Goal: Transaction & Acquisition: Purchase product/service

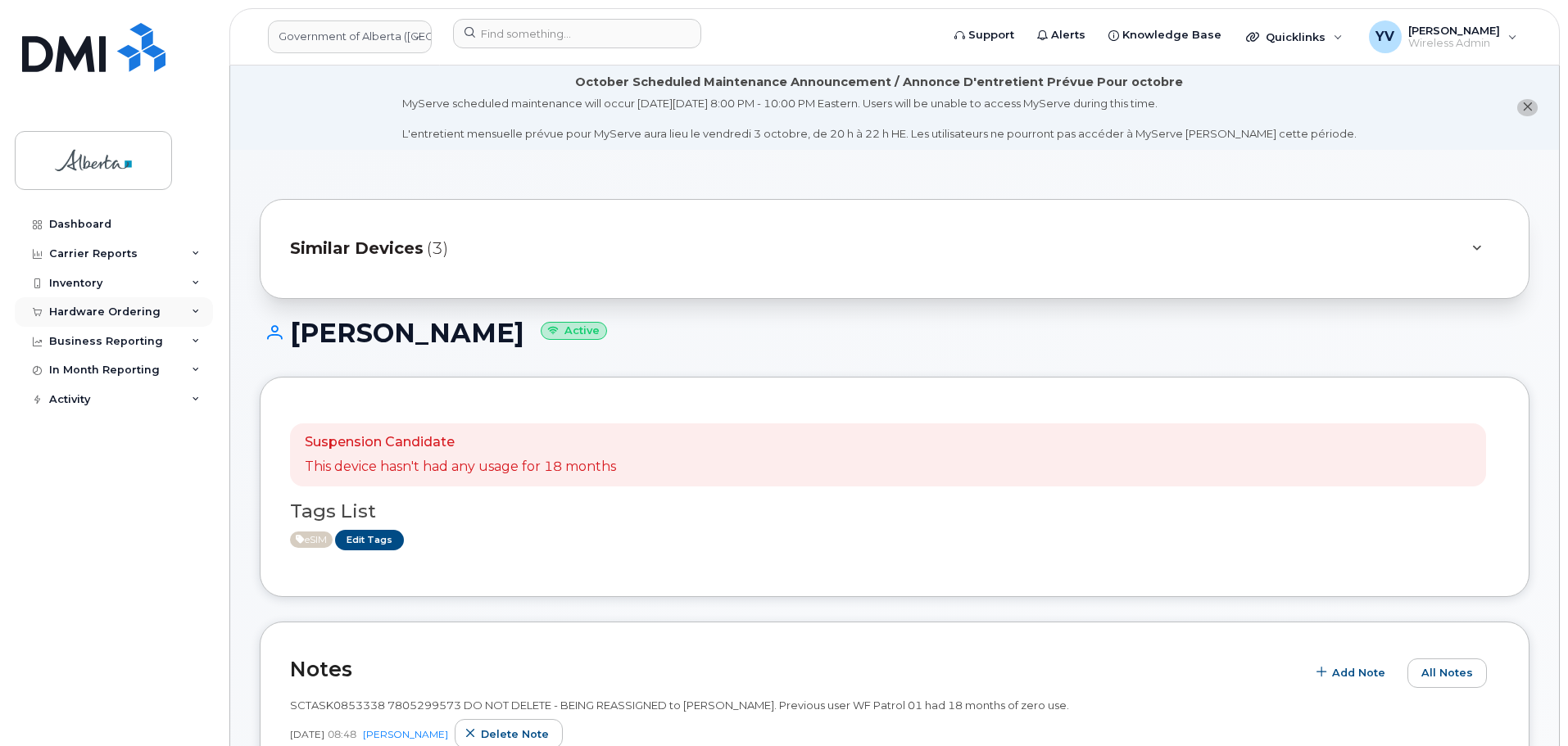
scroll to position [498, 0]
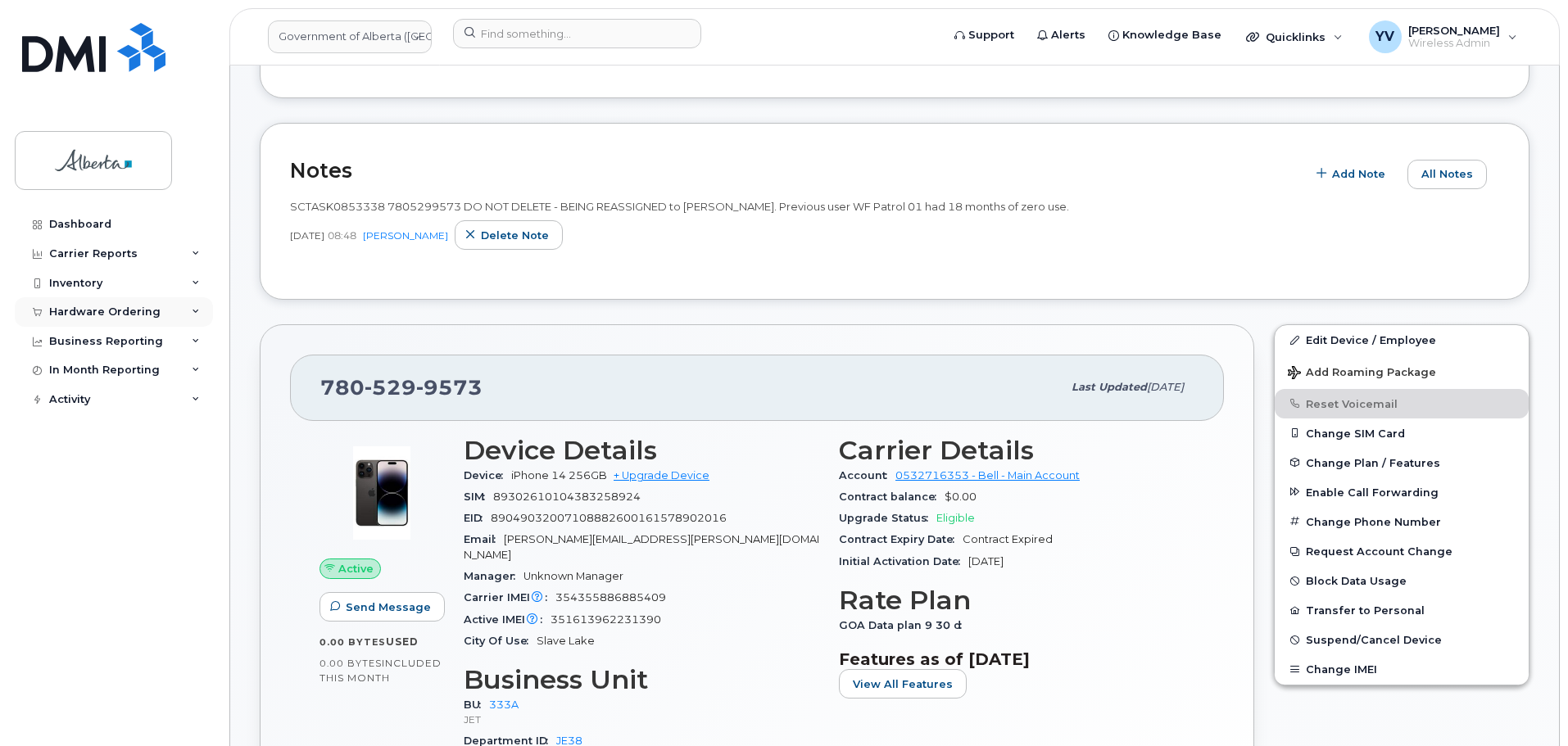
click at [83, 310] on div "Hardware Ordering" at bounding box center [105, 313] width 112 height 14
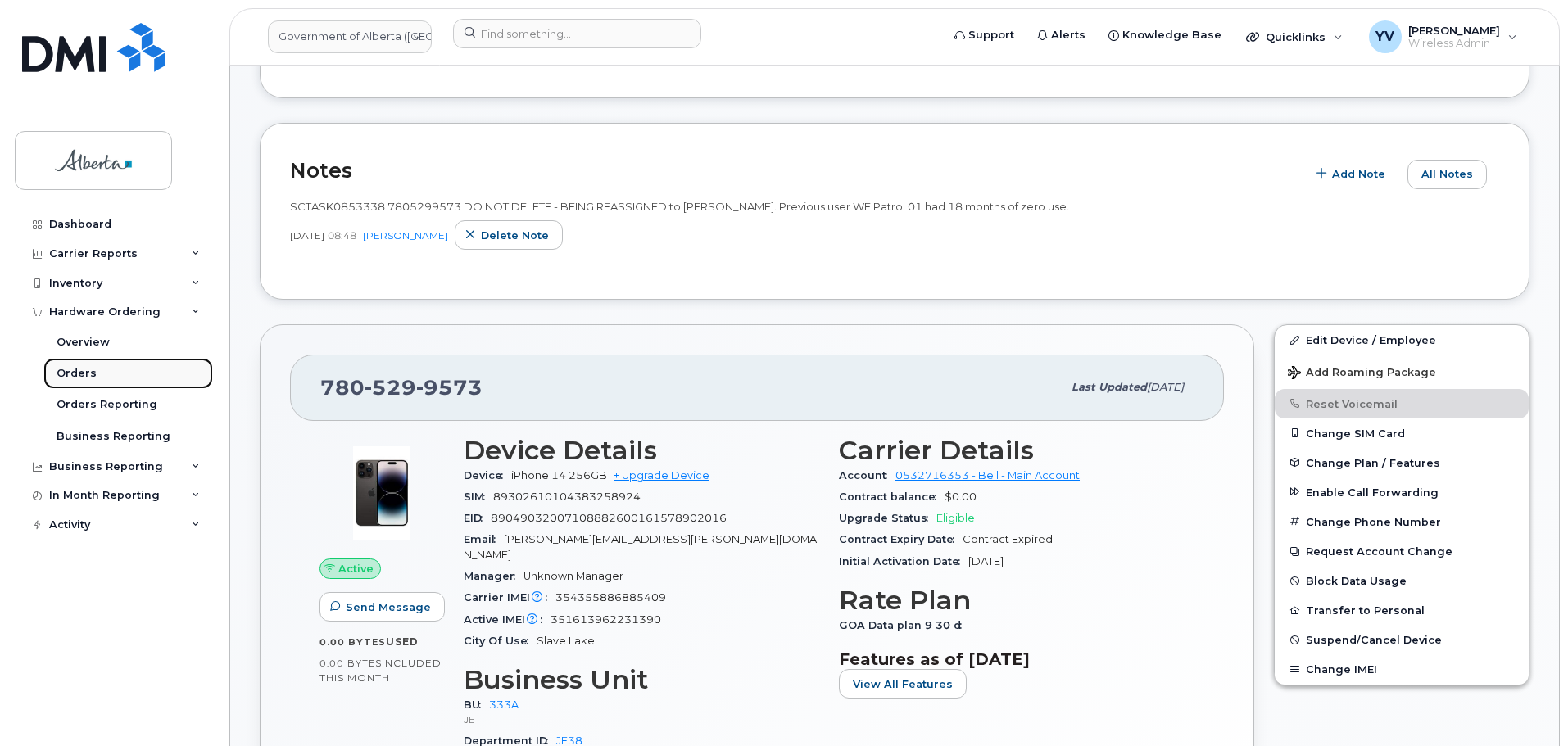
click at [74, 378] on div "Orders" at bounding box center [77, 373] width 41 height 14
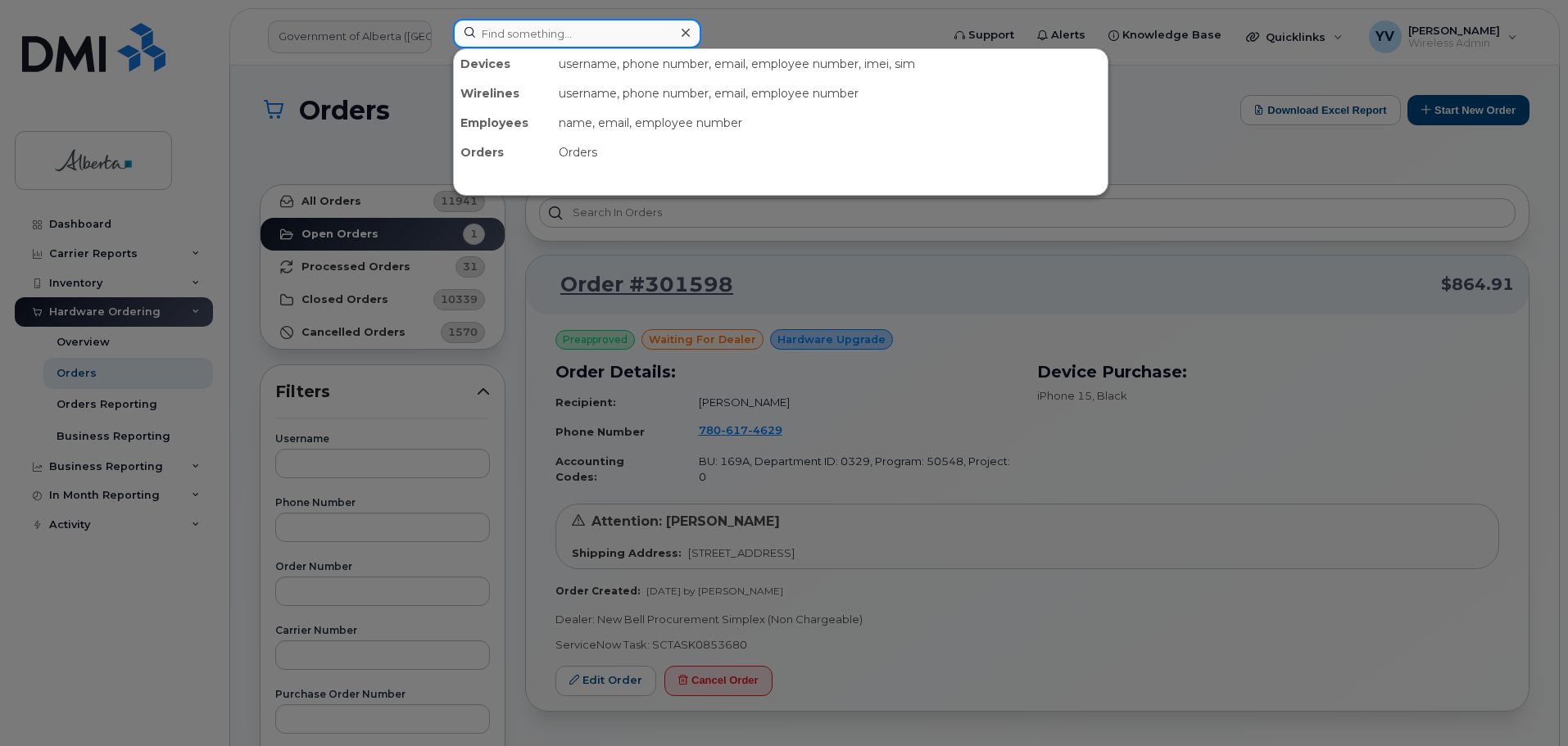
click at [514, 40] on input at bounding box center [577, 33] width 248 height 30
paste input "5873857196"
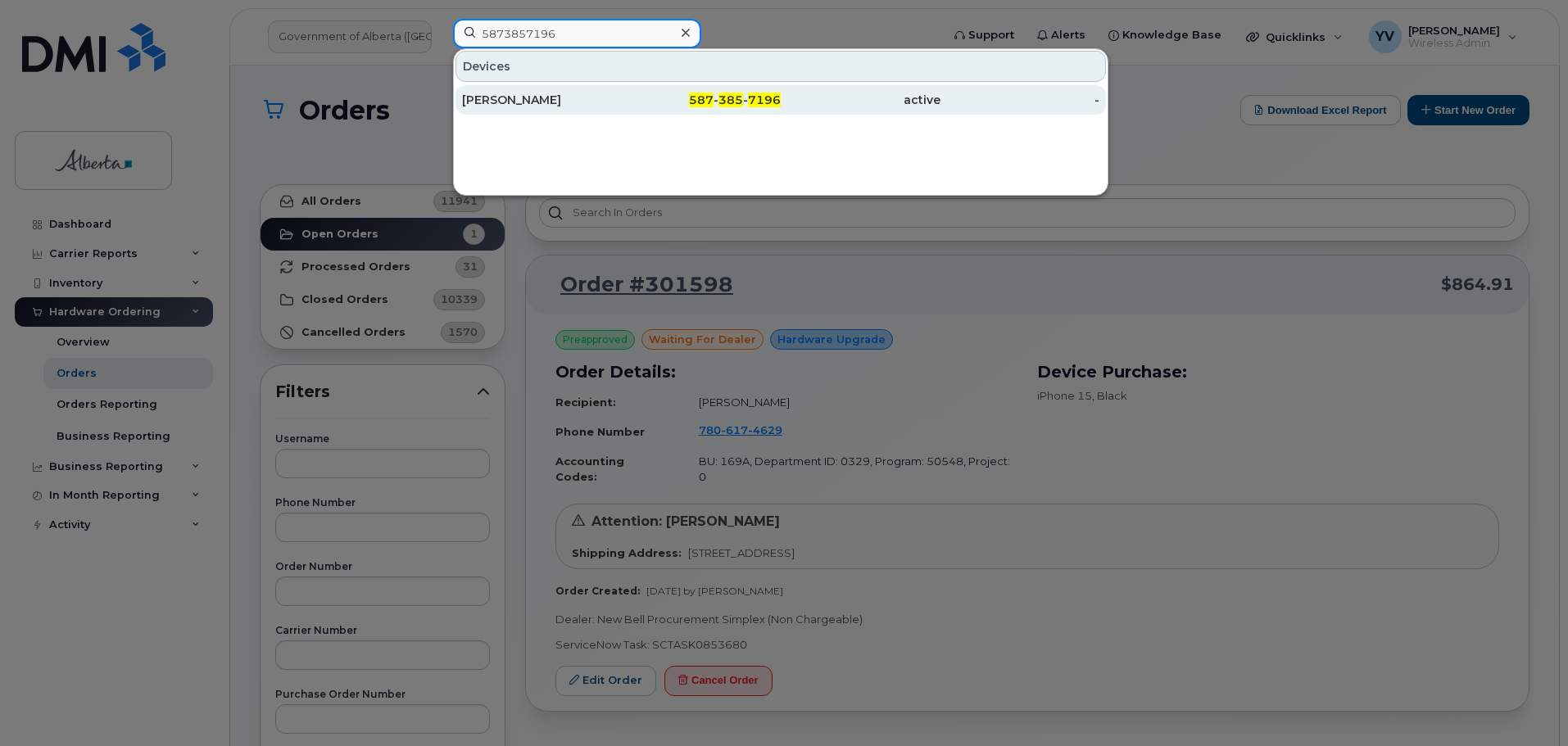
type input "5873857196"
click at [731, 93] on div "587 - 385 - 7196" at bounding box center [701, 100] width 160 height 30
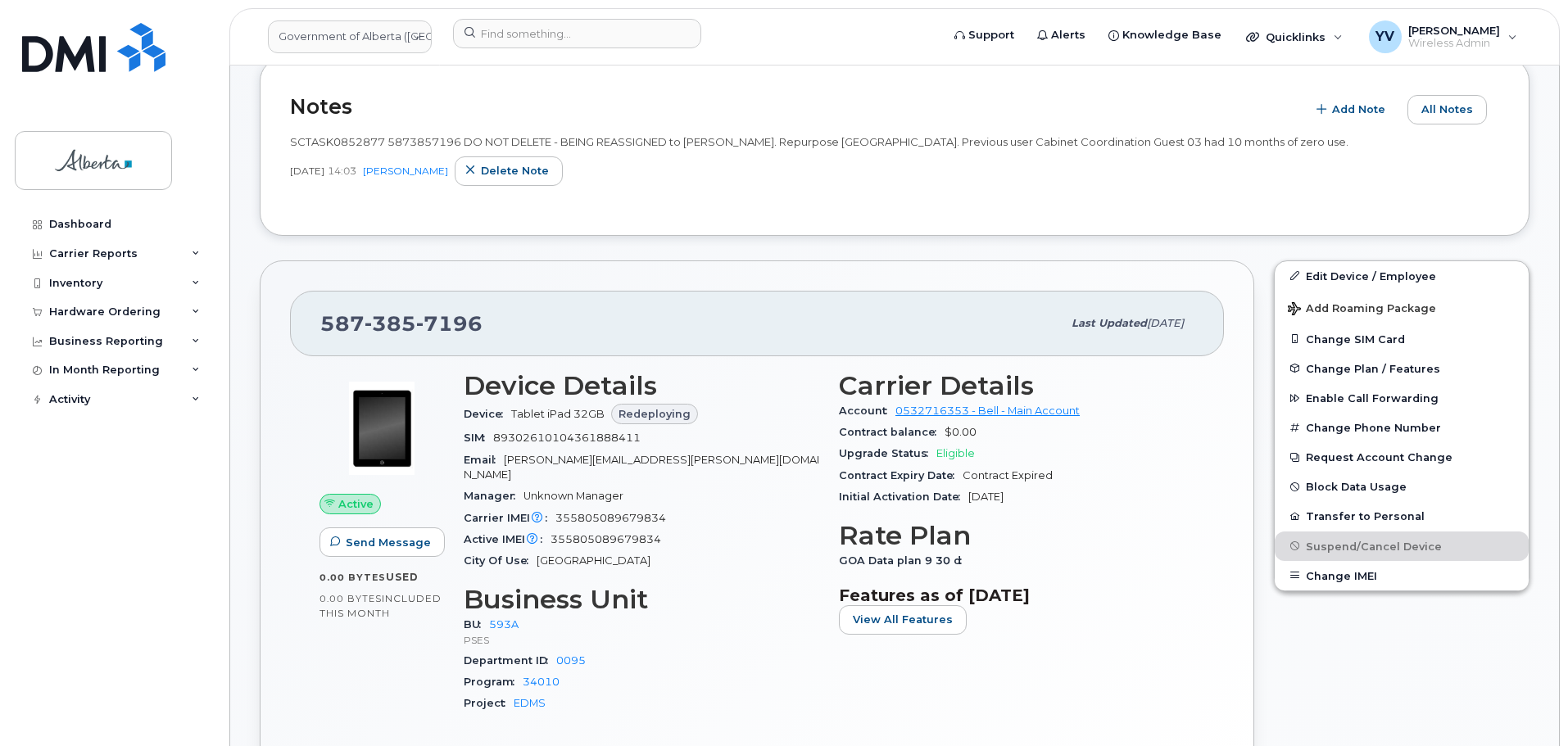
scroll to position [469, 0]
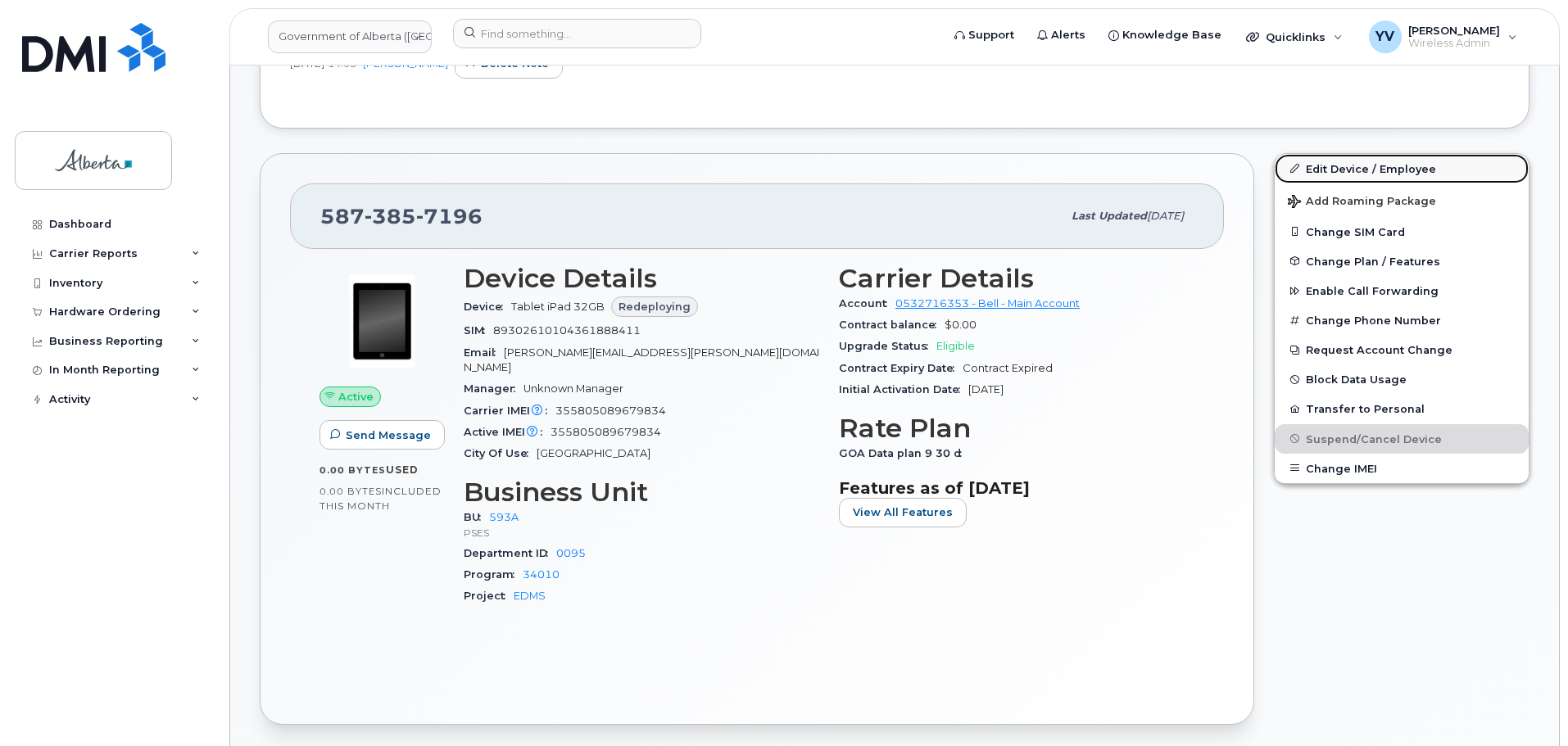
click at [1342, 164] on link "Edit Device / Employee" at bounding box center [1402, 168] width 254 height 30
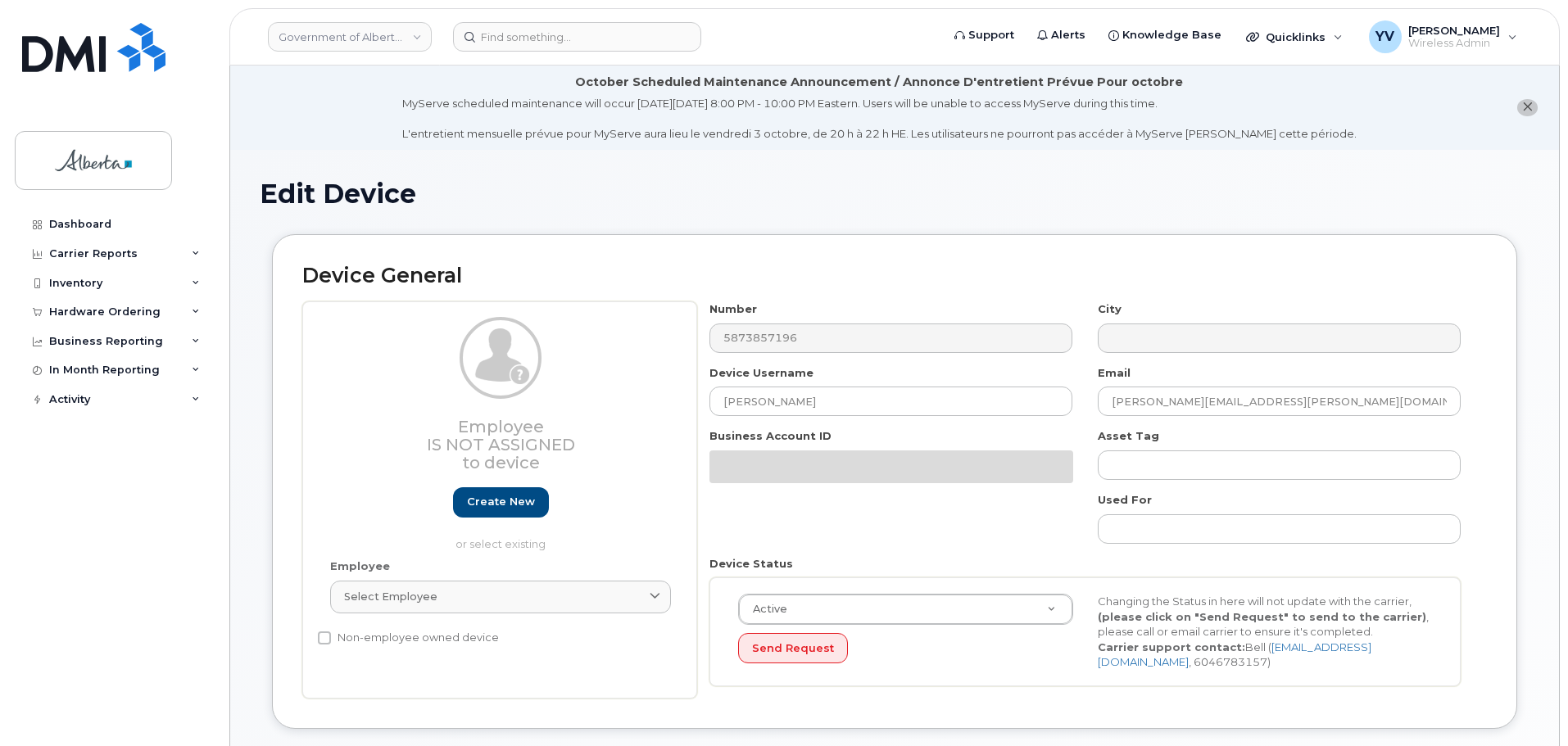
select select "4797682"
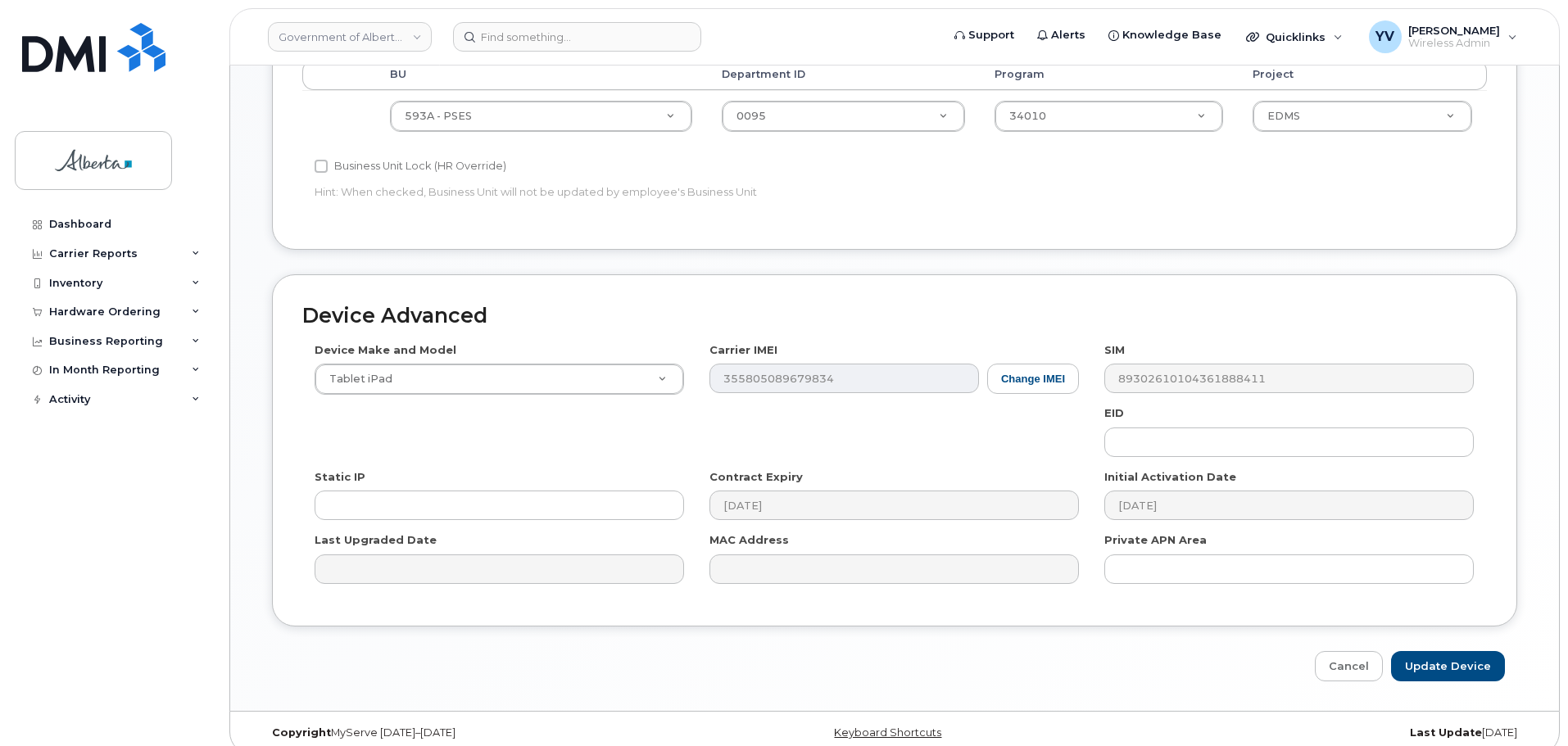
scroll to position [778, 0]
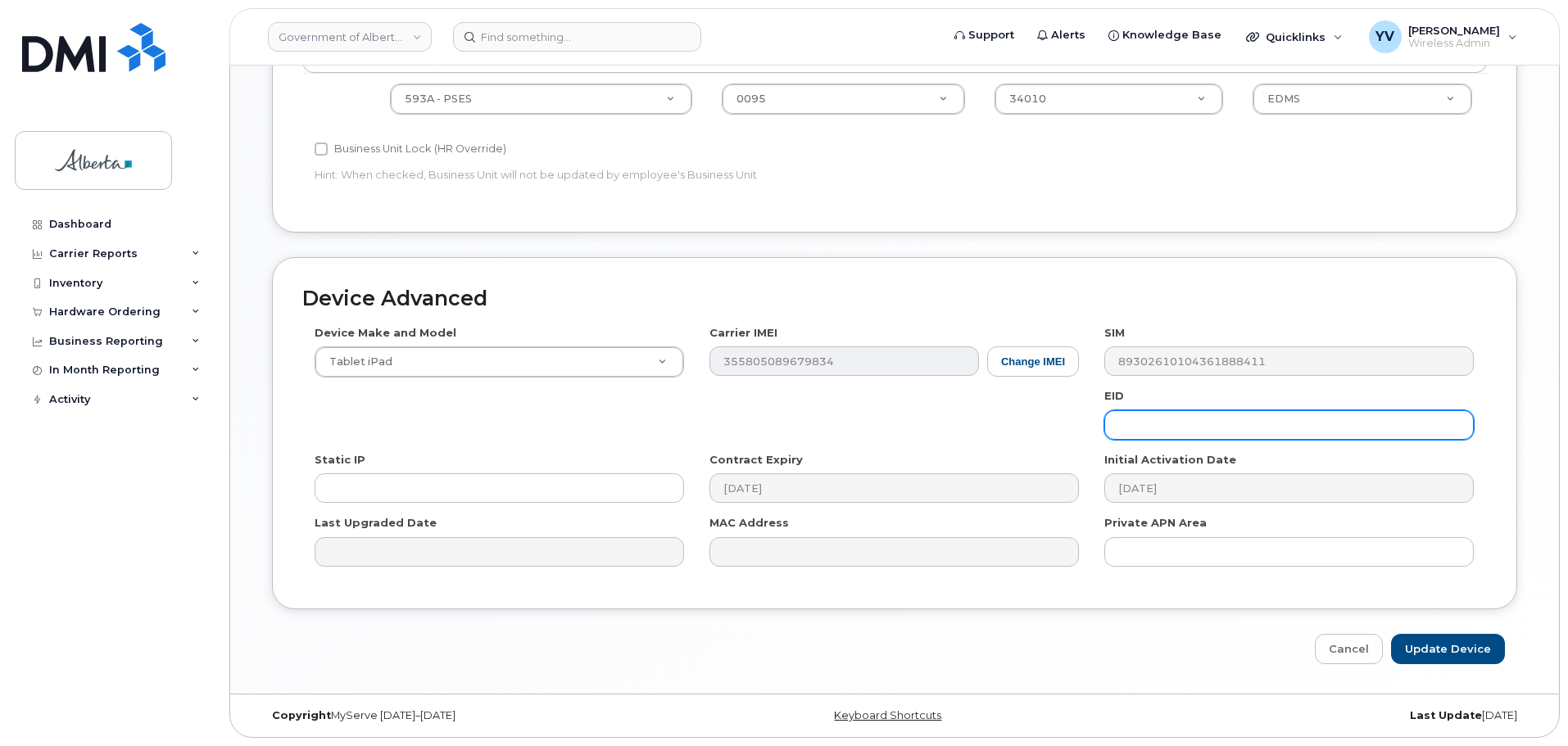
click at [1155, 422] on input "text" at bounding box center [1288, 425] width 369 height 30
paste input "89049032007208882600189331046494"
type input "89049032007208882600189331046494"
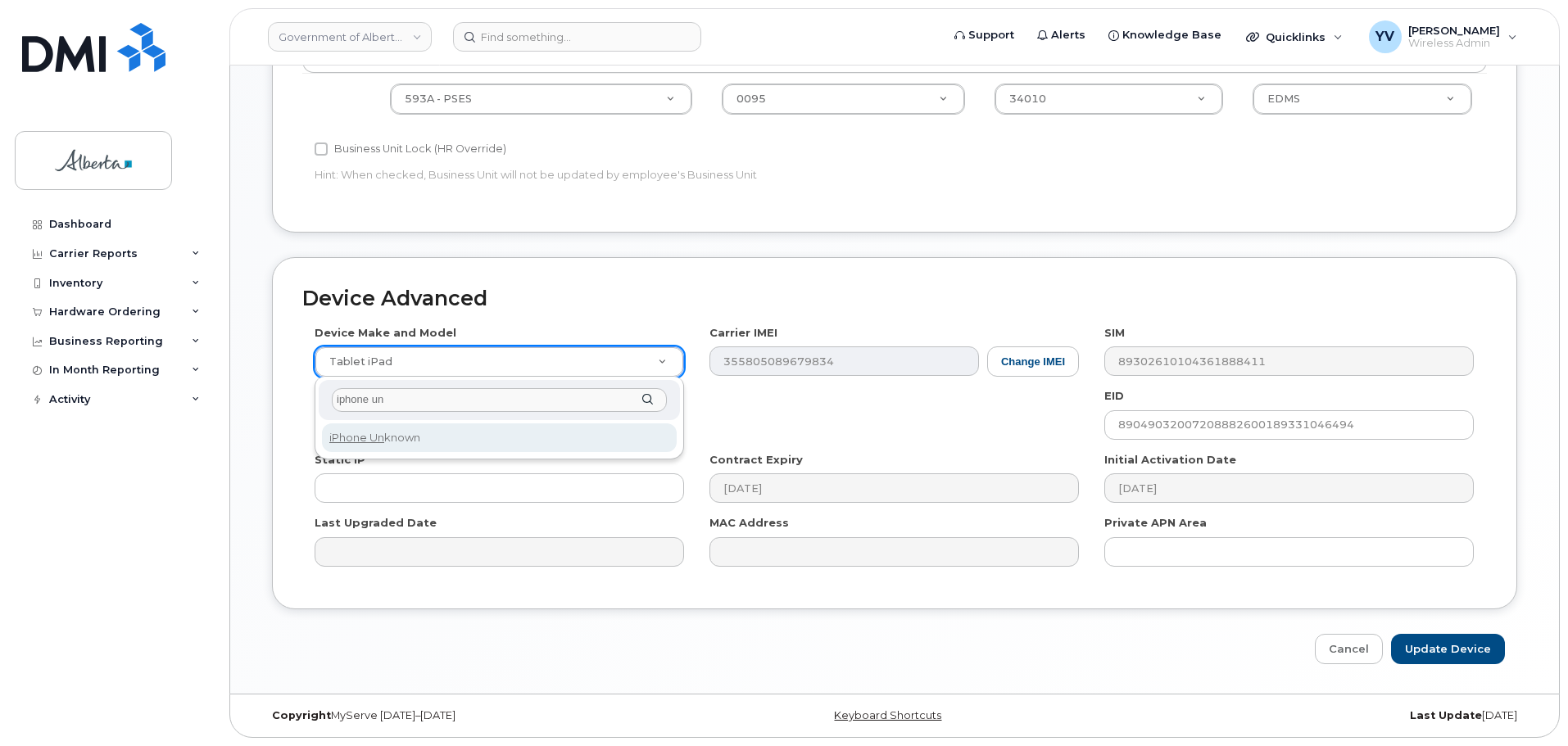
type input "iphone un"
select select "185"
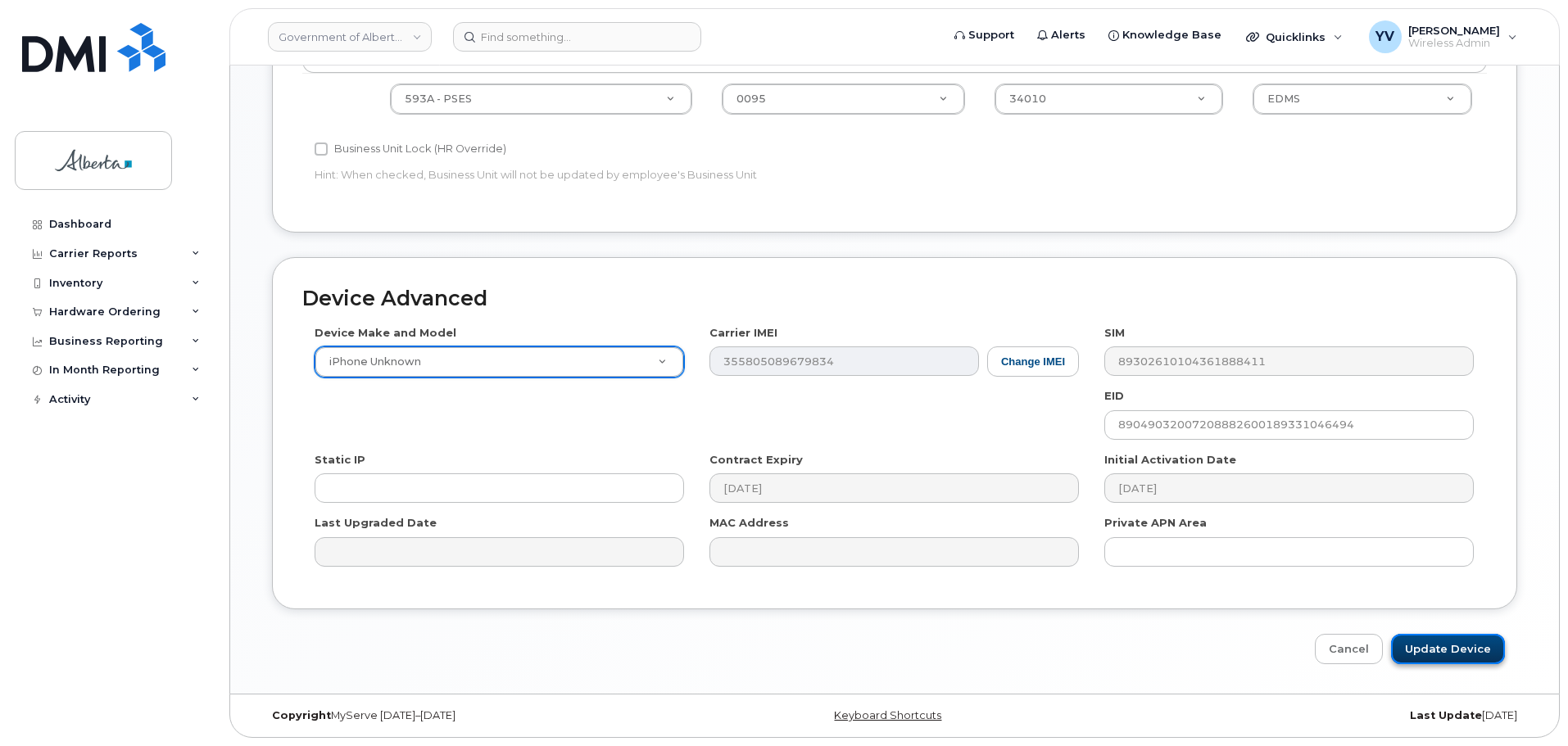
click at [1456, 649] on input "Update Device" at bounding box center [1447, 649] width 114 height 30
type input "Saving..."
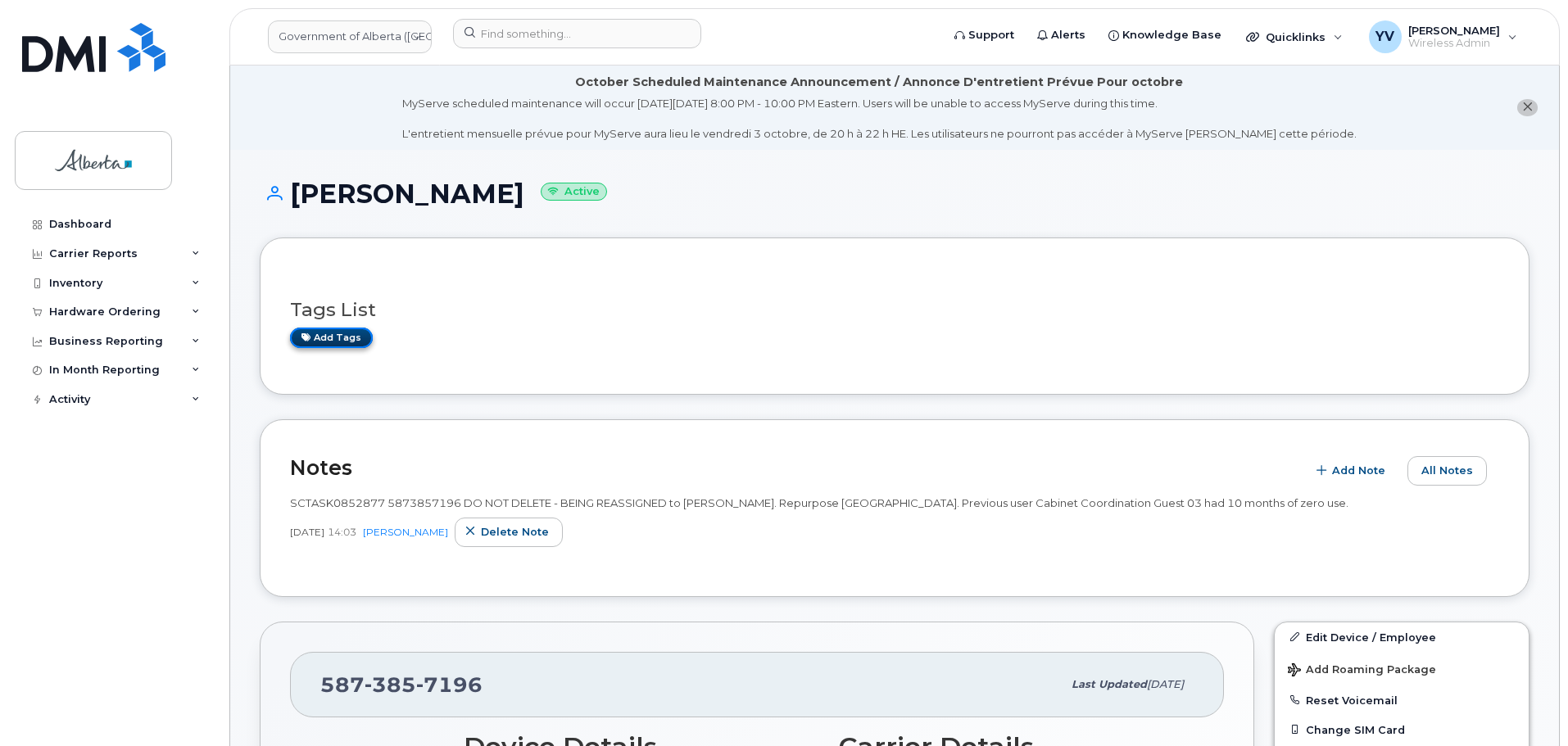
click at [339, 336] on link "Add tags" at bounding box center [331, 338] width 83 height 20
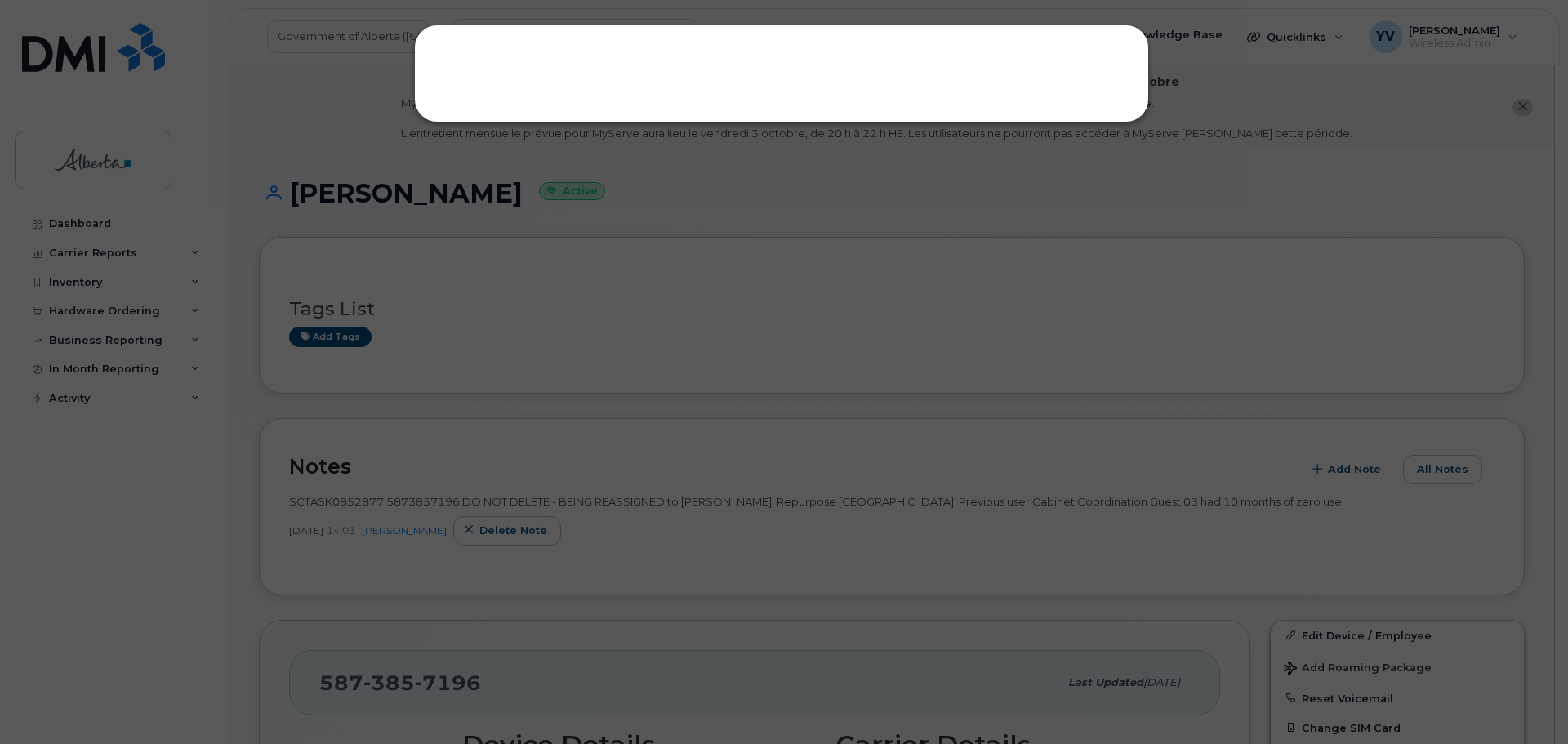
click at [332, 337] on div at bounding box center [784, 372] width 1568 height 744
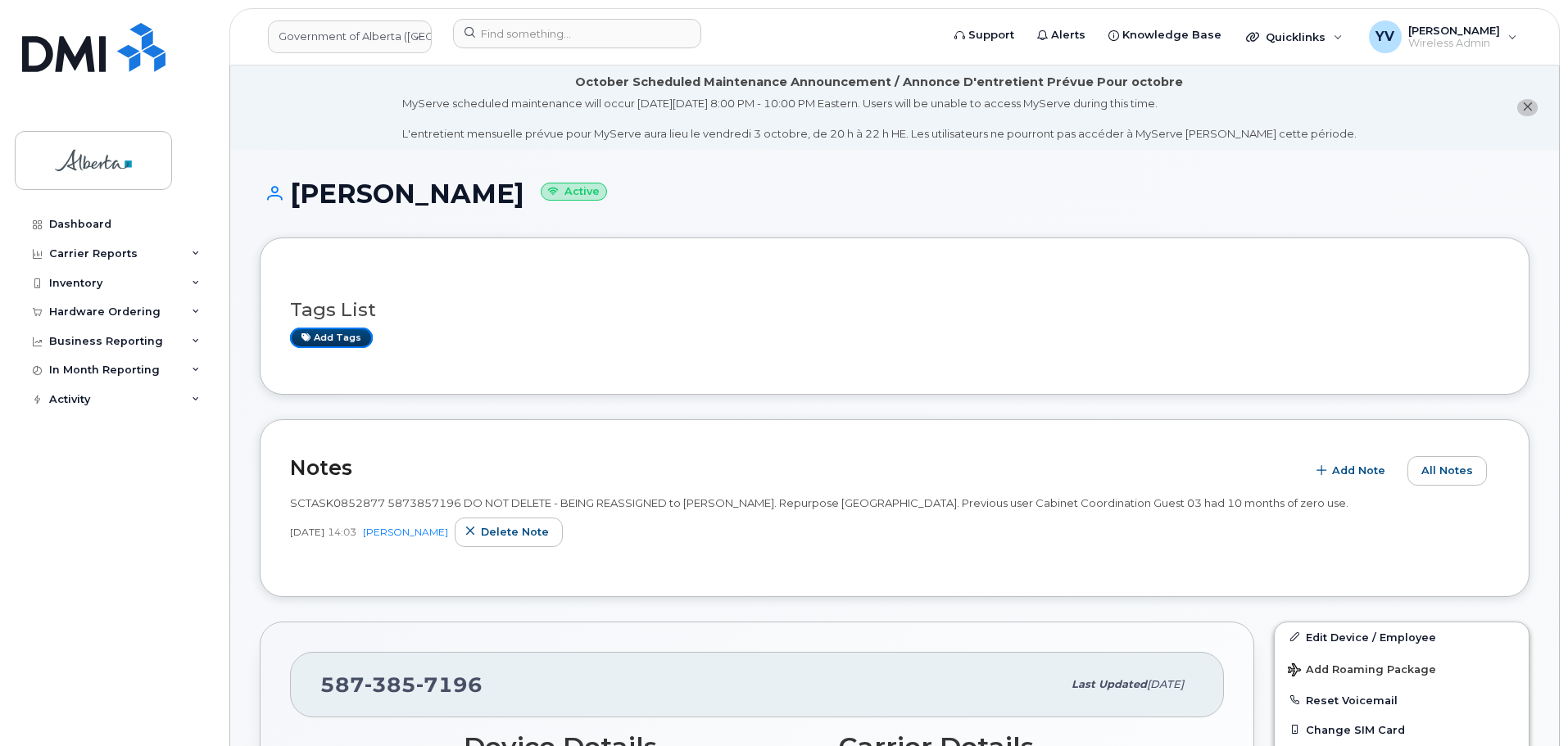
click at [333, 338] on link "Add tags" at bounding box center [331, 338] width 83 height 20
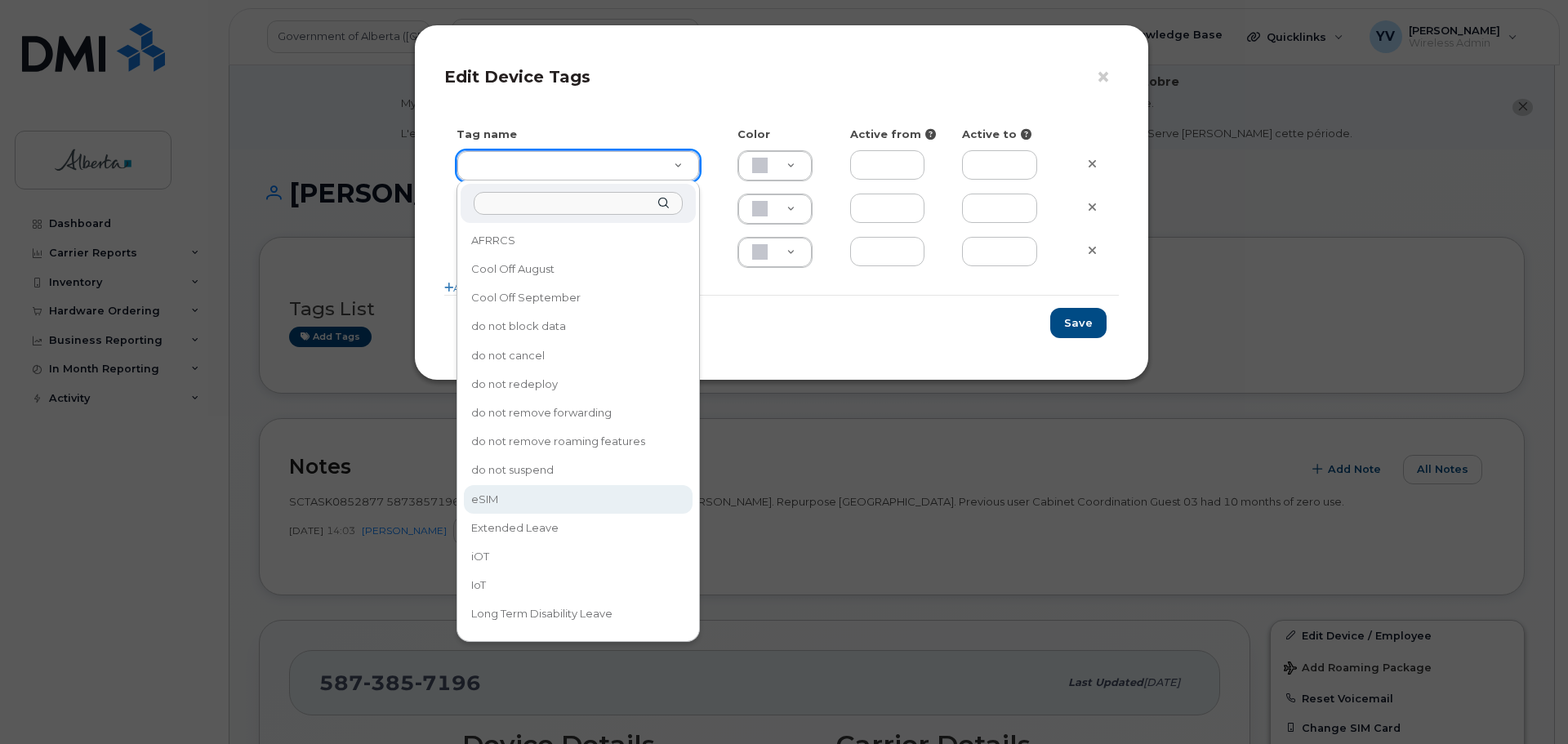
type input "eSIM"
type input "D6CDC1"
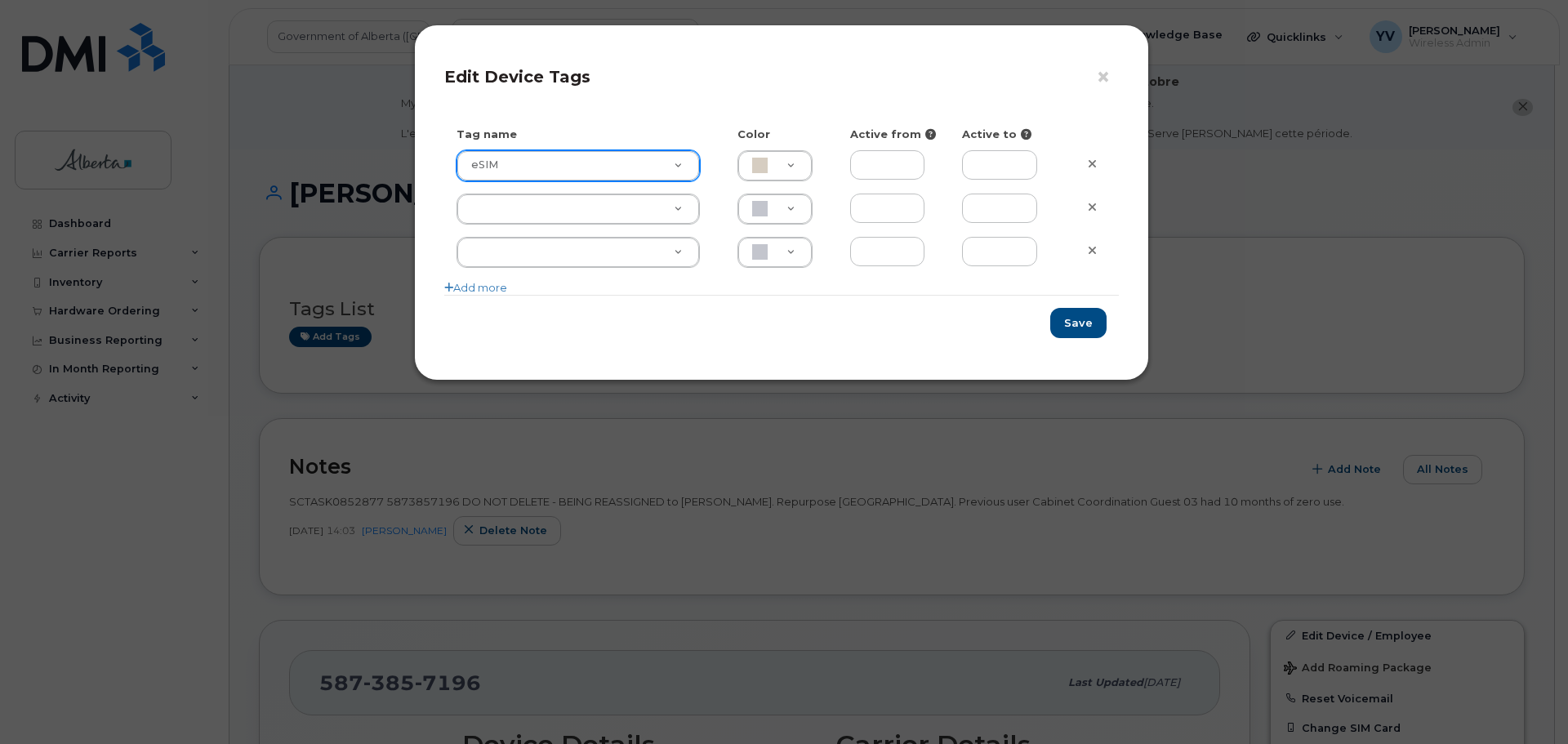
click at [485, 497] on div "× Edit Device Tags Tag name Color Active from Active to eSIM eSIM D6CDC1 Add mo…" at bounding box center [784, 372] width 1568 height 744
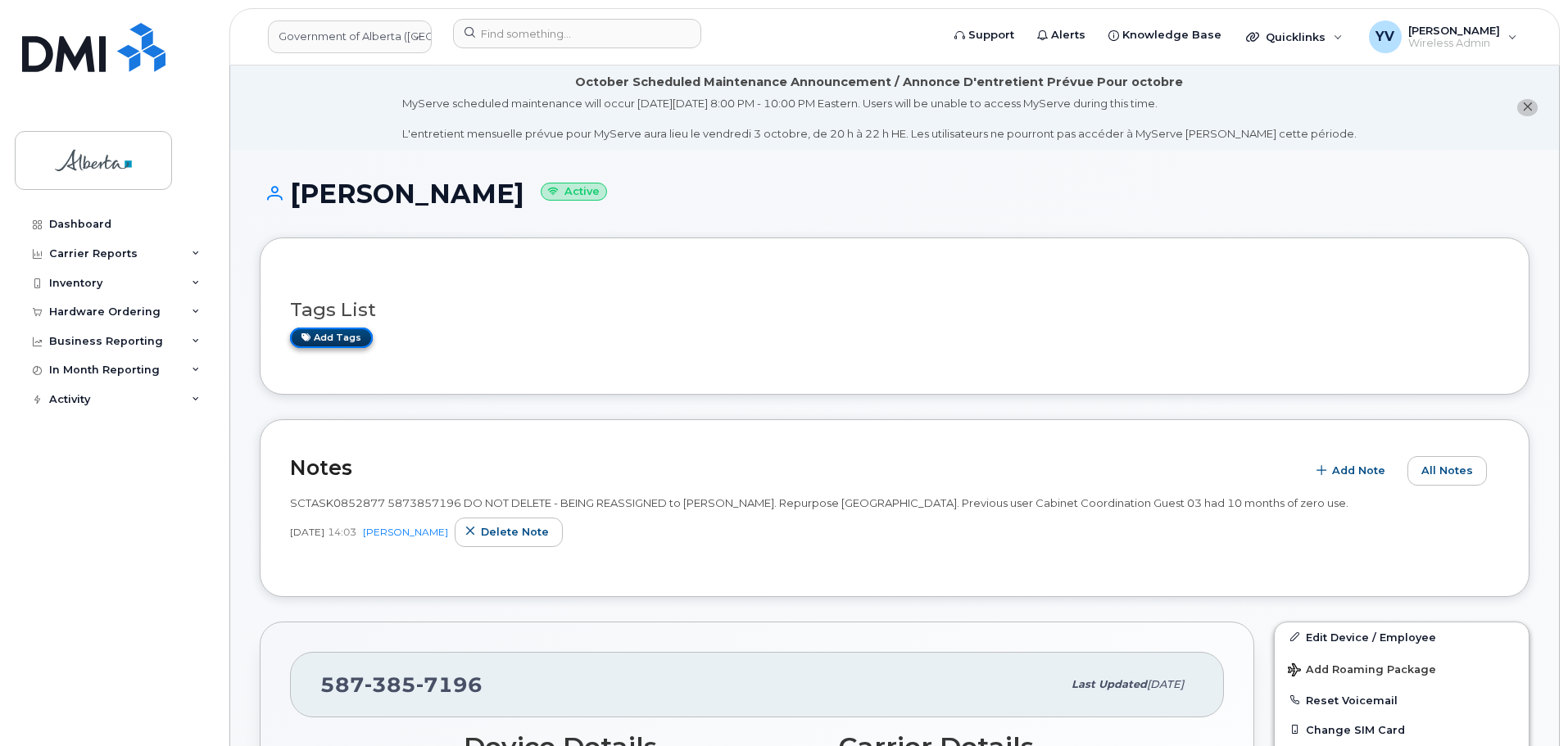
click at [335, 334] on link "Add tags" at bounding box center [331, 338] width 83 height 20
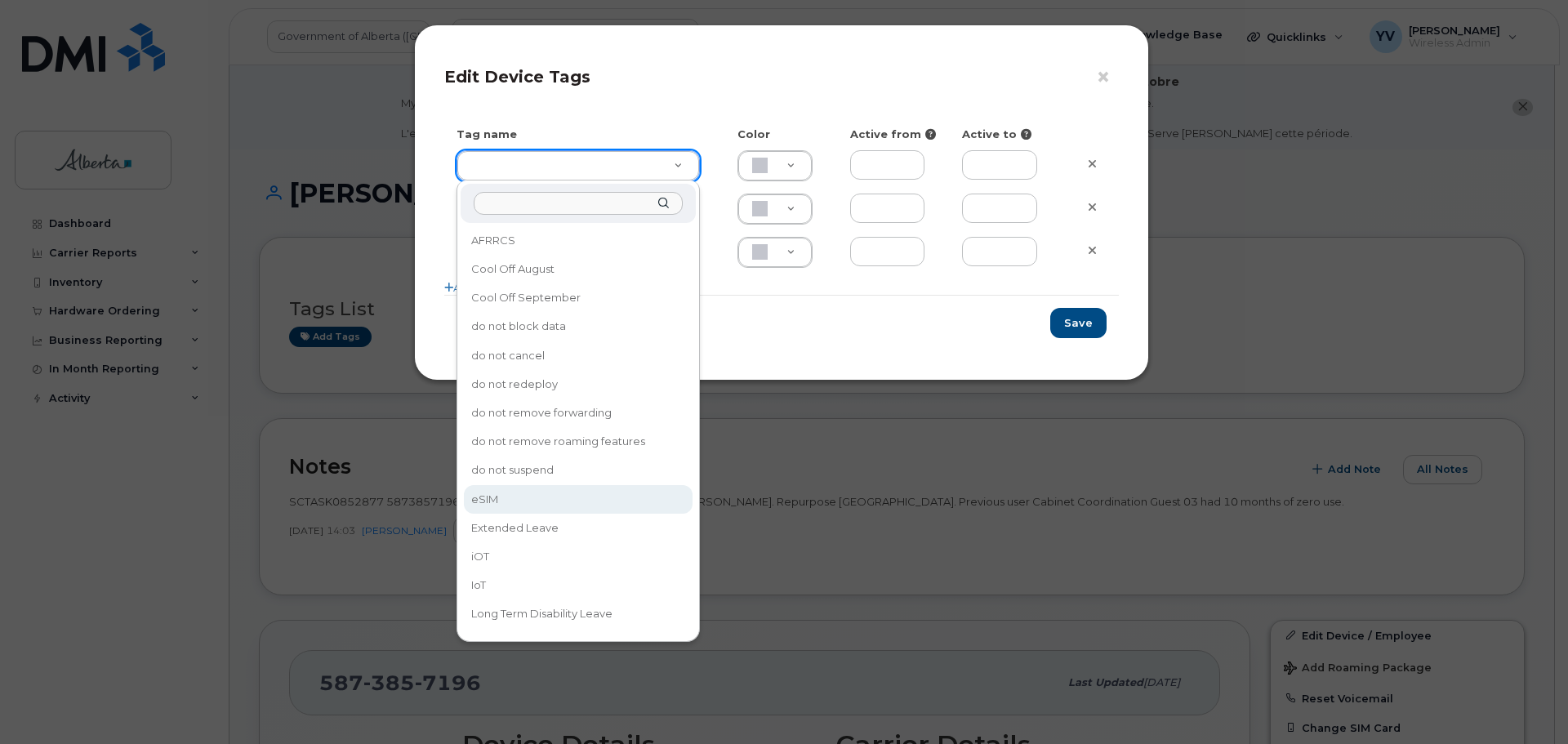
type input "eSIM"
type input "D6CDC1"
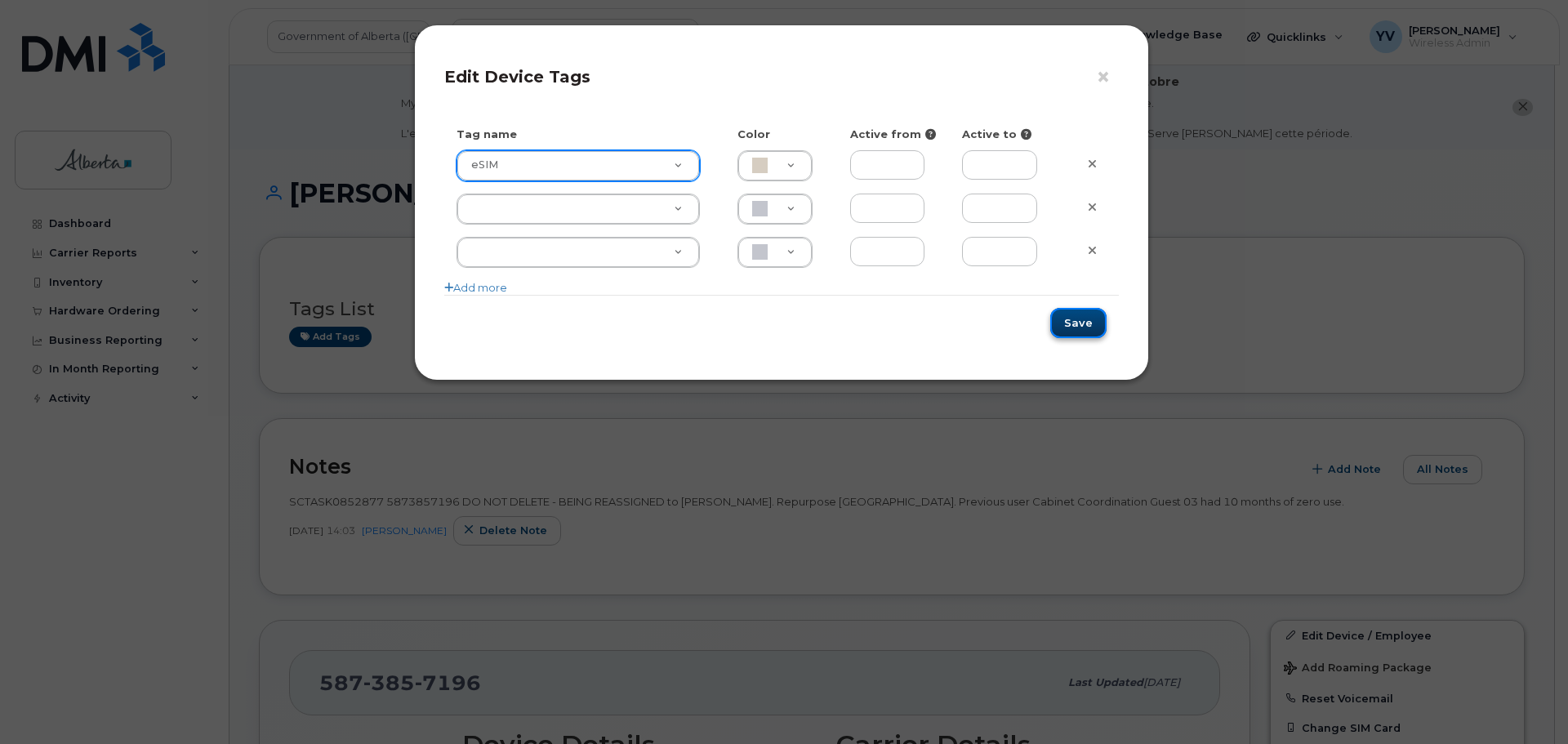
click at [1079, 319] on button "Save" at bounding box center [1078, 324] width 56 height 30
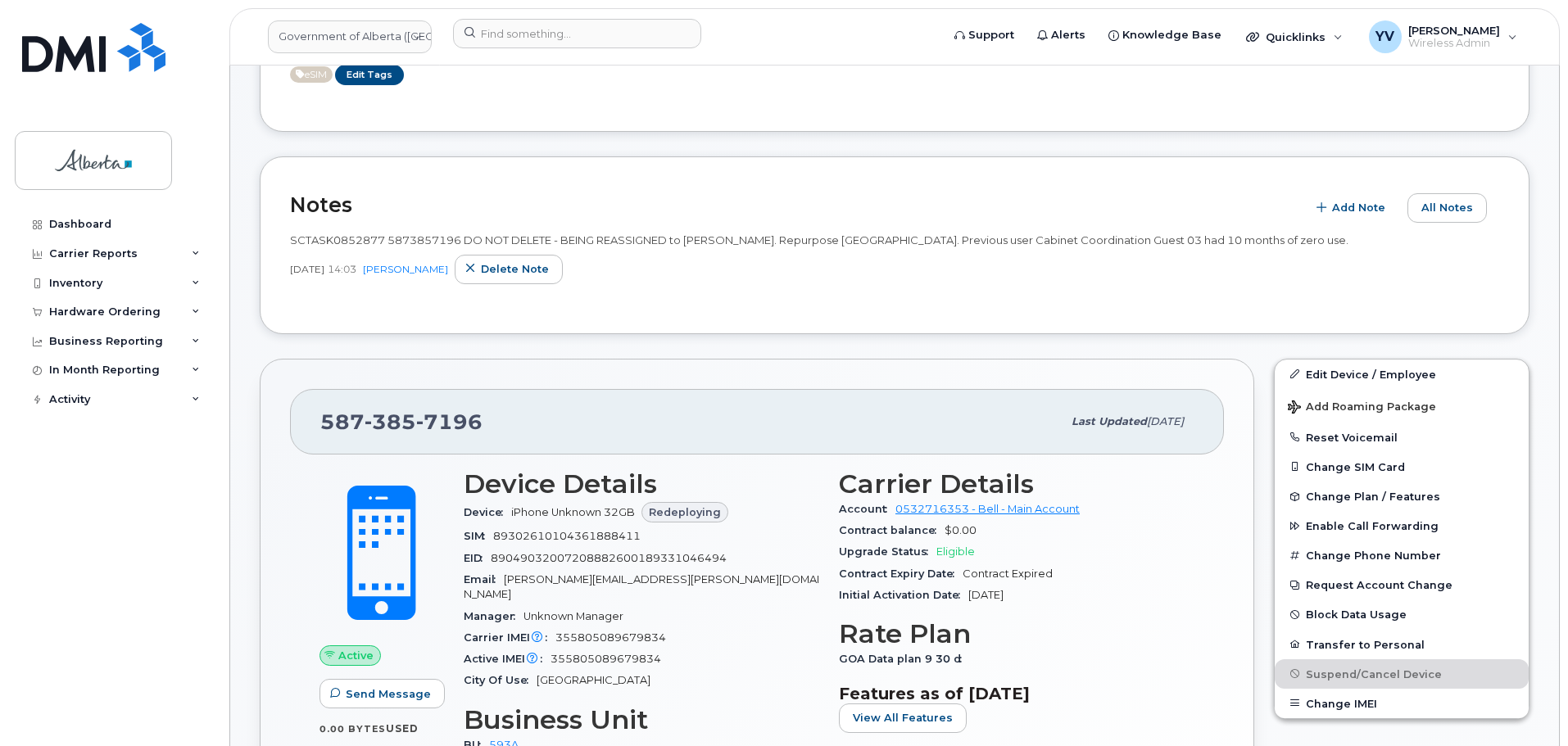
scroll to position [419, 0]
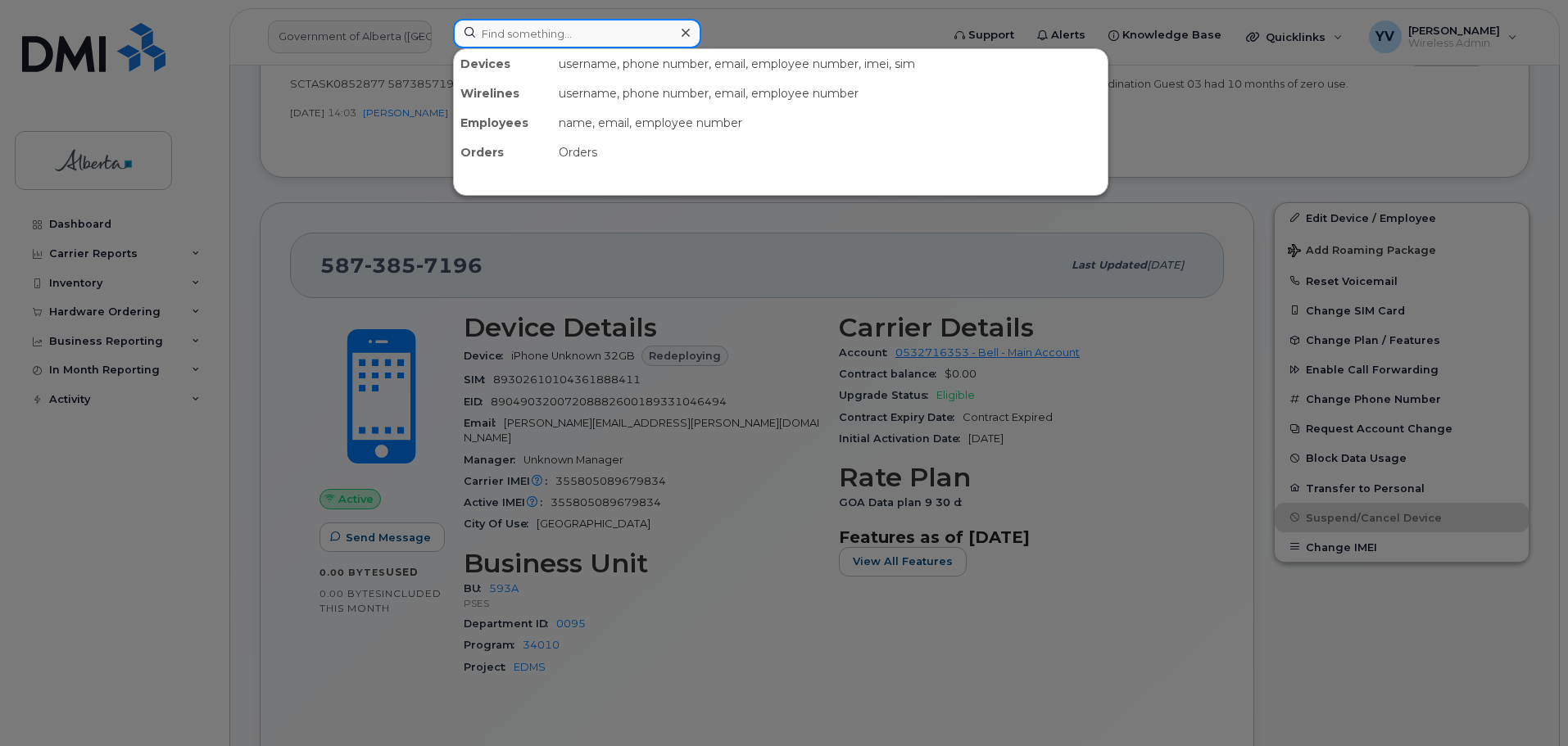
click at [504, 35] on input at bounding box center [577, 33] width 248 height 30
paste input "7802649761"
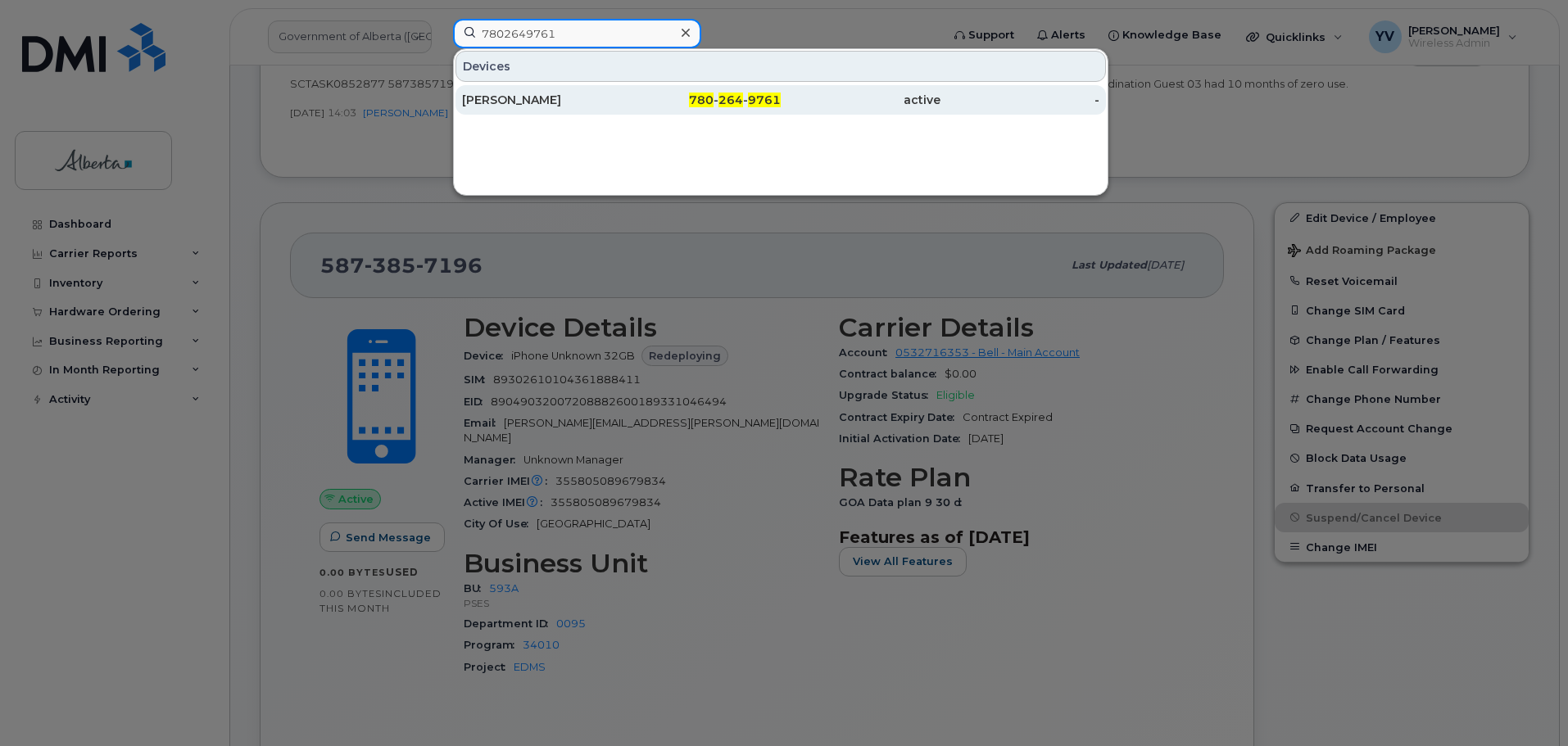
type input "7802649761"
click at [737, 96] on span "264" at bounding box center [730, 100] width 24 height 14
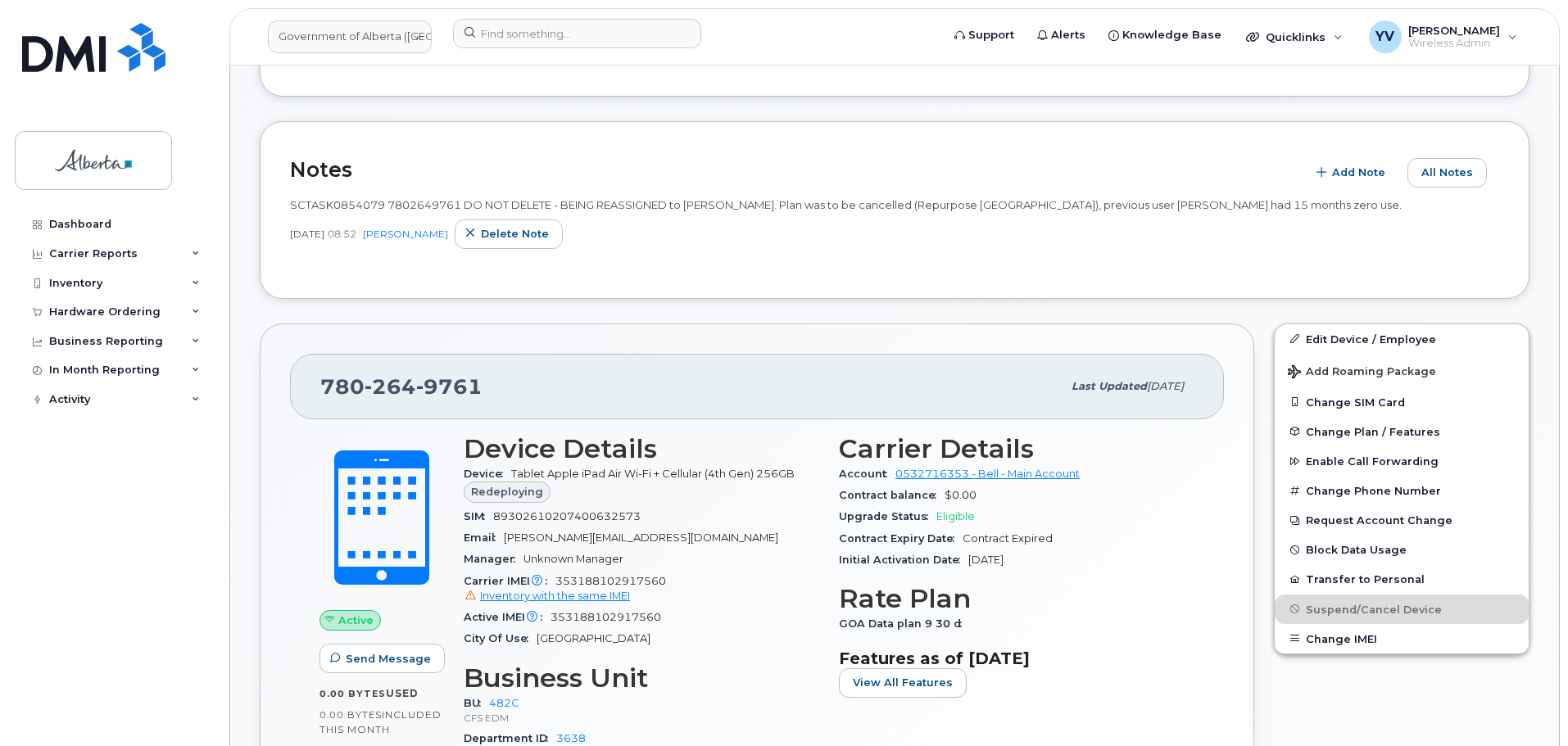
scroll to position [470, 0]
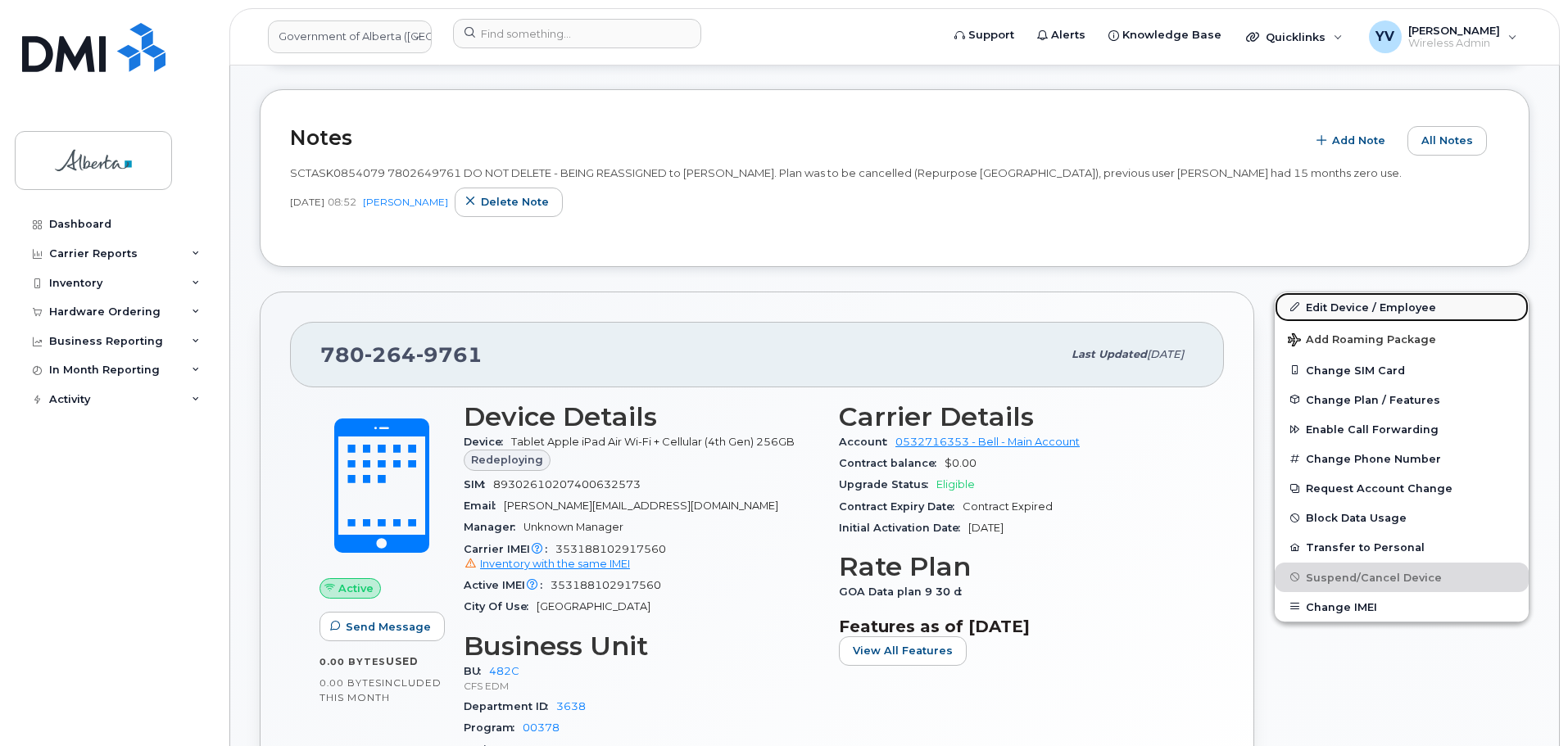
click at [1338, 306] on link "Edit Device / Employee" at bounding box center [1402, 307] width 254 height 30
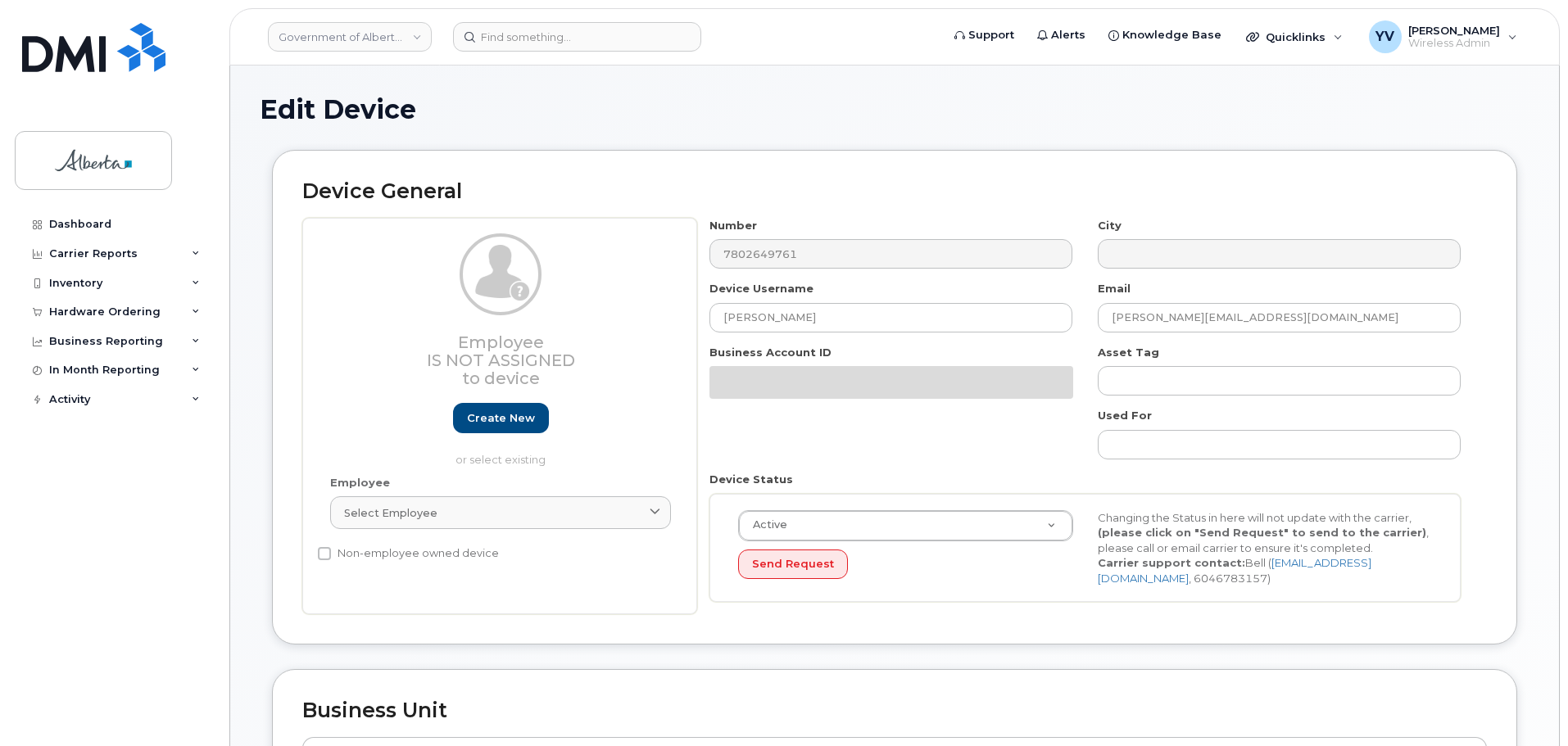
select select "4749733"
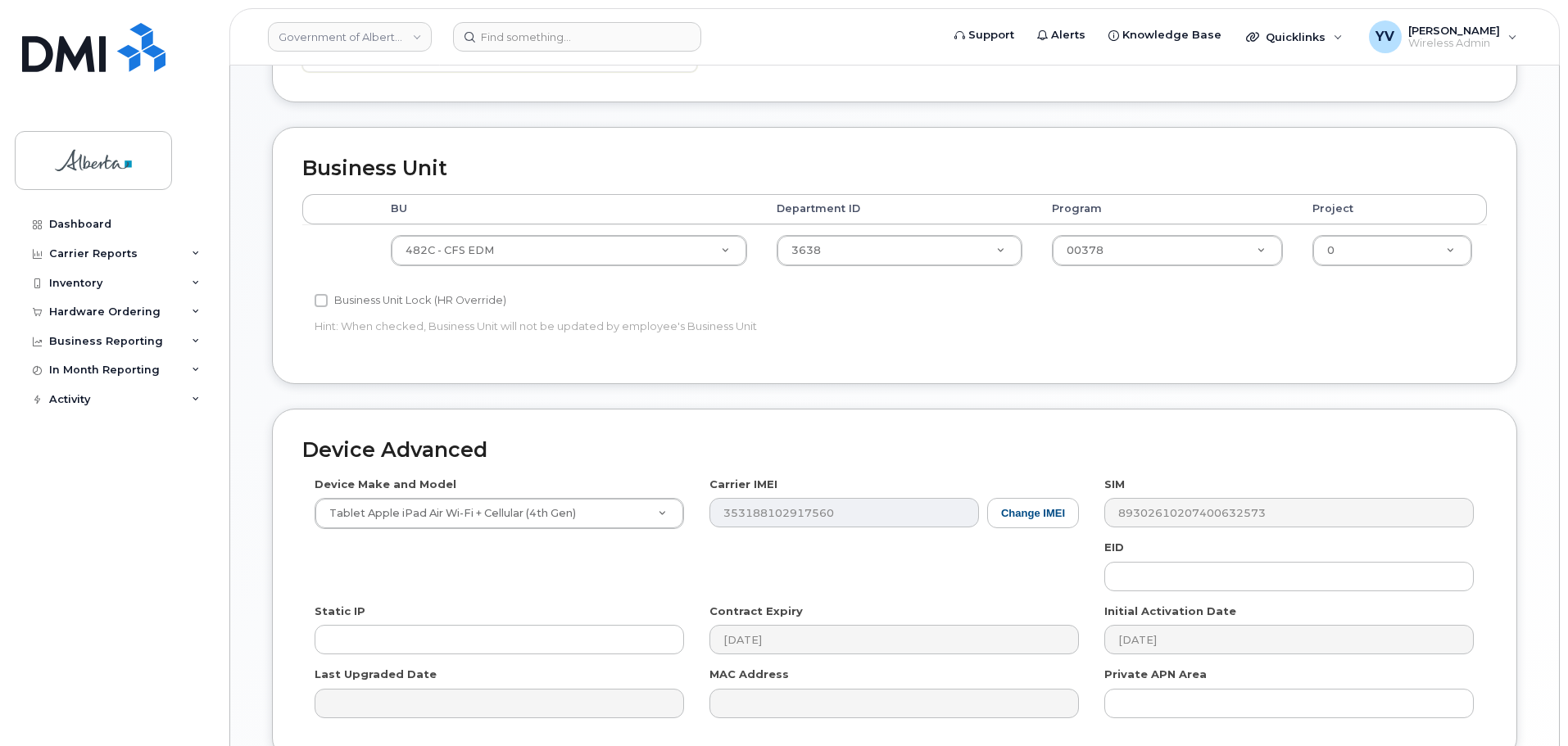
scroll to position [568, 0]
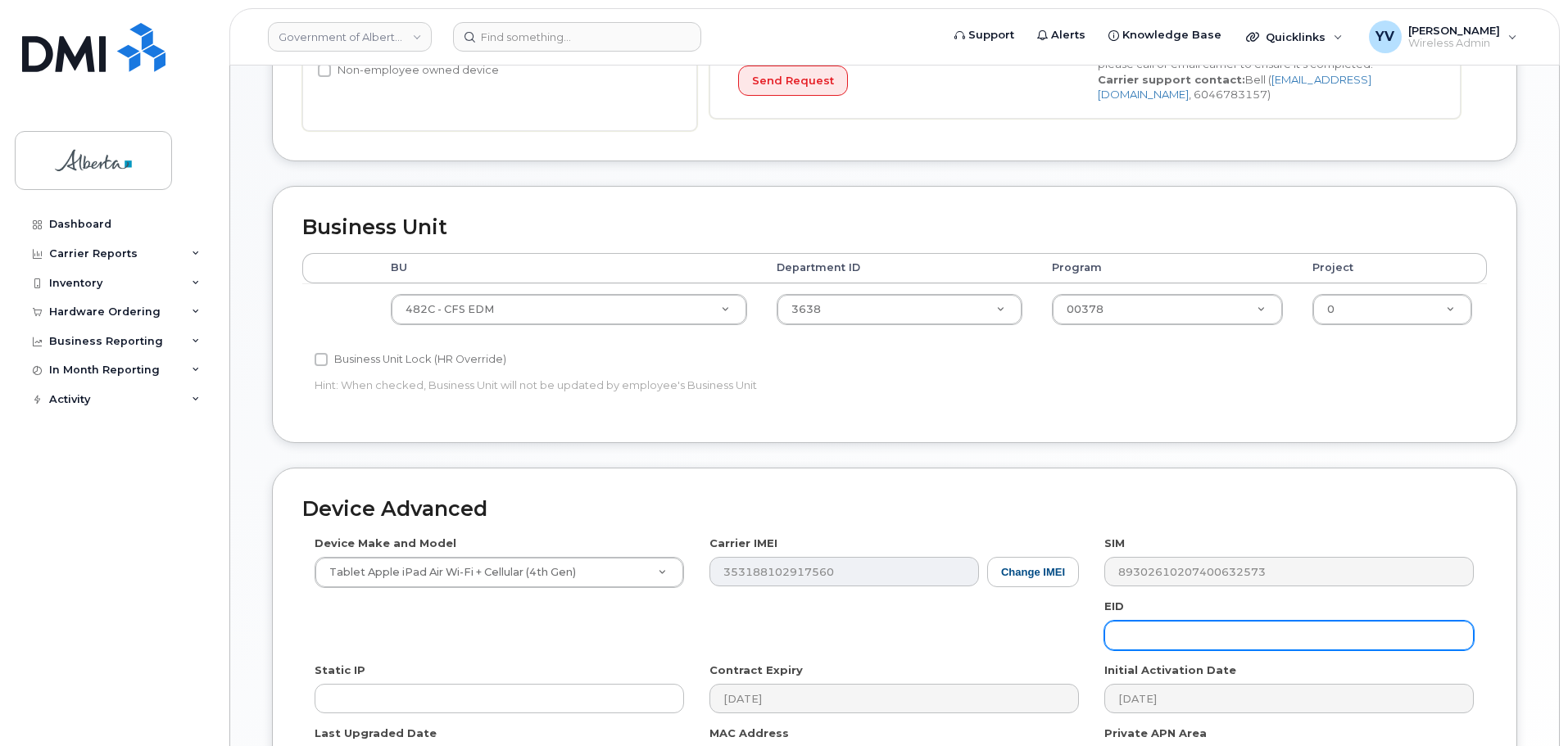
click at [1141, 627] on input "text" at bounding box center [1288, 635] width 369 height 30
paste input "89043052010008887025010308654088"
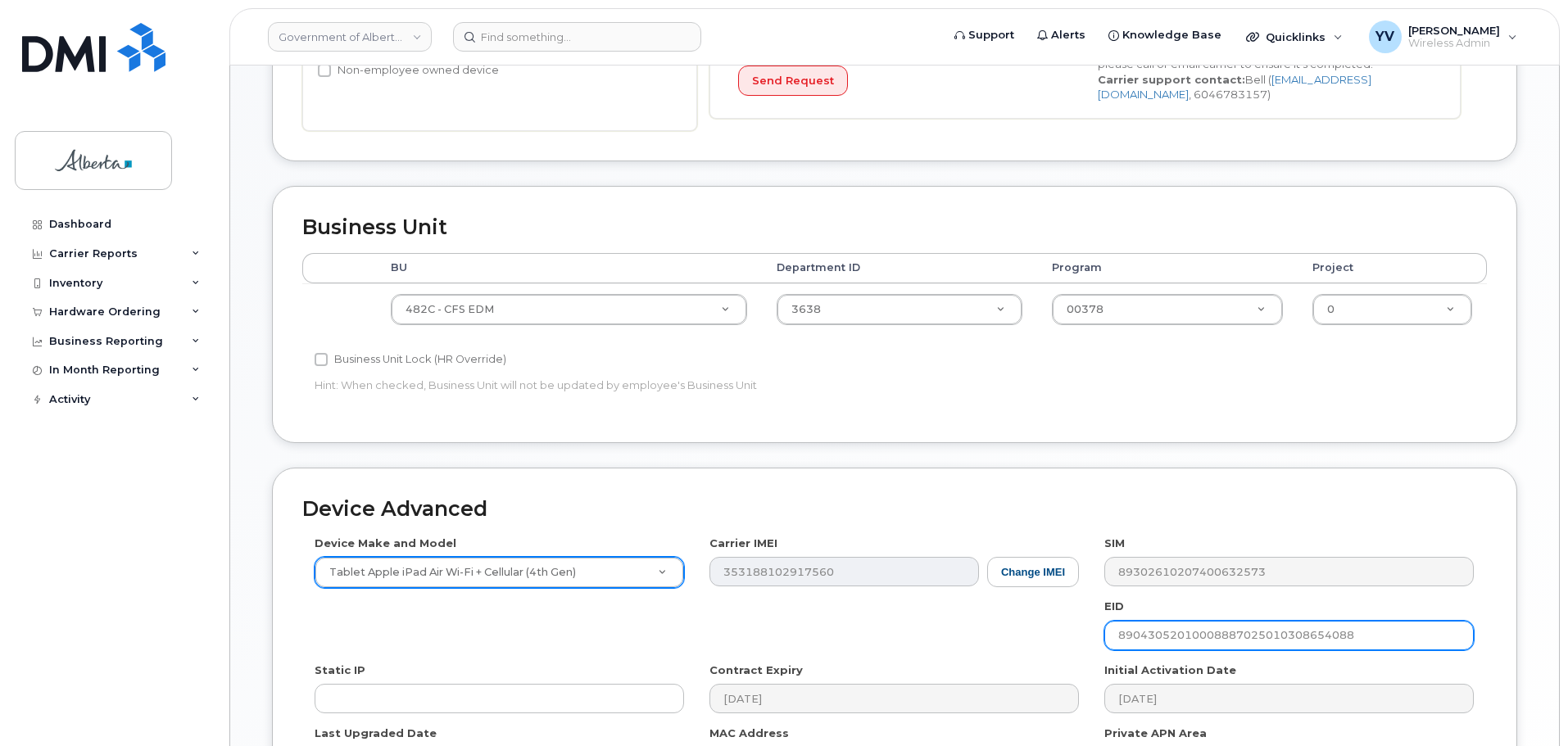
type input "89043052010008887025010308654088"
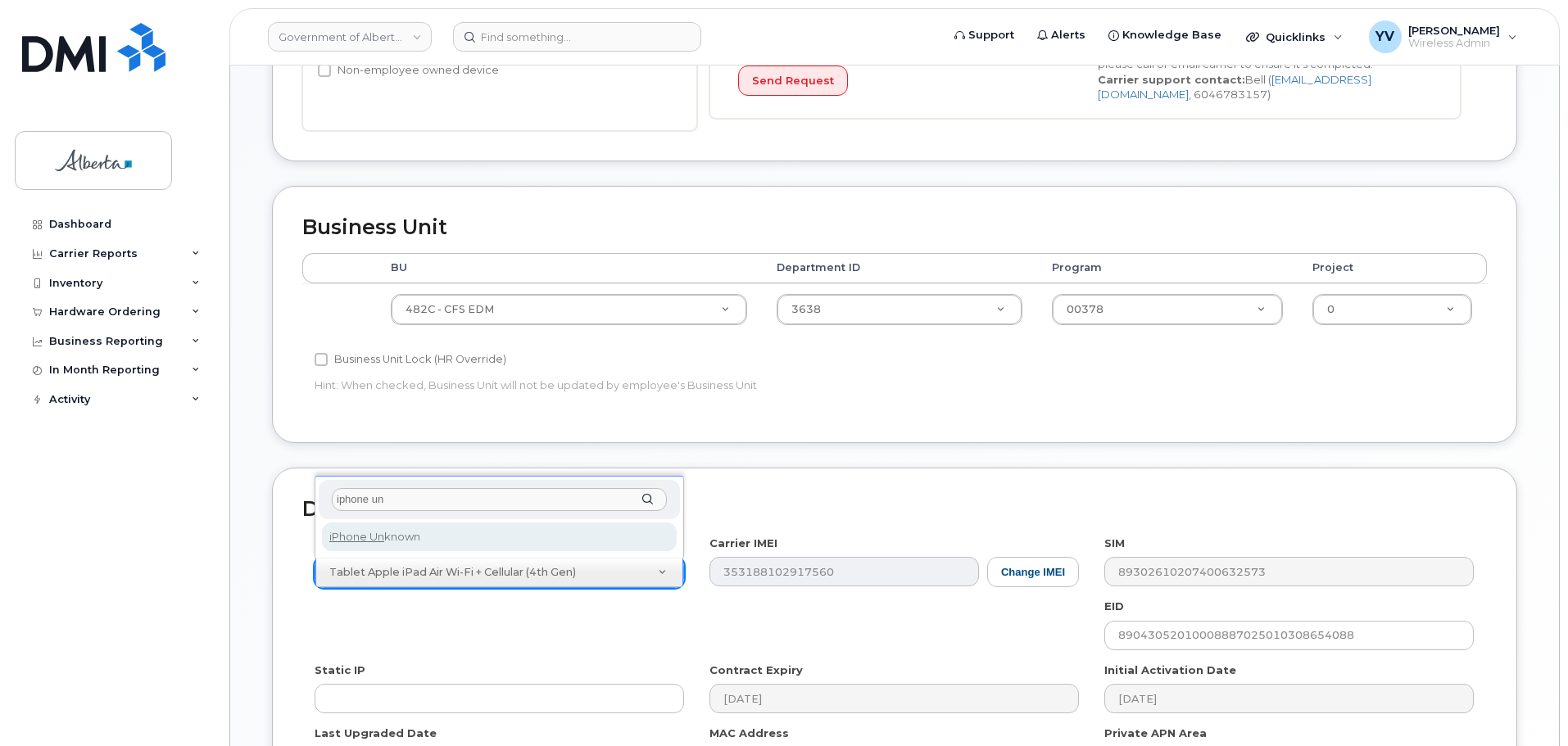
type input "iphone un"
select select "185"
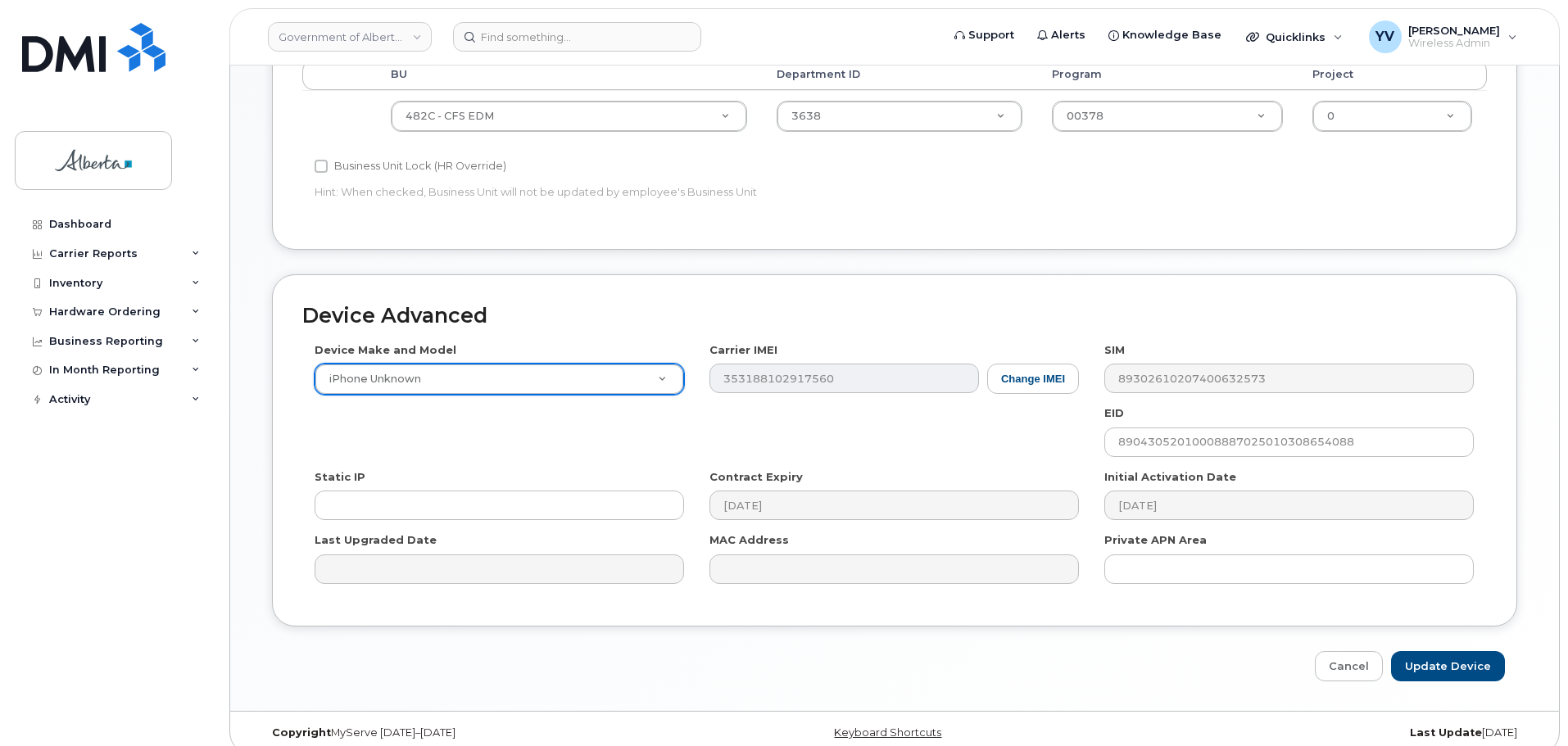
scroll to position [778, 0]
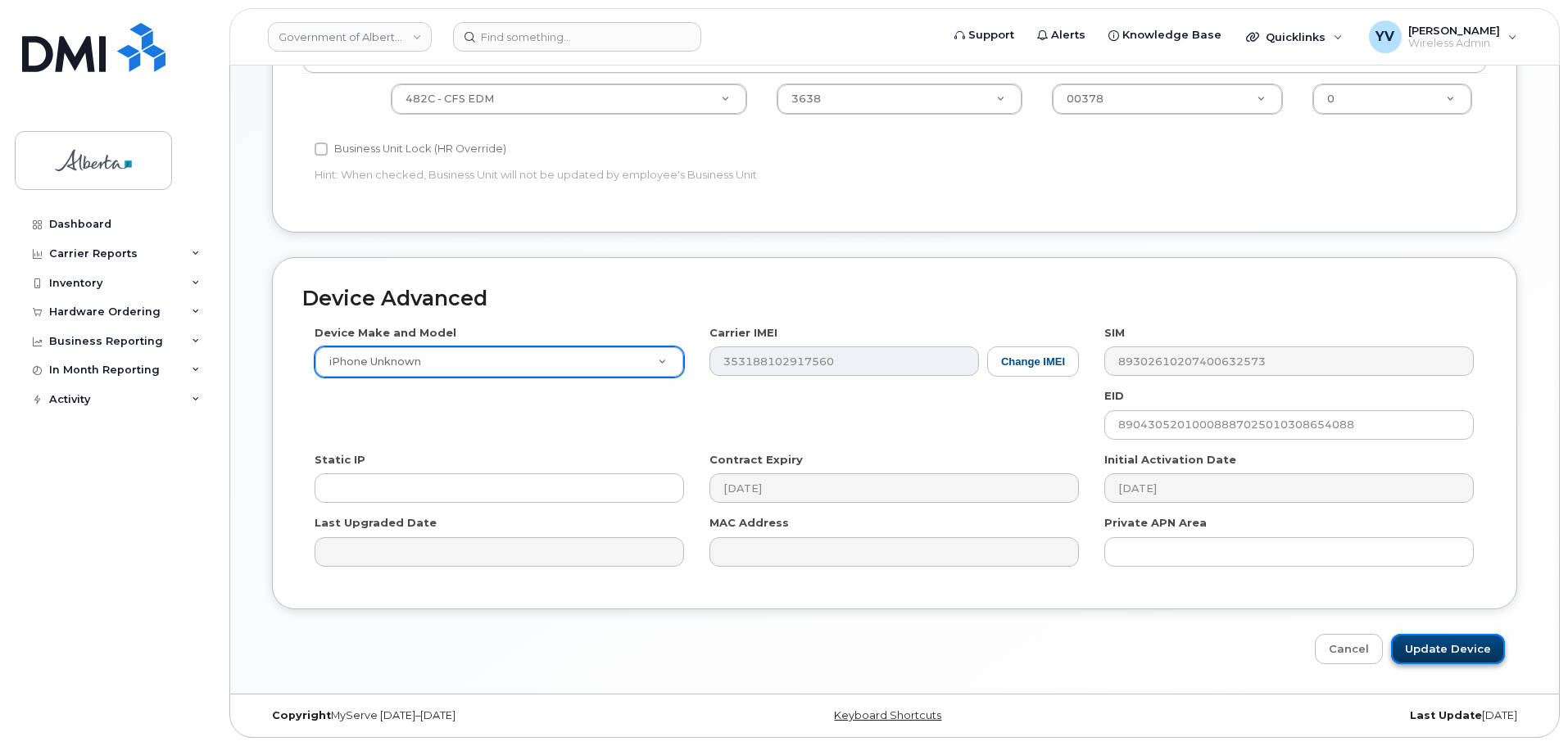
click at [1461, 651] on input "Update Device" at bounding box center [1447, 649] width 114 height 30
type input "Saving..."
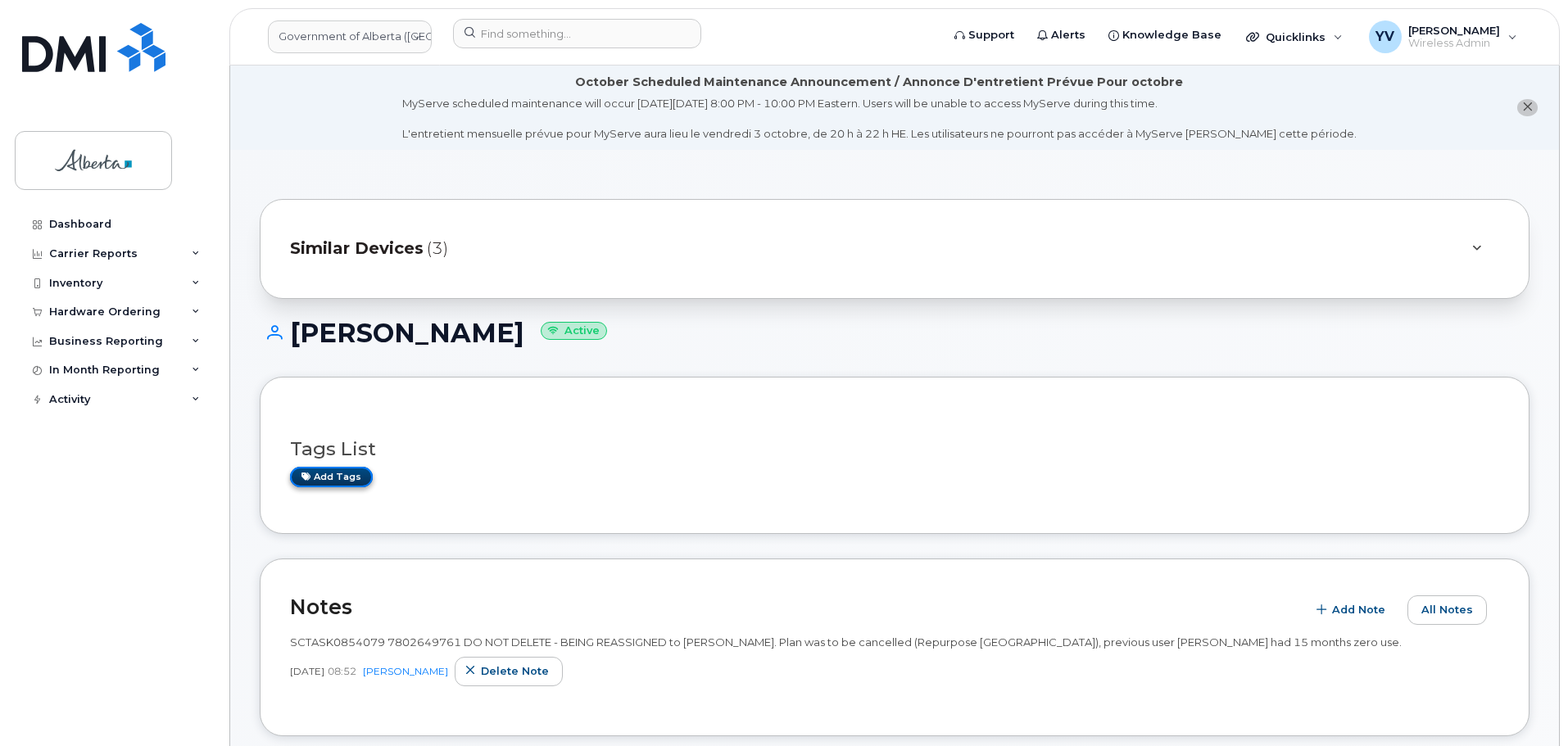
click at [347, 474] on link "Add tags" at bounding box center [331, 477] width 83 height 20
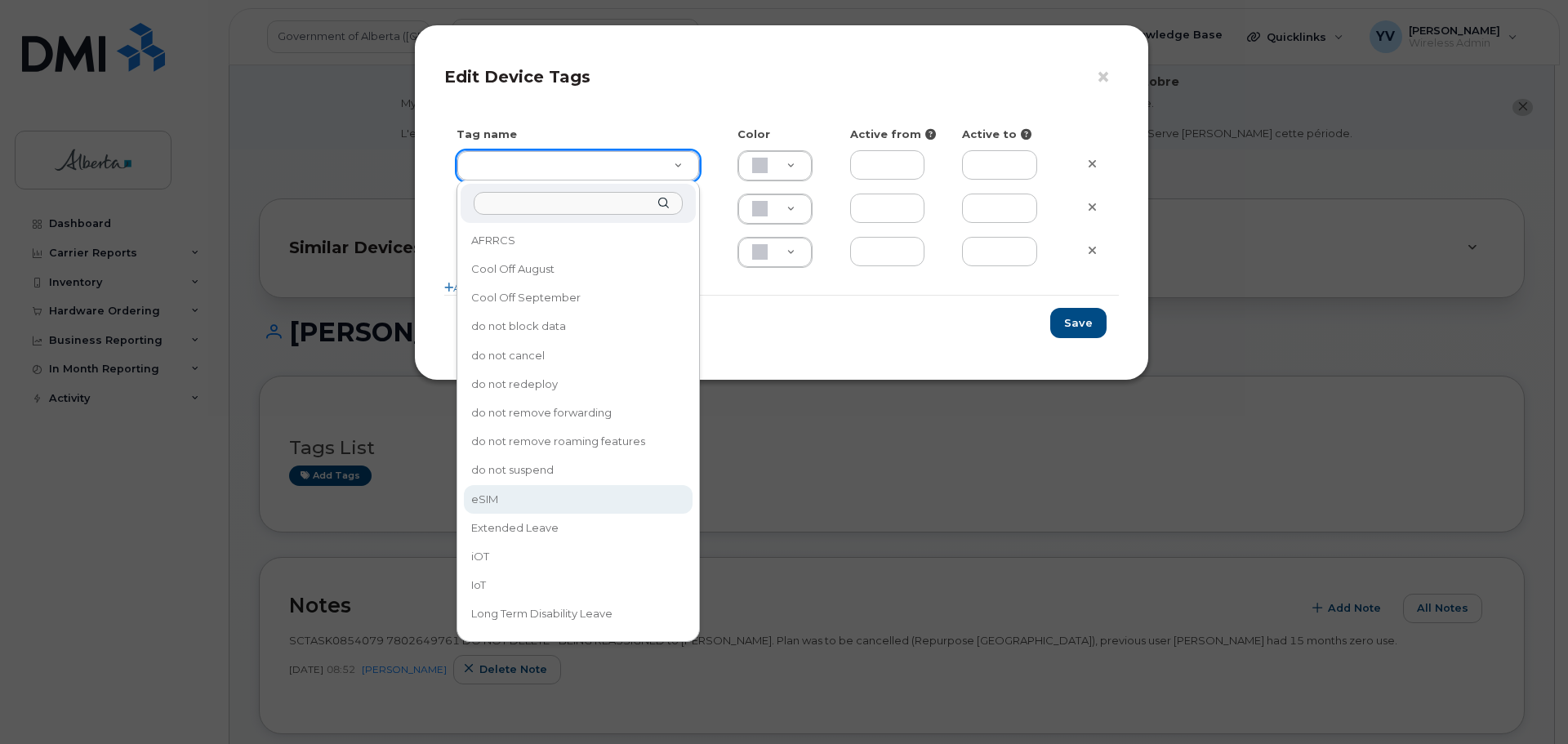
type input "eSIM"
type input "D6CDC1"
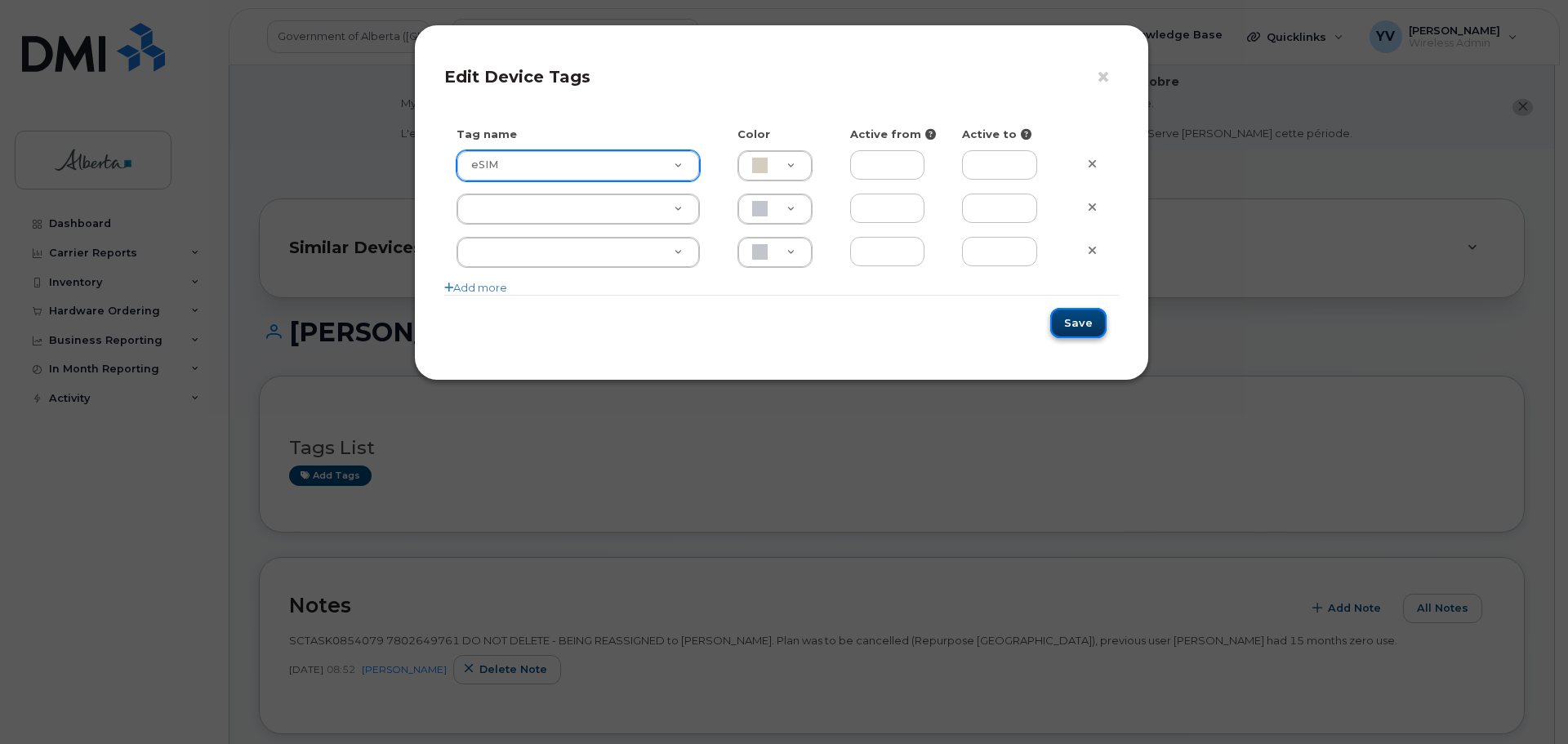
click at [1087, 321] on button "Save" at bounding box center [1078, 324] width 56 height 30
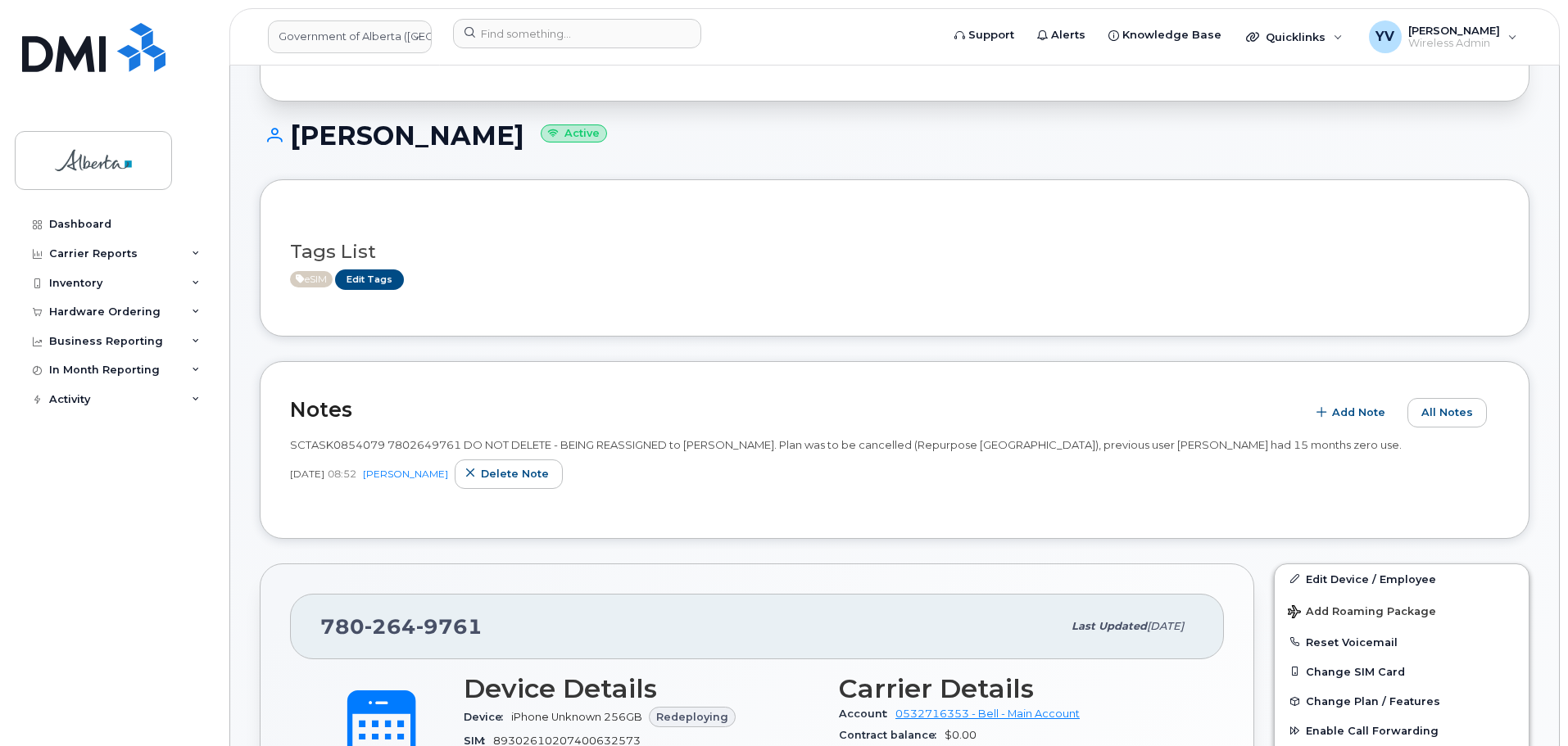
scroll to position [172, 0]
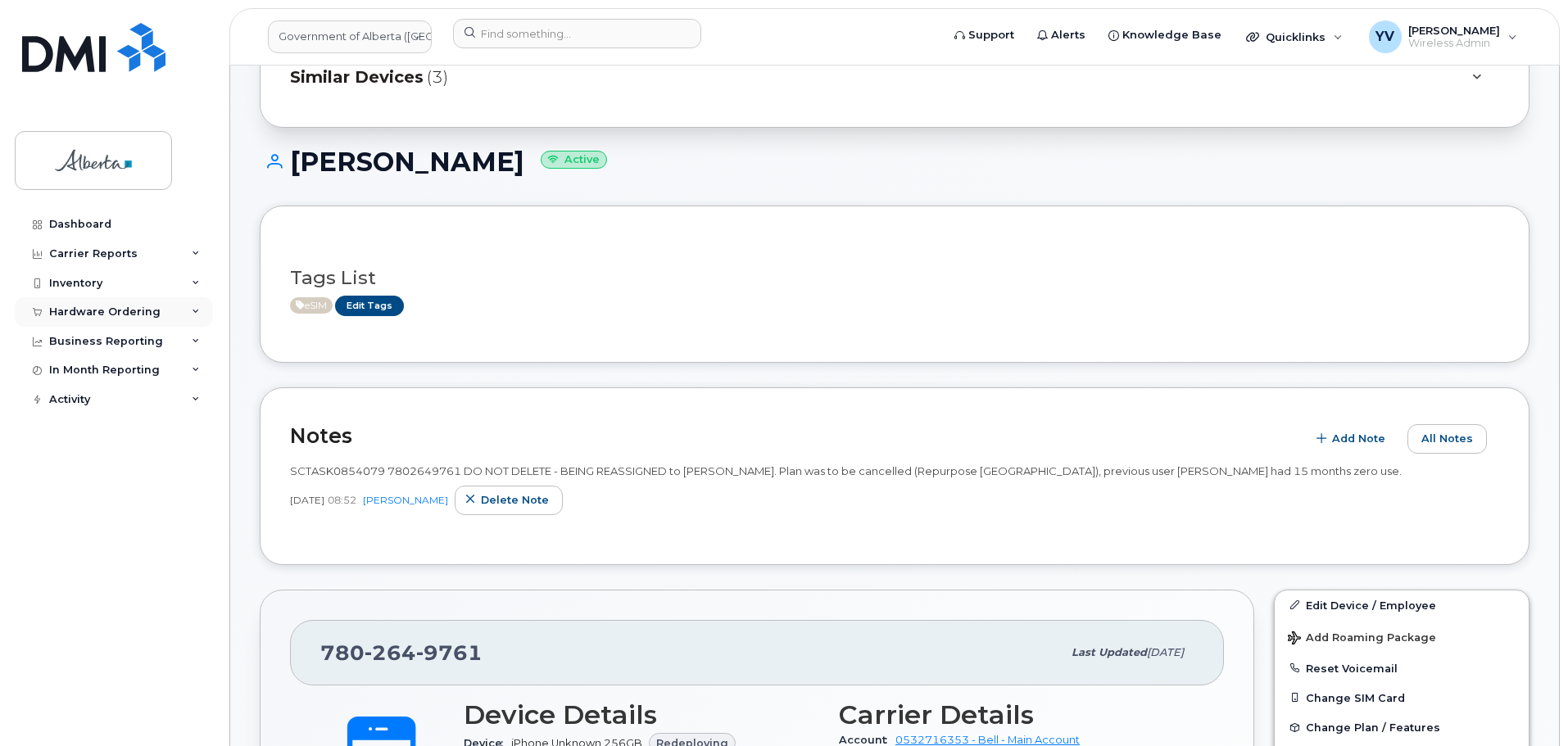
click at [97, 303] on div "Hardware Ordering" at bounding box center [113, 312] width 199 height 30
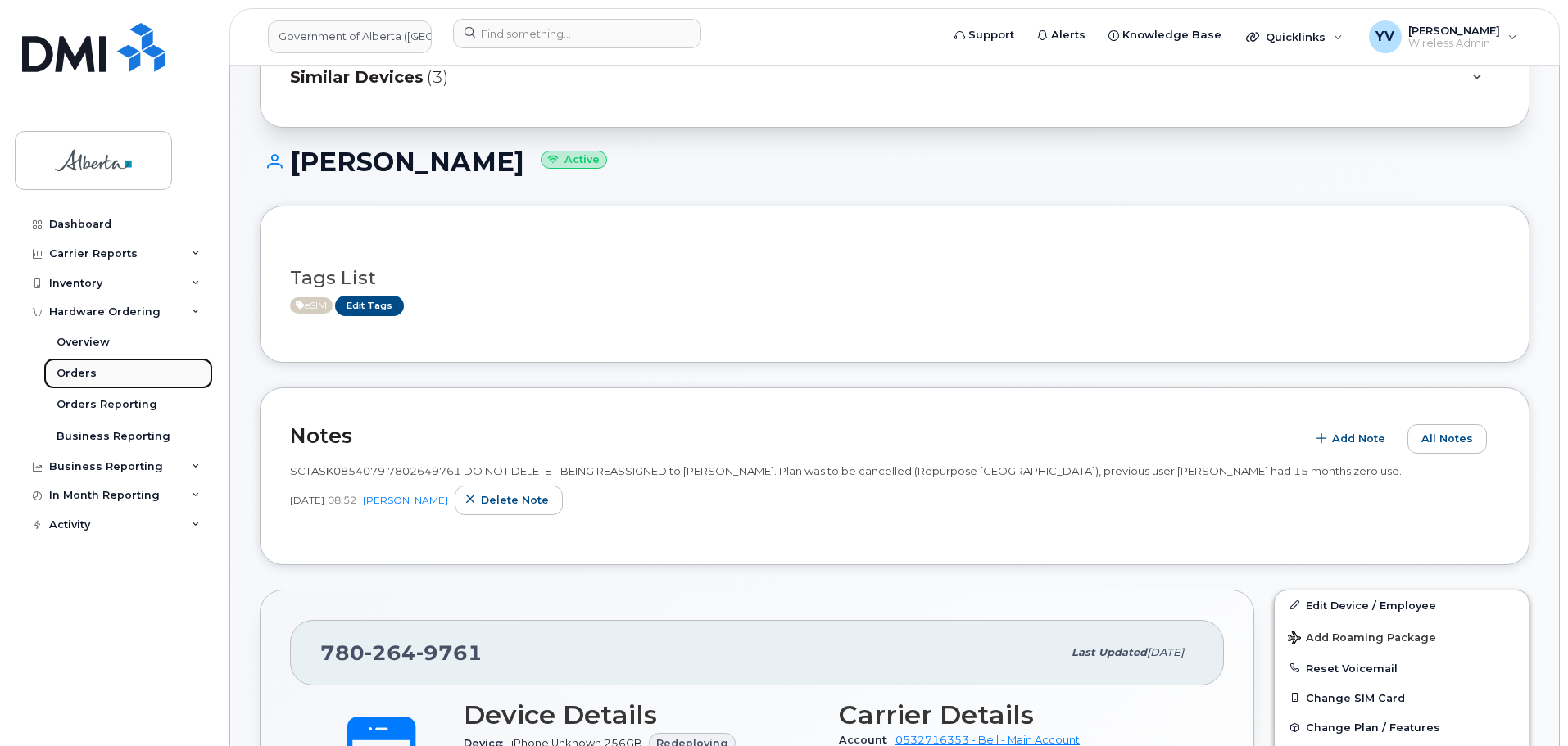
click at [66, 368] on div "Orders" at bounding box center [77, 373] width 41 height 14
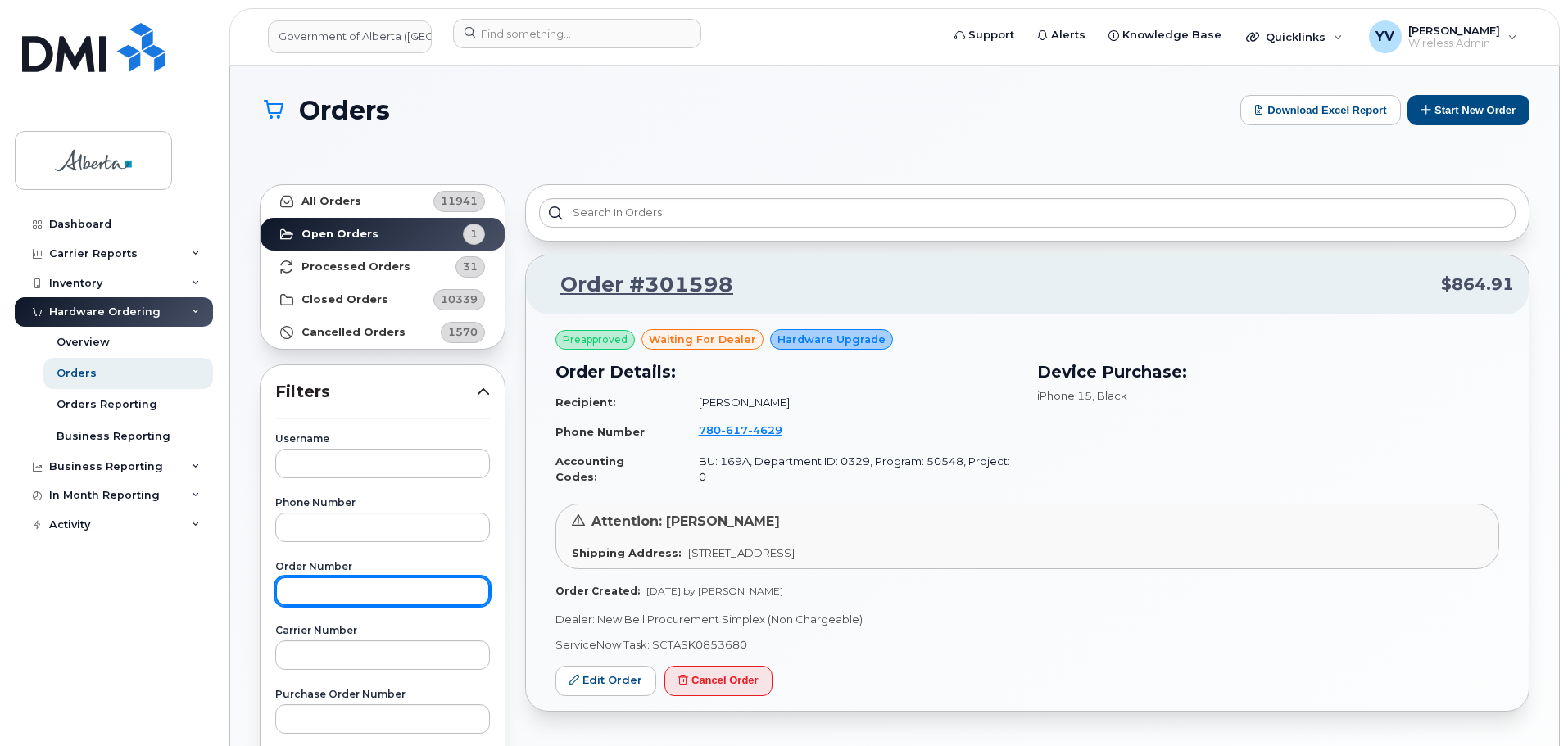
click at [324, 588] on input "text" at bounding box center [383, 591] width 215 height 30
paste input "301016"
type input "301016"
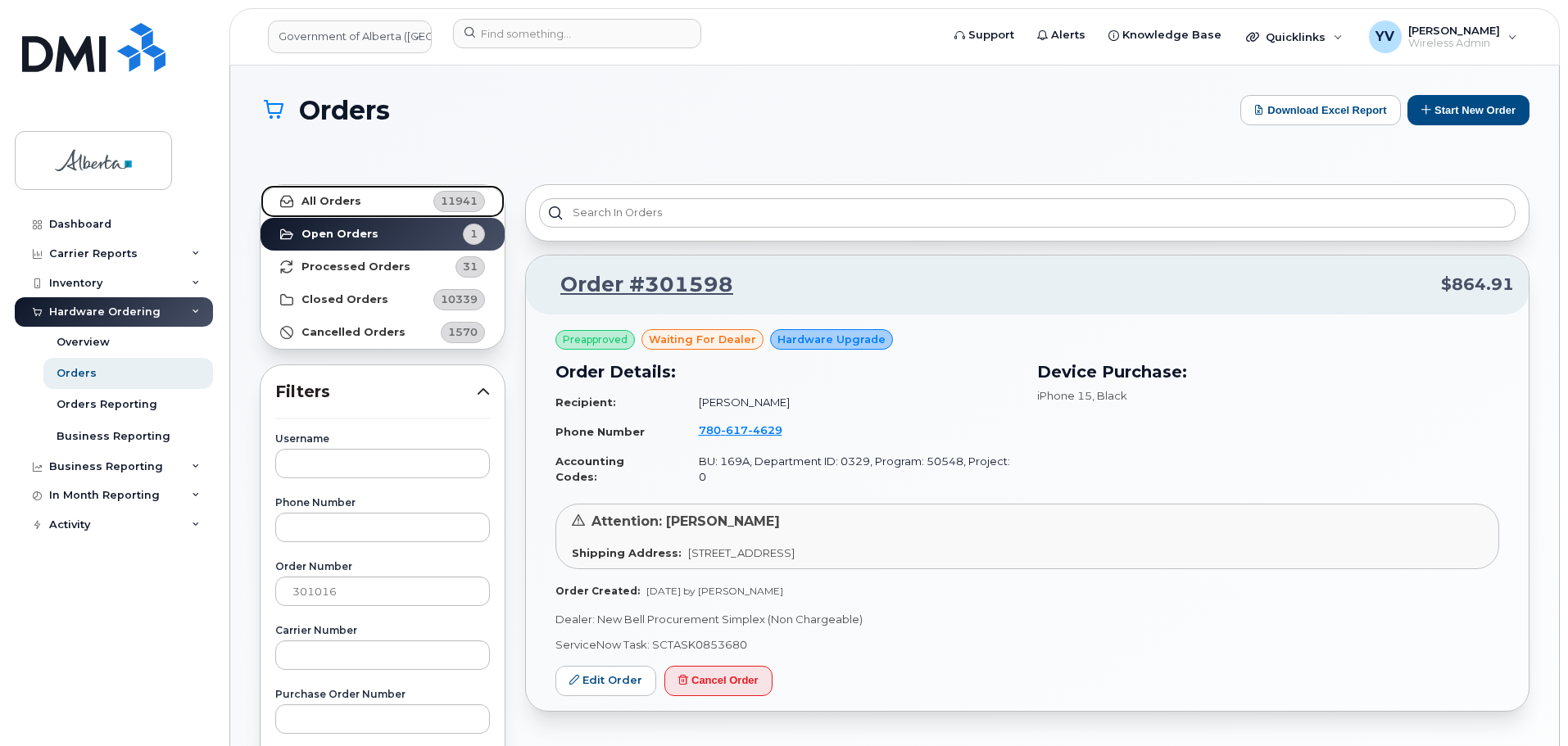
click at [346, 200] on strong "All Orders" at bounding box center [331, 202] width 60 height 14
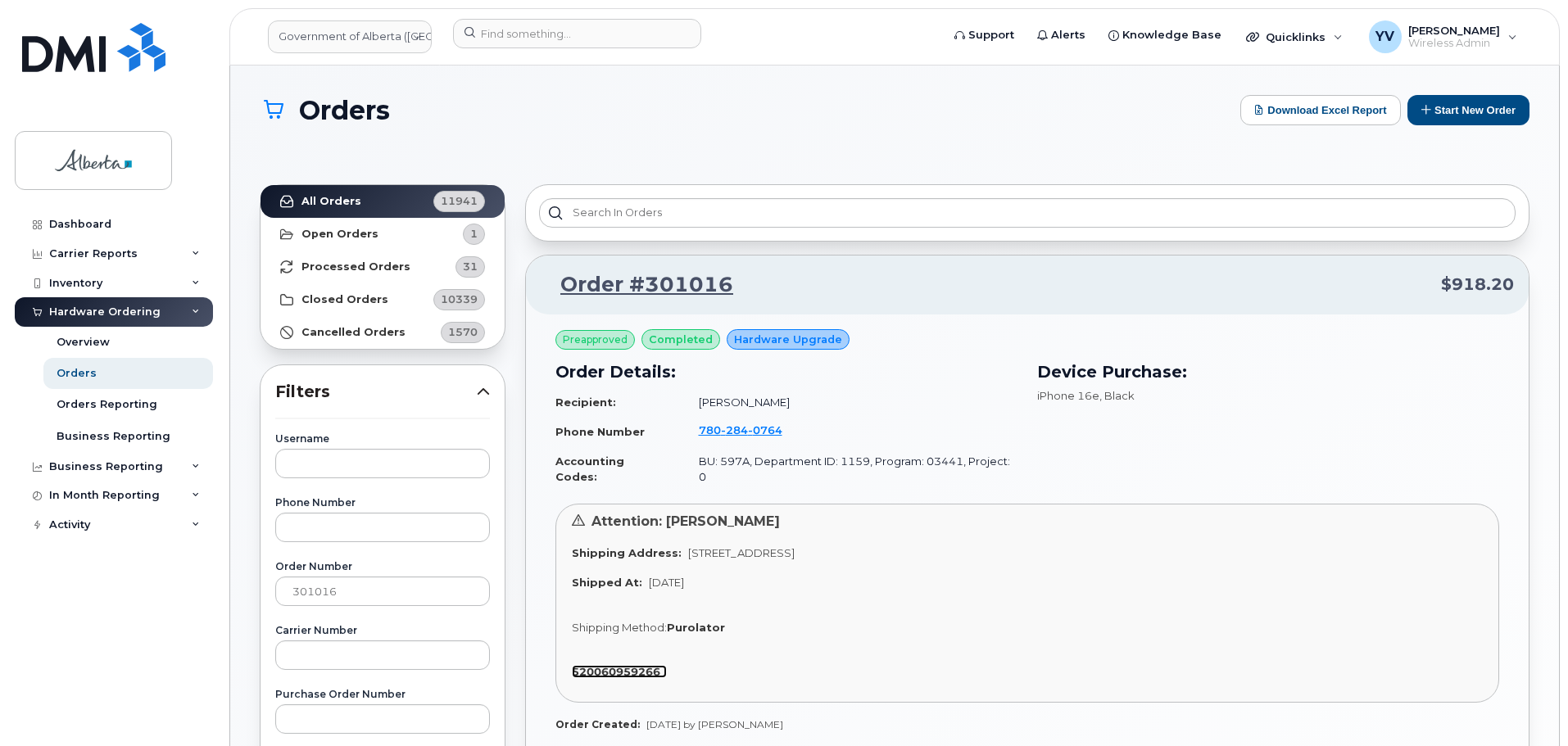
click at [632, 665] on strong "520060959266" at bounding box center [616, 672] width 89 height 14
click at [352, 231] on strong "Open Orders" at bounding box center [340, 235] width 77 height 14
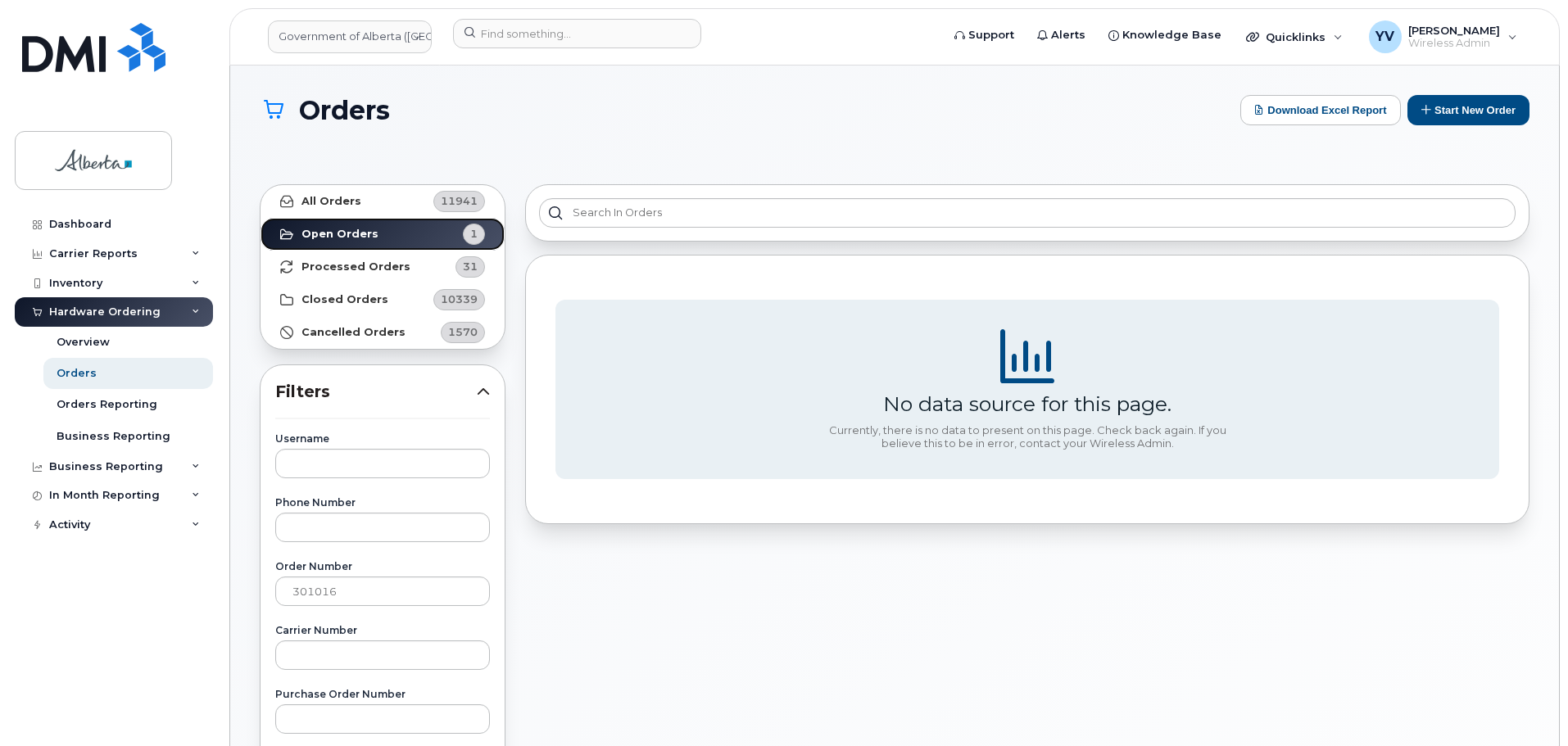
click at [352, 231] on strong "Open Orders" at bounding box center [340, 235] width 77 height 14
drag, startPoint x: 348, startPoint y: 586, endPoint x: 216, endPoint y: 603, distance: 133.1
click at [230, 603] on div "Government of Alberta (GOA) Support Alerts Knowledge Base Quicklinks Suspend / …" at bounding box center [894, 700] width 1329 height 1267
click at [340, 230] on strong "Open Orders" at bounding box center [340, 235] width 77 height 14
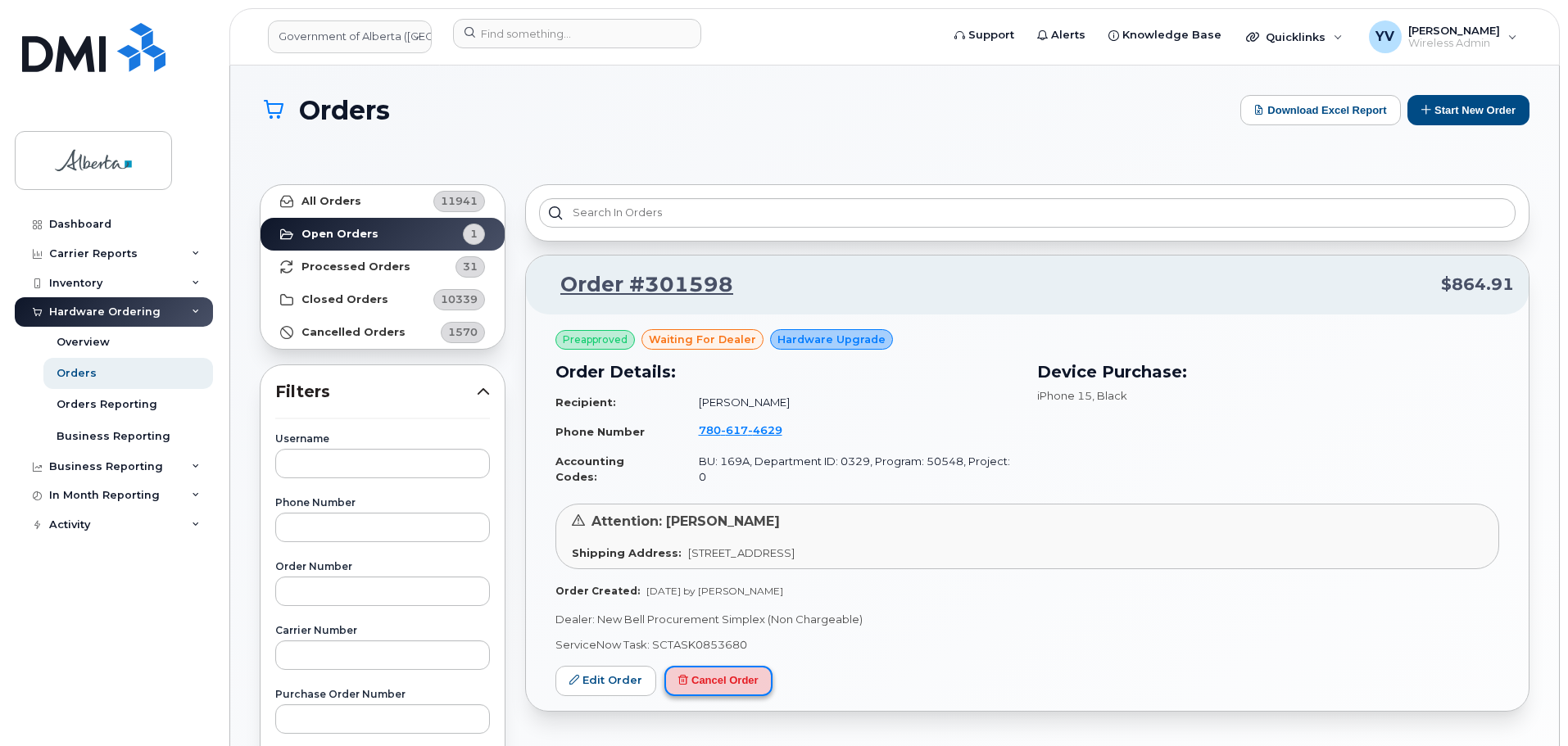
click at [738, 666] on button "Cancel Order" at bounding box center [718, 681] width 108 height 30
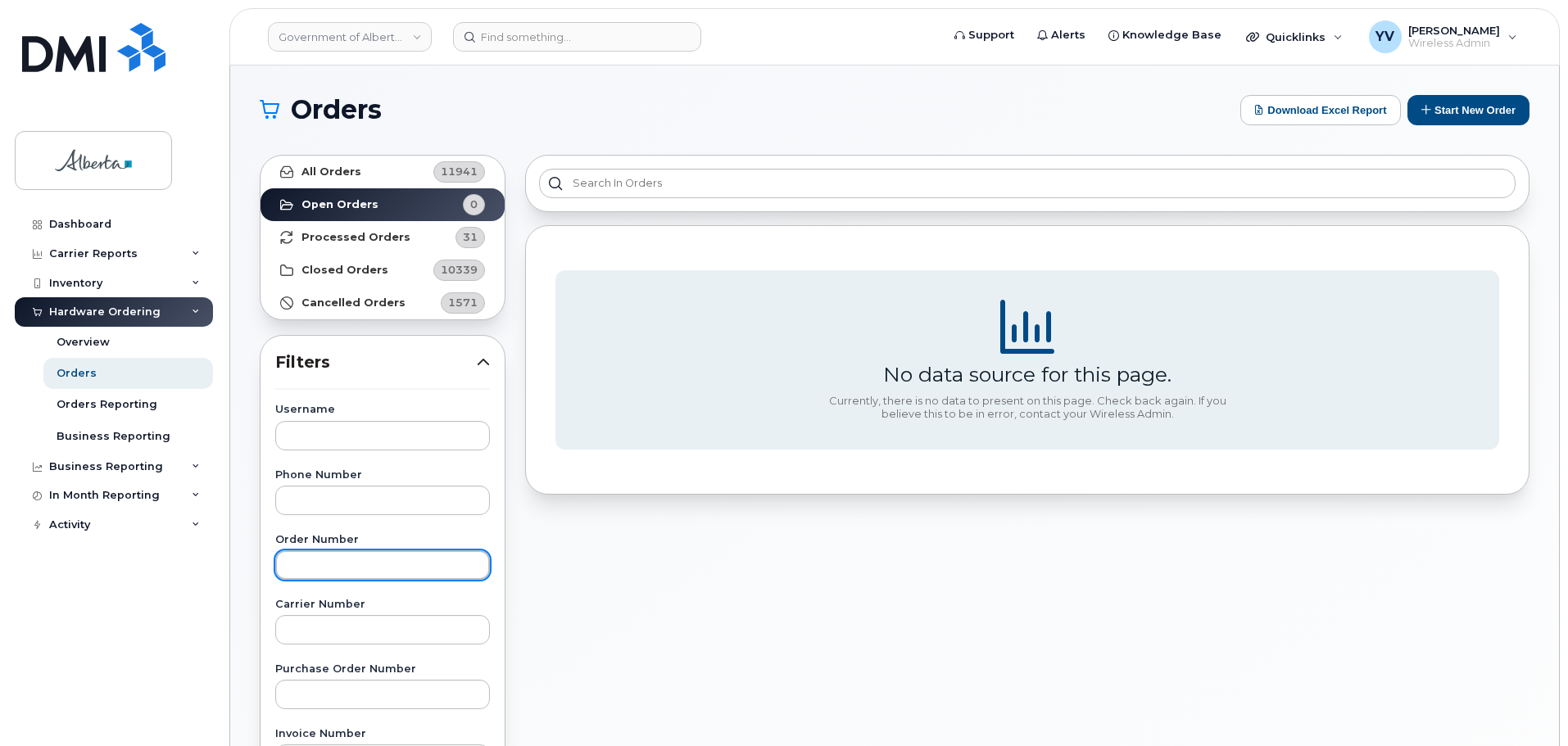
click at [321, 571] on input "text" at bounding box center [383, 565] width 215 height 30
type input "301598"
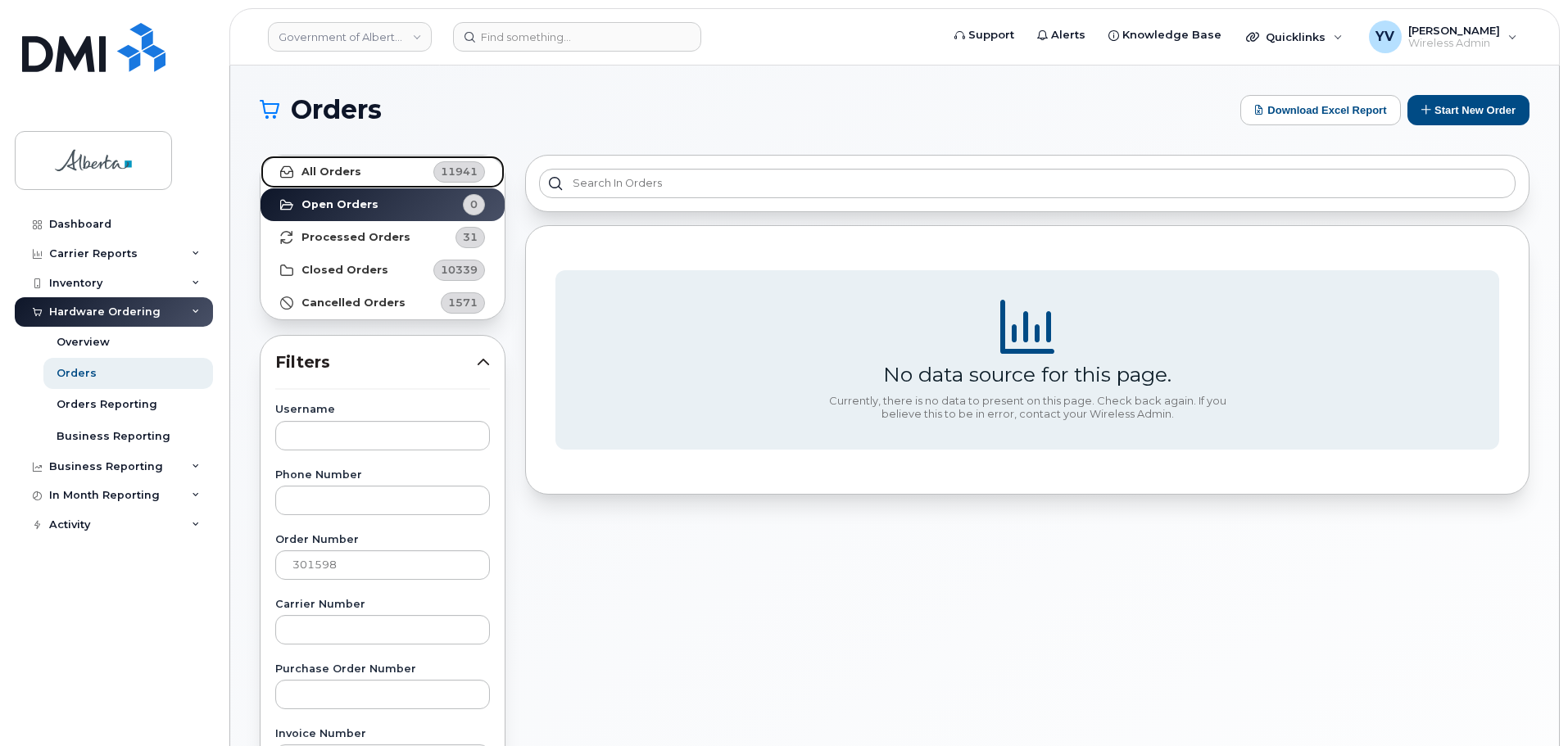
click at [336, 166] on strong "All Orders" at bounding box center [331, 172] width 60 height 14
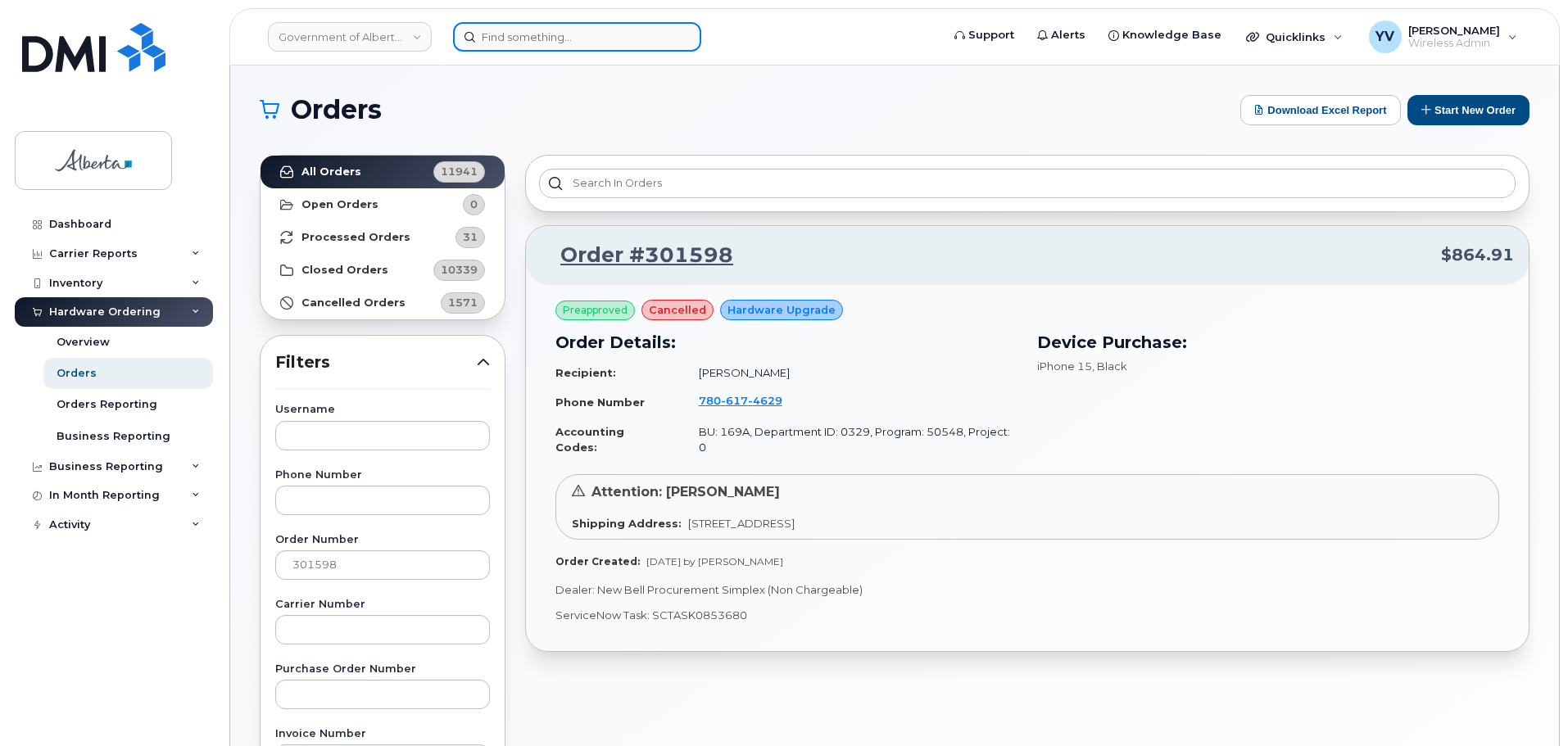
click at [513, 33] on input at bounding box center [577, 36] width 248 height 30
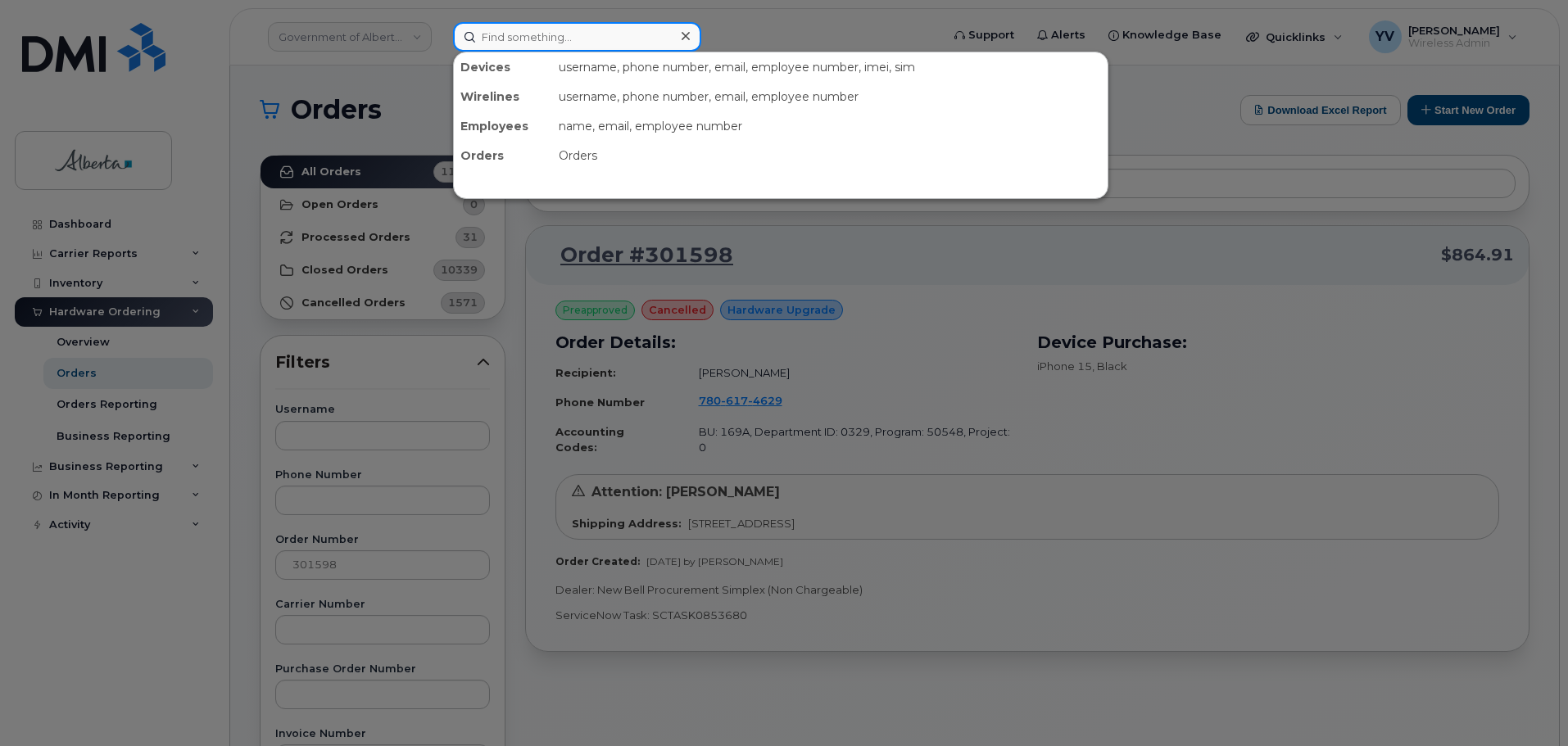
paste input "7806174629"
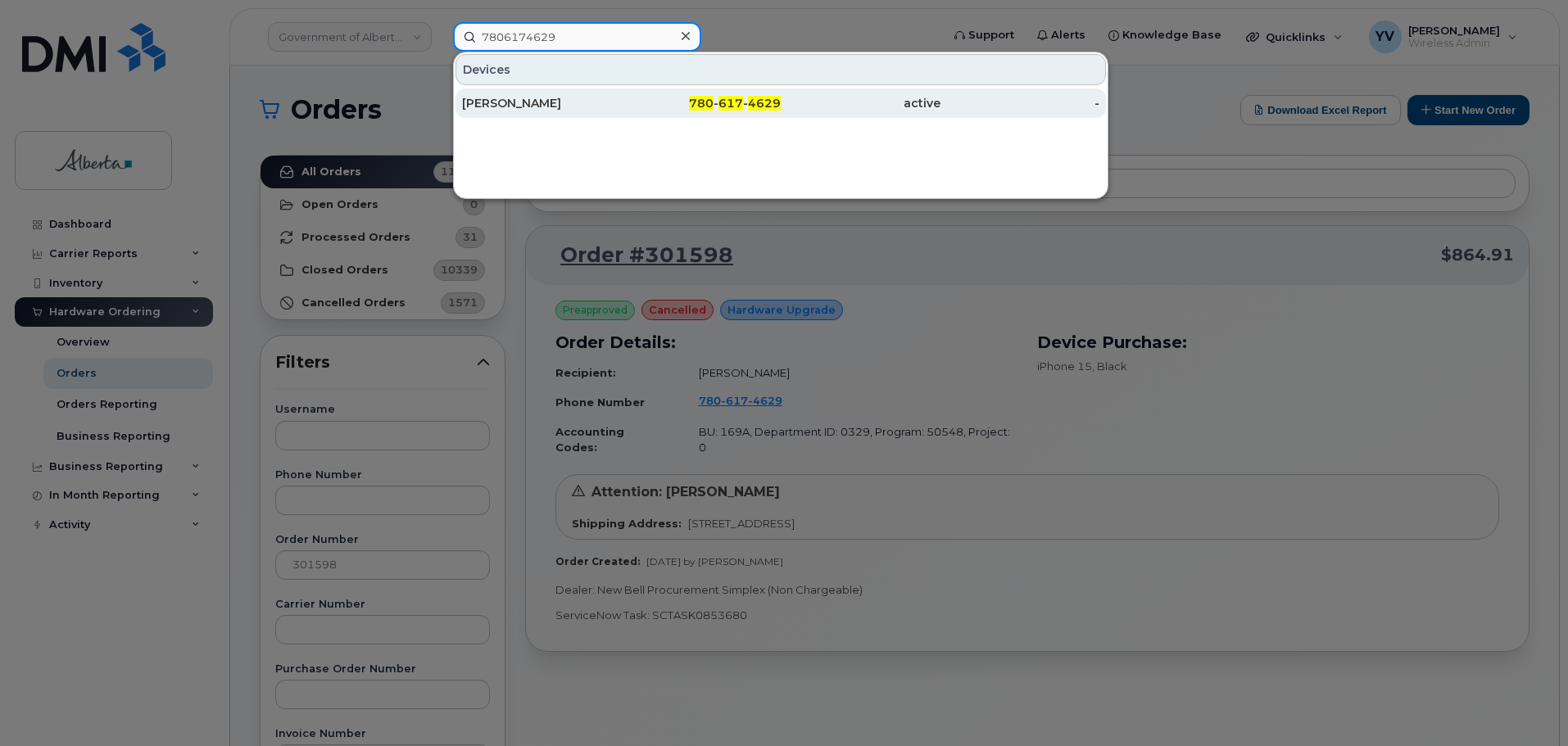
type input "7806174629"
click at [767, 101] on span "4629" at bounding box center [764, 102] width 33 height 14
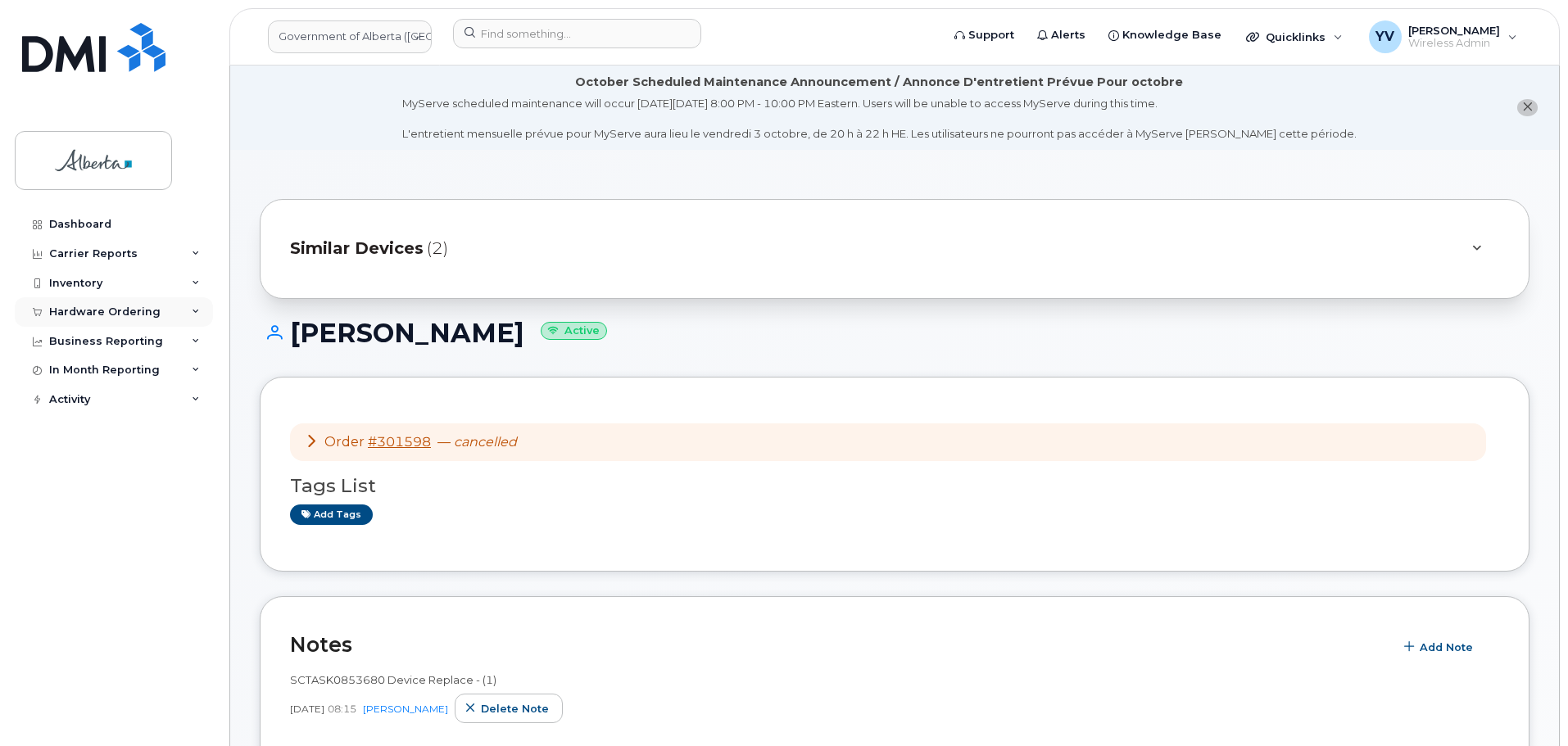
click at [88, 308] on div "Hardware Ordering" at bounding box center [105, 313] width 112 height 14
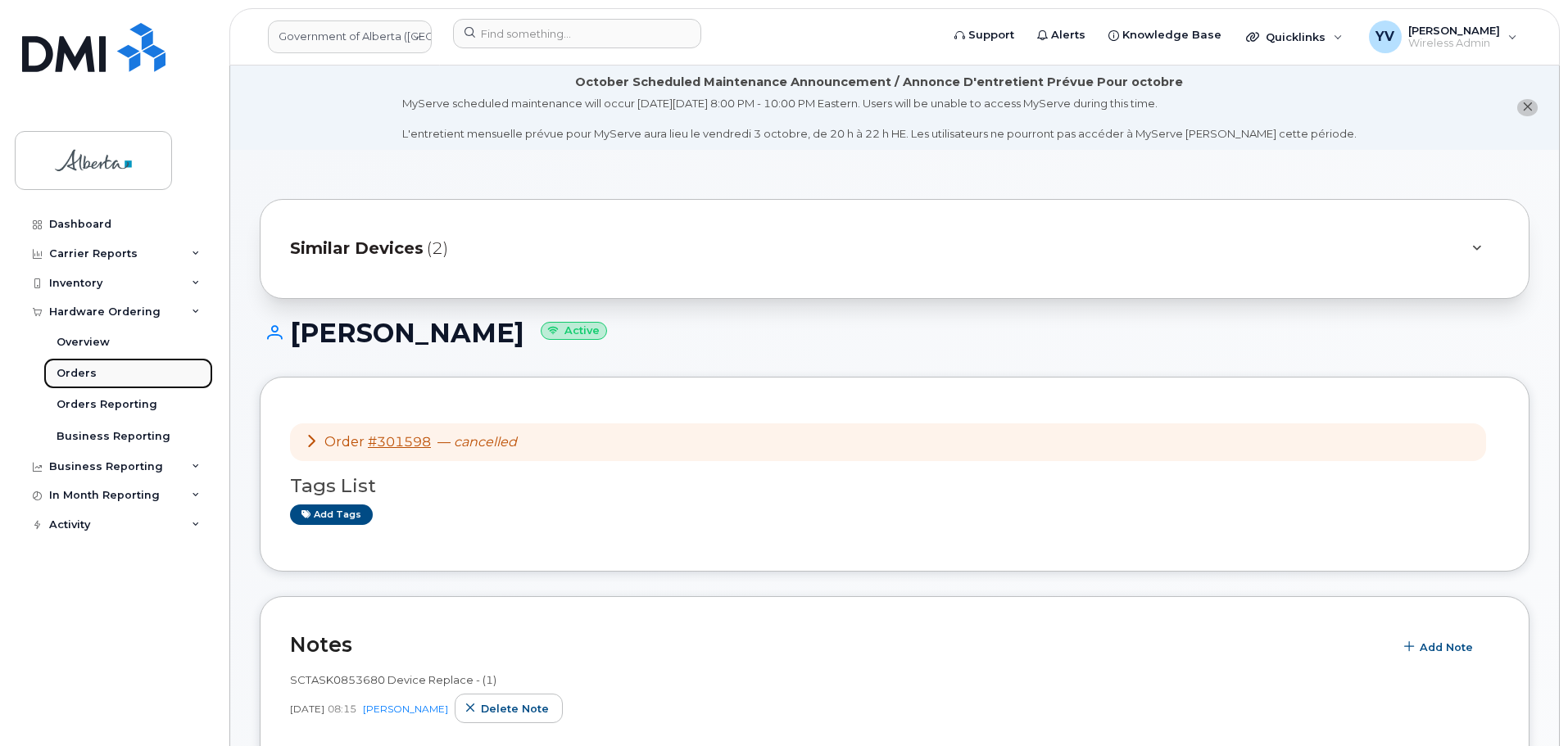
click at [81, 374] on div "Orders" at bounding box center [77, 373] width 41 height 14
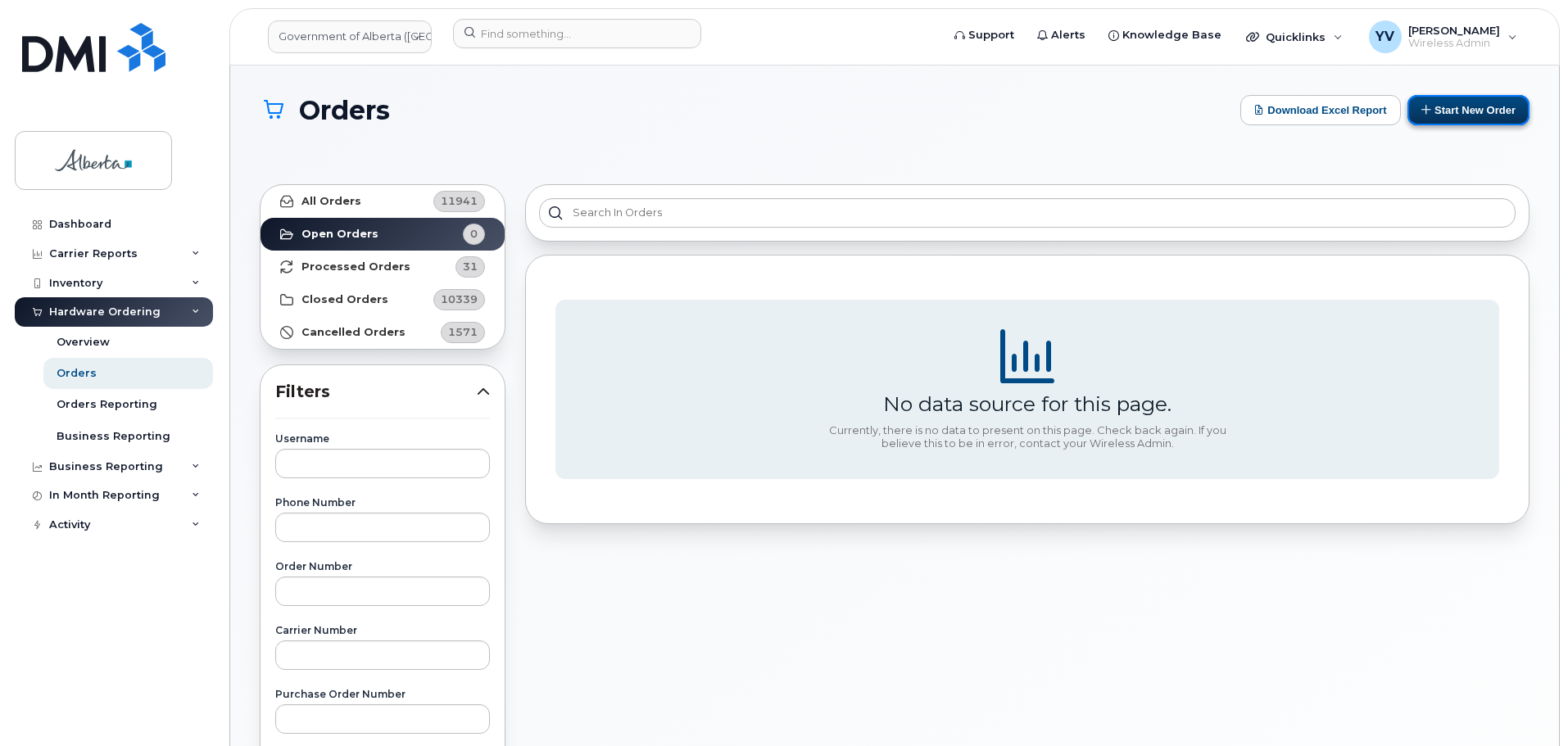
click at [1473, 105] on button "Start New Order" at bounding box center [1468, 110] width 122 height 30
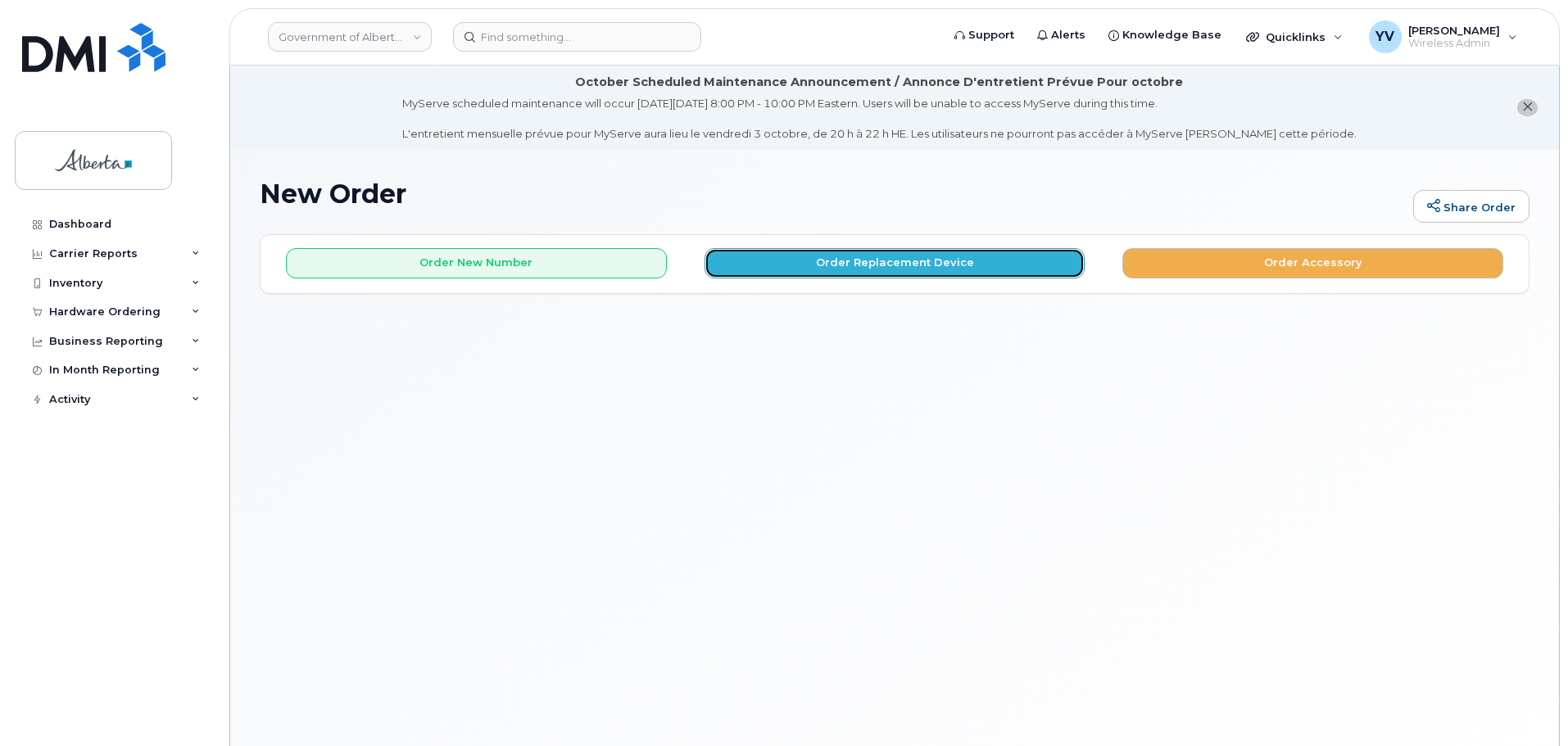
click at [879, 250] on button "Order Replacement Device" at bounding box center [895, 264] width 381 height 30
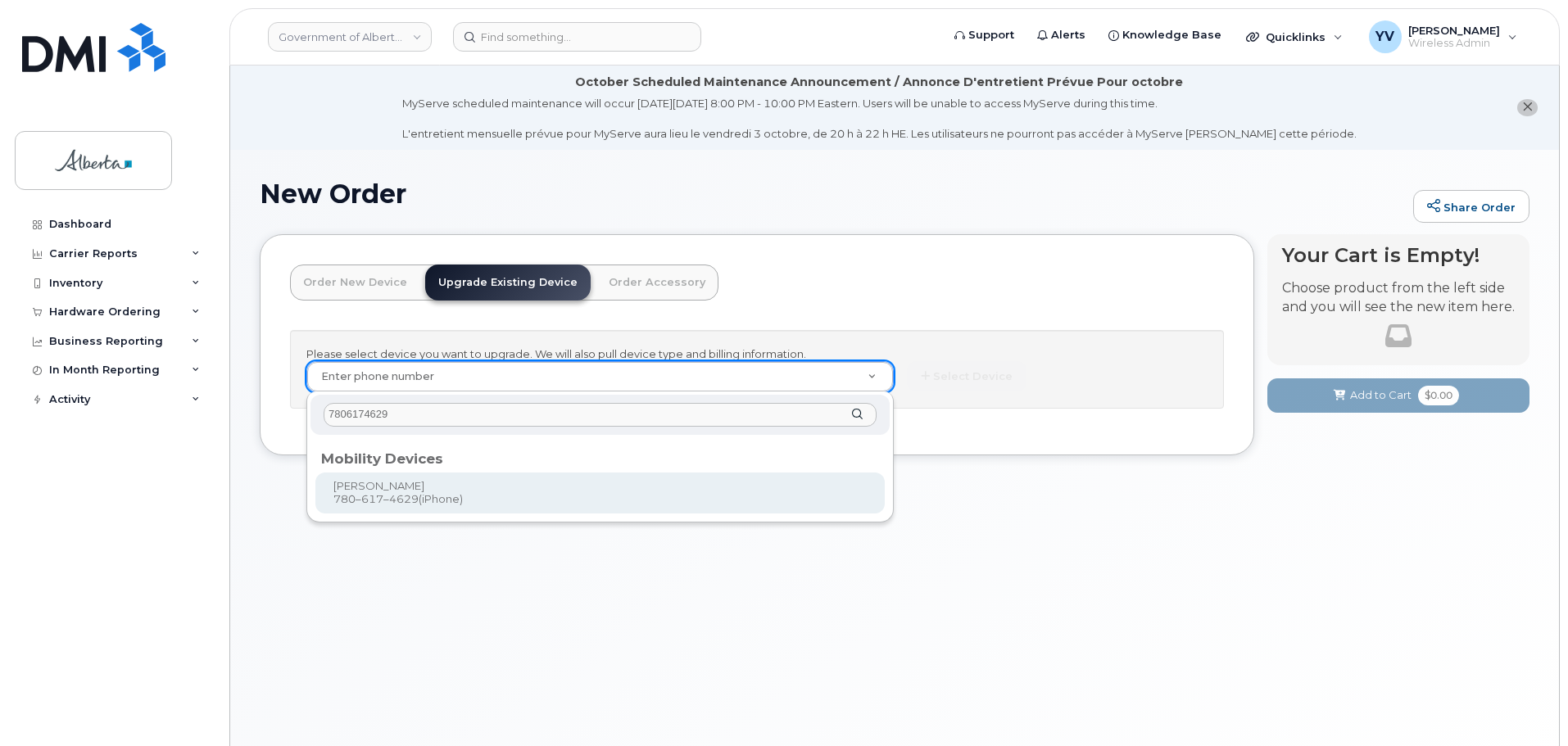
type input "7806174629"
type input "1037818"
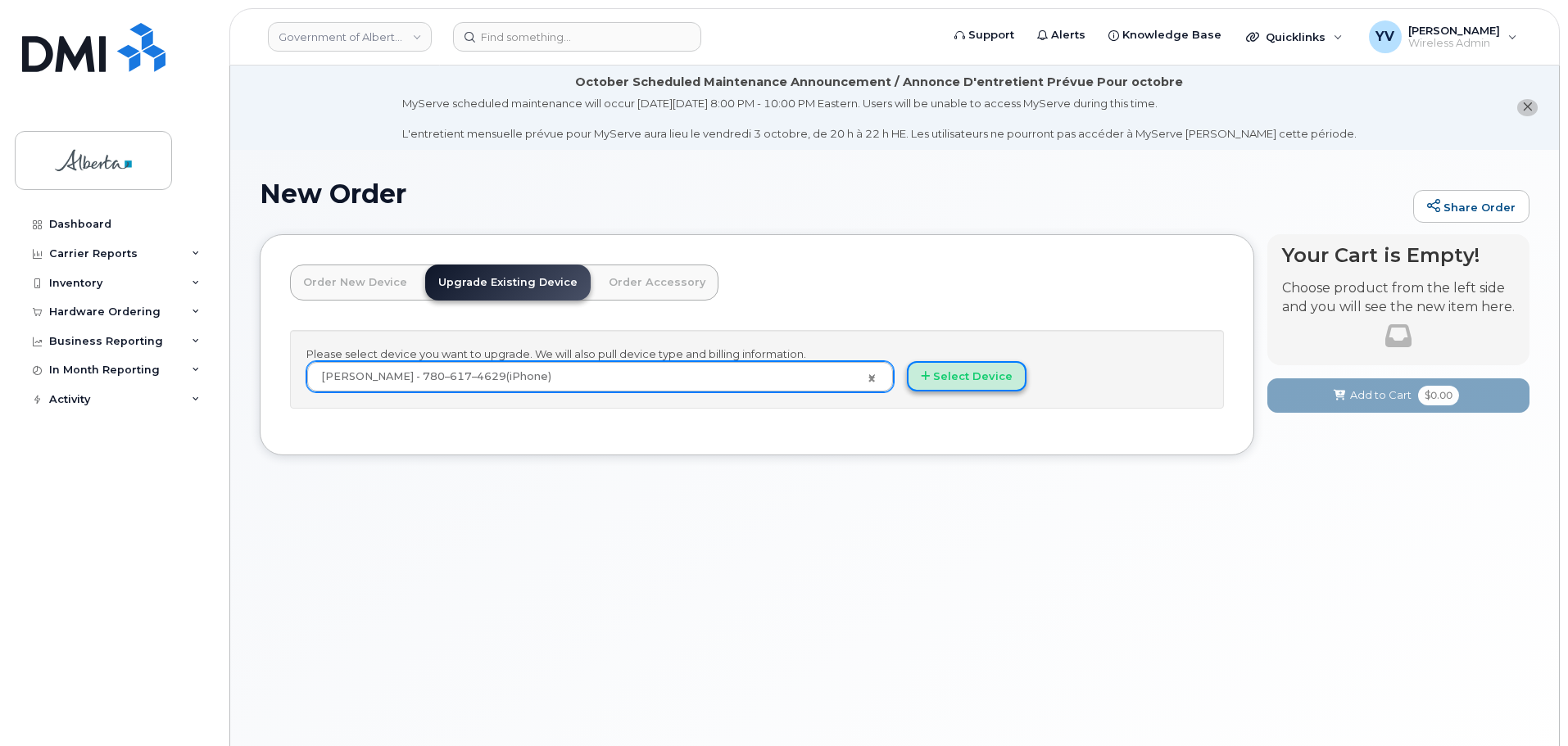
click at [982, 369] on button "Select Device" at bounding box center [966, 377] width 120 height 30
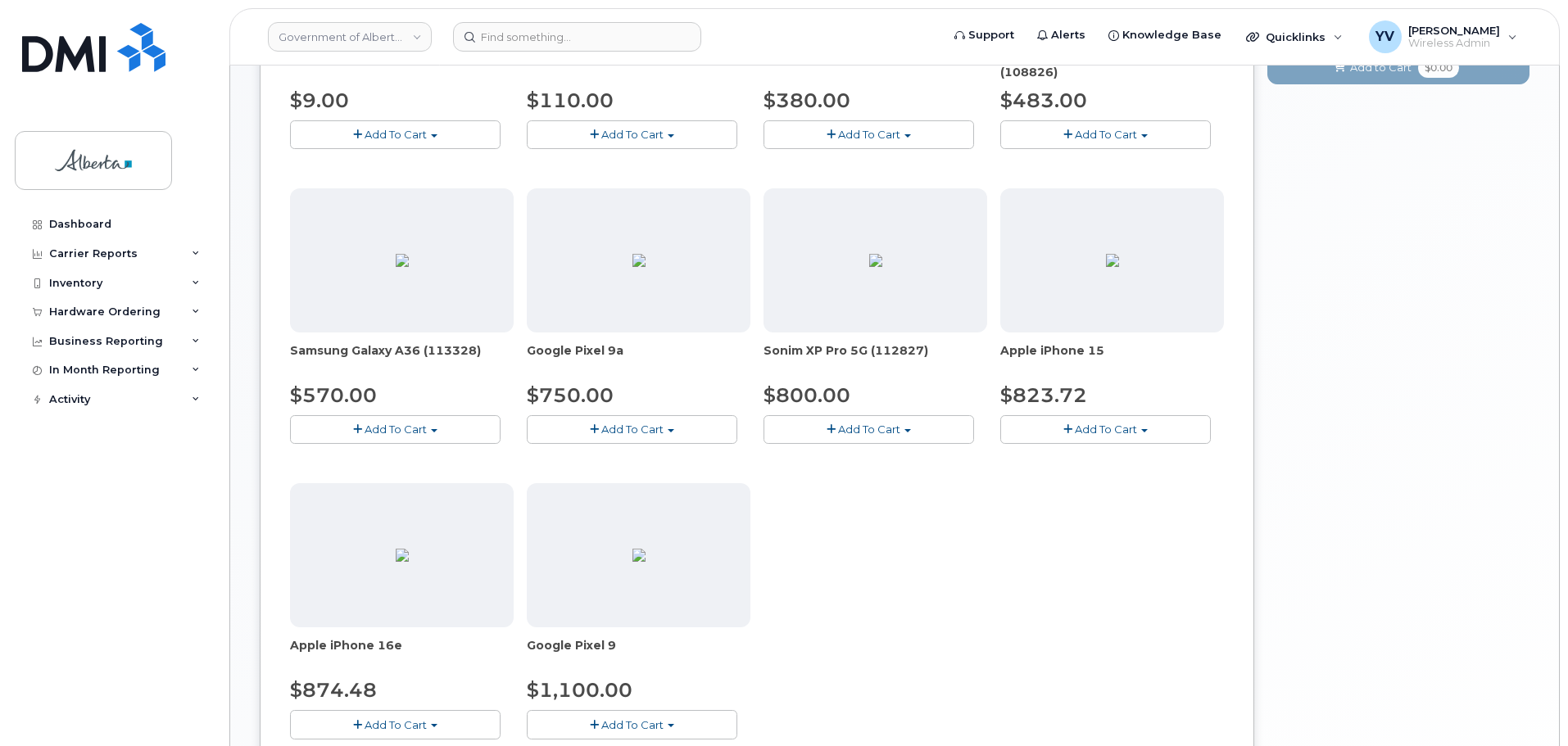
scroll to position [511, 0]
click at [1144, 423] on button "Add To Cart" at bounding box center [1105, 428] width 210 height 29
click at [1131, 480] on link "$823.72 - 30-day upgrade (128GB model)" at bounding box center [1135, 479] width 260 height 20
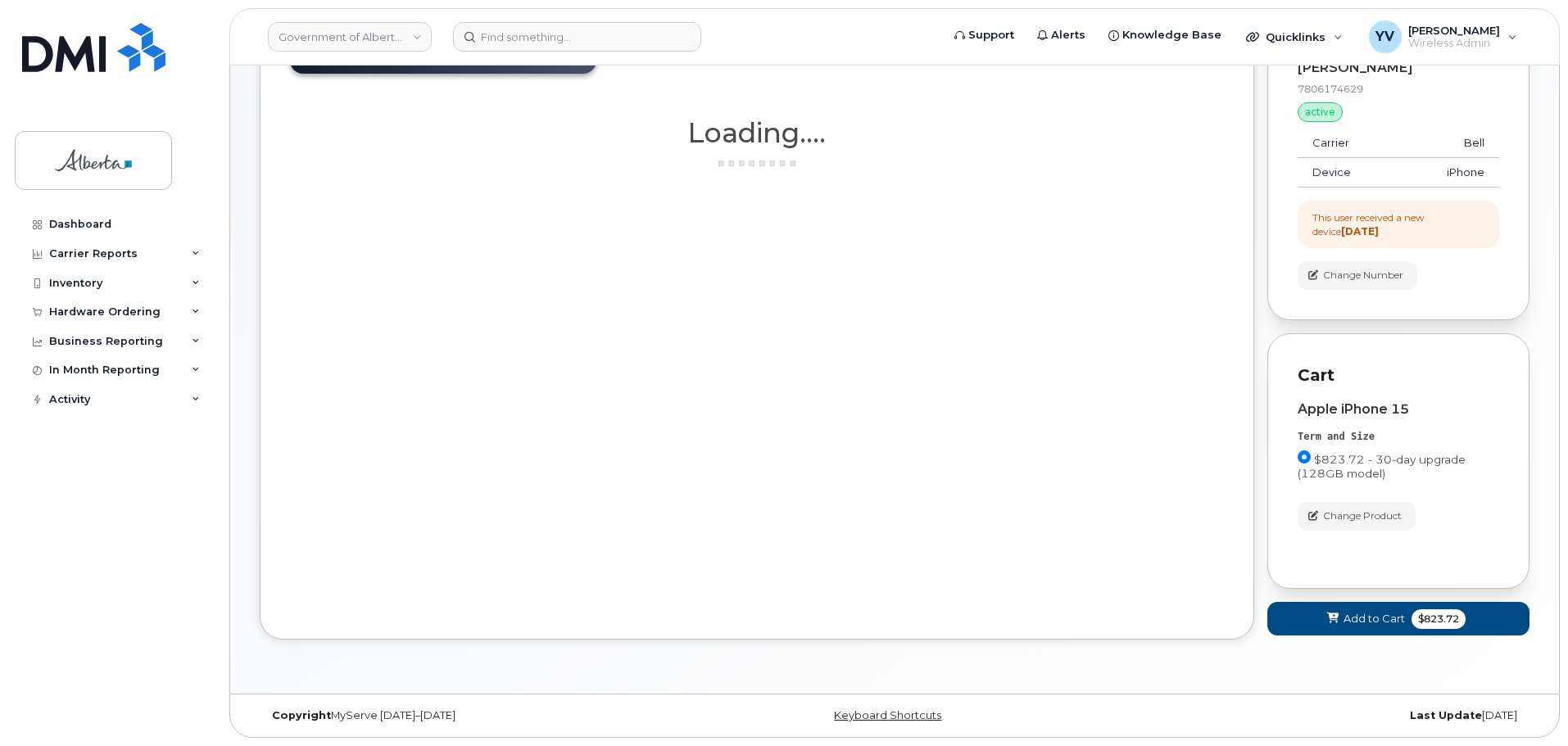
scroll to position [227, 0]
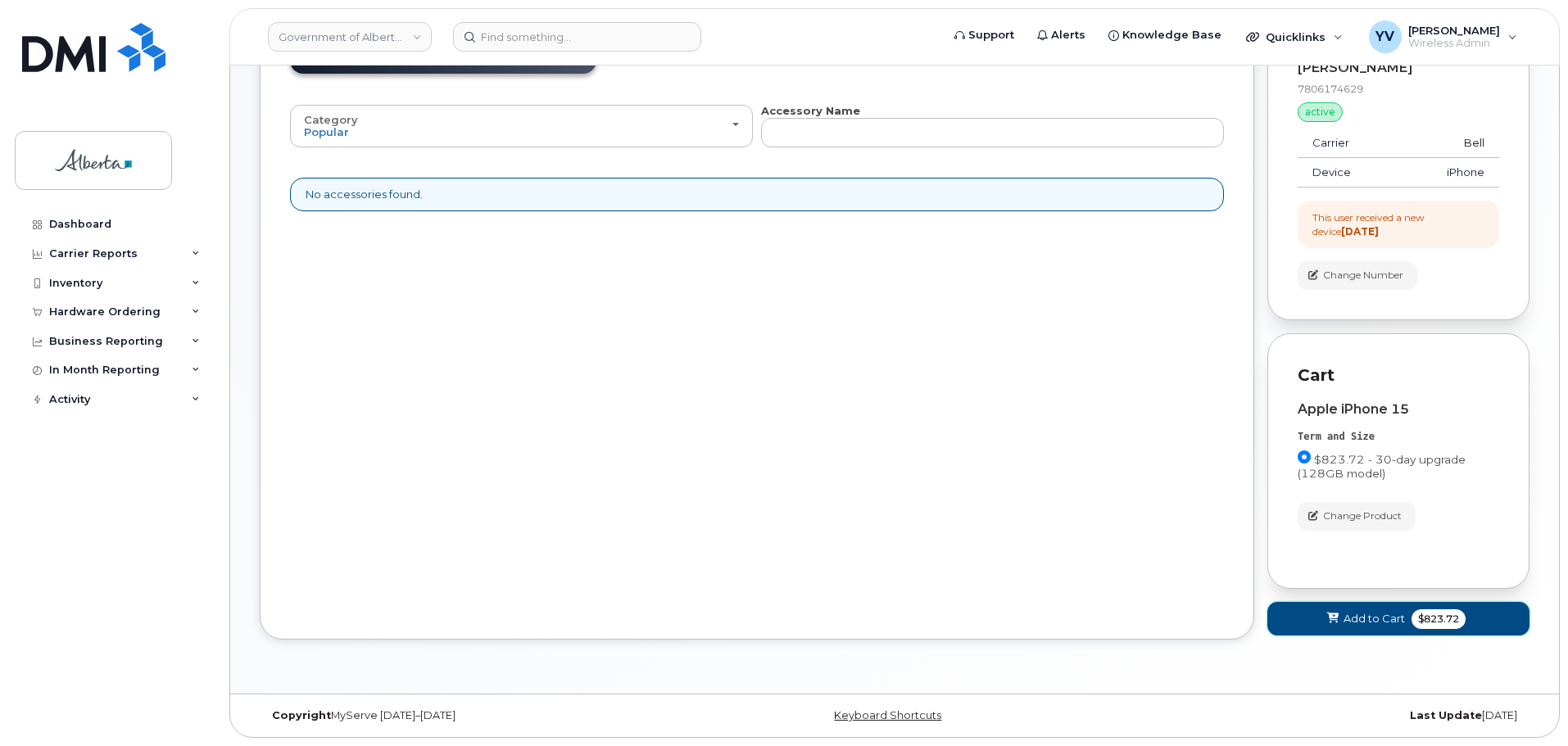
click at [1369, 611] on span "Add to Cart" at bounding box center [1374, 618] width 62 height 15
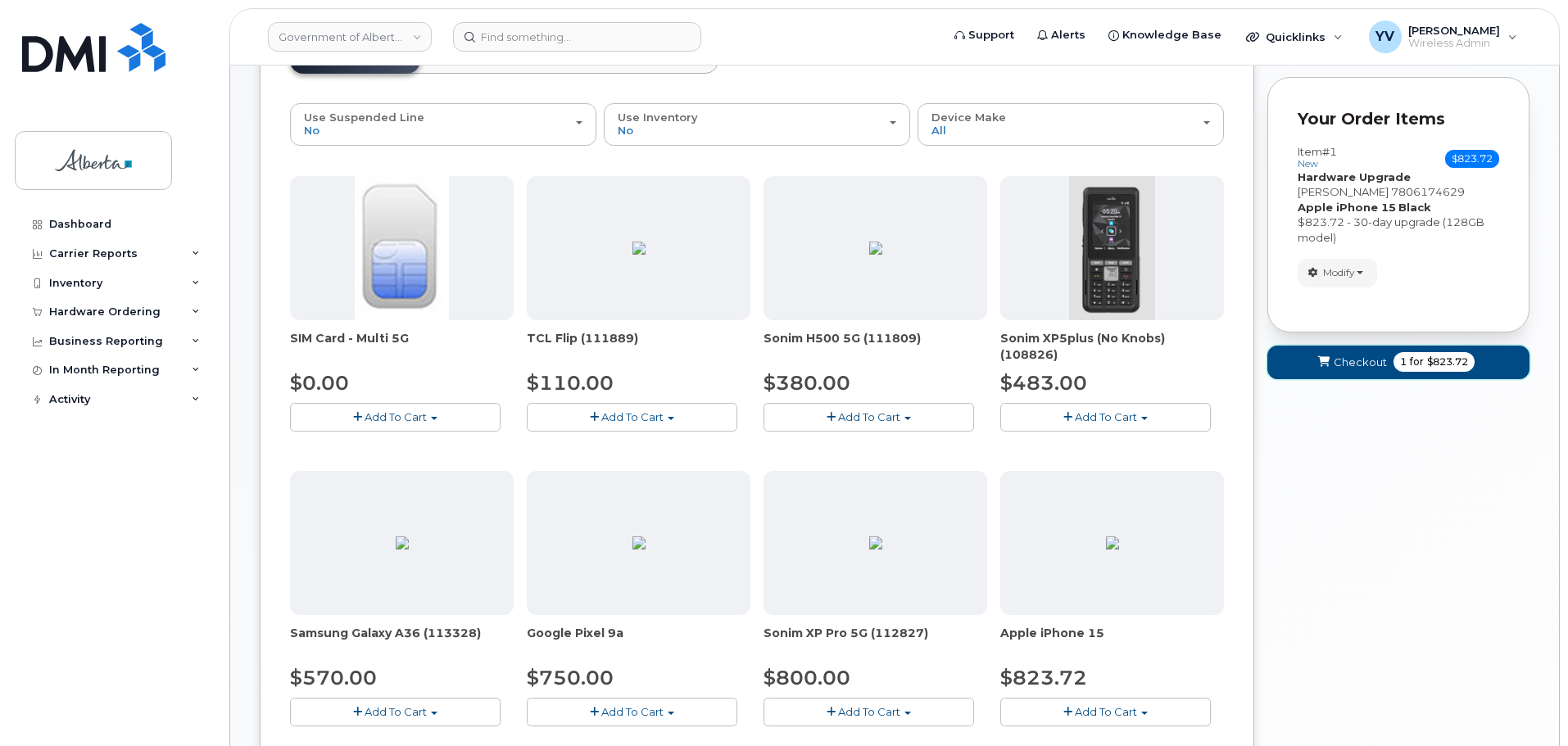
click at [1349, 362] on span "Checkout" at bounding box center [1359, 362] width 53 height 15
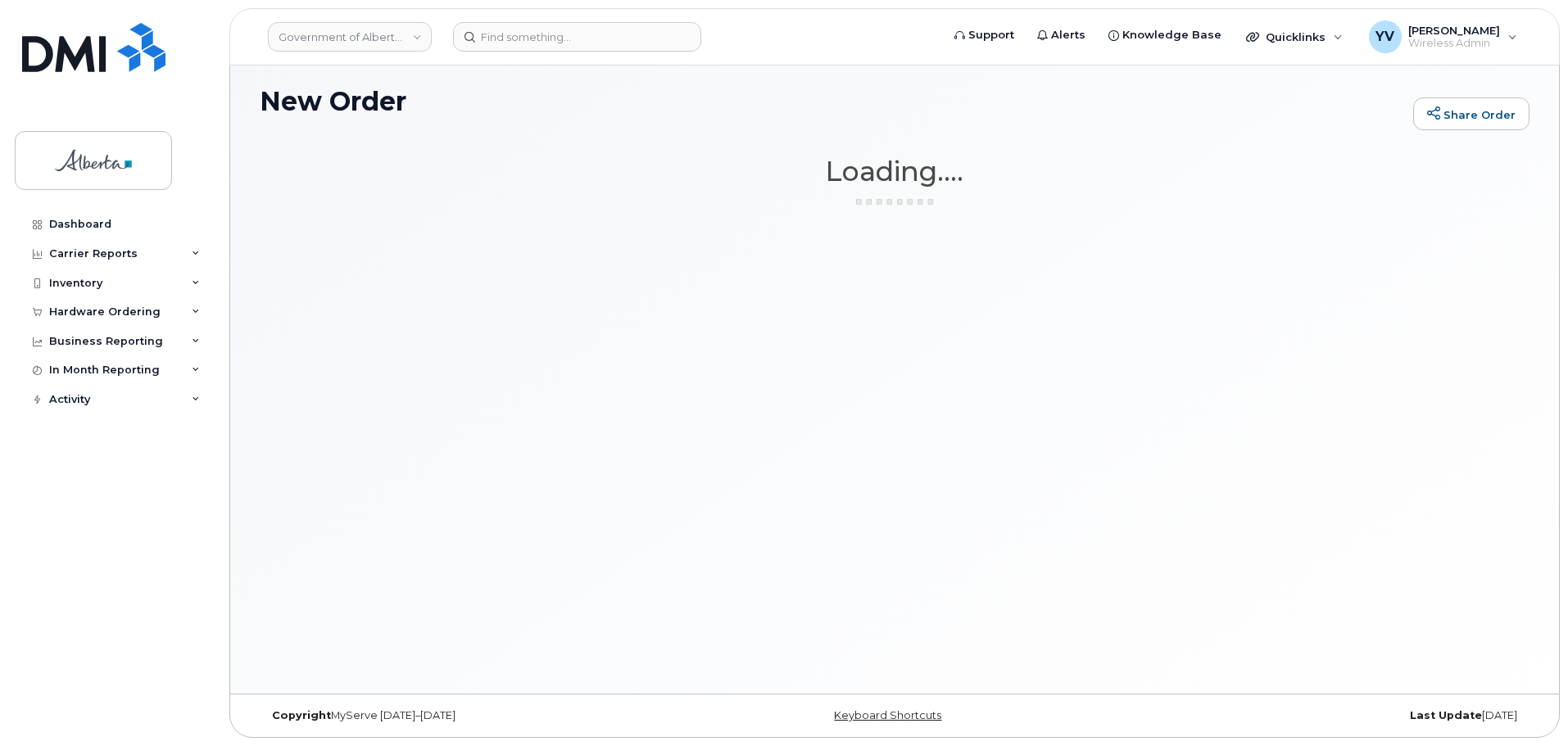
scroll to position [93, 0]
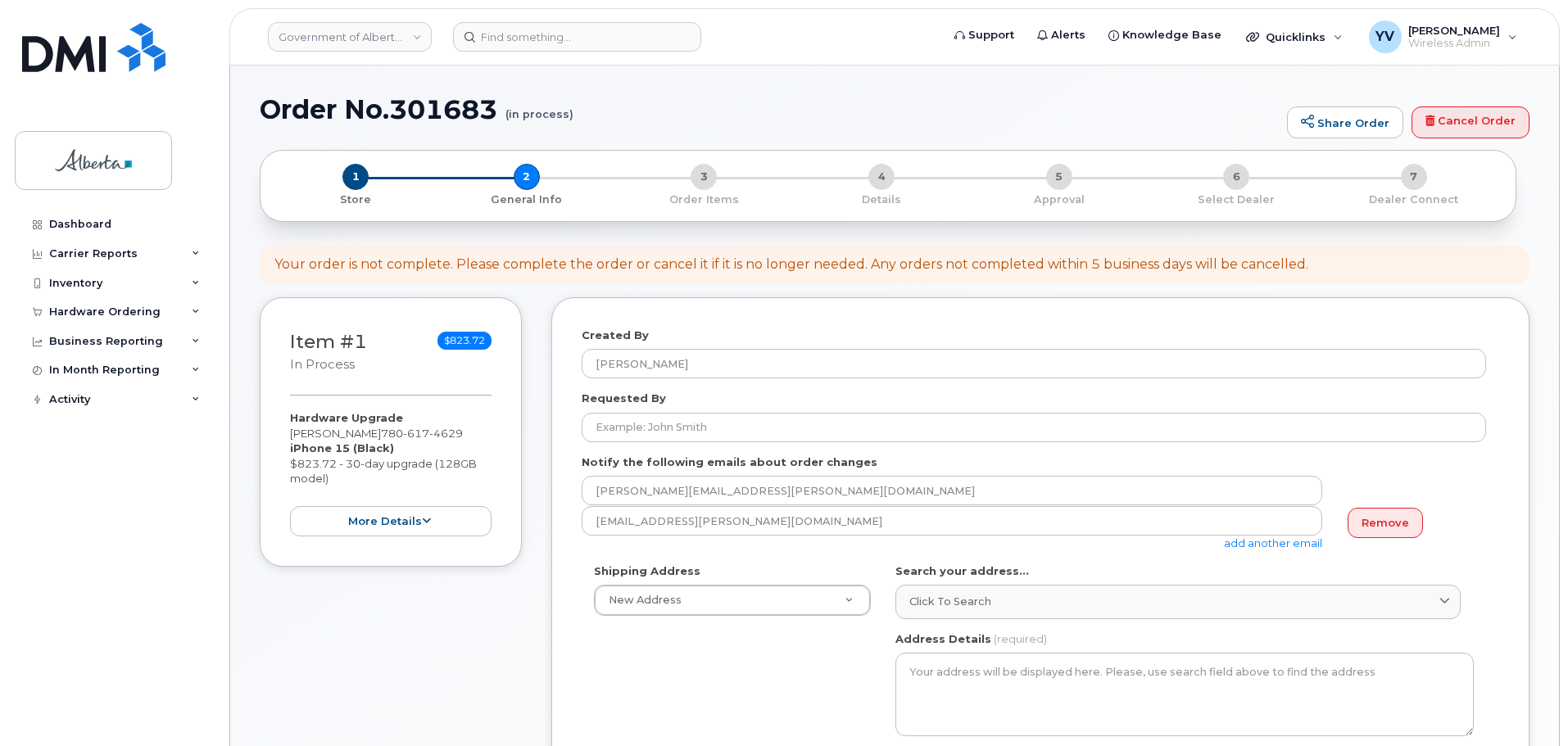
select select
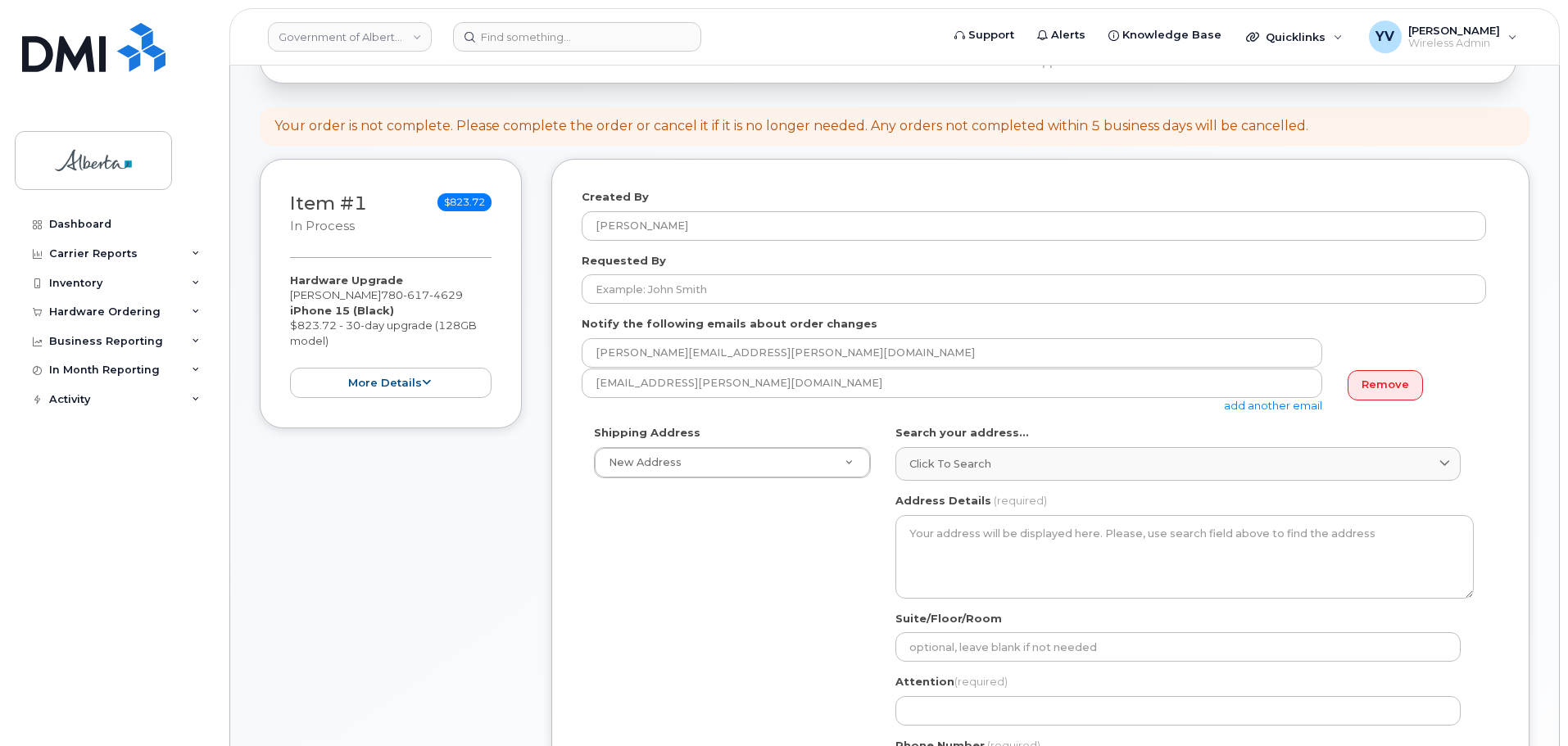
scroll to position [240, 0]
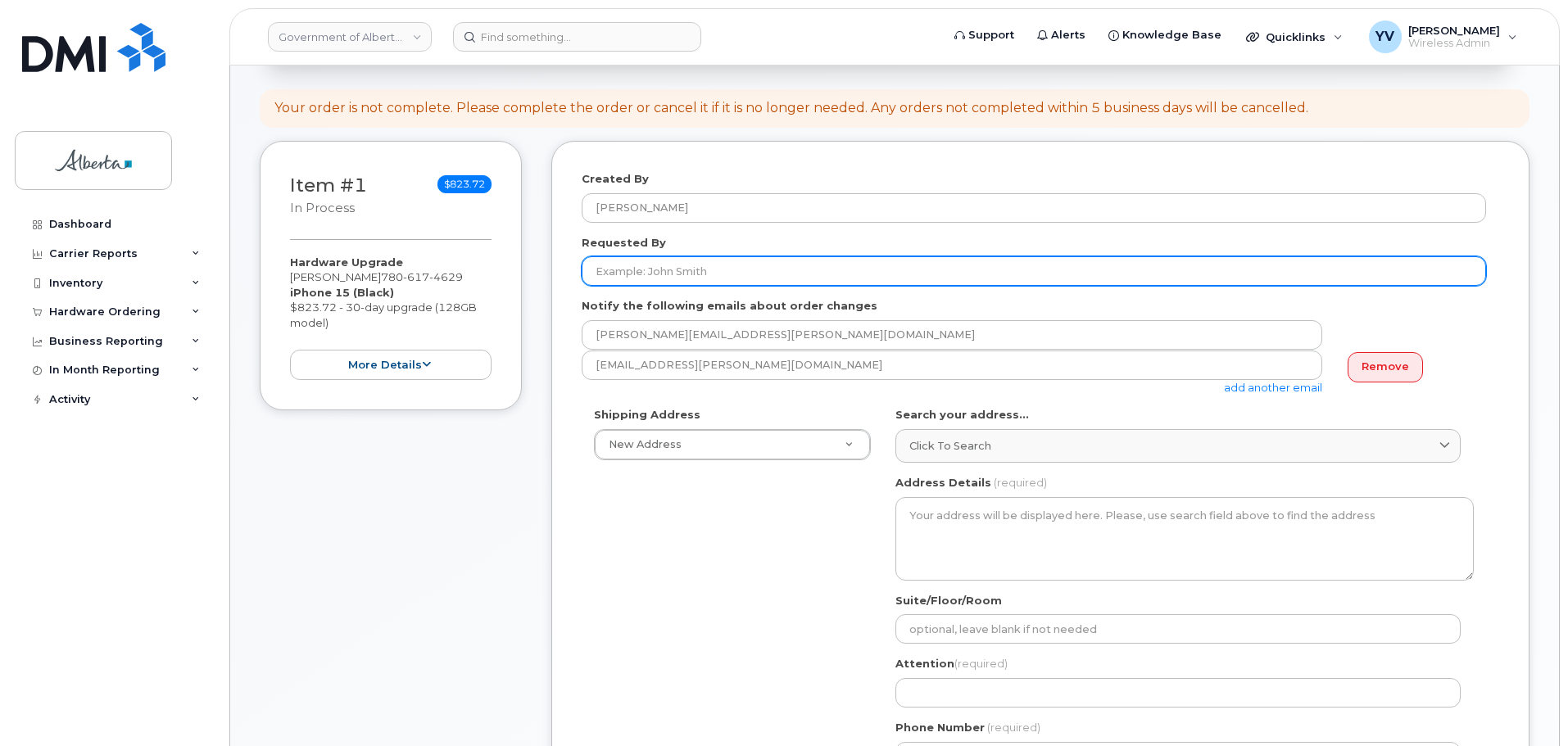
click at [607, 263] on input "Requested By" at bounding box center [1033, 270] width 904 height 30
paste input "[PERSON_NAME]"
type input "[PERSON_NAME]"
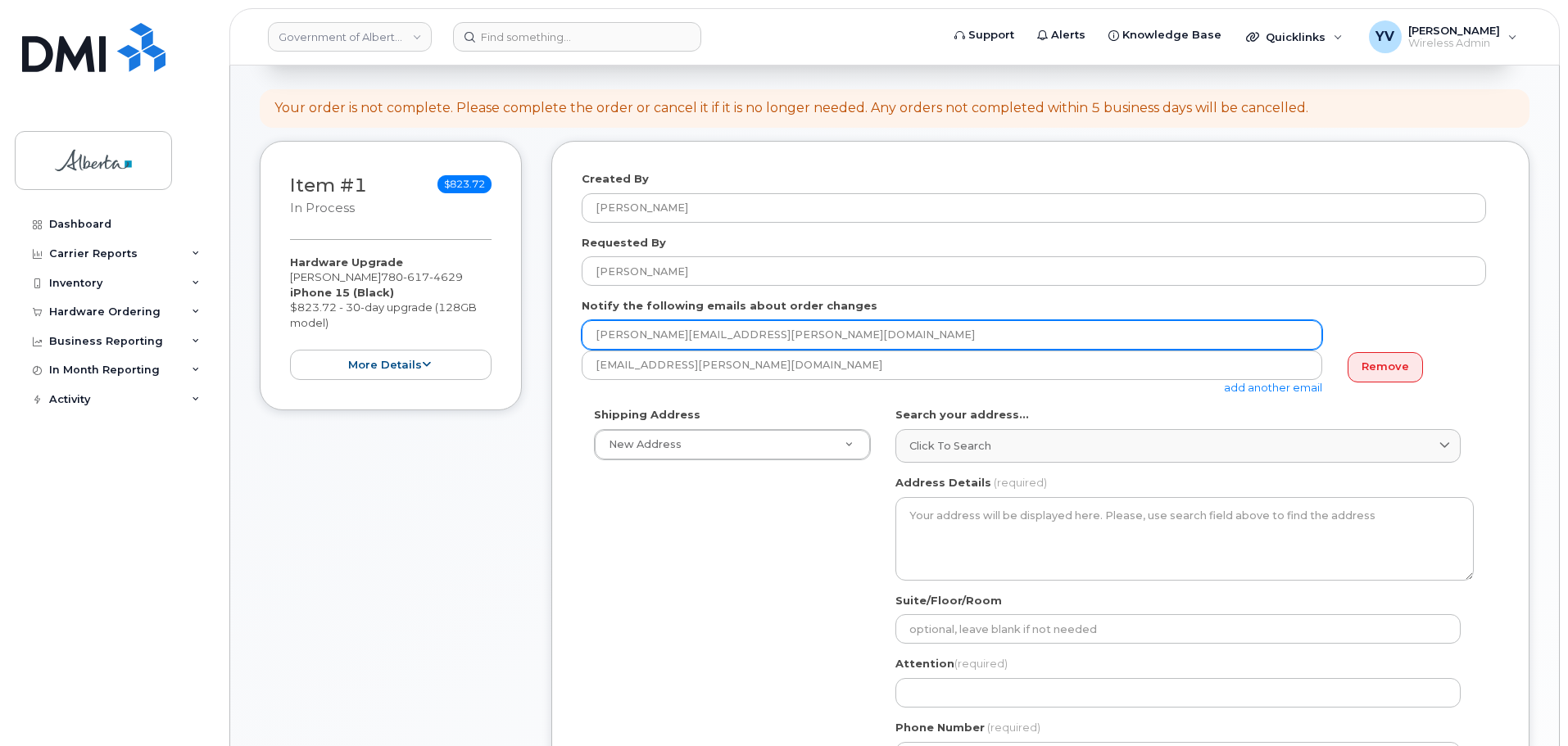
drag, startPoint x: 744, startPoint y: 336, endPoint x: 581, endPoint y: 341, distance: 163.1
click at [581, 341] on input "[PERSON_NAME][EMAIL_ADDRESS][PERSON_NAME][DOMAIN_NAME]" at bounding box center [951, 335] width 740 height 30
paste input "april.[PERSON_NAME]"
type input "[EMAIL_ADDRESS][PERSON_NAME][DOMAIN_NAME]"
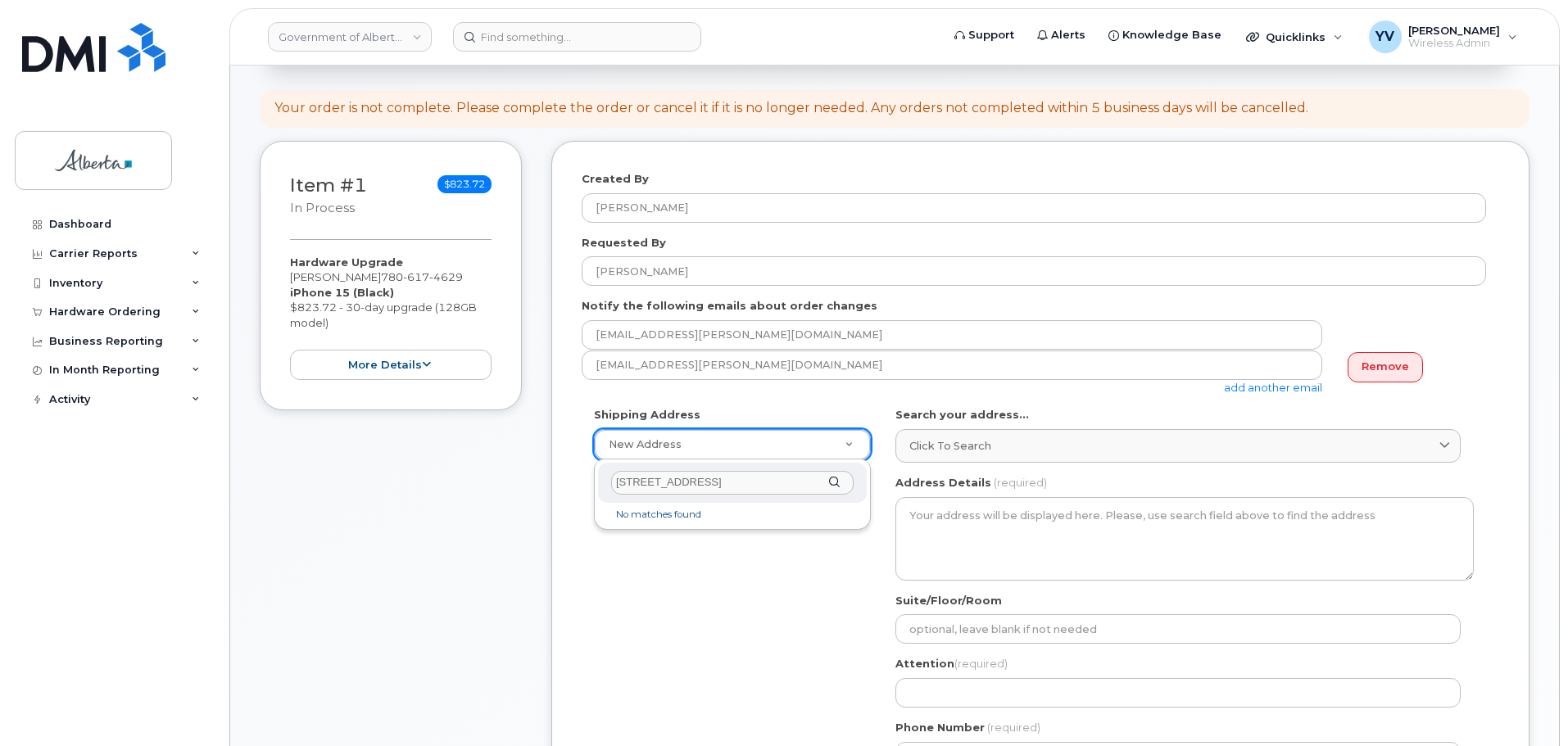
click at [628, 484] on input "[STREET_ADDRESS]" at bounding box center [732, 482] width 242 height 24
type input "[STREET_ADDRESS]"
select select
type textarea "9621 - 96 Avenue Peace River Alberta T8S1T4"
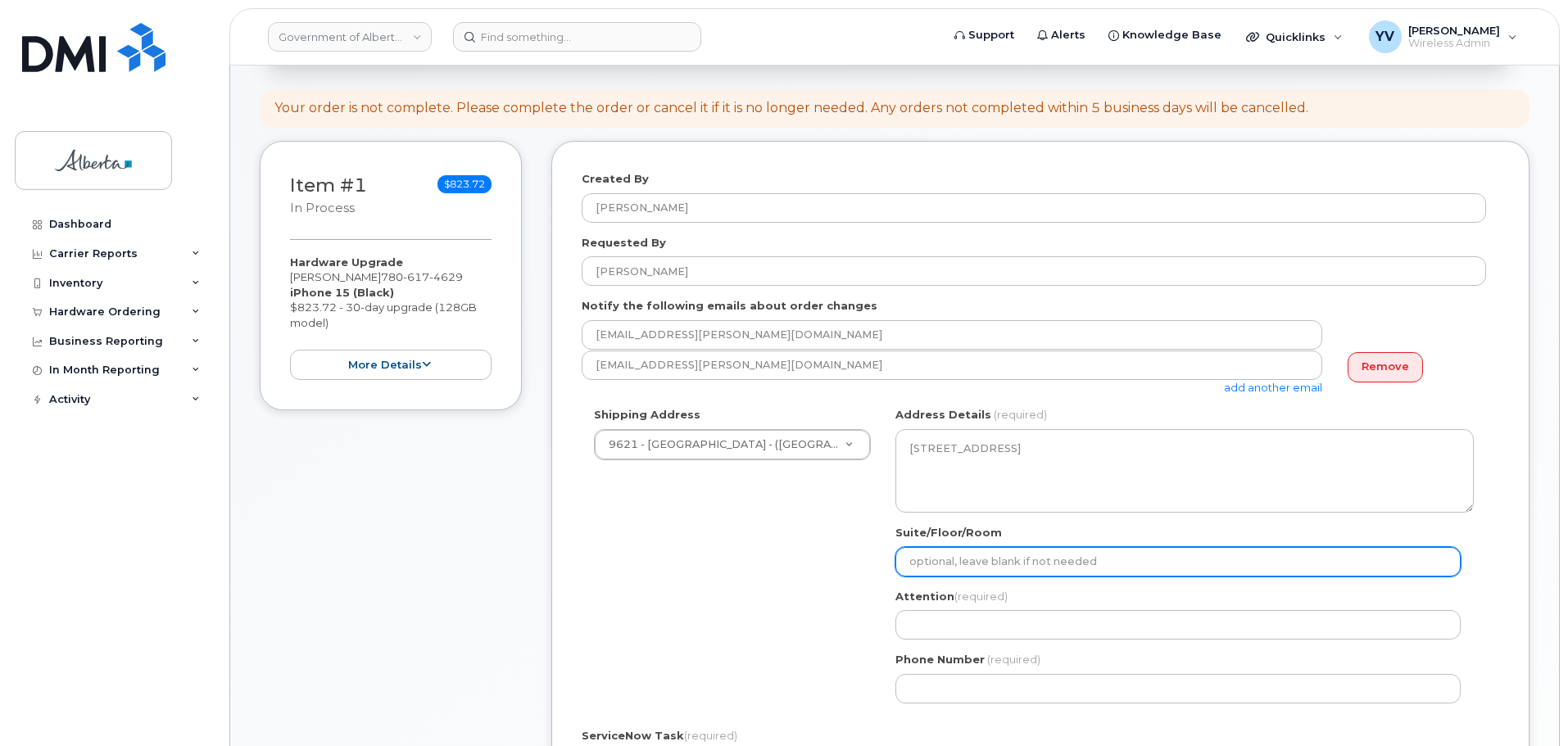
click at [917, 558] on input "Suite/Floor/Room" at bounding box center [1178, 562] width 565 height 30
paste input "Room 1030"
select select
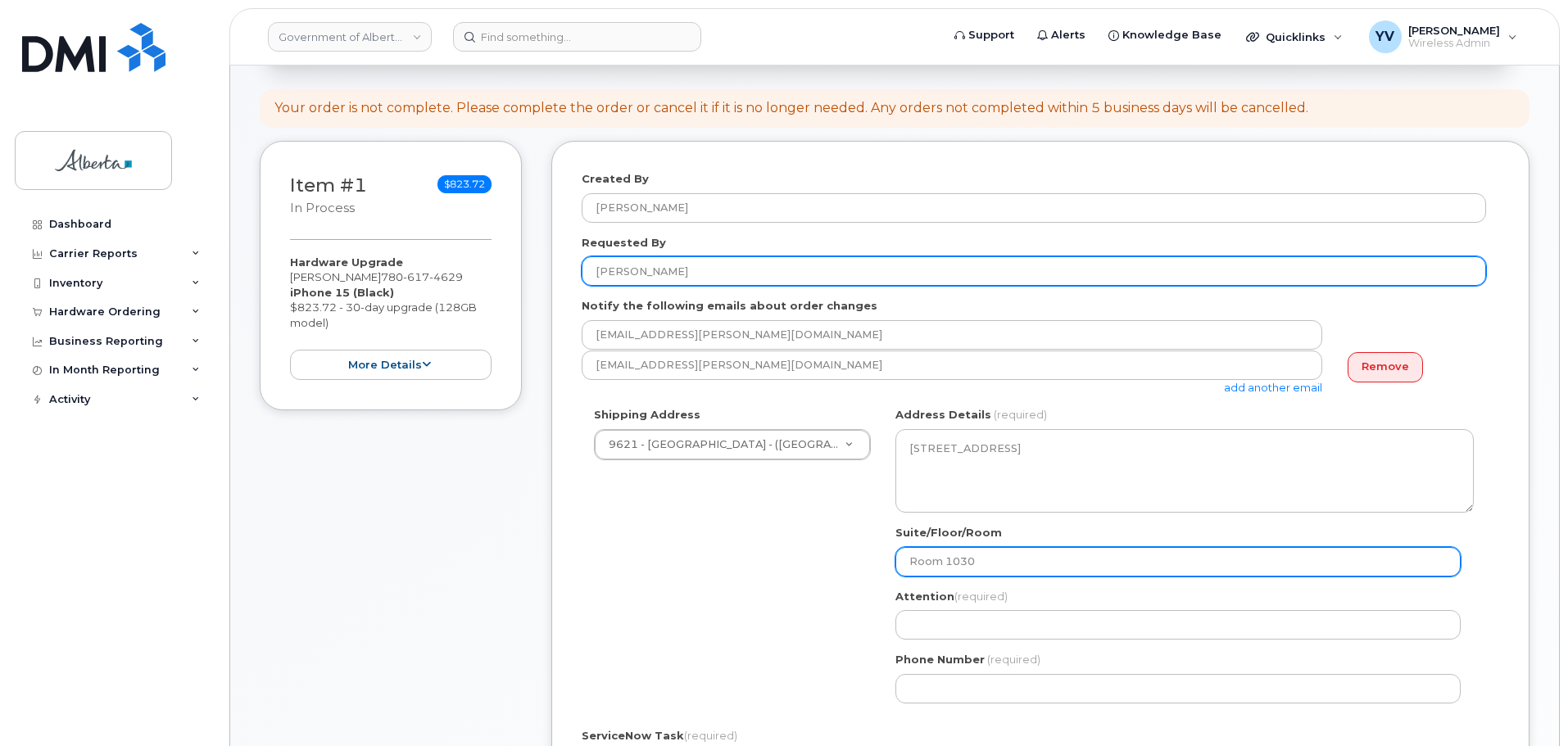
type input "Room 1030"
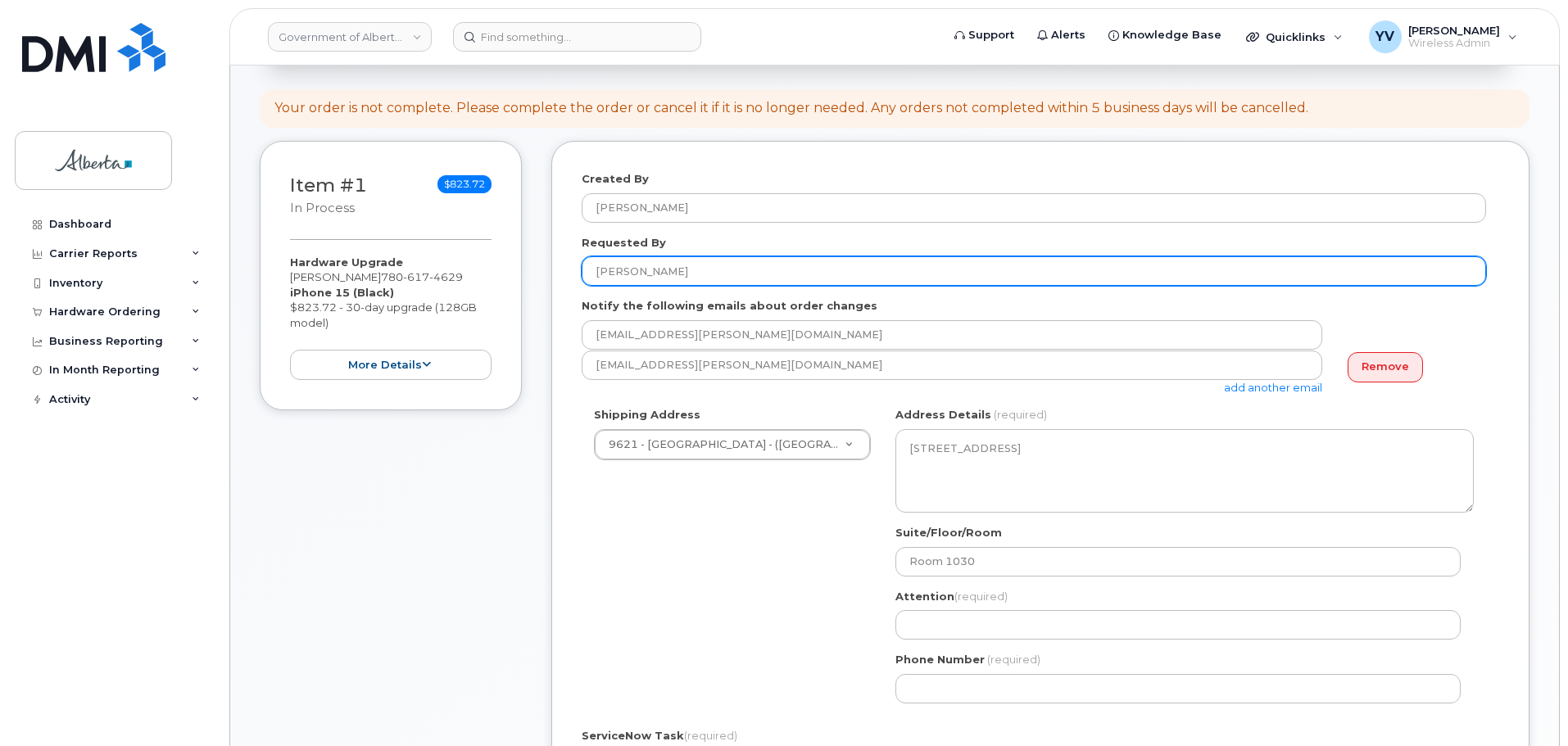
drag, startPoint x: 659, startPoint y: 275, endPoint x: 577, endPoint y: 275, distance: 82.0
click at [577, 275] on div "Created By Yen Vong Requested By April Holt Notify the following emails about o…" at bounding box center [1040, 591] width 978 height 901
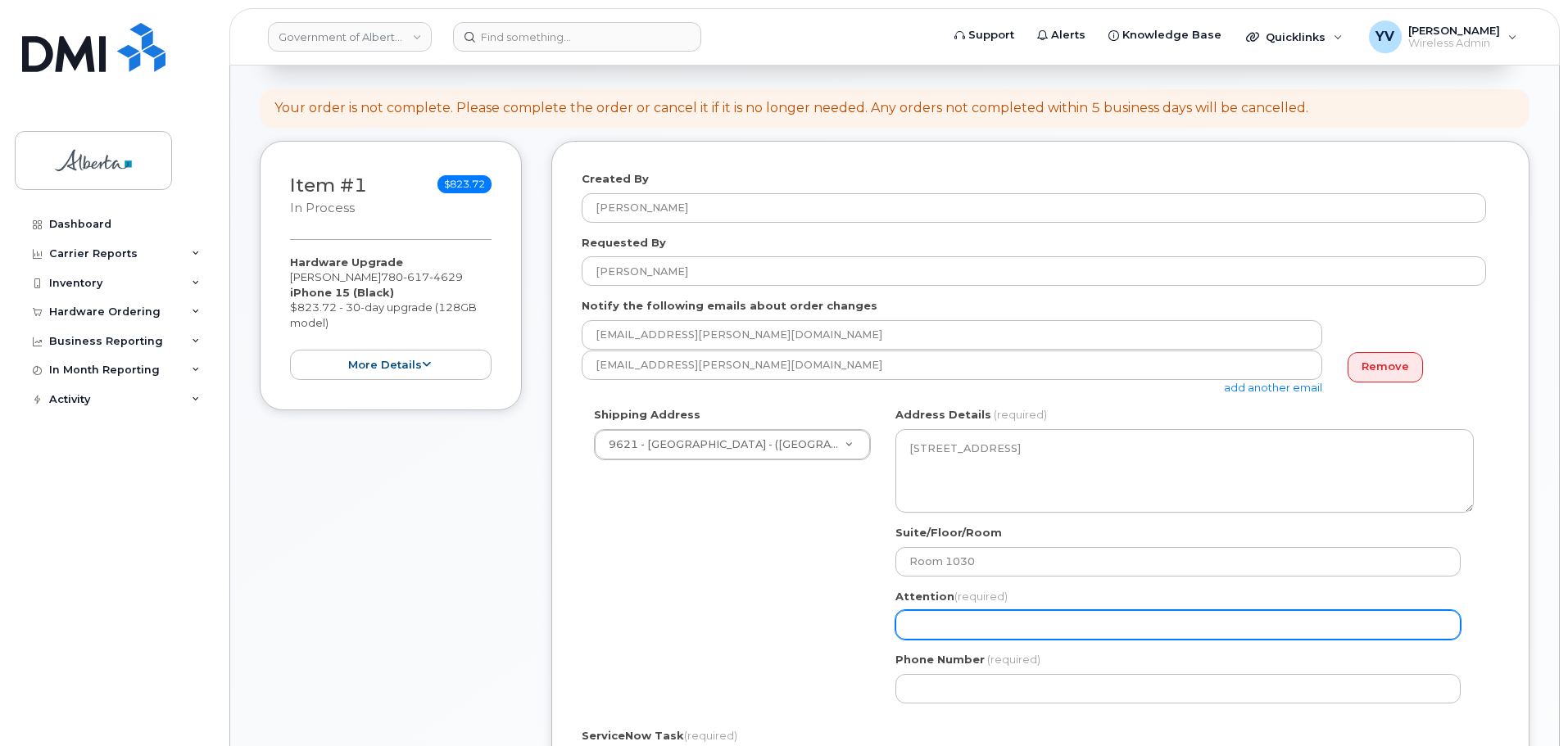
click at [929, 636] on input "Attention (required)" at bounding box center [1178, 624] width 565 height 30
paste input "[PERSON_NAME]"
select select
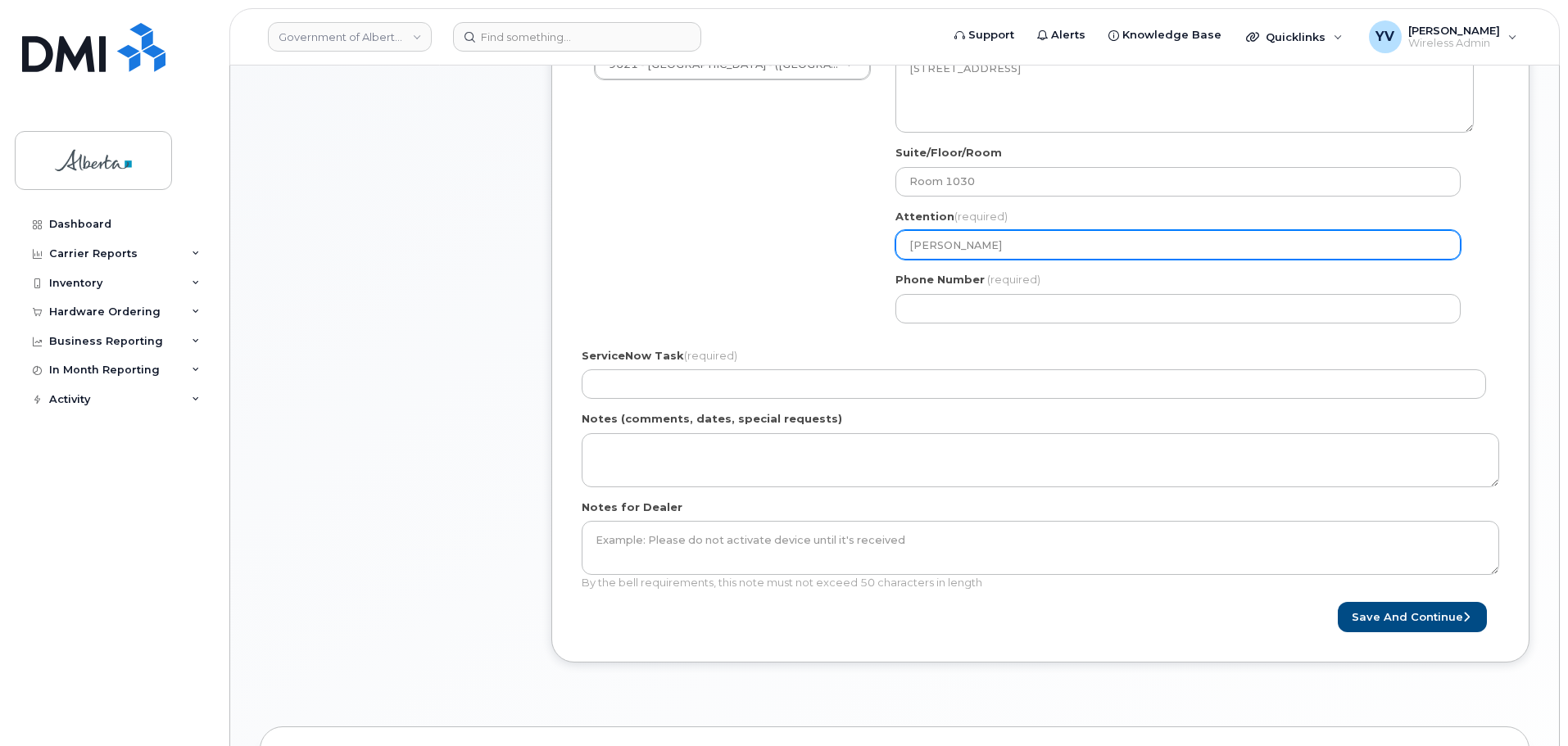
scroll to position [638, 0]
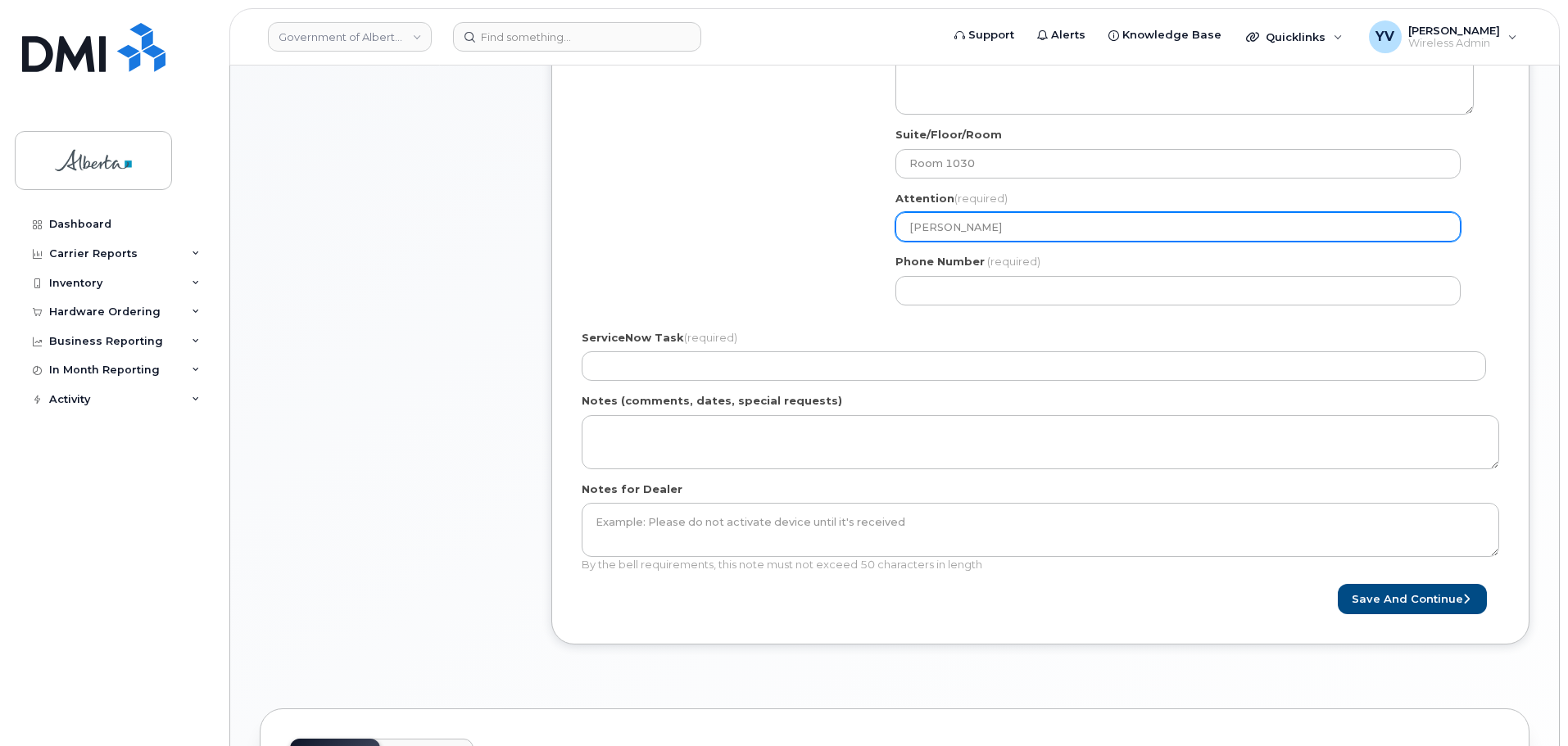
type input "[PERSON_NAME]"
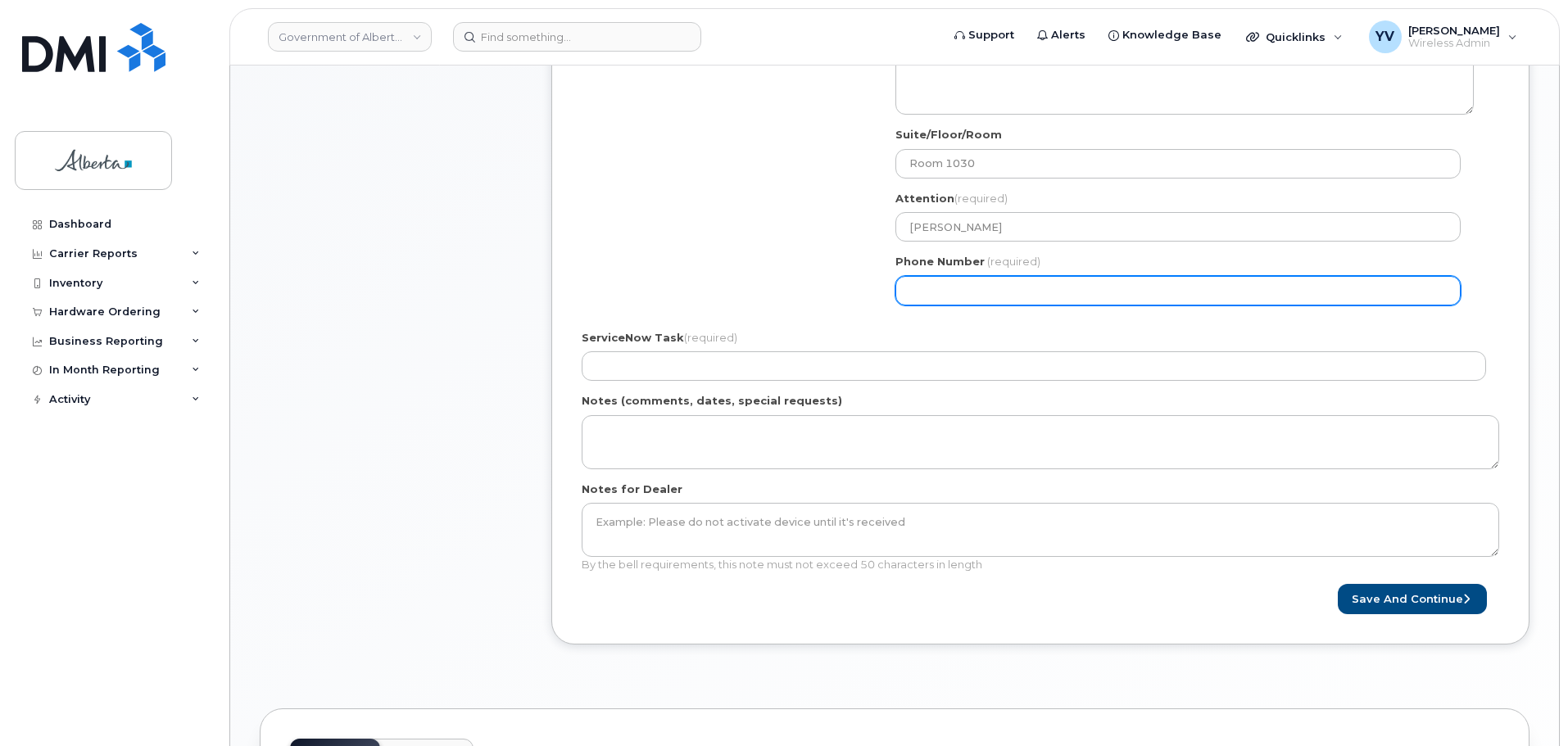
click at [912, 283] on input "Phone Number" at bounding box center [1178, 291] width 565 height 30
paste input "7806246284"
select select
type input "7806246284"
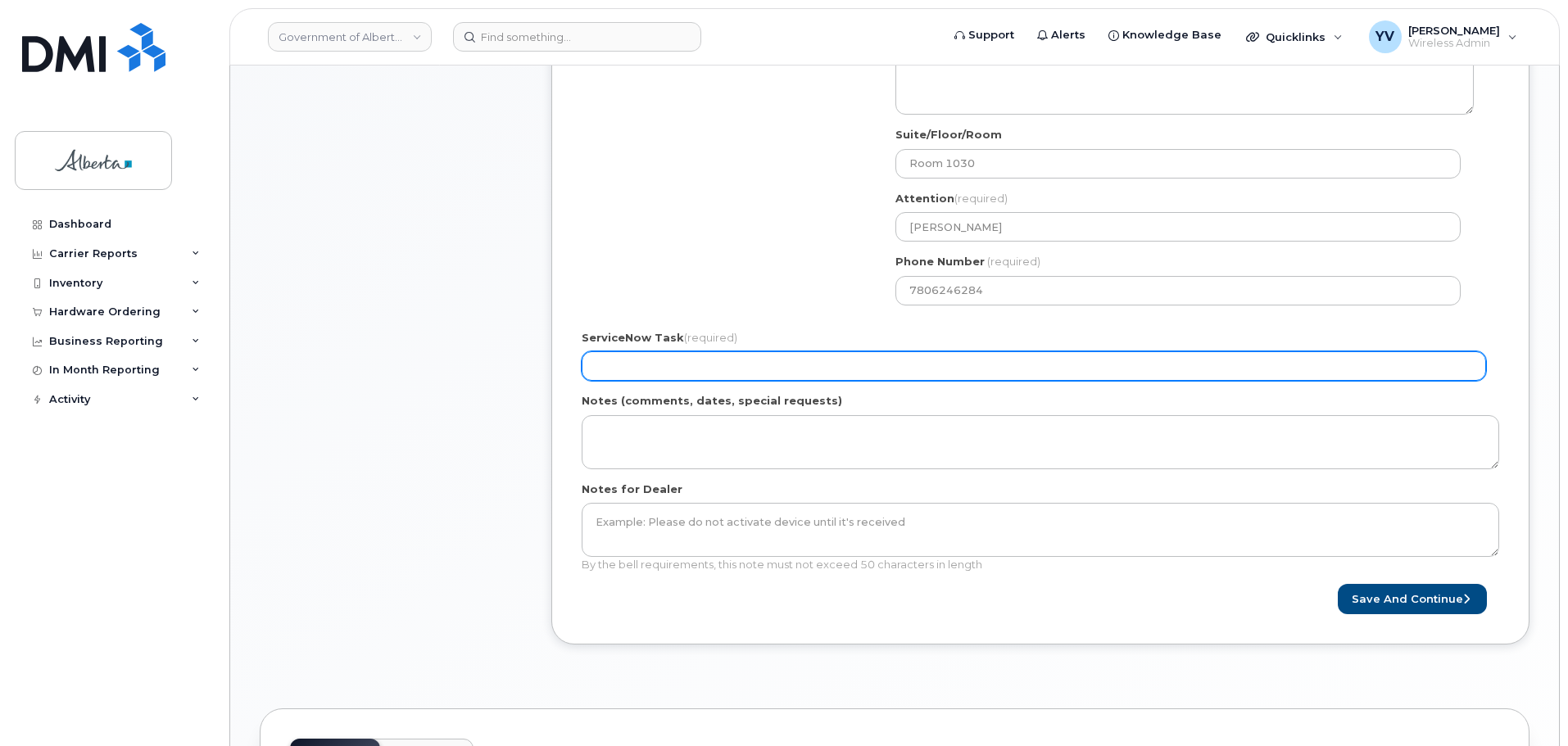
click at [584, 357] on input "ServiceNow Task (required)" at bounding box center [1033, 366] width 904 height 30
paste input "SCTASK0853680"
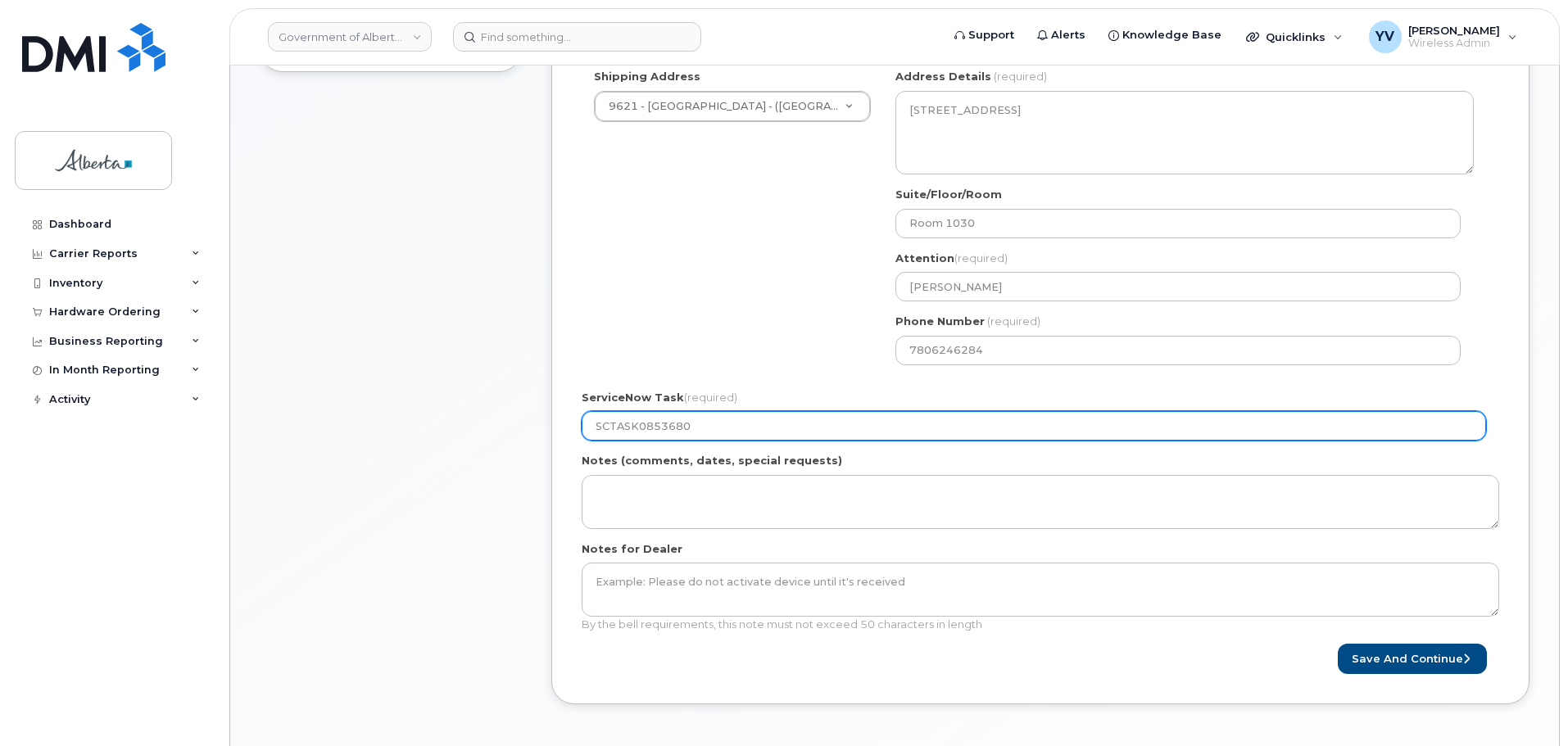
scroll to position [737, 0]
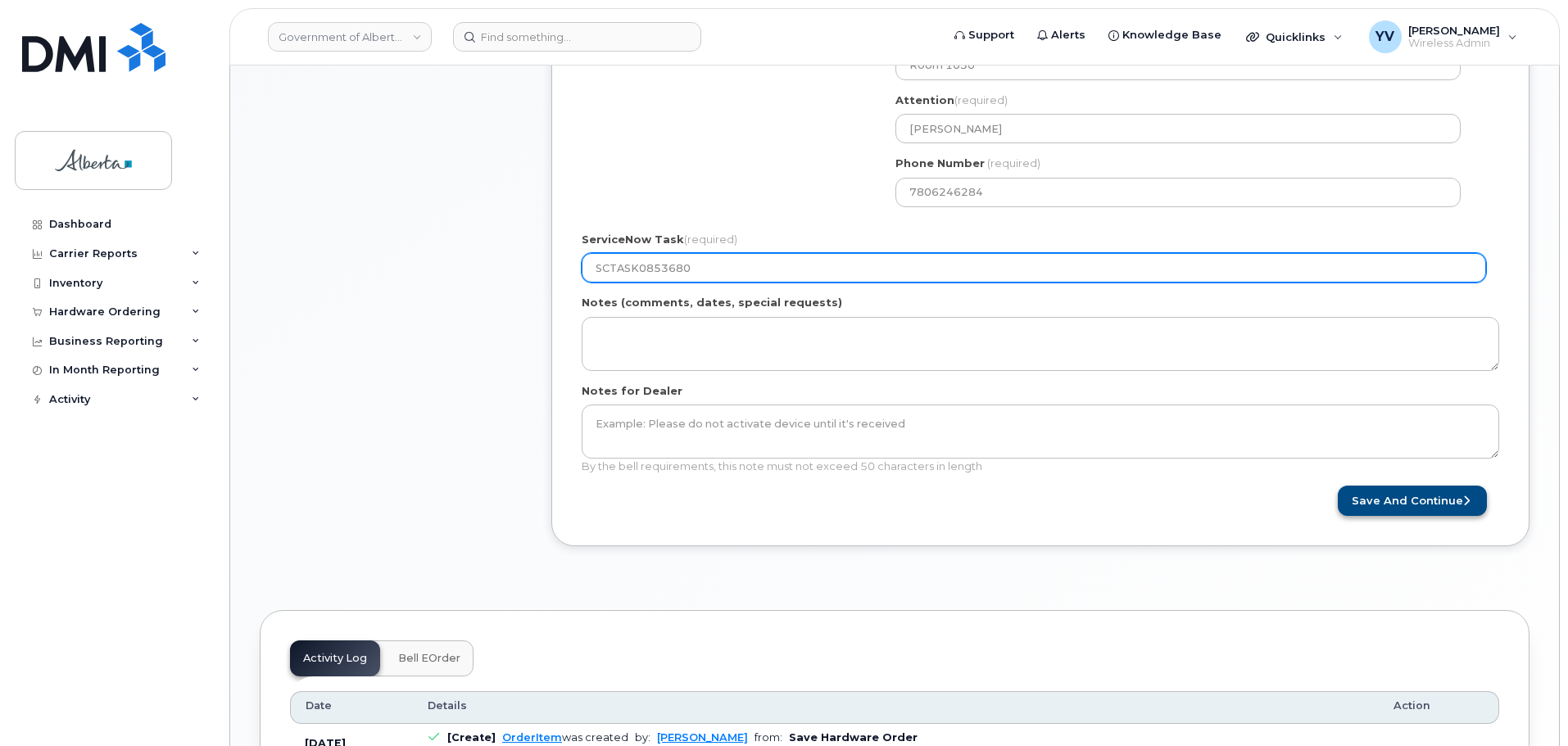
type input "SCTASK0853680"
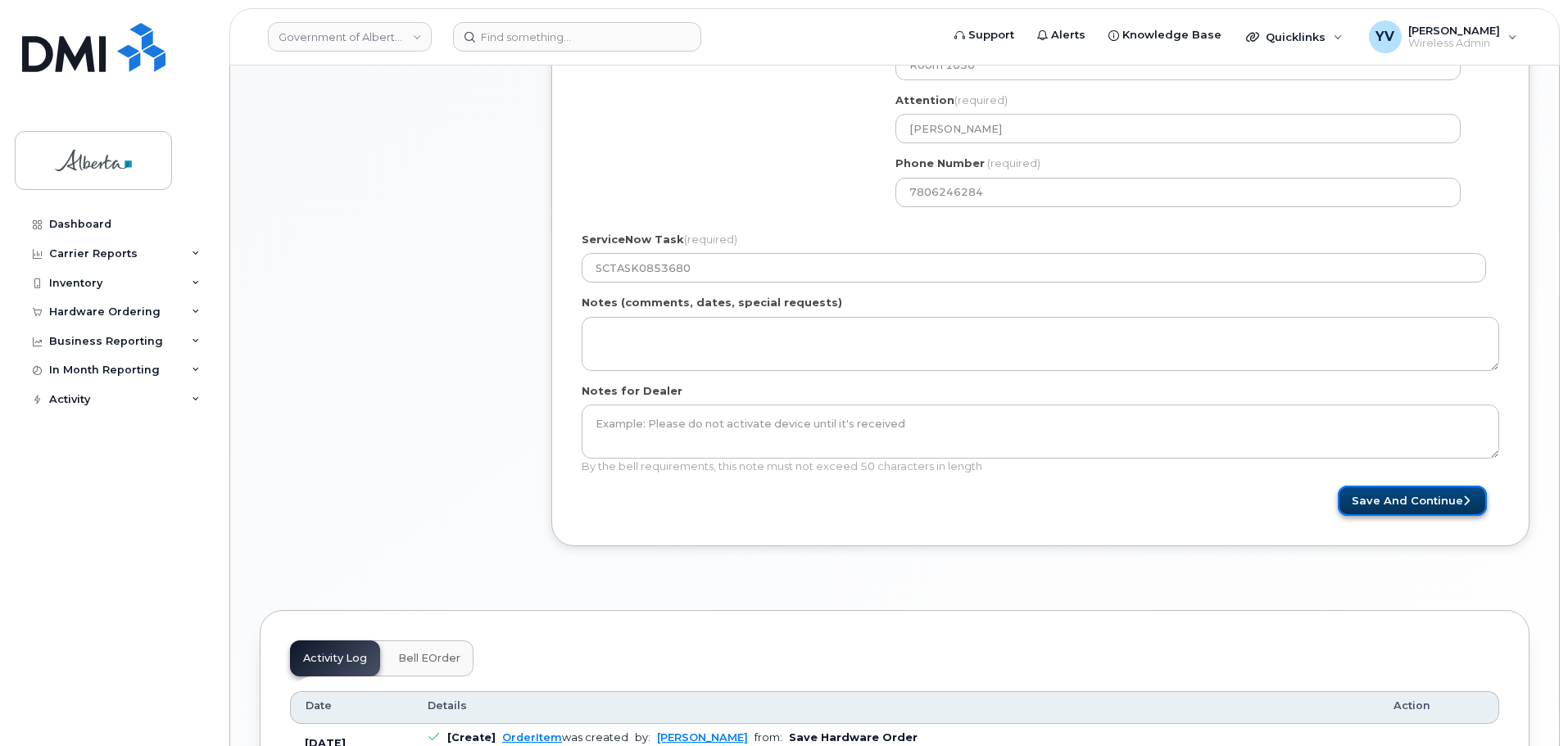
click at [1415, 495] on button "Save and Continue" at bounding box center [1412, 501] width 149 height 30
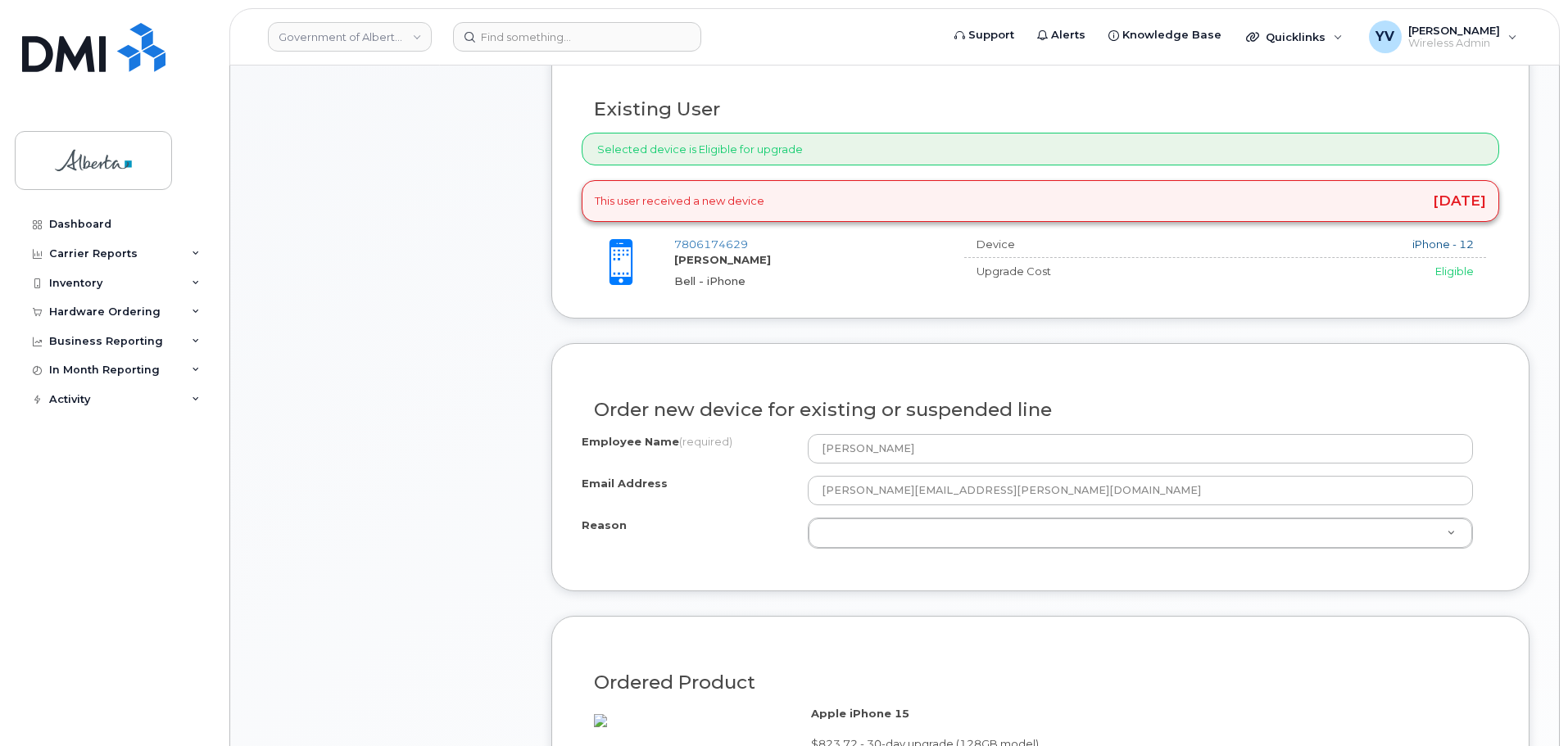
scroll to position [763, 0]
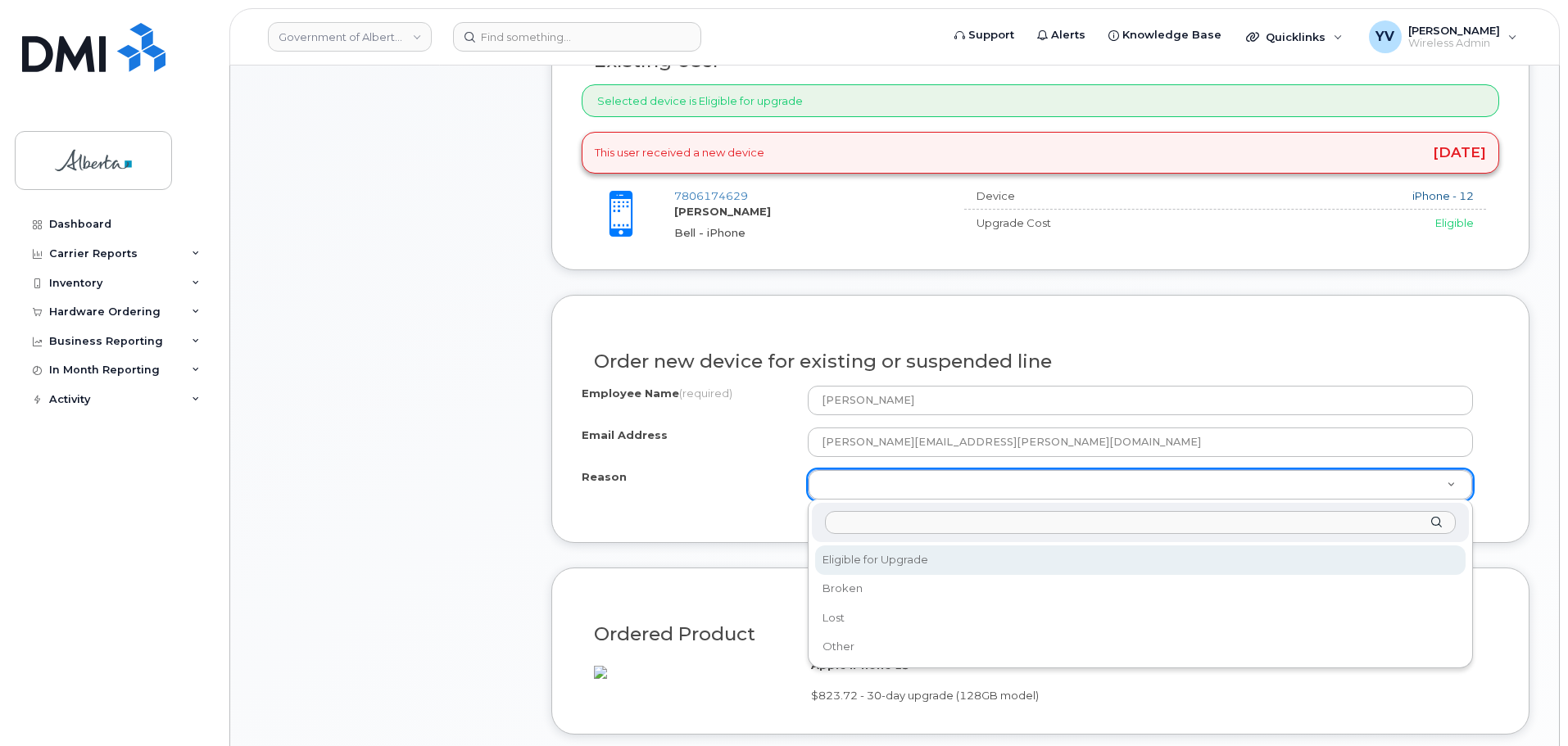
select select "eligible_for_upgrade"
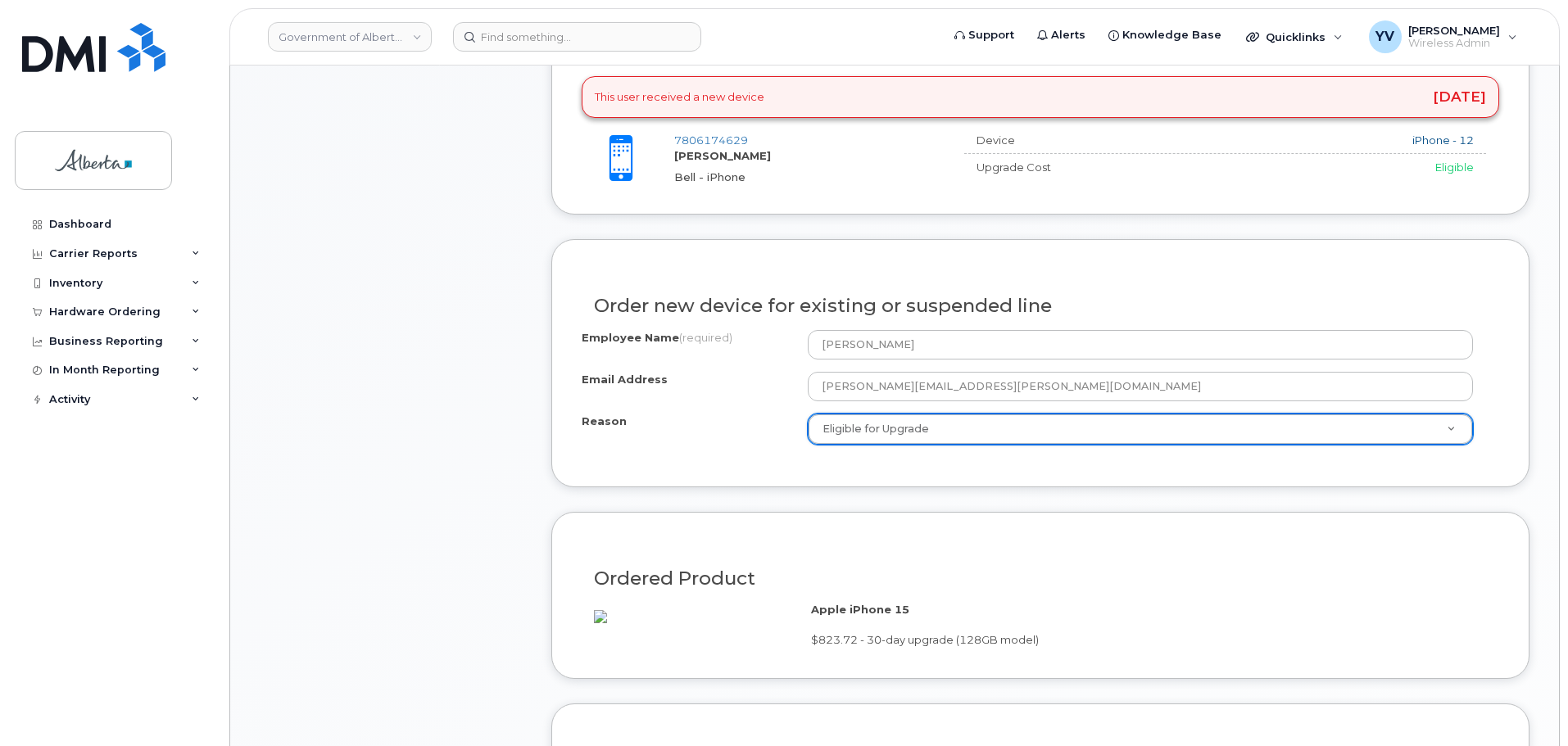
scroll to position [1126, 0]
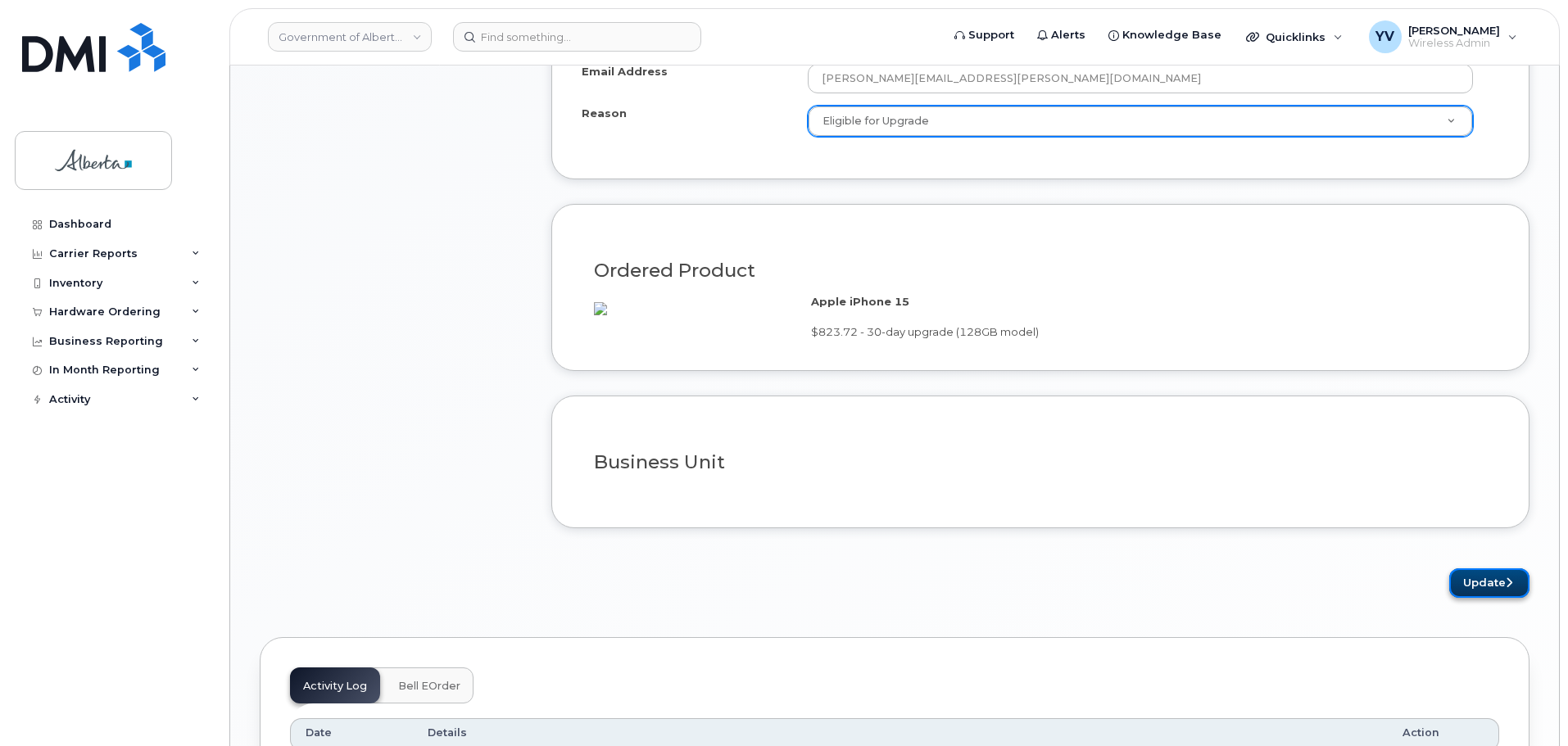
click at [1482, 599] on button "Update" at bounding box center [1489, 584] width 80 height 30
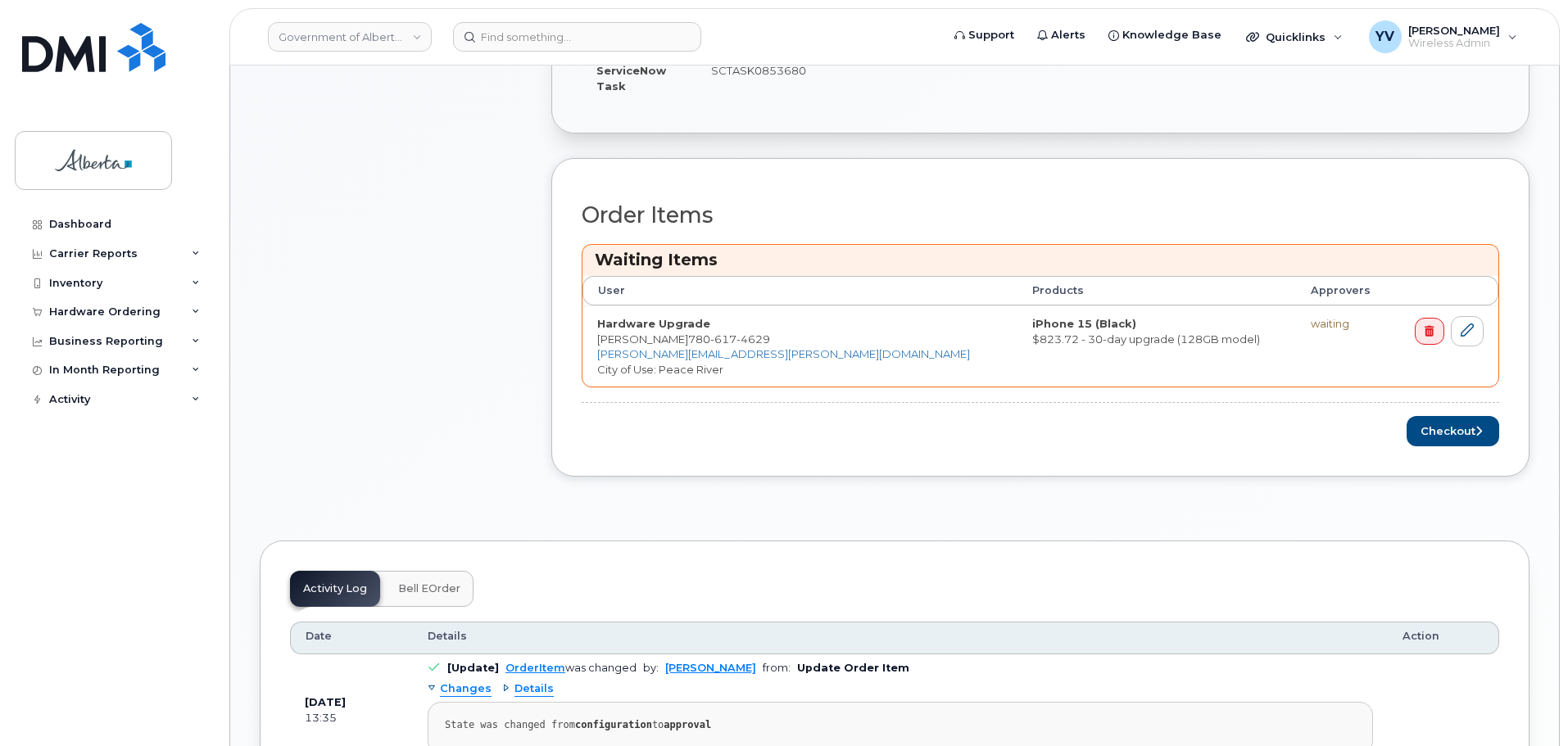
scroll to position [672, 0]
click at [1430, 427] on button "Checkout" at bounding box center [1453, 428] width 93 height 30
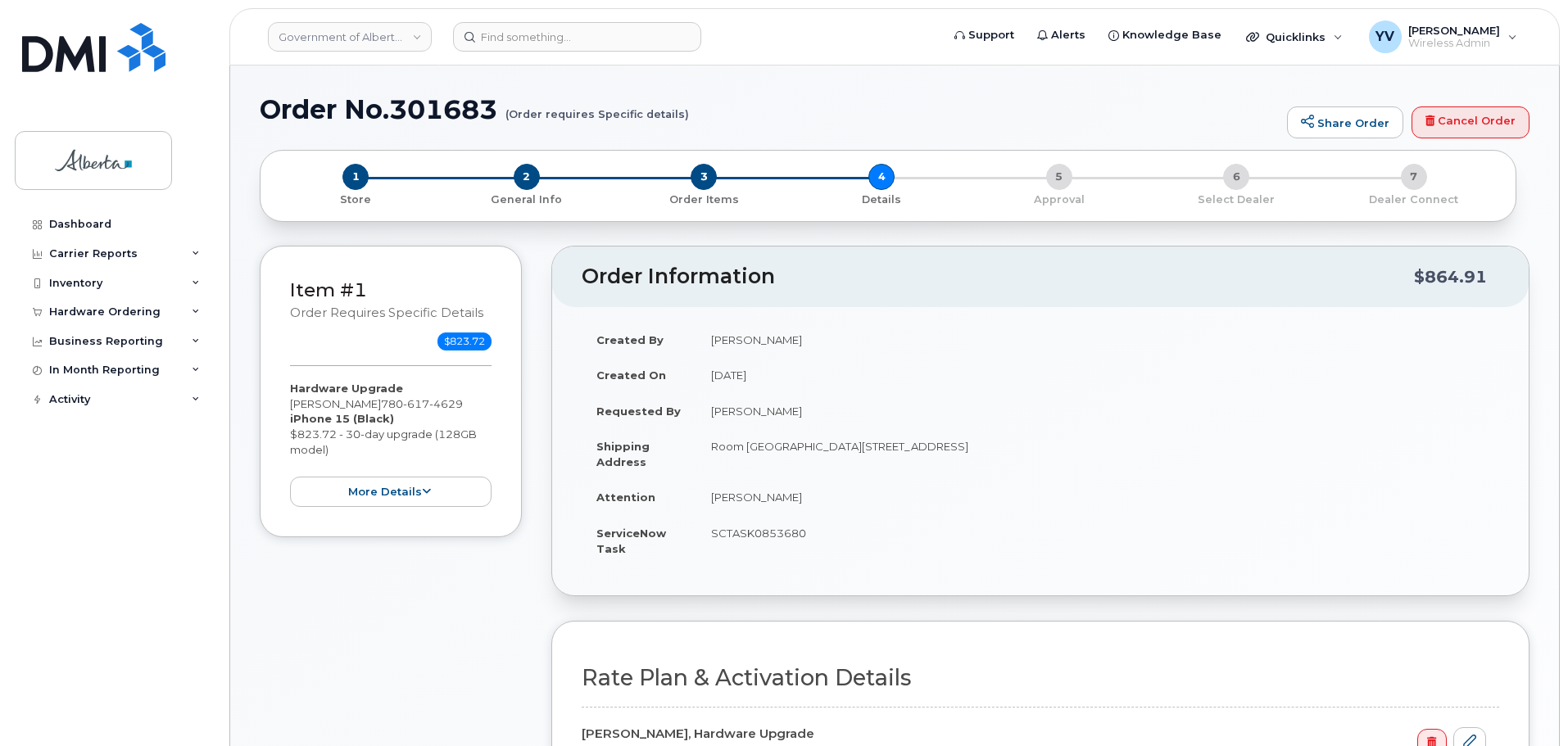
select select
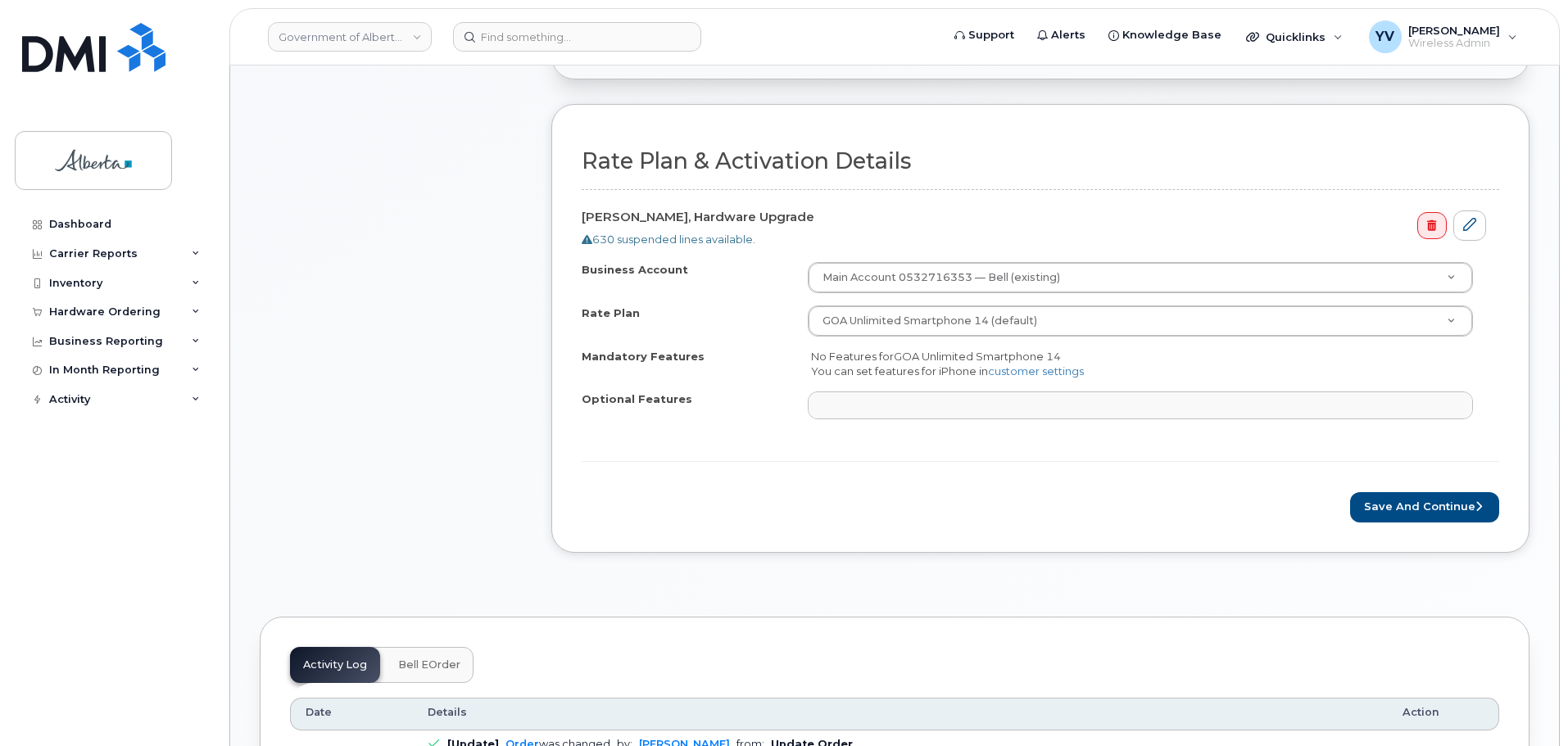
scroll to position [662, 0]
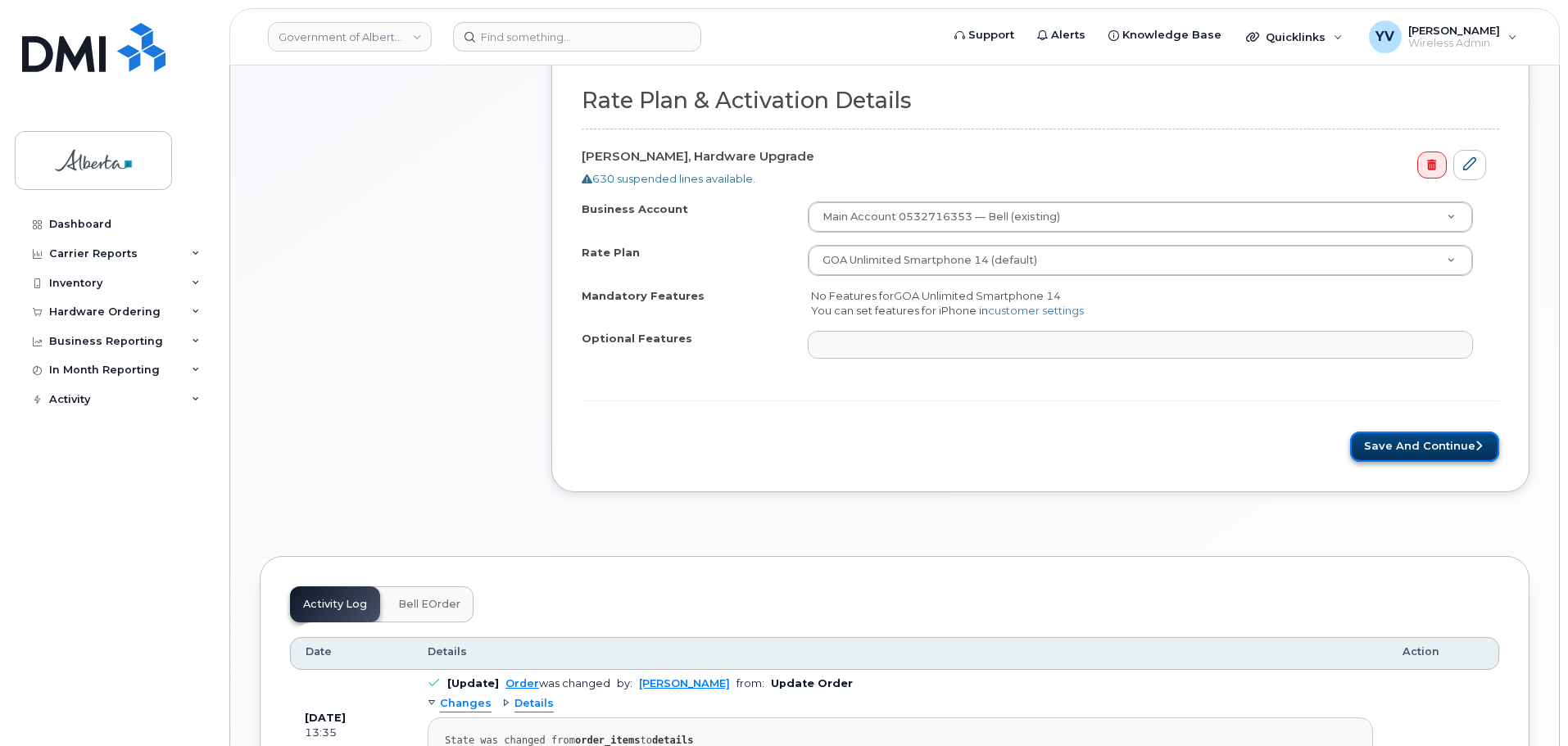
click at [1403, 447] on button "Save and Continue" at bounding box center [1424, 447] width 149 height 30
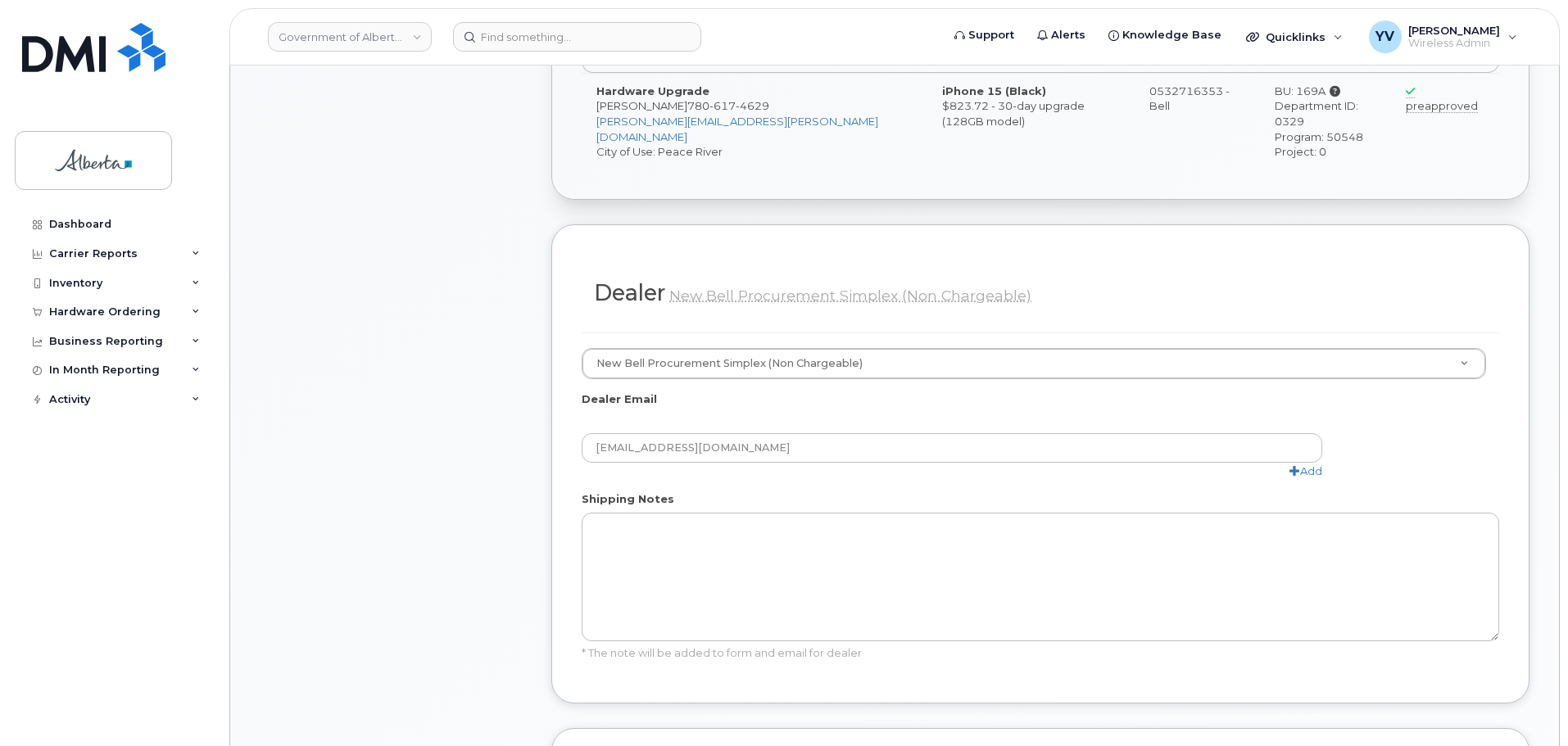
scroll to position [765, 0]
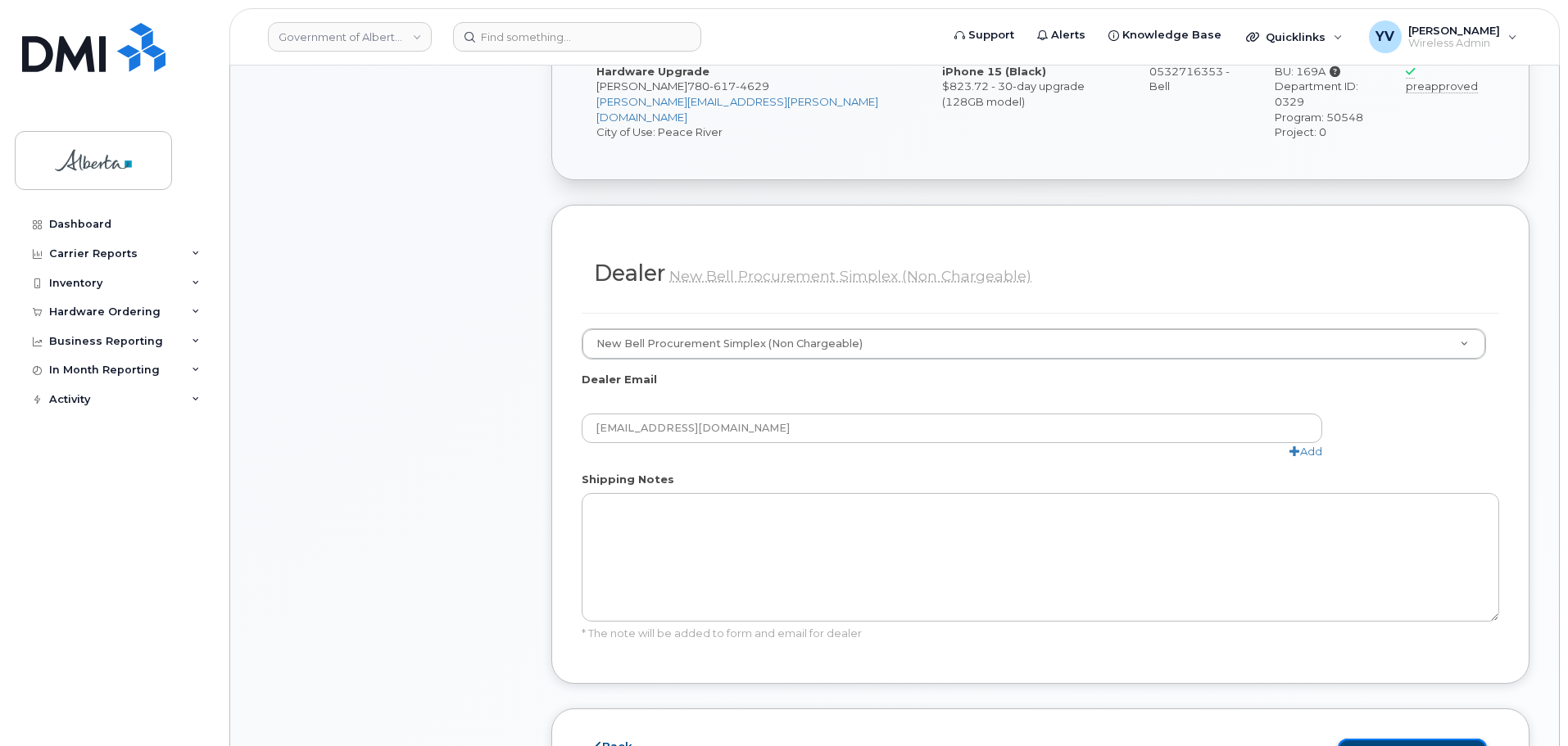
click at [1393, 739] on button "Save and Continue" at bounding box center [1412, 754] width 149 height 30
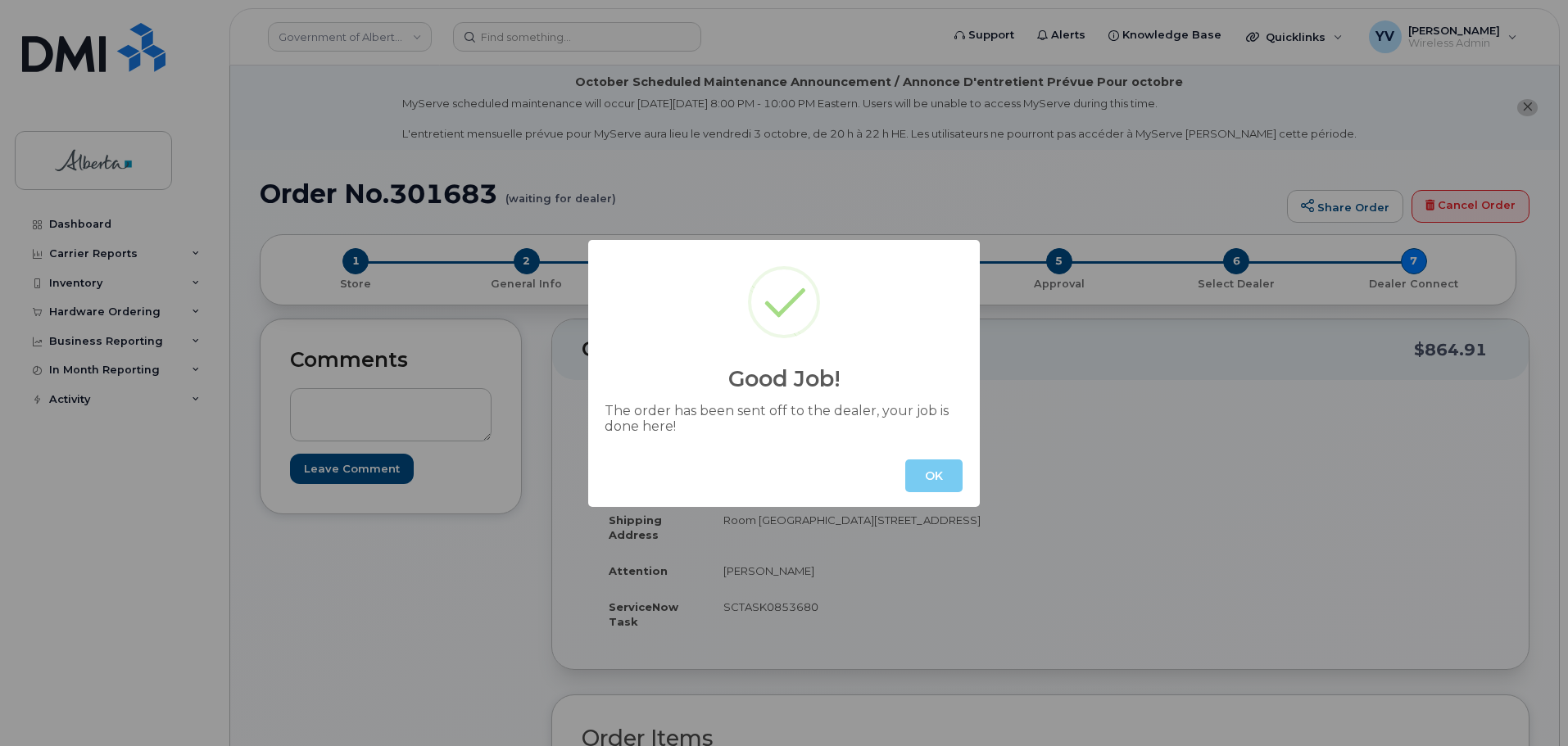
click at [936, 473] on button "OK" at bounding box center [934, 476] width 57 height 33
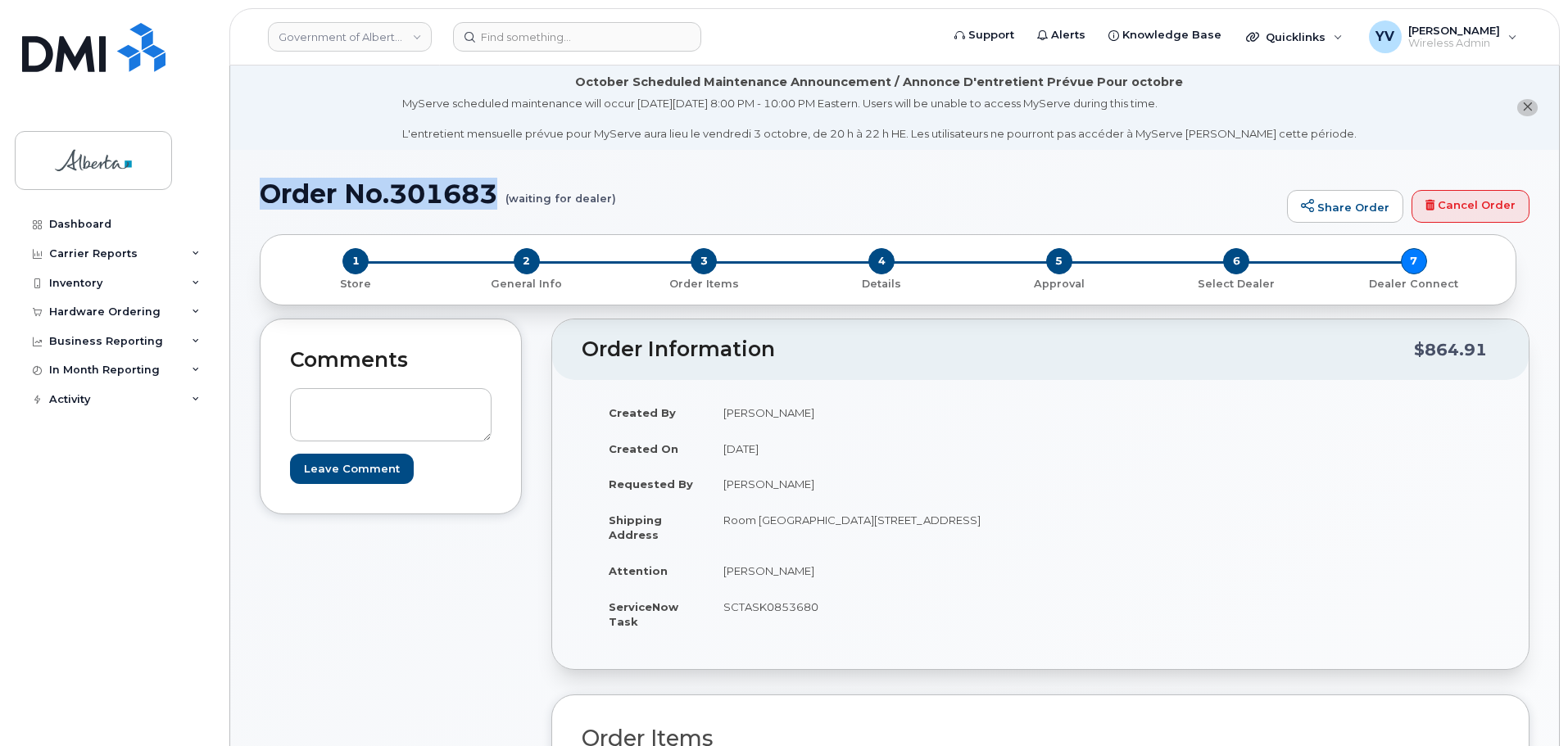
drag, startPoint x: 509, startPoint y: 187, endPoint x: 269, endPoint y: 185, distance: 240.0
click at [269, 185] on h1 "Order No.301683 (waiting for dealer)" at bounding box center [769, 193] width 1019 height 29
copy h1 "Order No.301683"
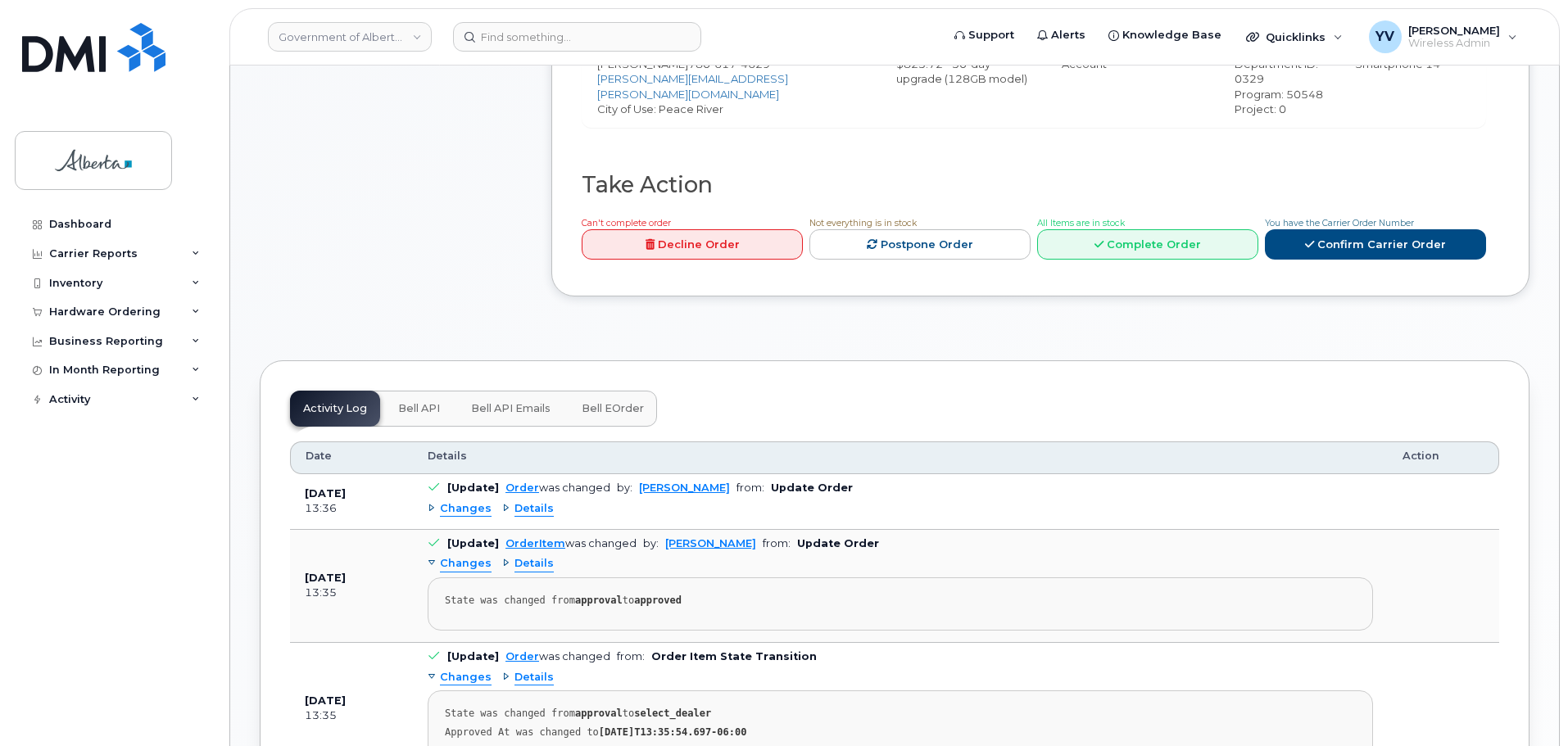
scroll to position [788, 0]
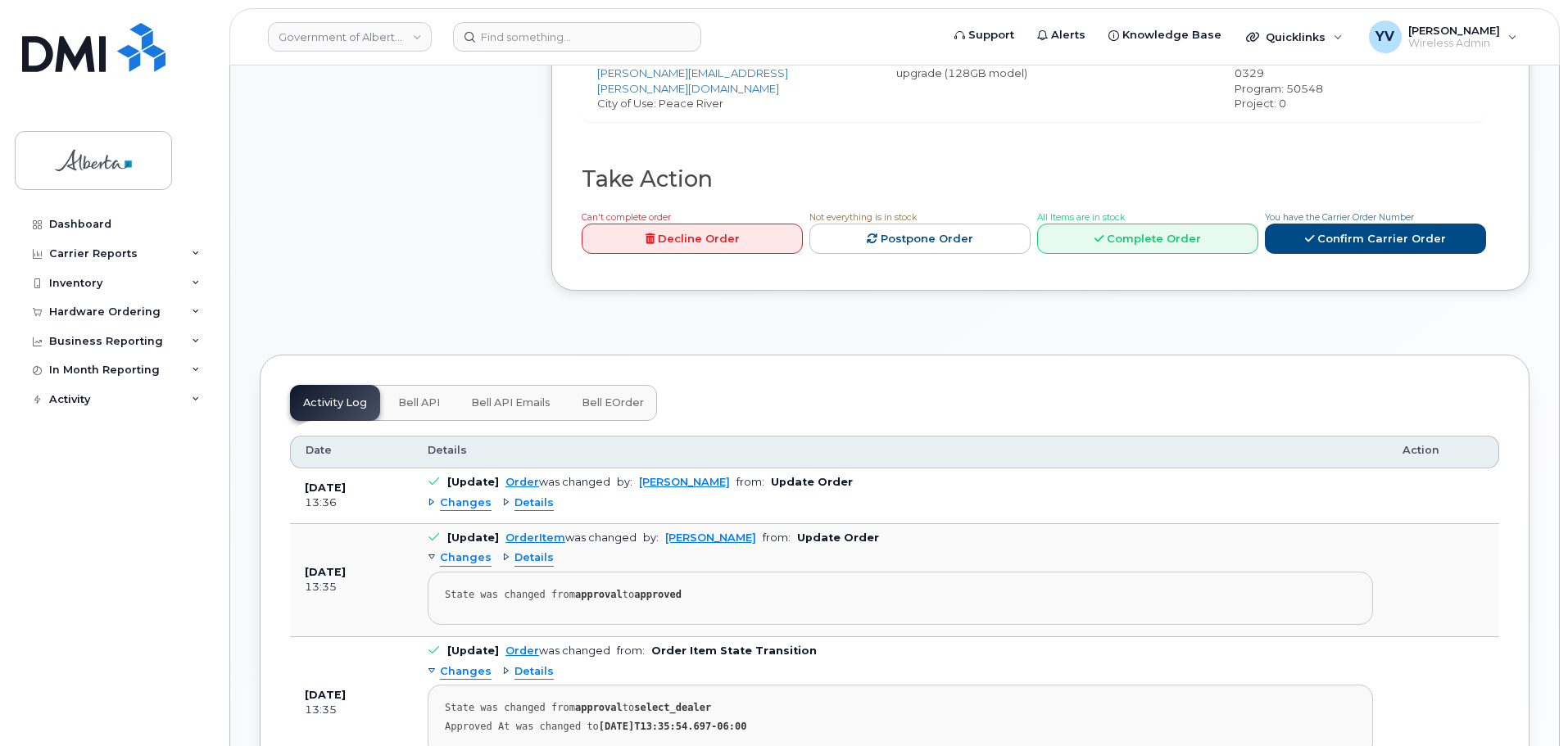
click at [411, 385] on button "Bell API" at bounding box center [419, 403] width 68 height 36
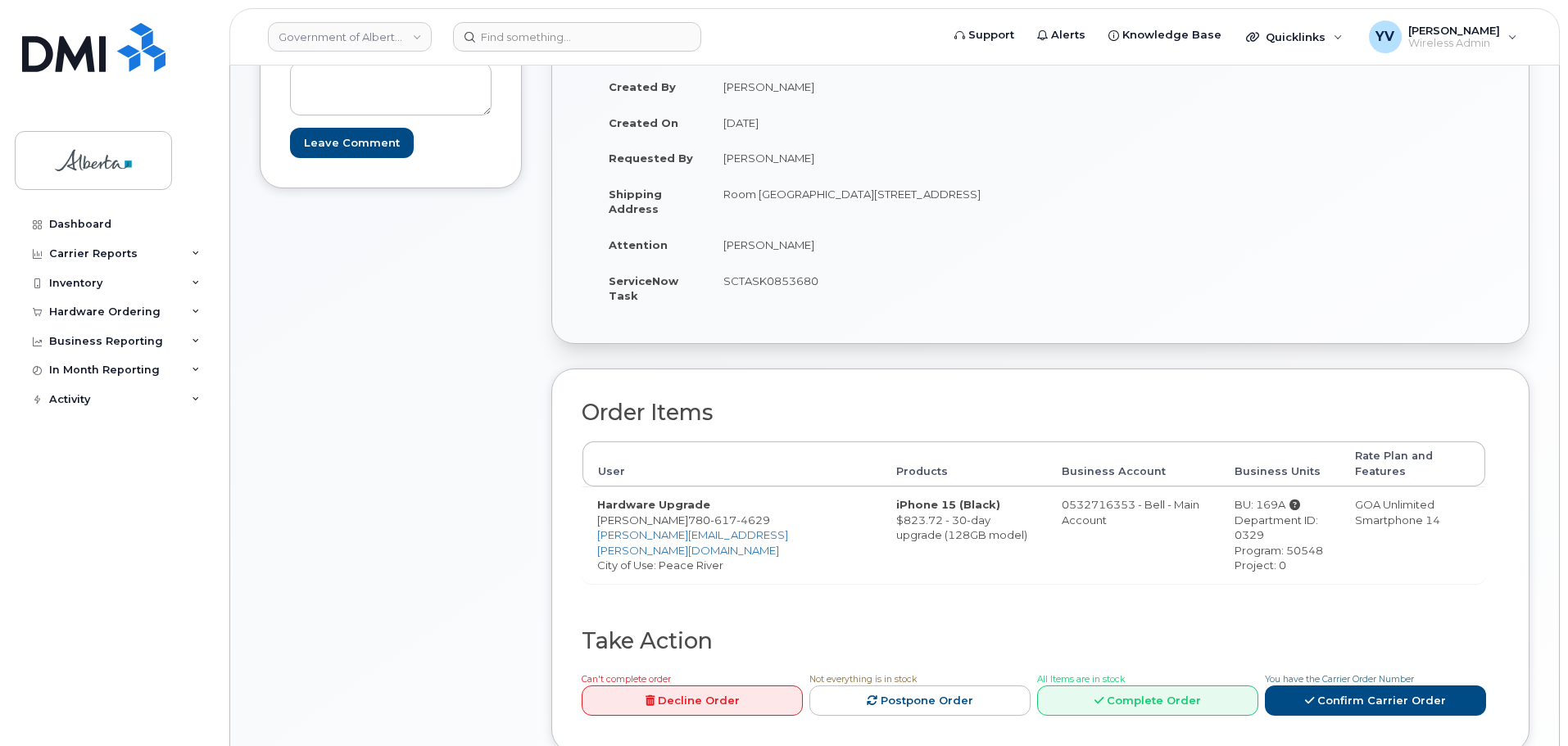
scroll to position [302, 0]
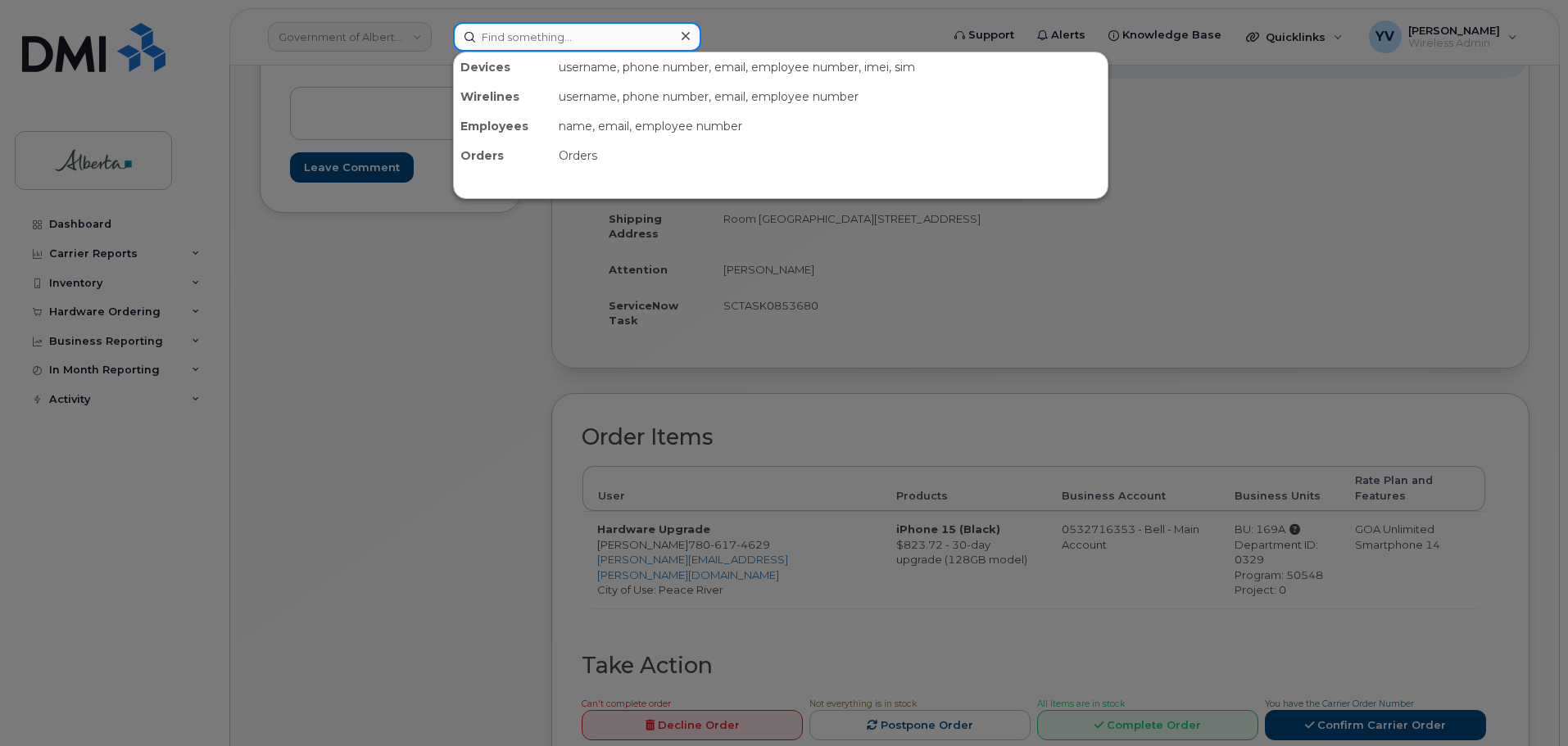
click at [498, 39] on input at bounding box center [577, 36] width 248 height 30
paste input "5873857196"
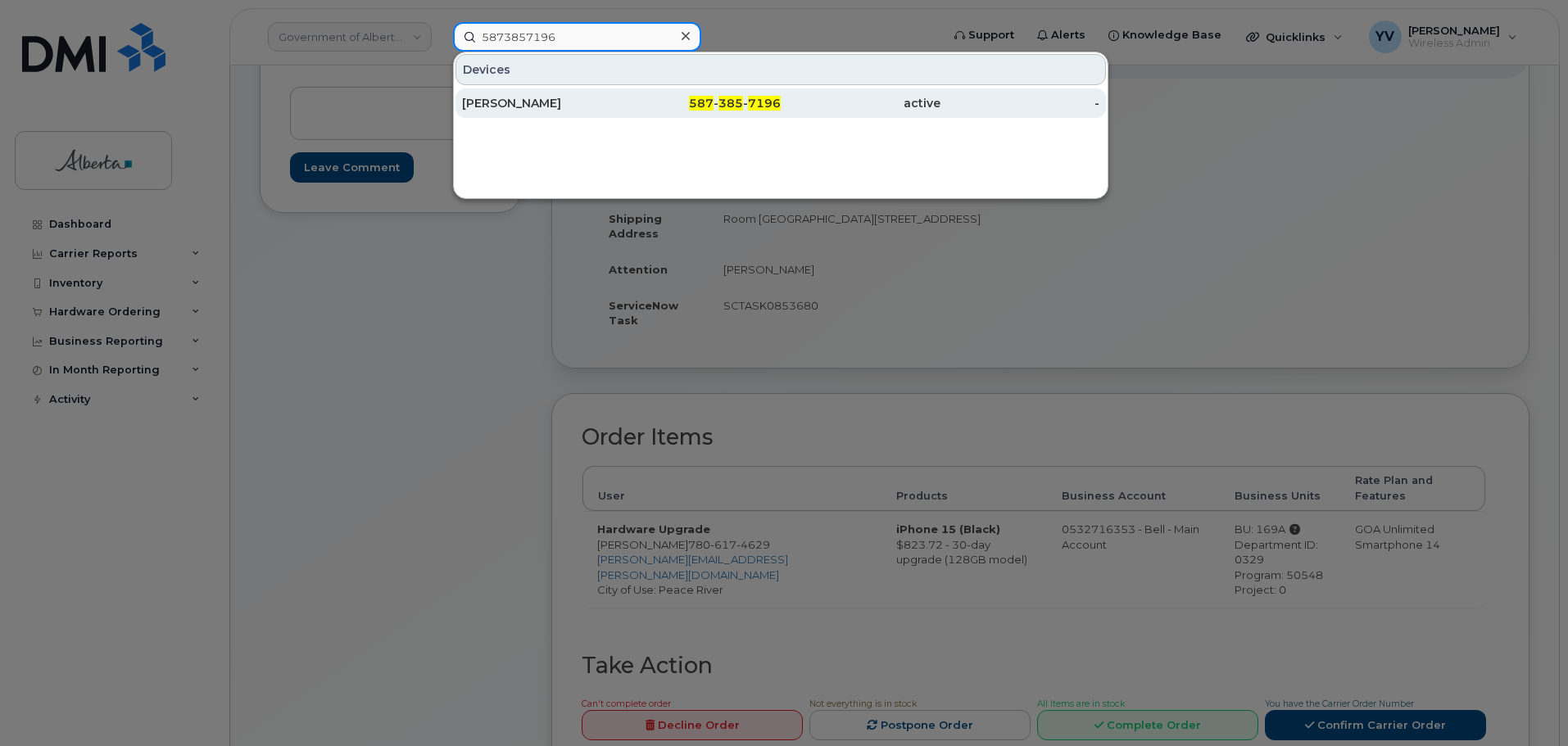
type input "5873857196"
click at [713, 102] on span "587" at bounding box center [700, 102] width 24 height 14
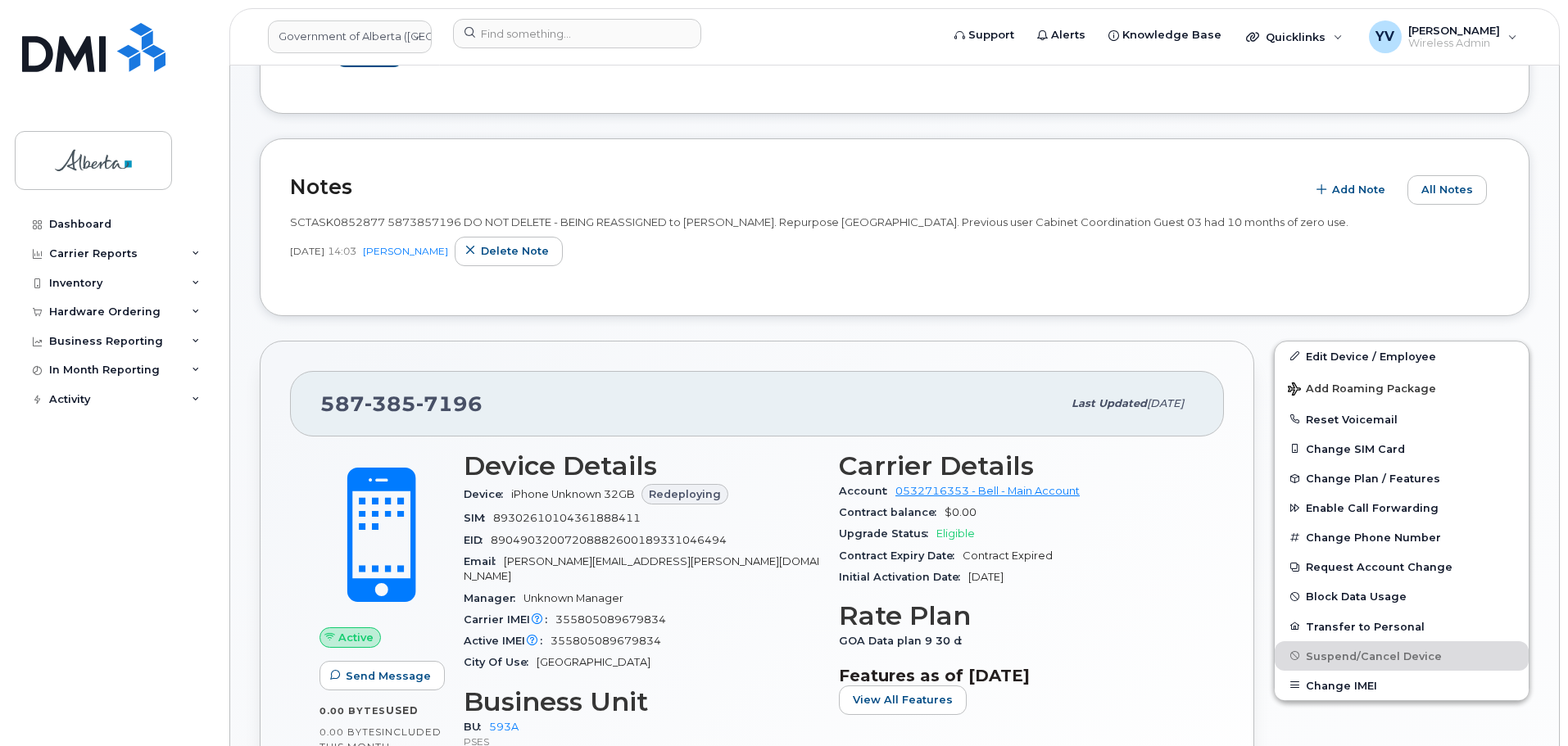
scroll to position [301, 0]
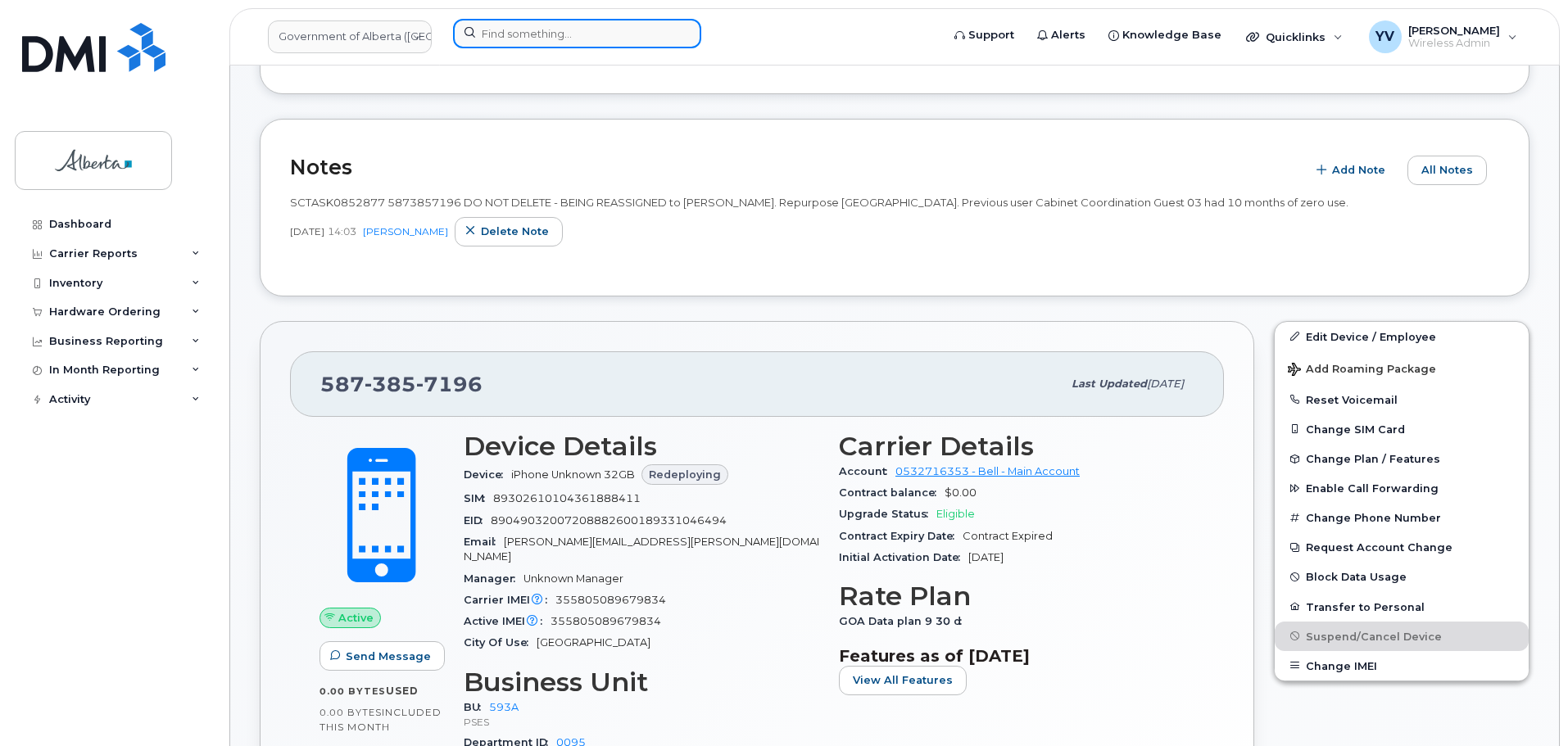
click at [498, 24] on input at bounding box center [577, 33] width 248 height 30
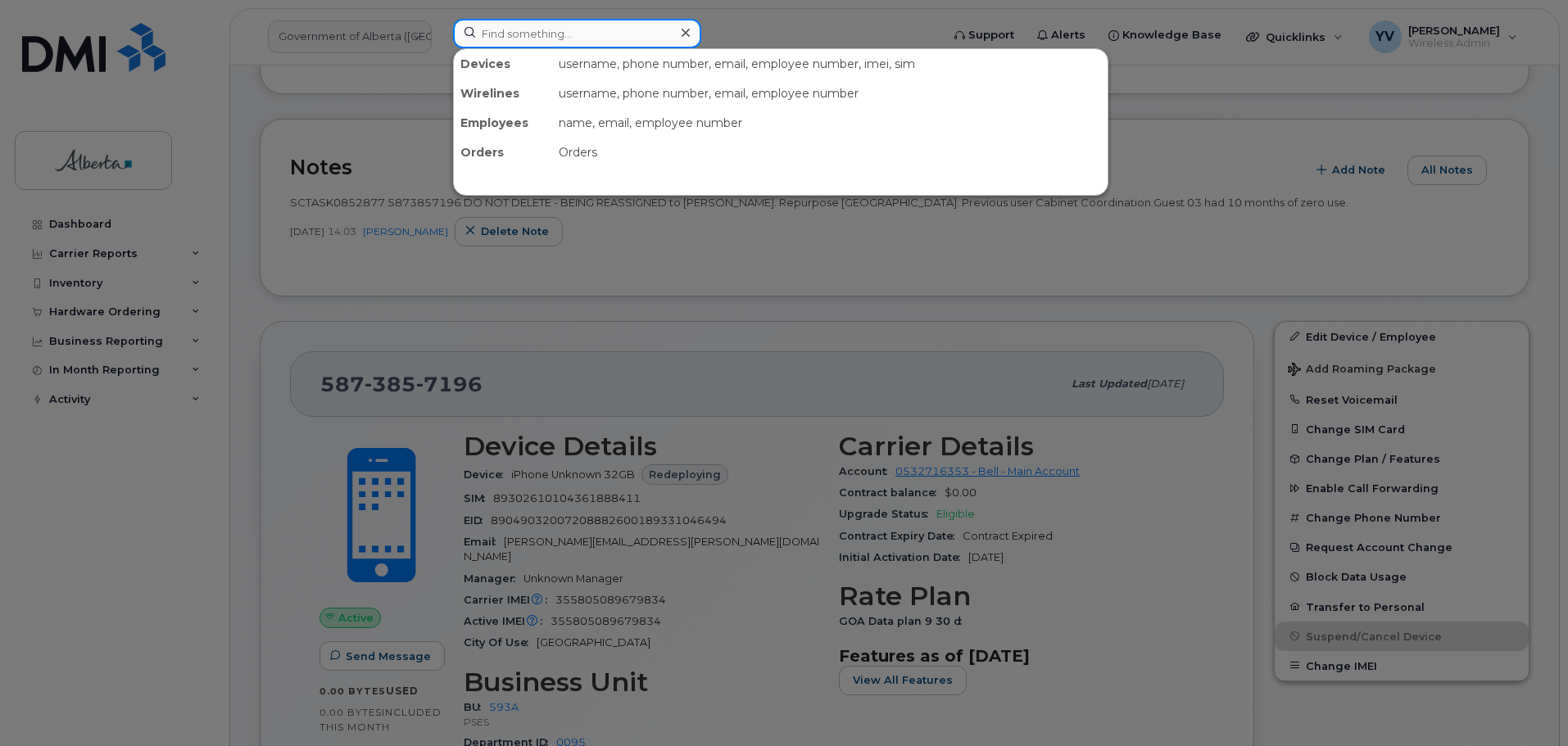
paste input "7802376578"
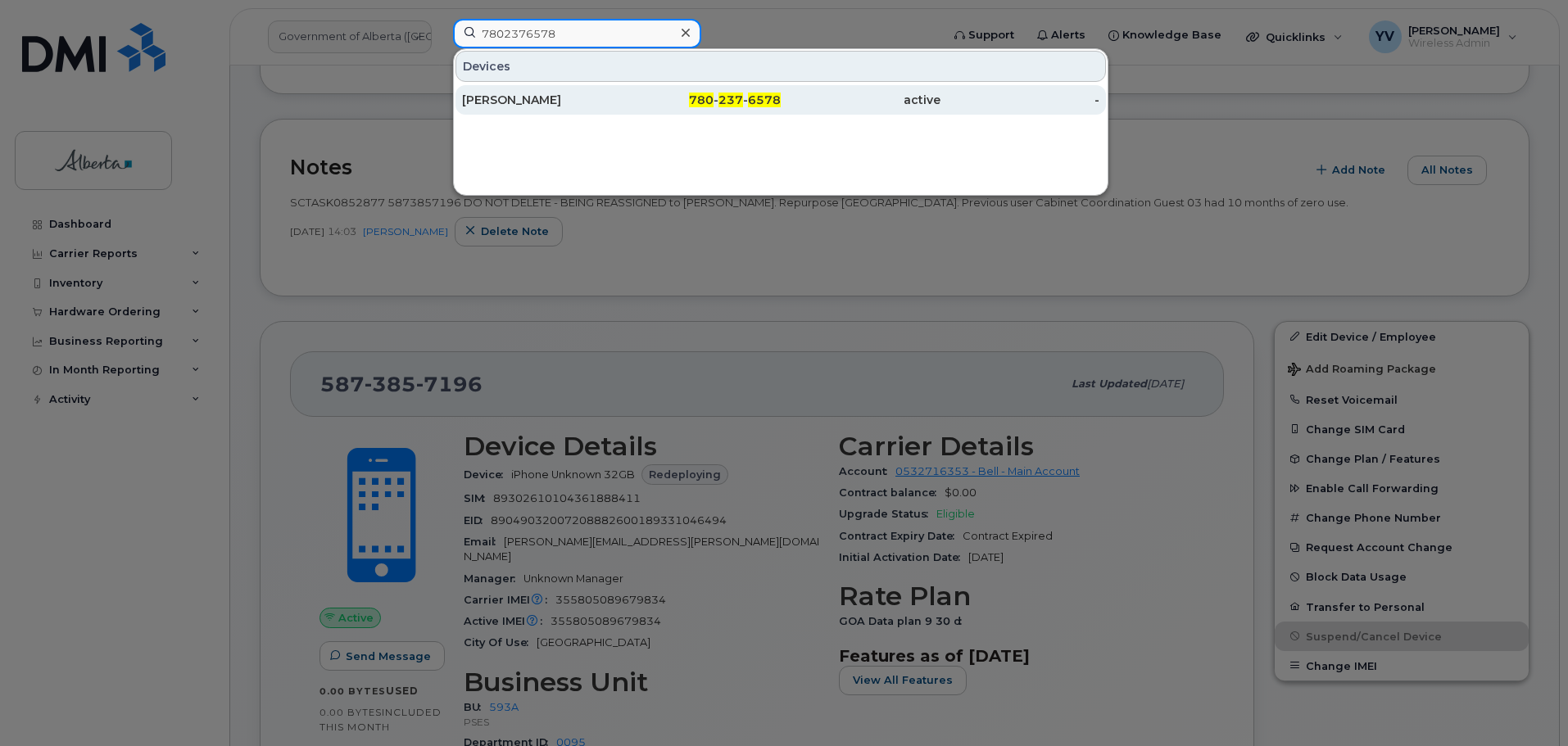
type input "7802376578"
click at [732, 97] on span "237" at bounding box center [730, 100] width 24 height 14
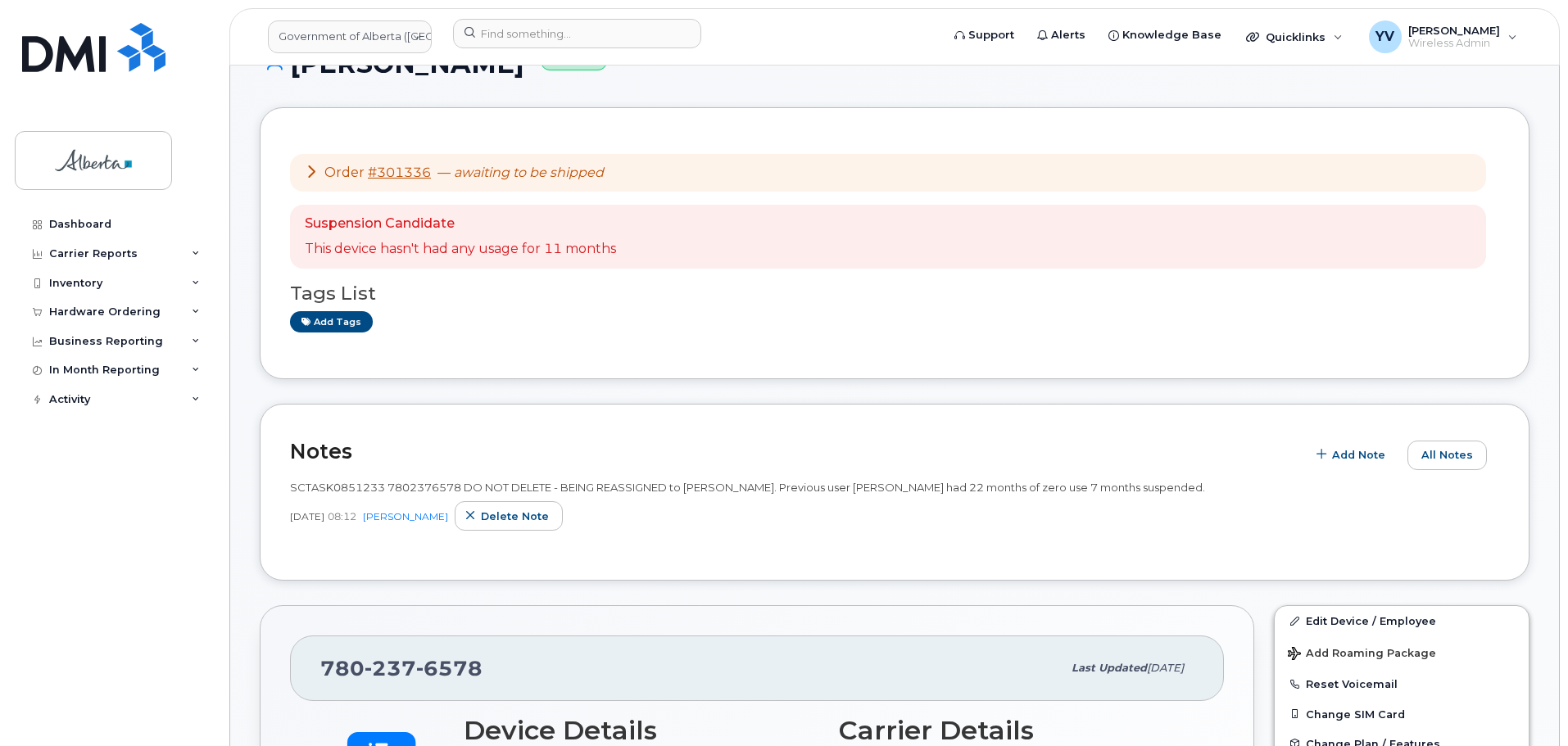
scroll to position [631, 0]
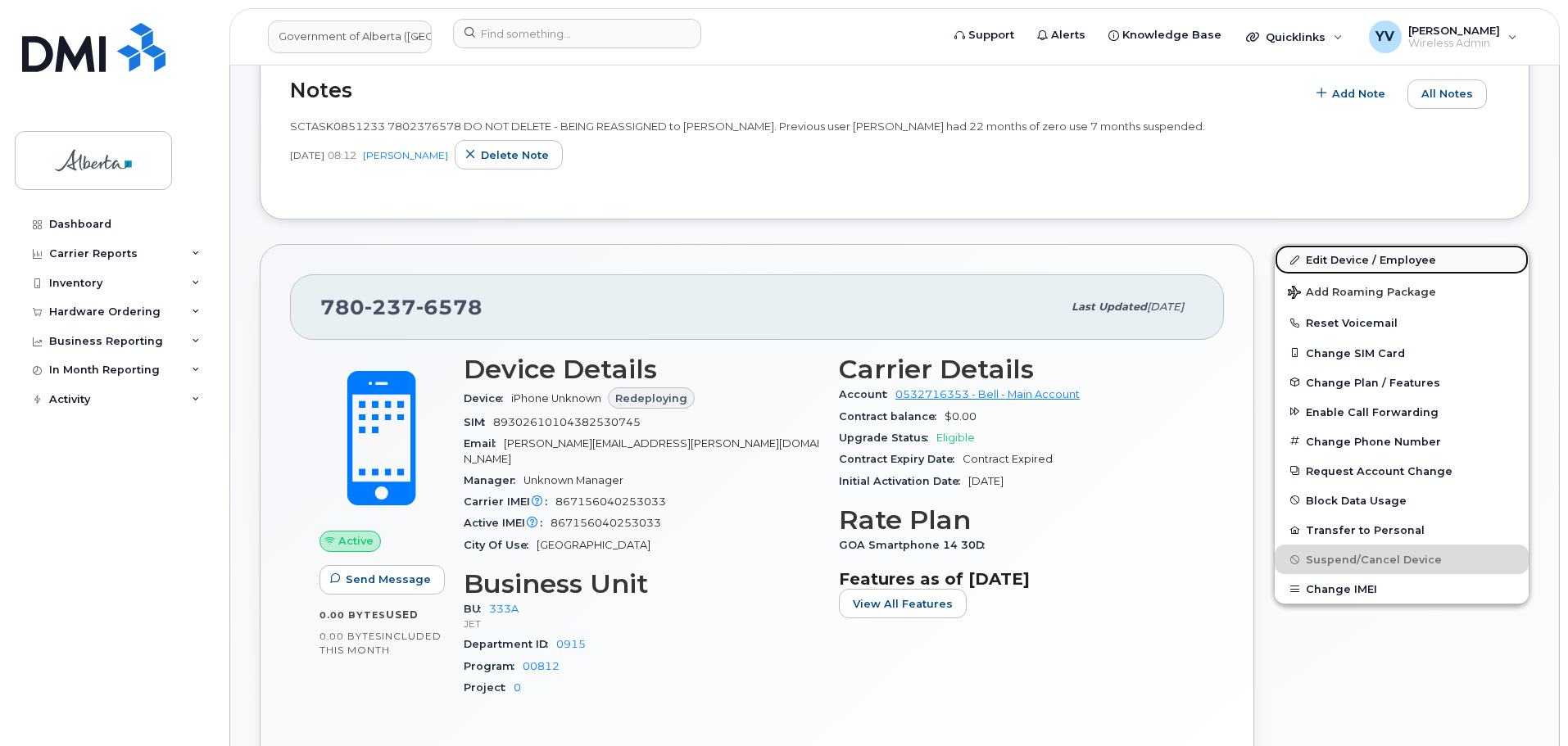
click at [1329, 257] on link "Edit Device / Employee" at bounding box center [1402, 259] width 254 height 30
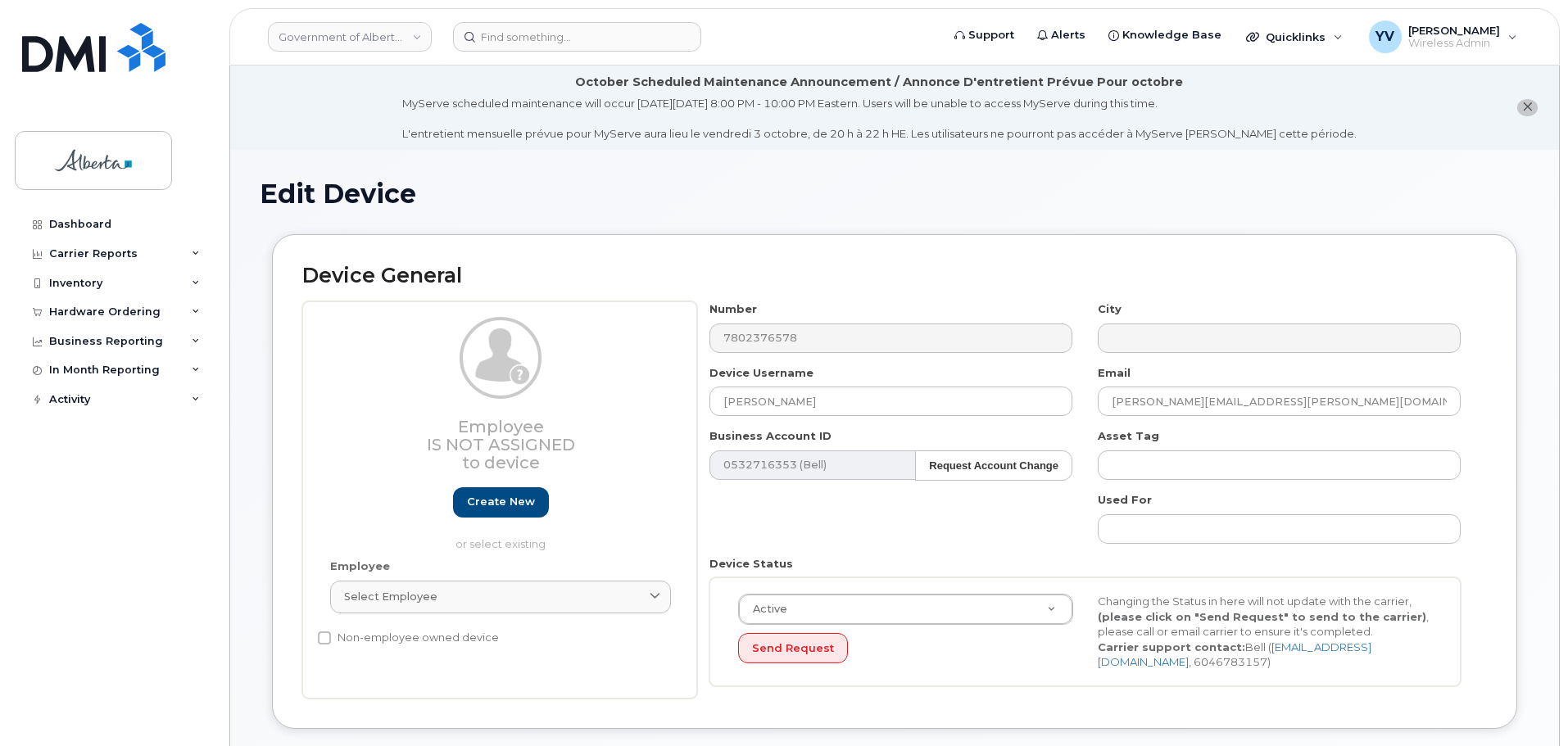
select select "4206363"
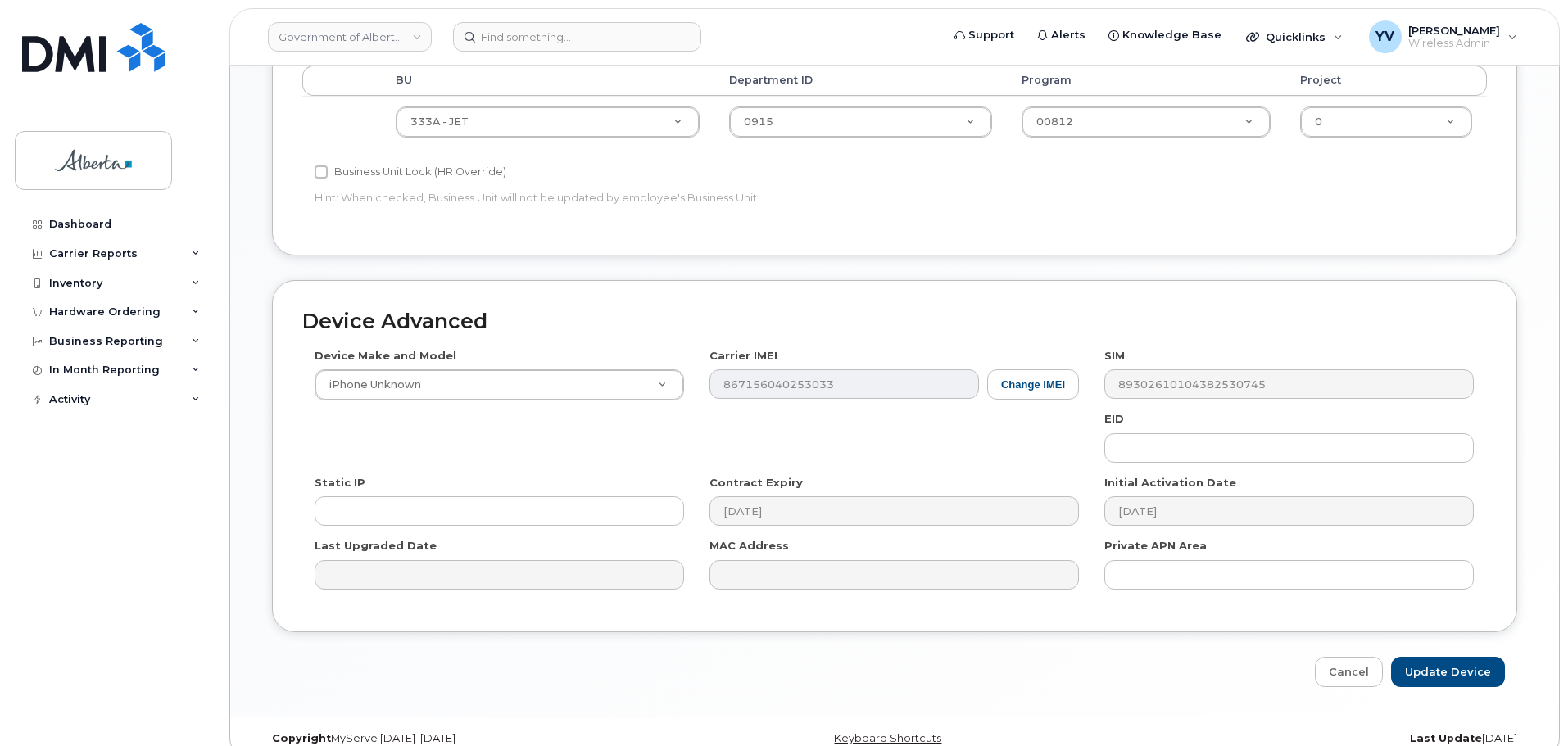
scroll to position [778, 0]
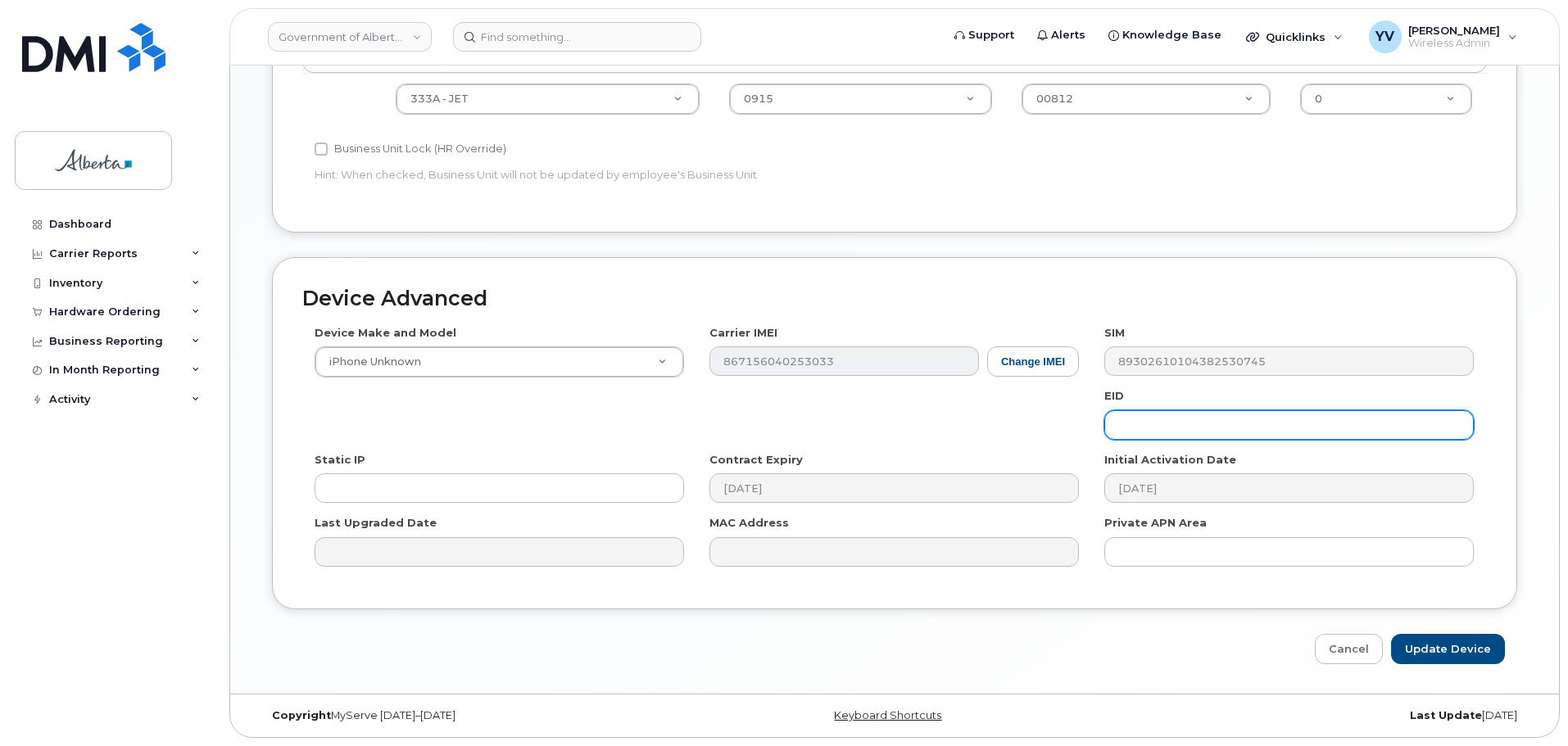
click at [1168, 413] on input "text" at bounding box center [1288, 425] width 369 height 30
paste input "89049032007208882600189529131455"
type input "89049032007208882600189529131455"
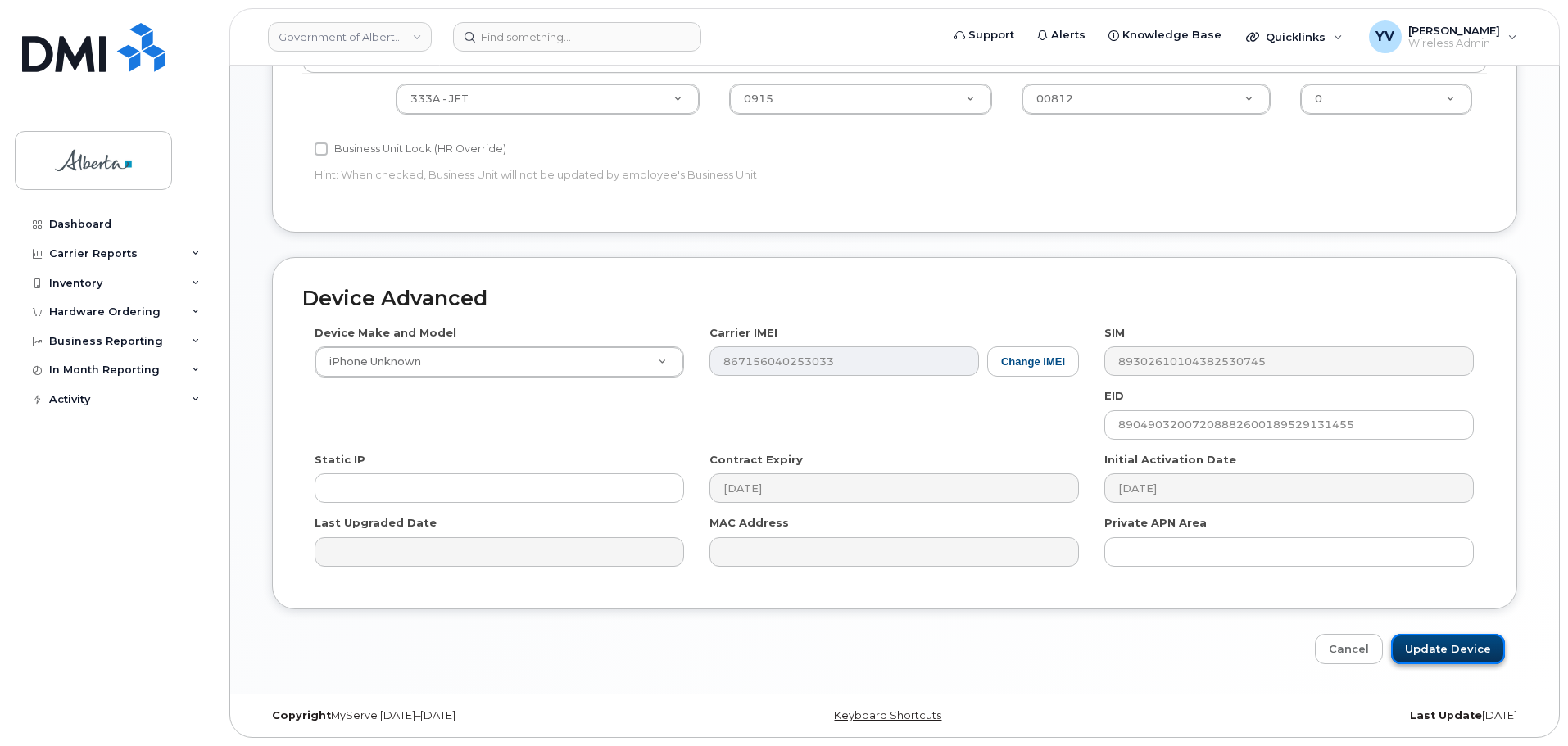
click at [1446, 647] on input "Update Device" at bounding box center [1447, 649] width 114 height 30
type input "Saving..."
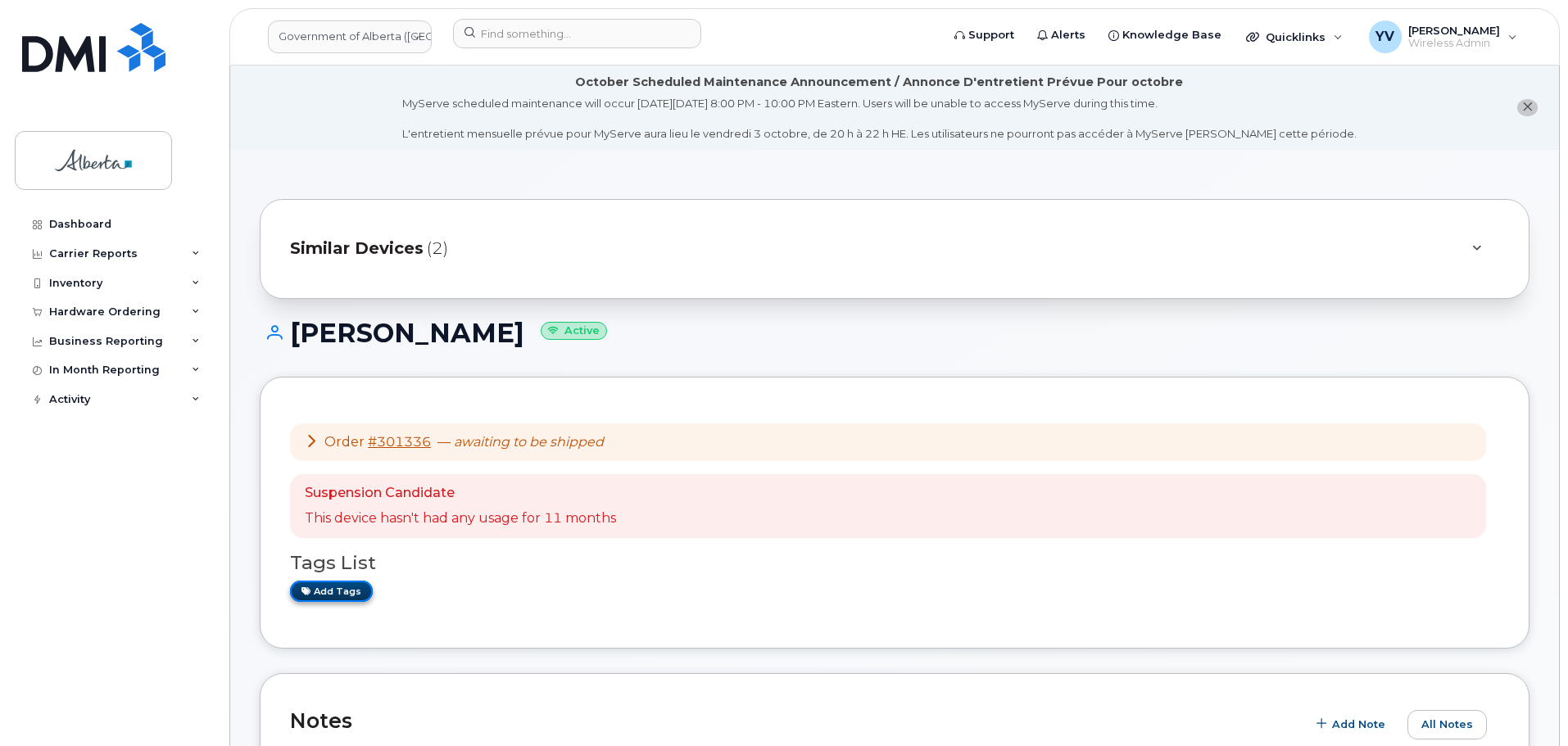
click at [322, 591] on link "Add tags" at bounding box center [331, 591] width 83 height 20
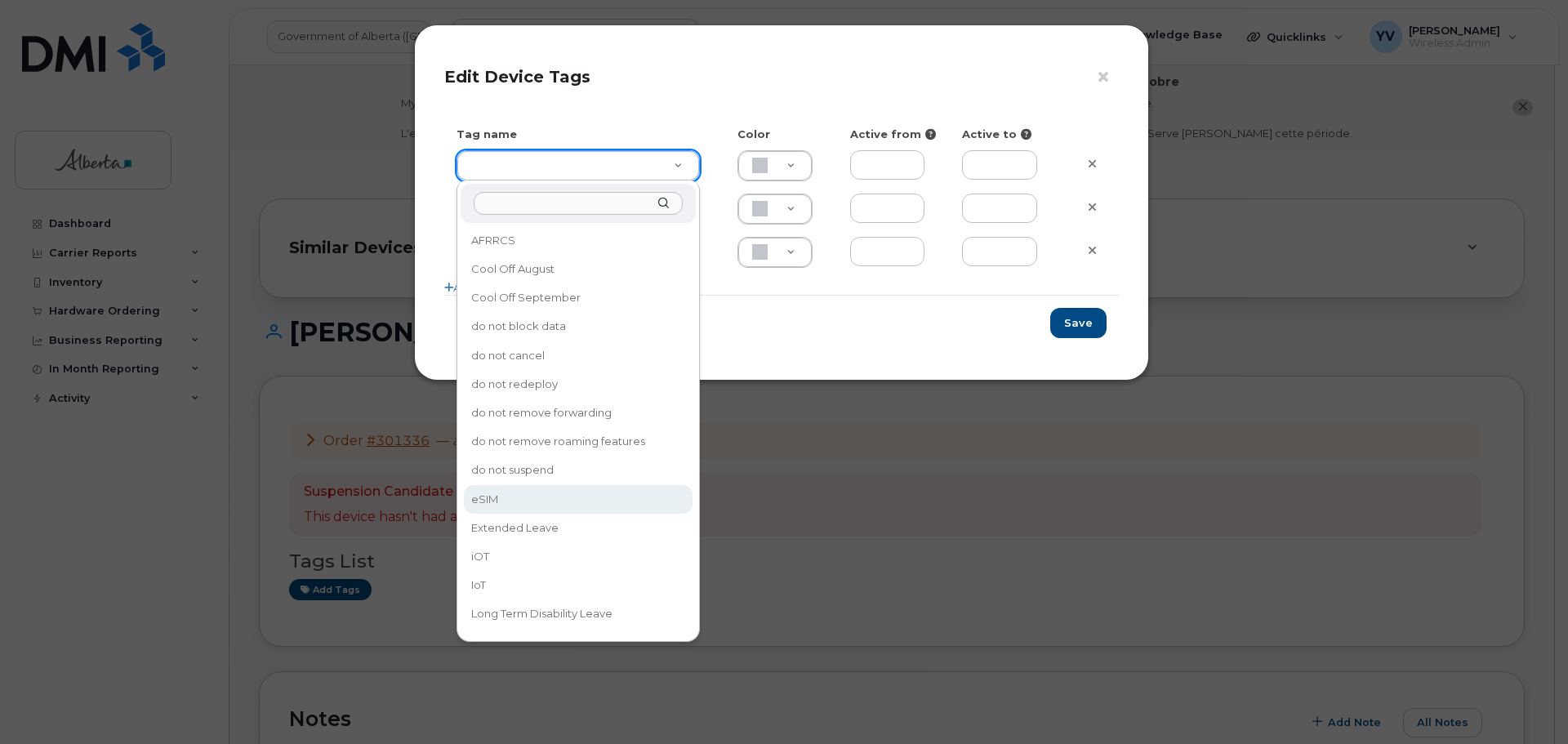
type input "eSIM"
type input "D6CDC1"
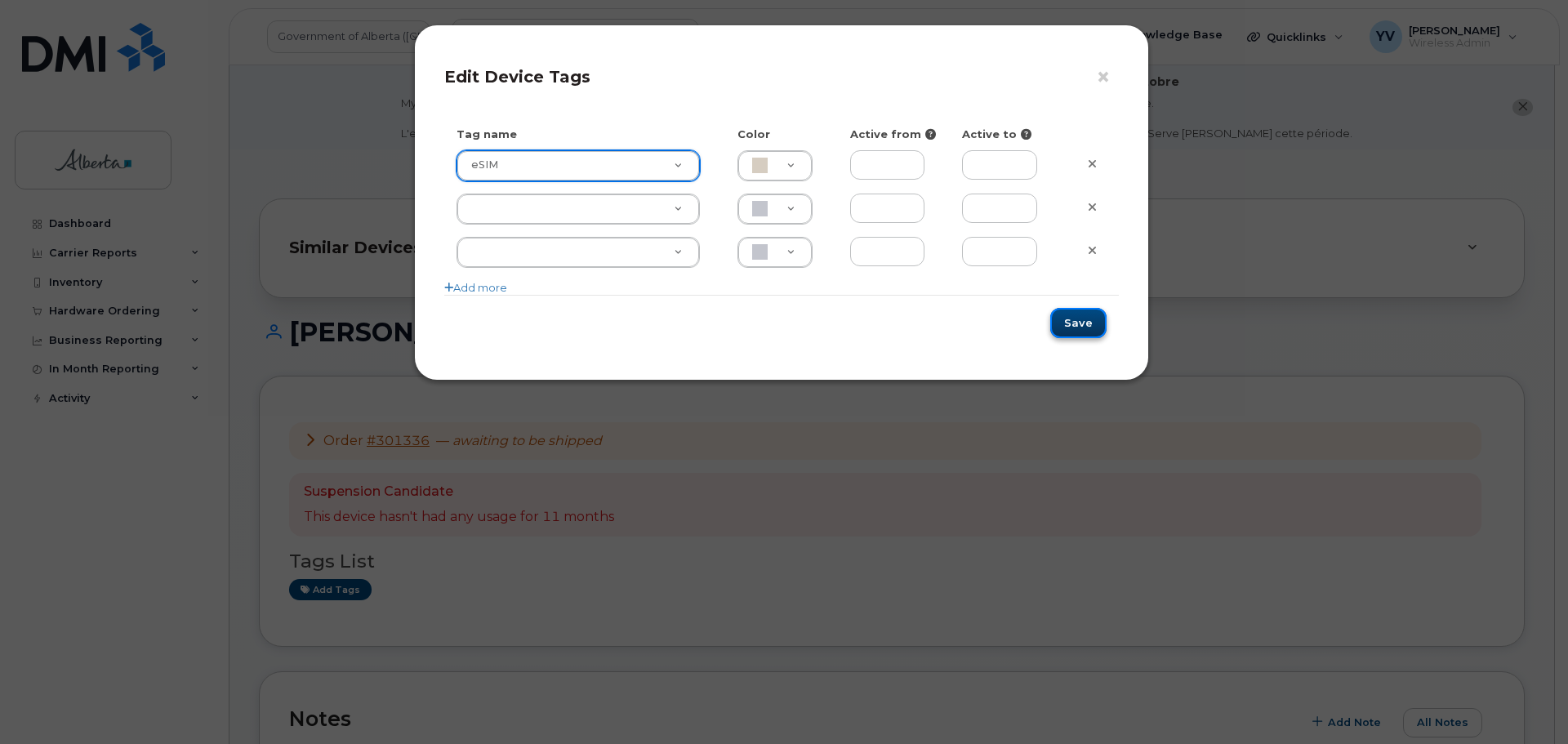
click at [1085, 324] on button "Save" at bounding box center [1078, 324] width 56 height 30
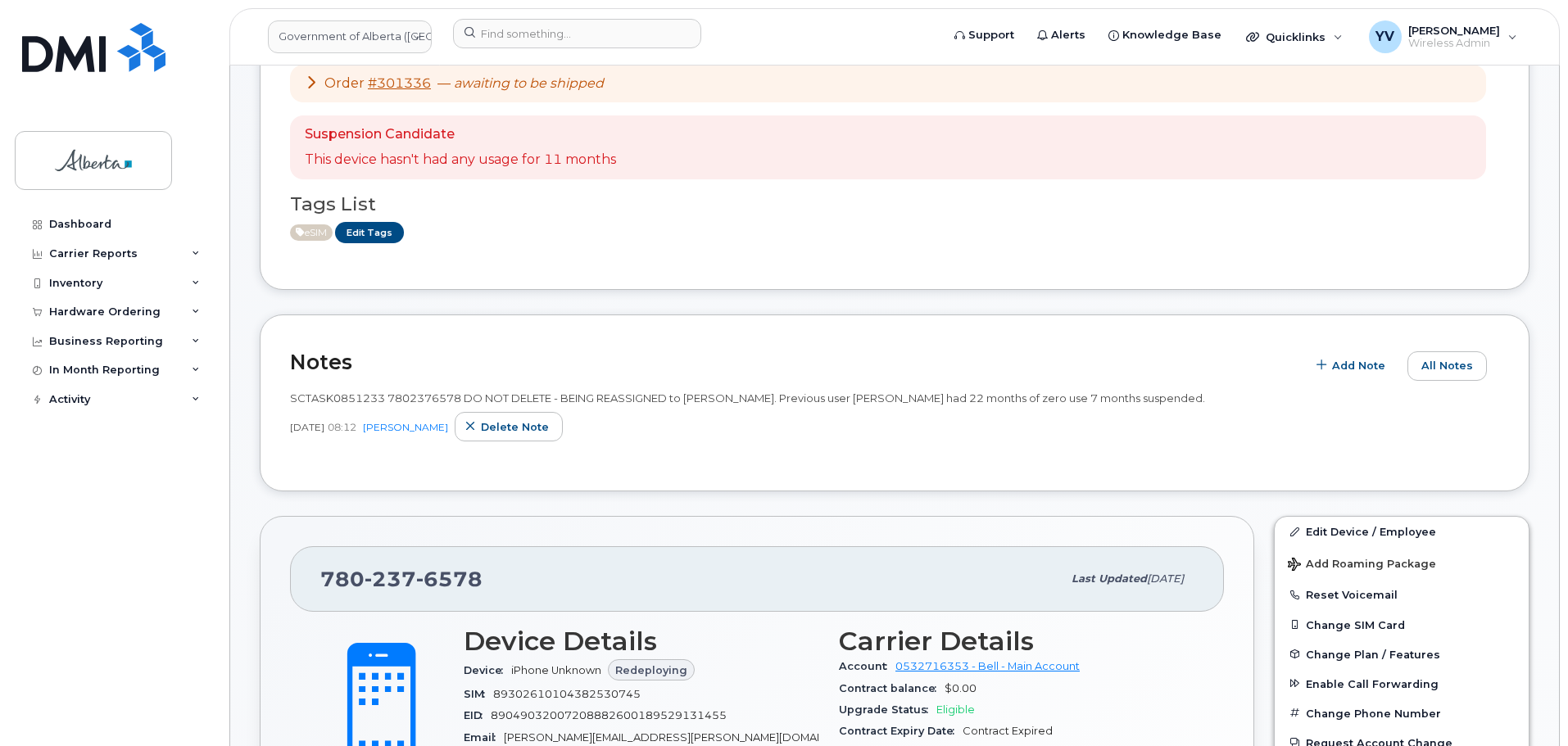
scroll to position [631, 0]
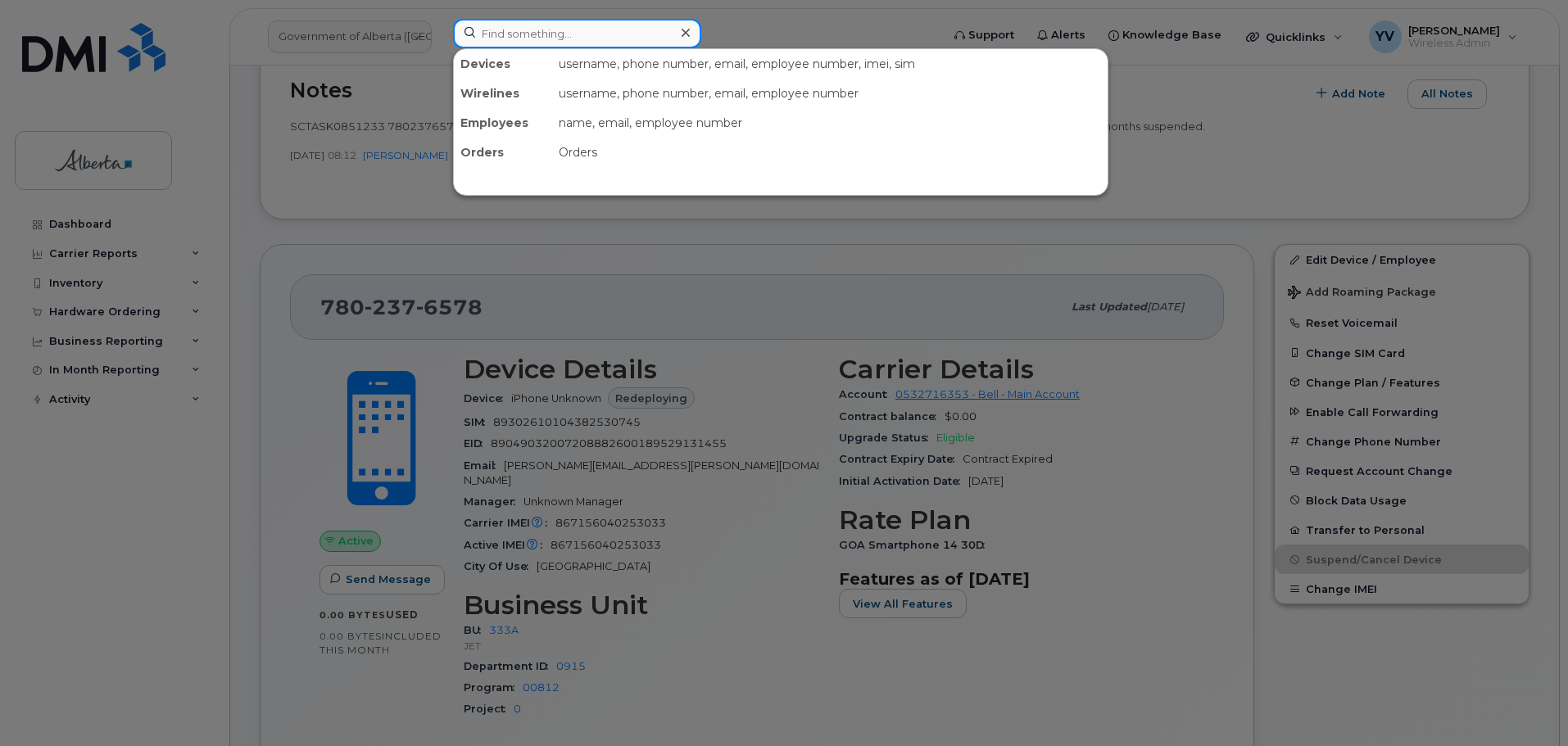
click at [525, 37] on input at bounding box center [577, 33] width 248 height 30
paste input "7808933216"
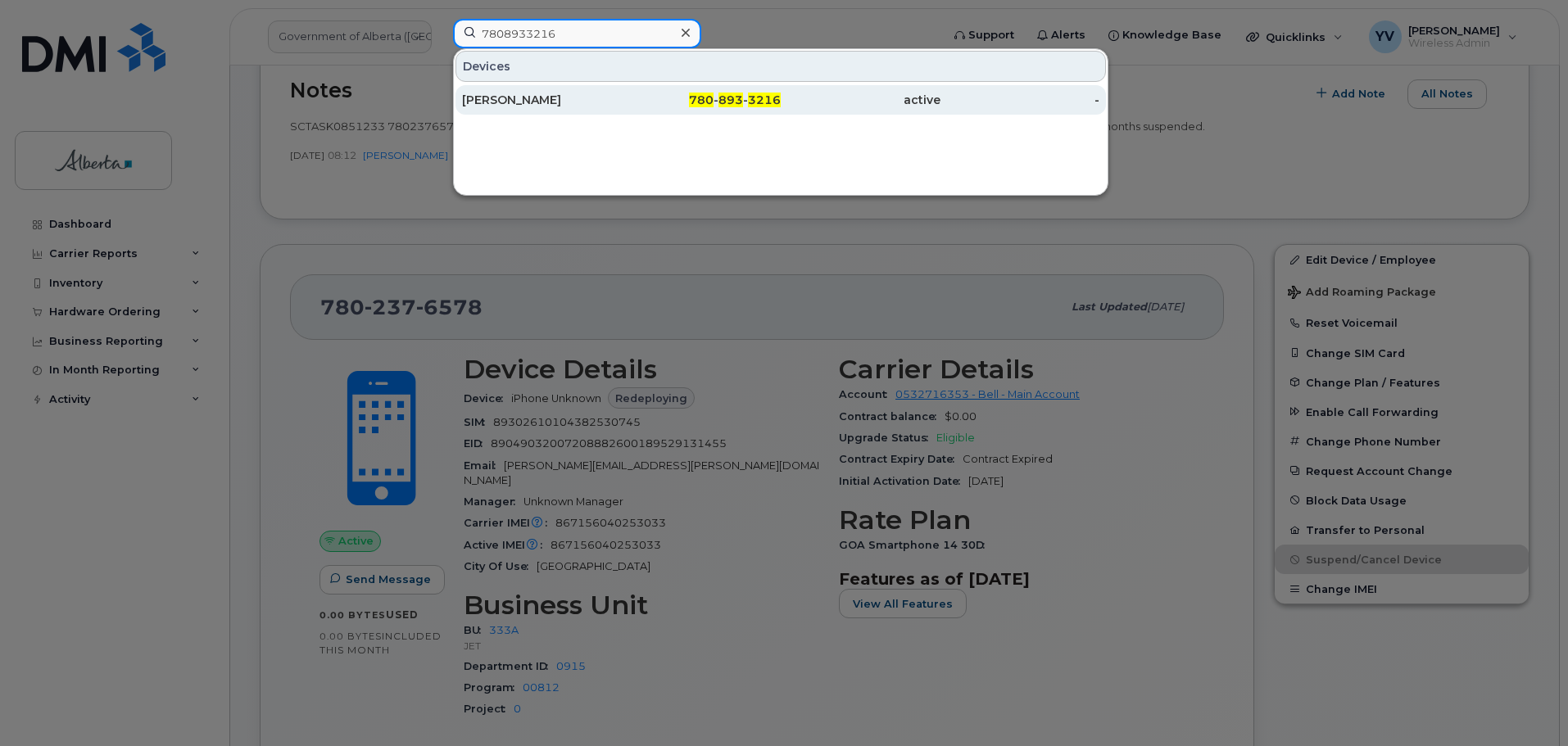
type input "7808933216"
click at [738, 90] on div "780 - 893 - 3216" at bounding box center [701, 100] width 160 height 30
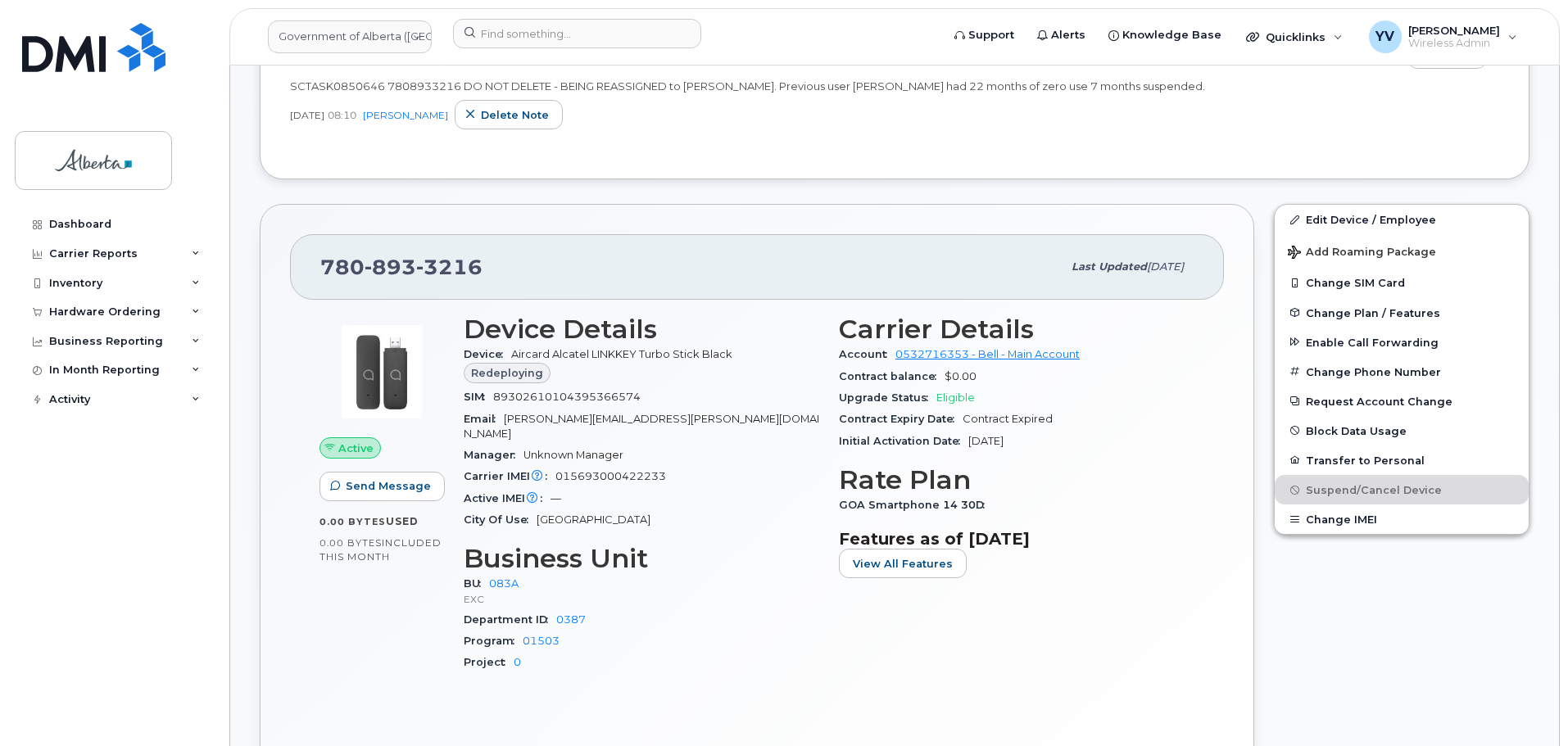
scroll to position [551, 0]
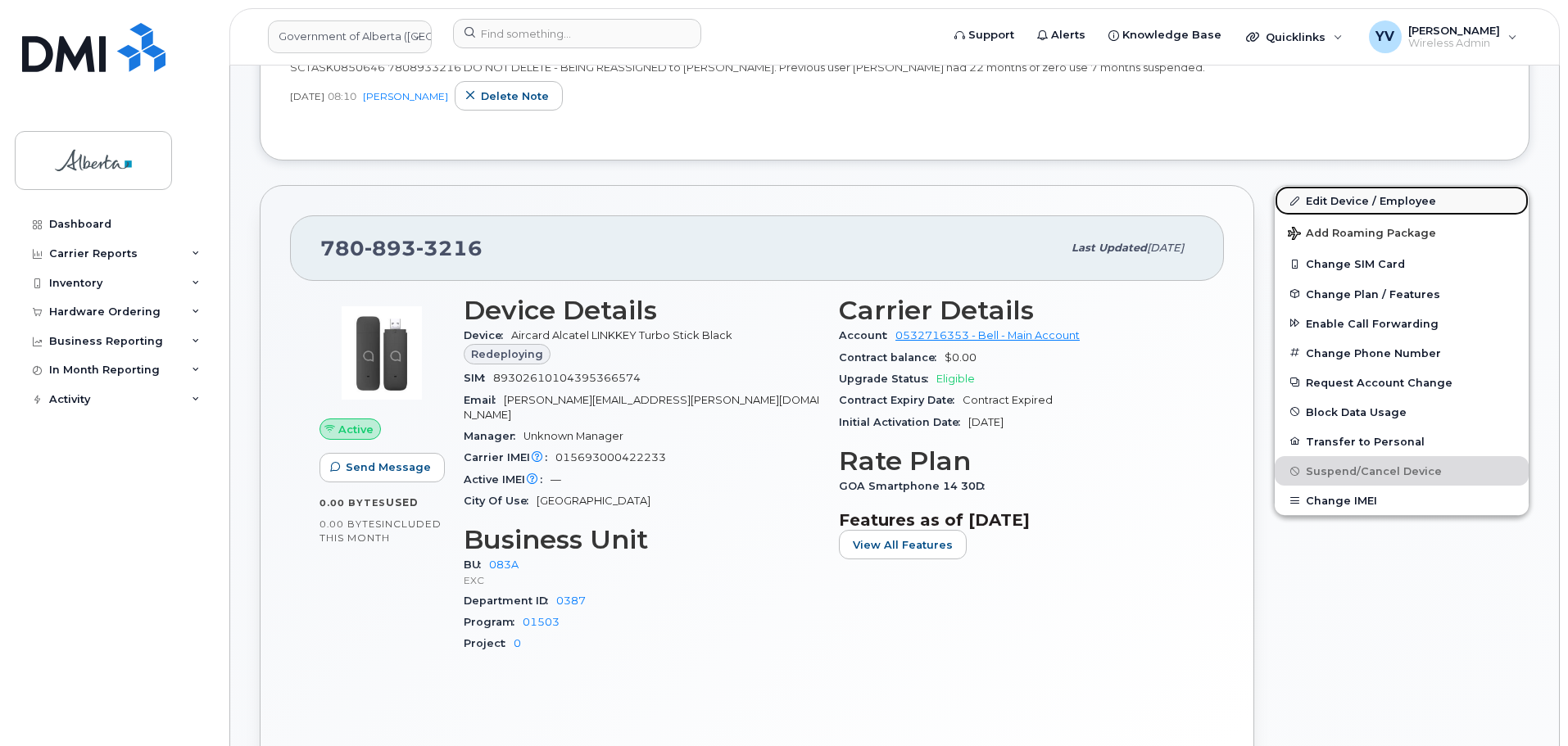
click at [1339, 194] on link "Edit Device / Employee" at bounding box center [1402, 200] width 254 height 30
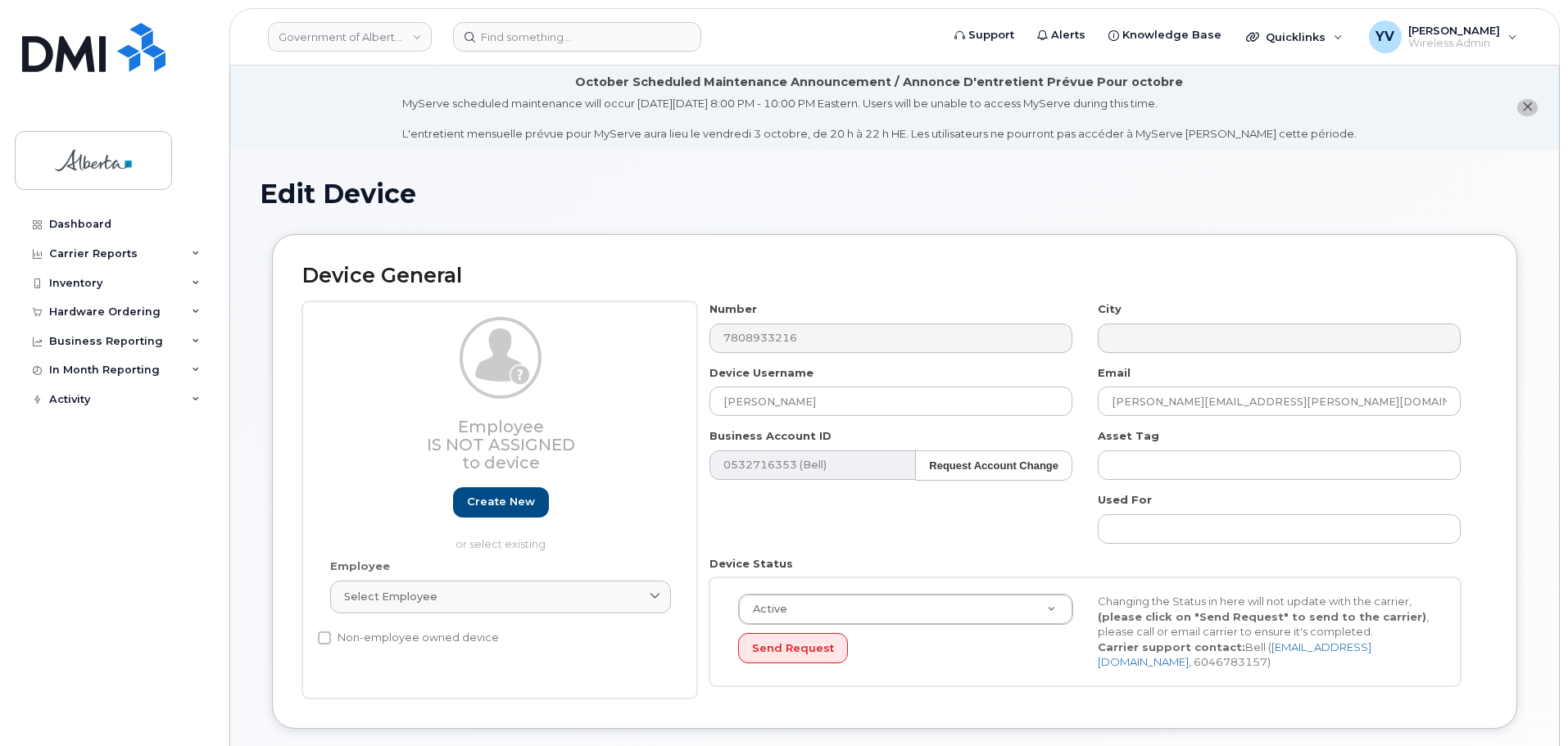
select select "4733126"
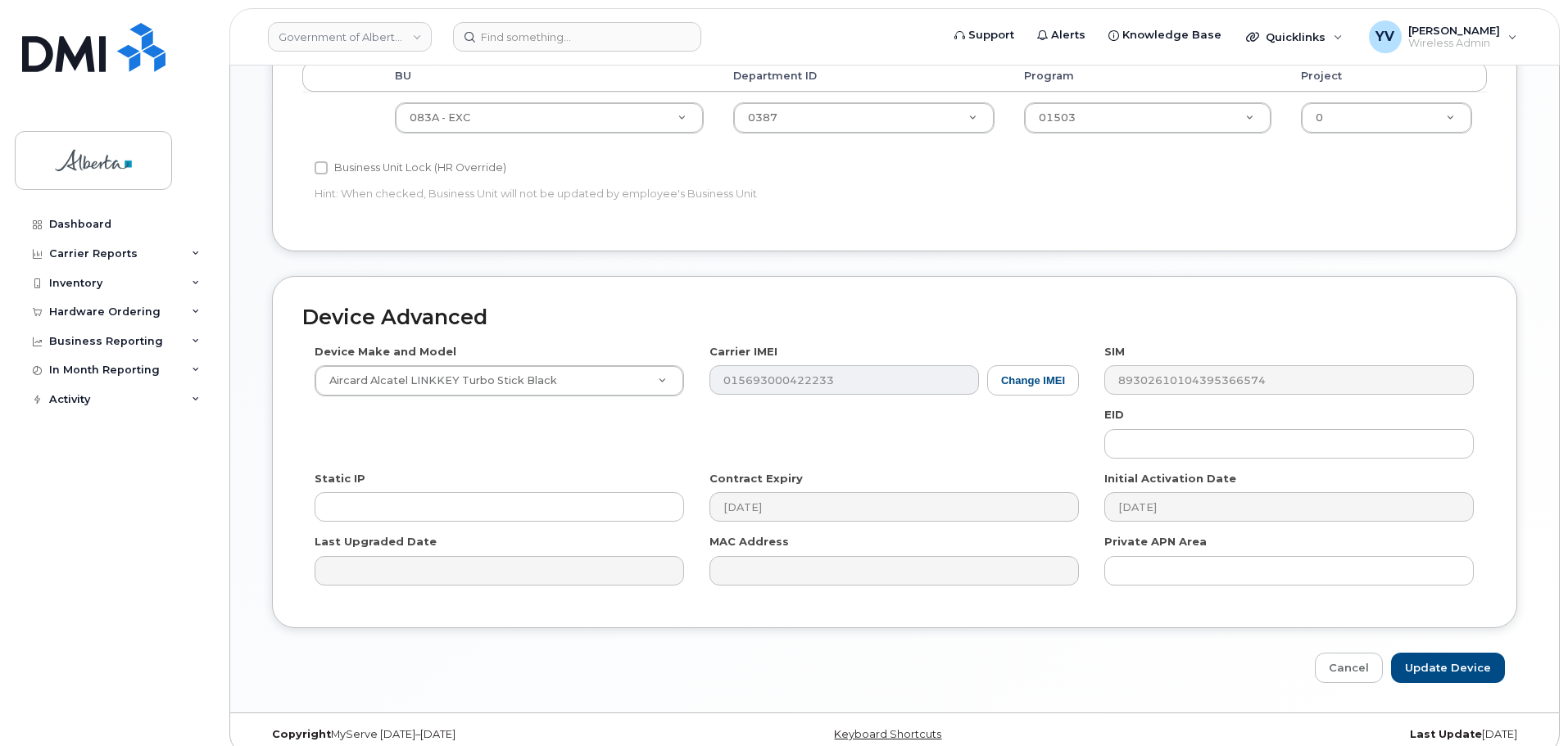
scroll to position [762, 0]
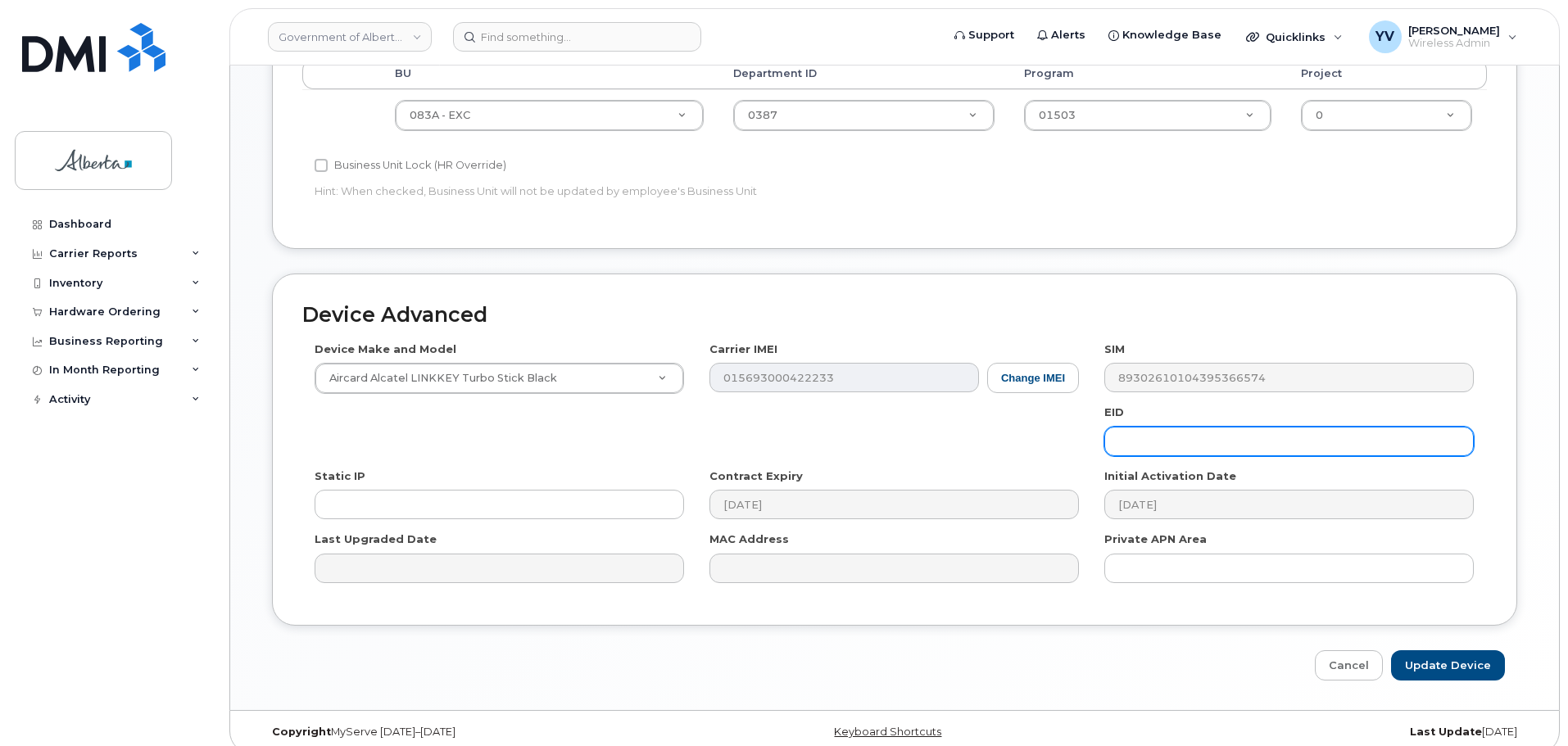
click at [1145, 437] on input "text" at bounding box center [1288, 441] width 369 height 30
paste input "89043052010008887025010318432173"
type input "89043052010008887025010318432173"
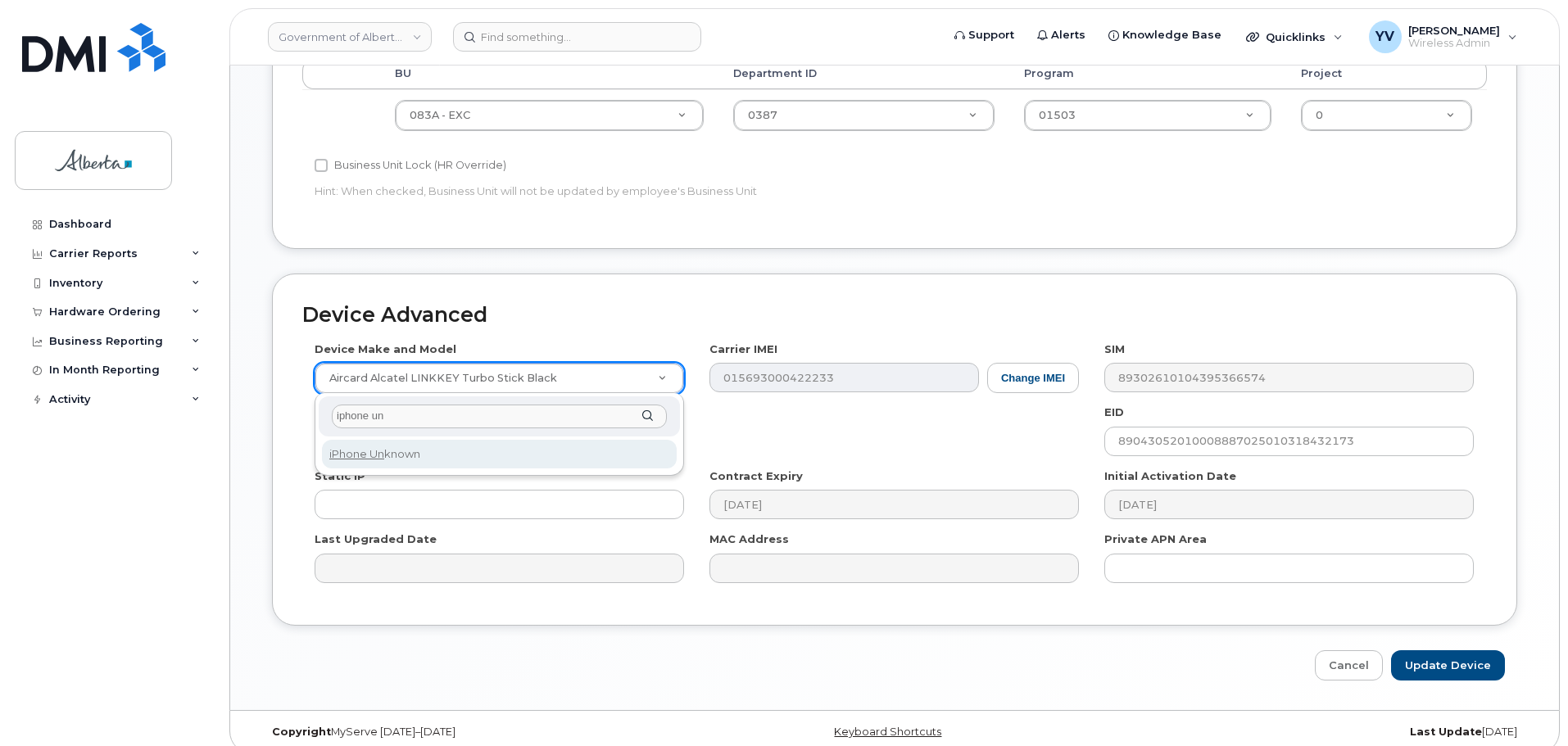
type input "iphone un"
select select "185"
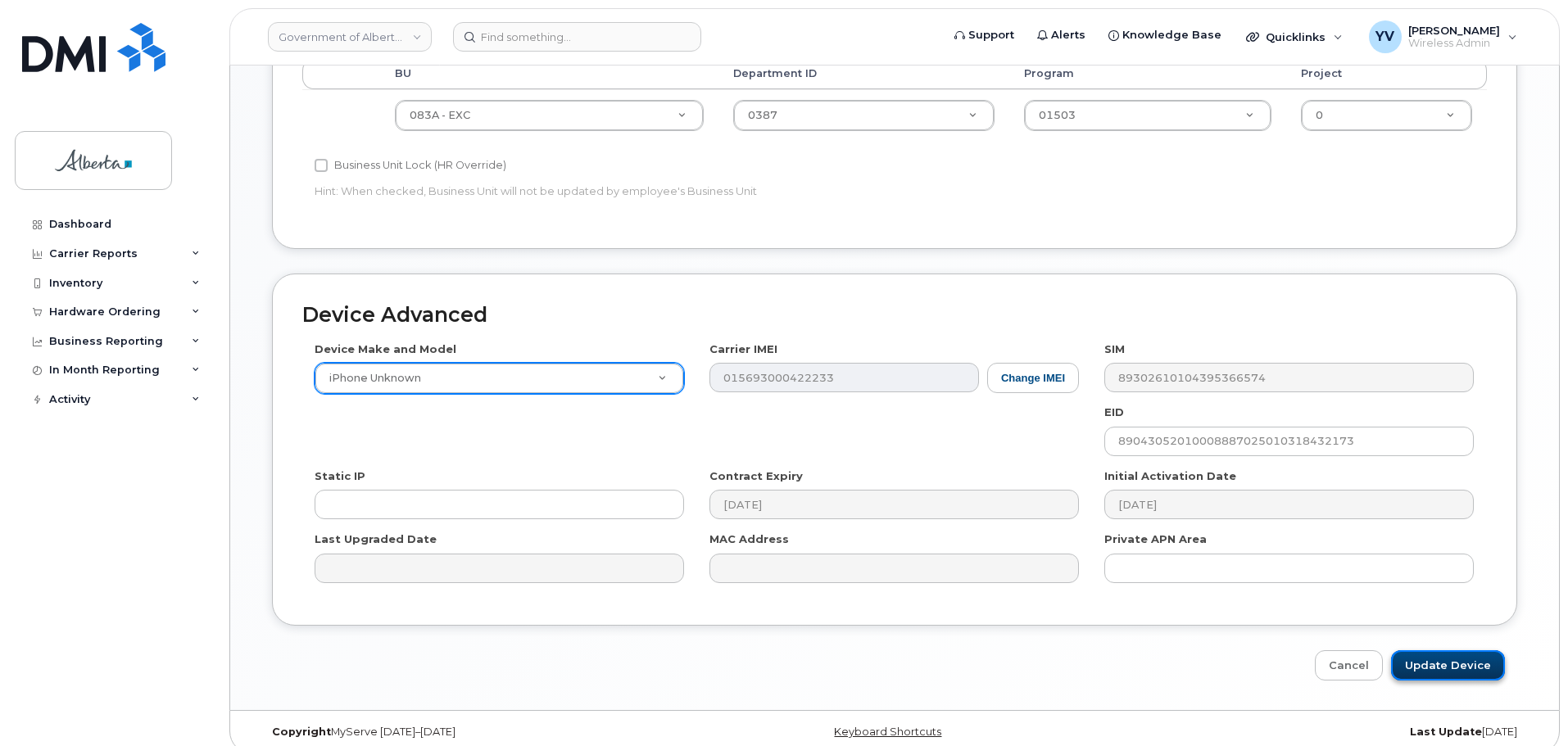
click at [1446, 667] on input "Update Device" at bounding box center [1447, 666] width 114 height 30
type input "Saving..."
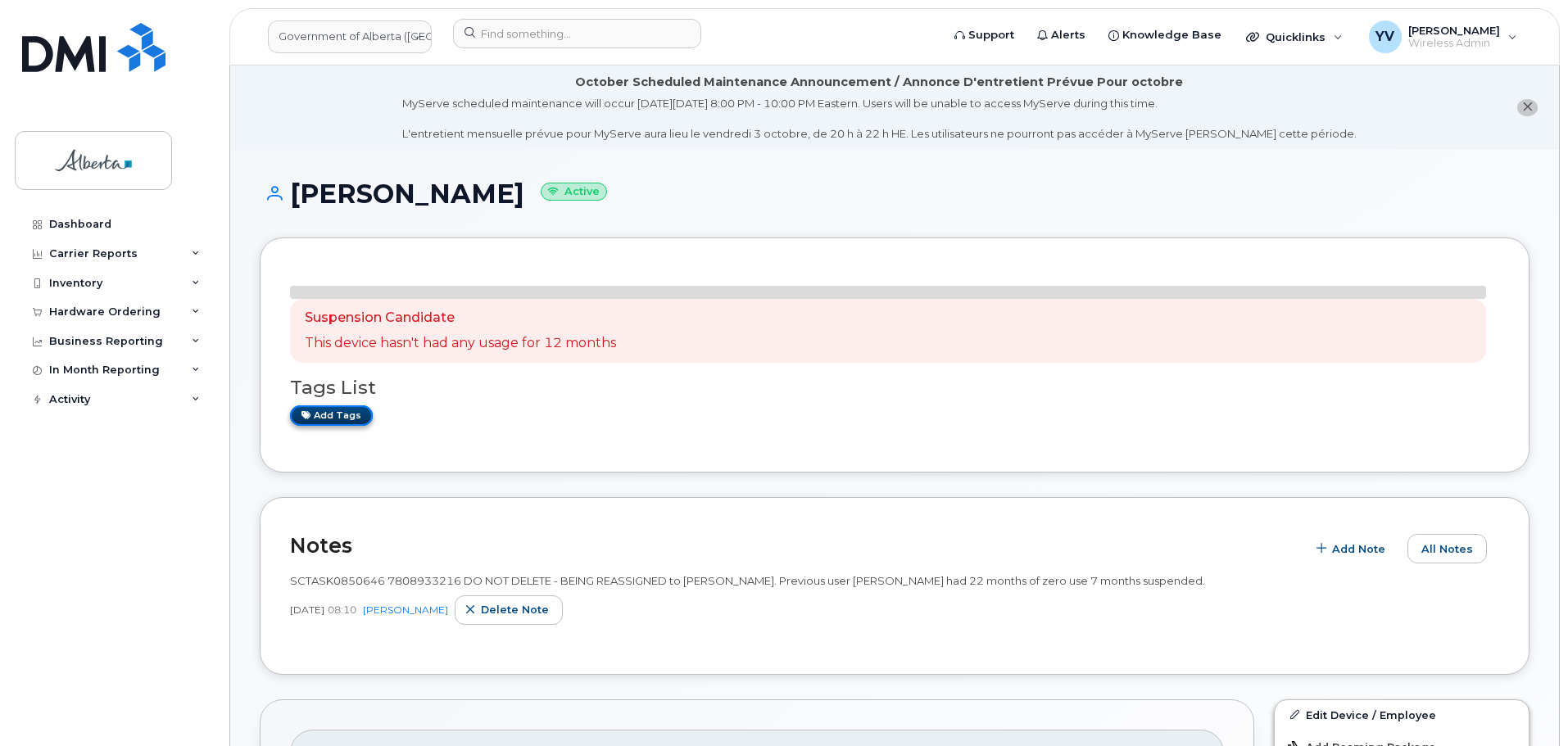
click at [328, 409] on link "Add tags" at bounding box center [331, 416] width 83 height 20
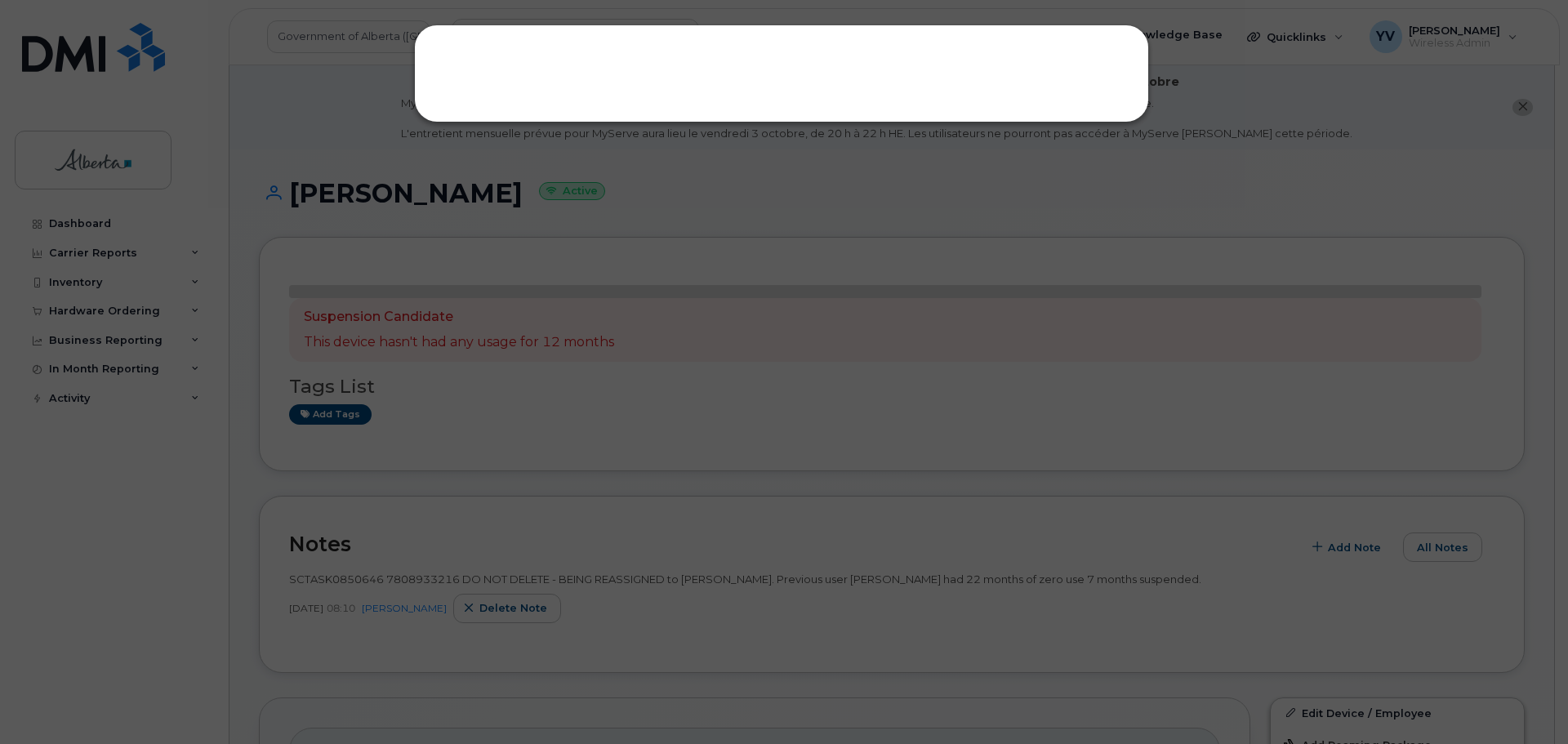
click at [332, 415] on div at bounding box center [784, 372] width 1568 height 744
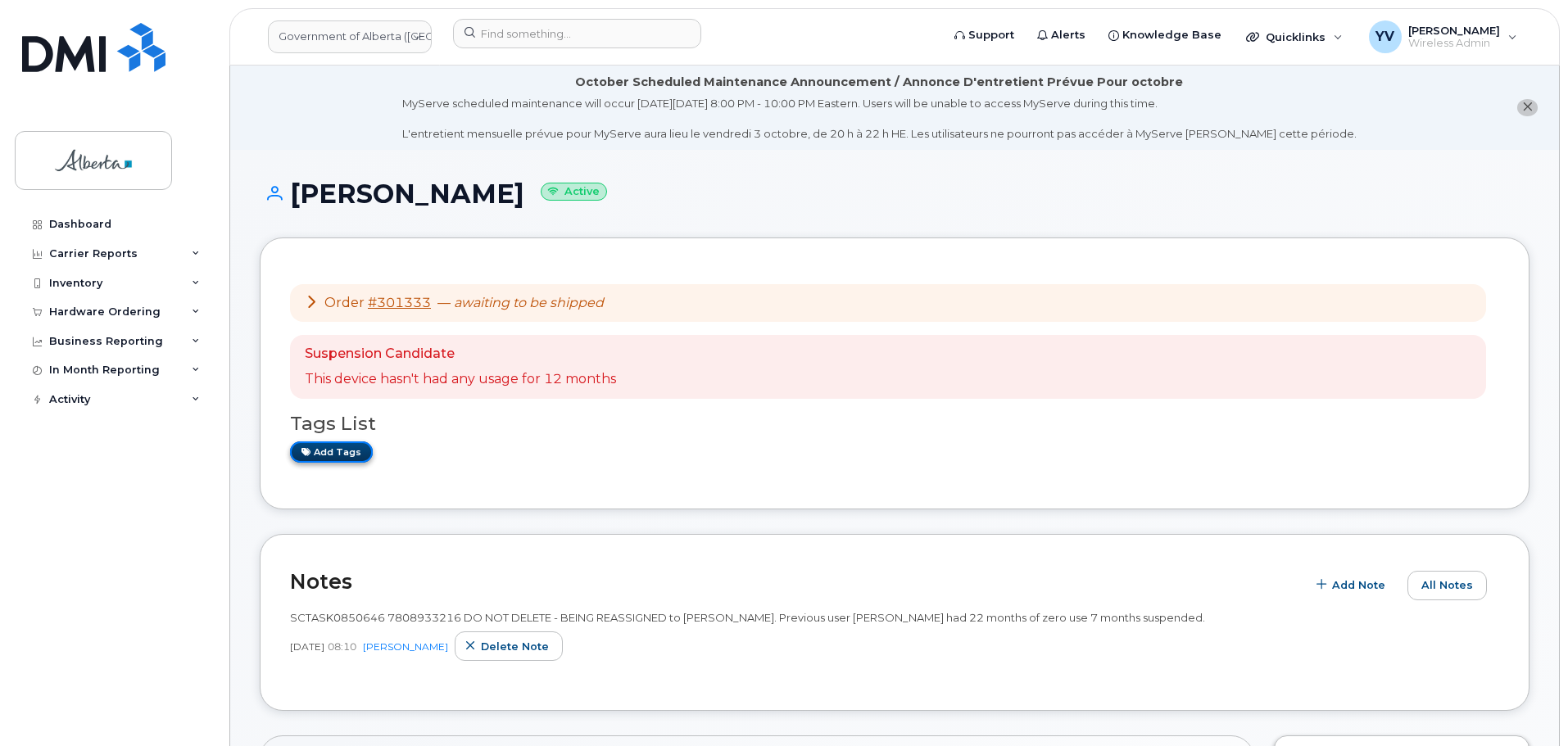
click at [325, 449] on link "Add tags" at bounding box center [331, 452] width 83 height 20
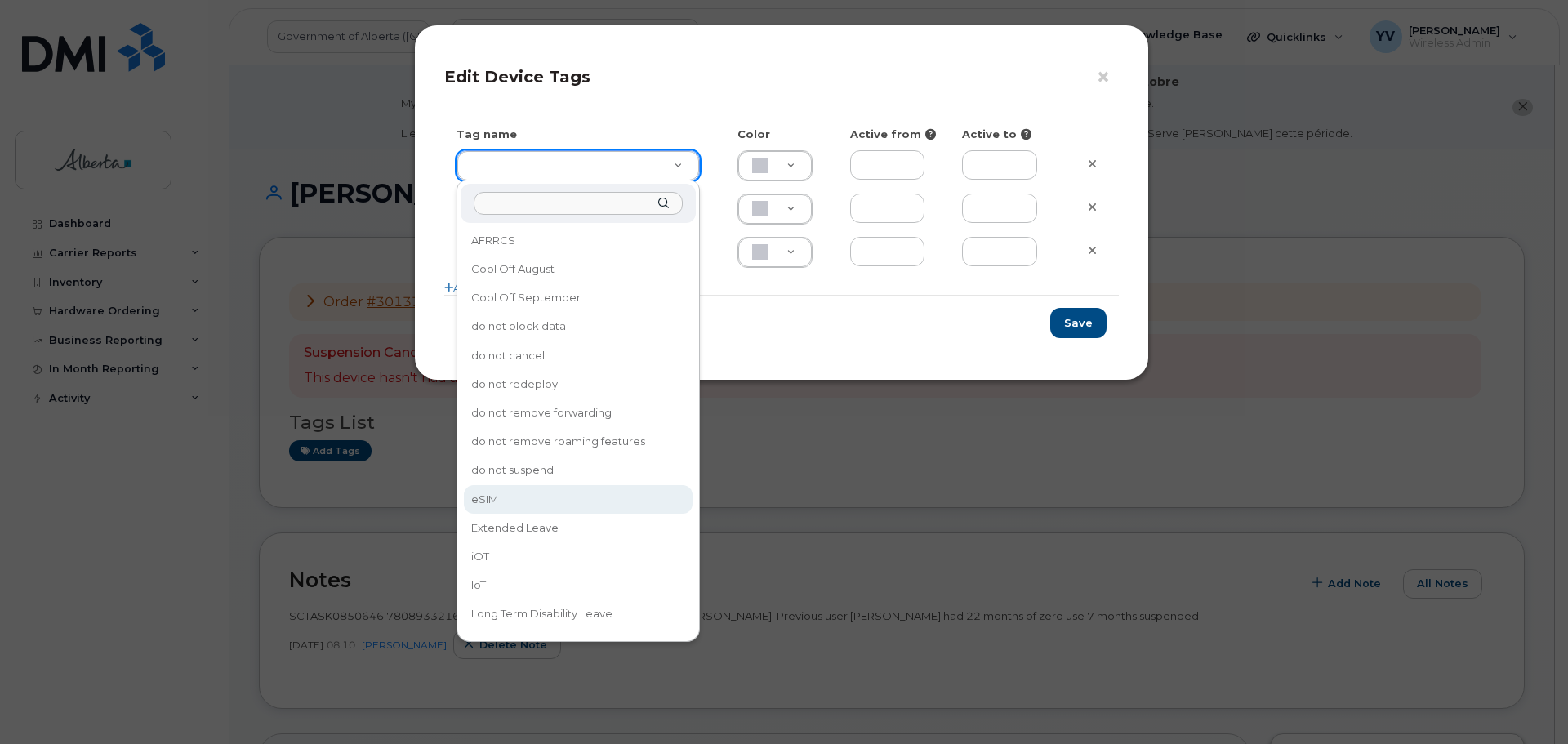
type input "eSIM"
type input "D6CDC1"
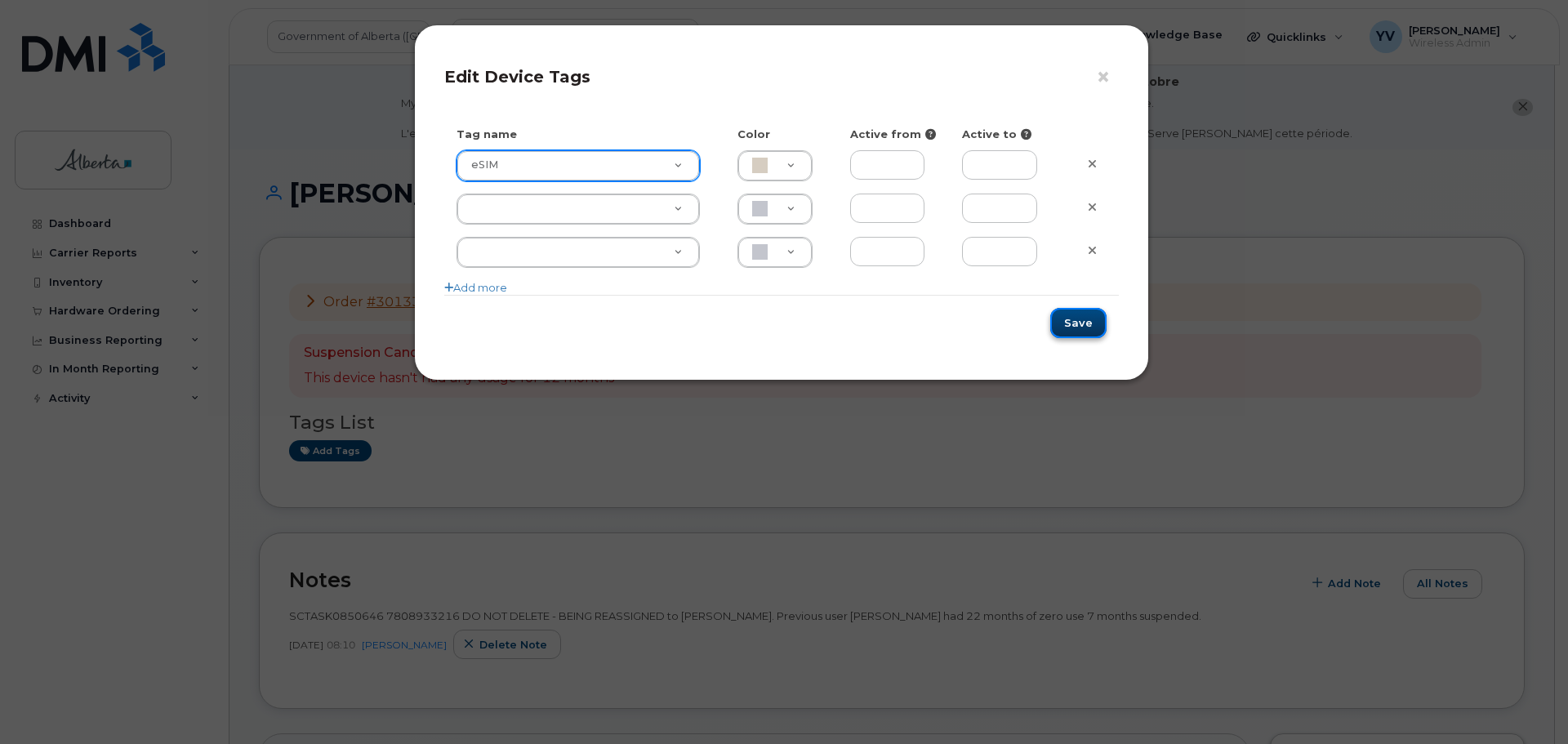
click at [1083, 316] on button "Save" at bounding box center [1078, 324] width 56 height 30
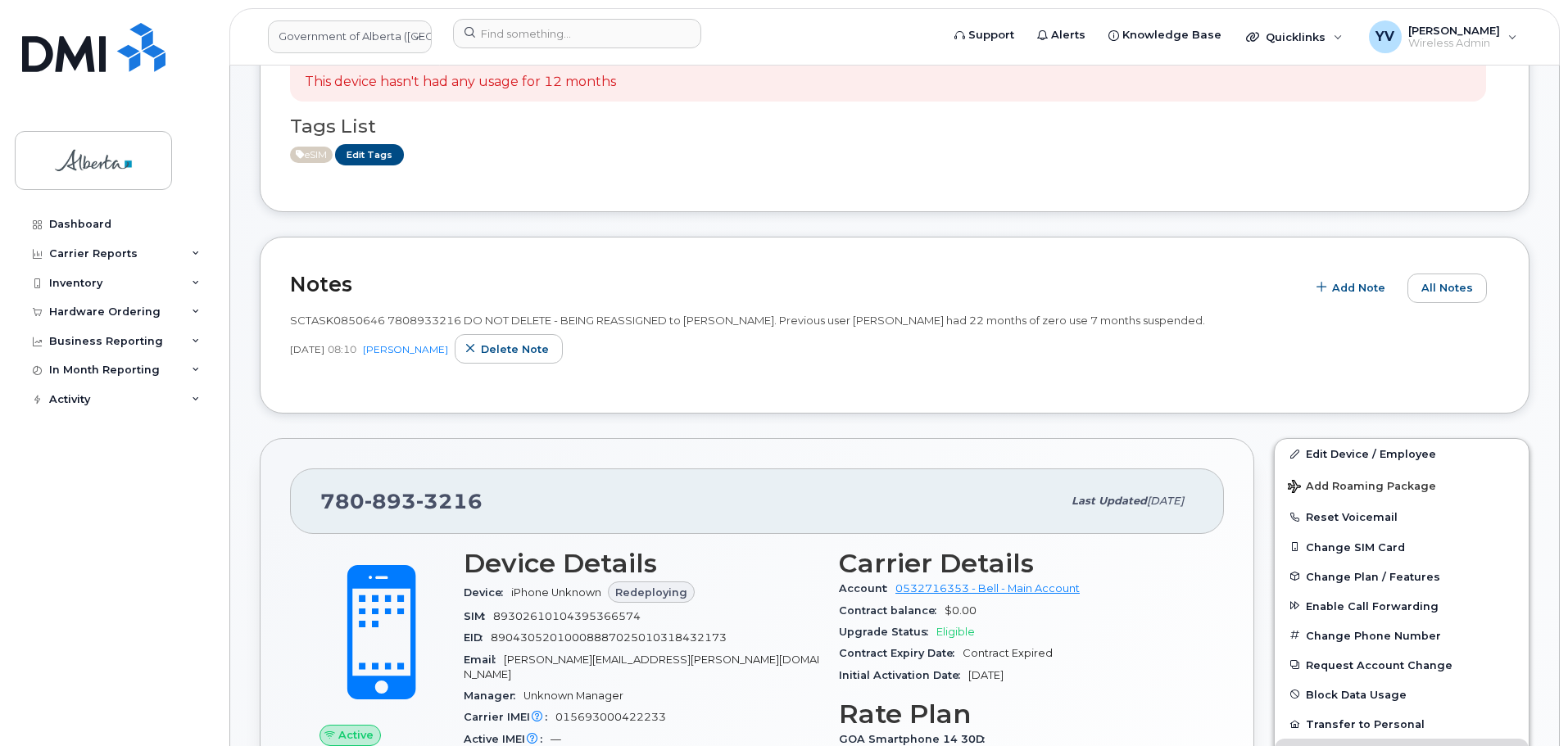
scroll to position [291, 0]
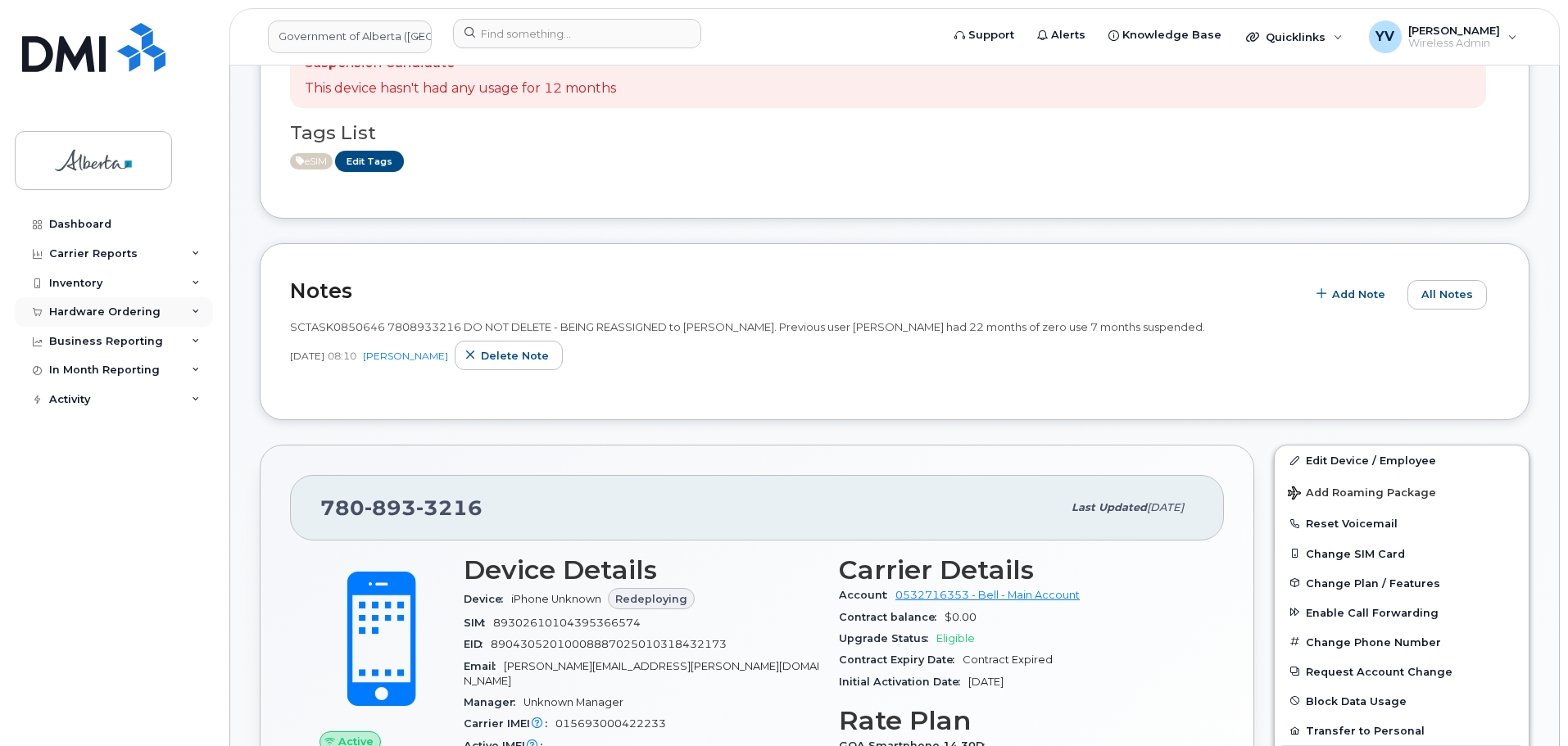
click at [83, 309] on div "Hardware Ordering" at bounding box center [105, 313] width 112 height 14
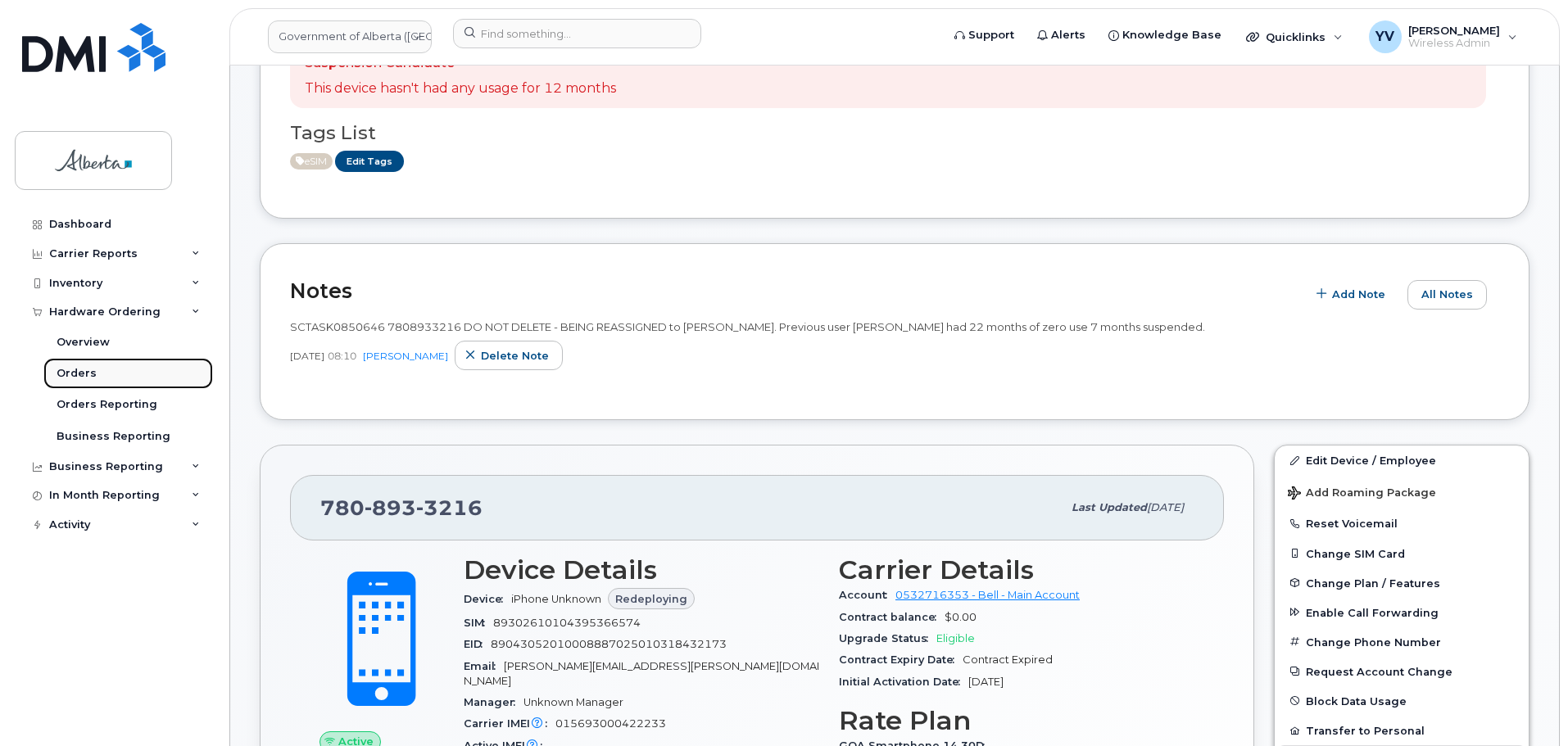
click at [69, 365] on link "Orders" at bounding box center [128, 373] width 170 height 31
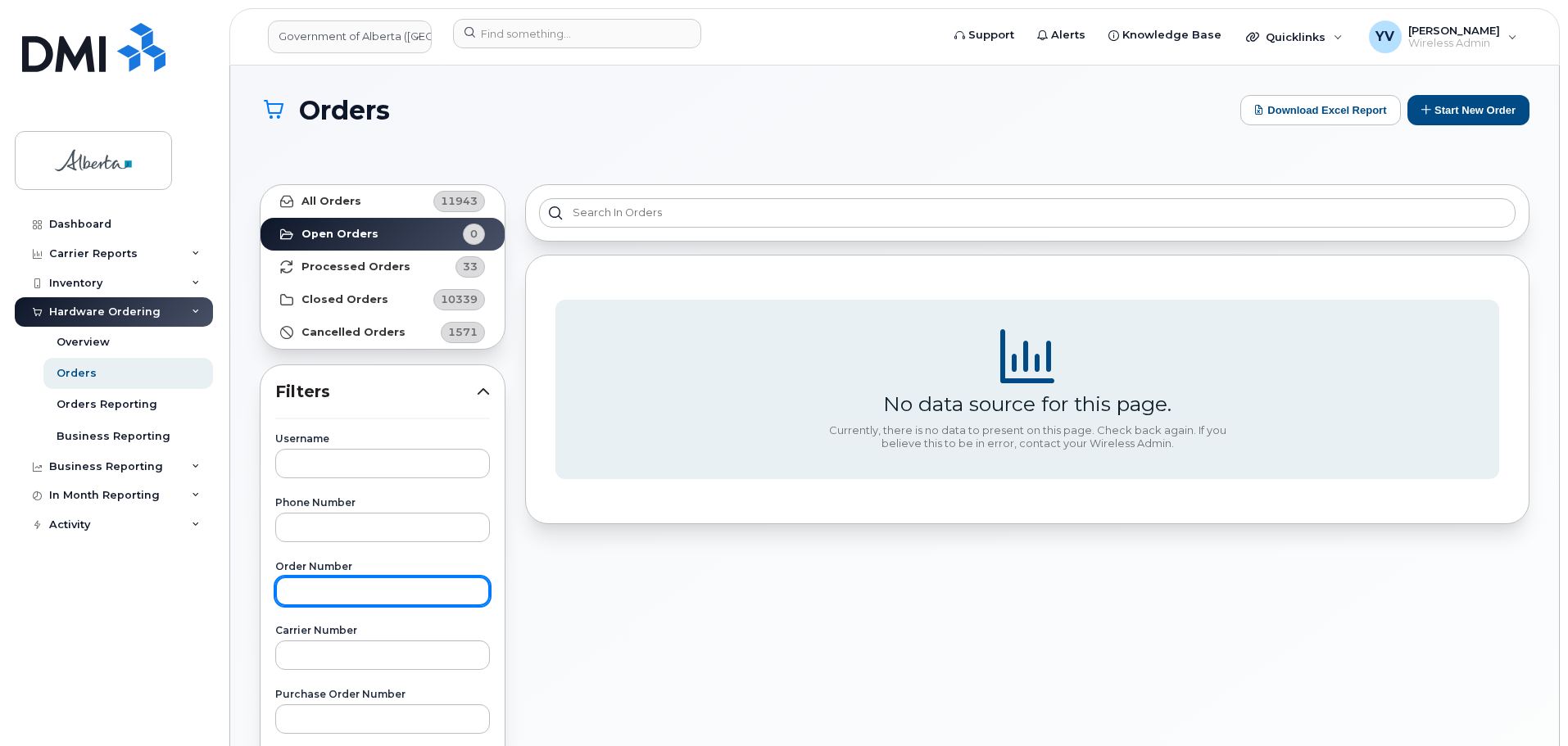
click at [308, 588] on input "text" at bounding box center [383, 591] width 215 height 30
paste input "301683"
type input "301683"
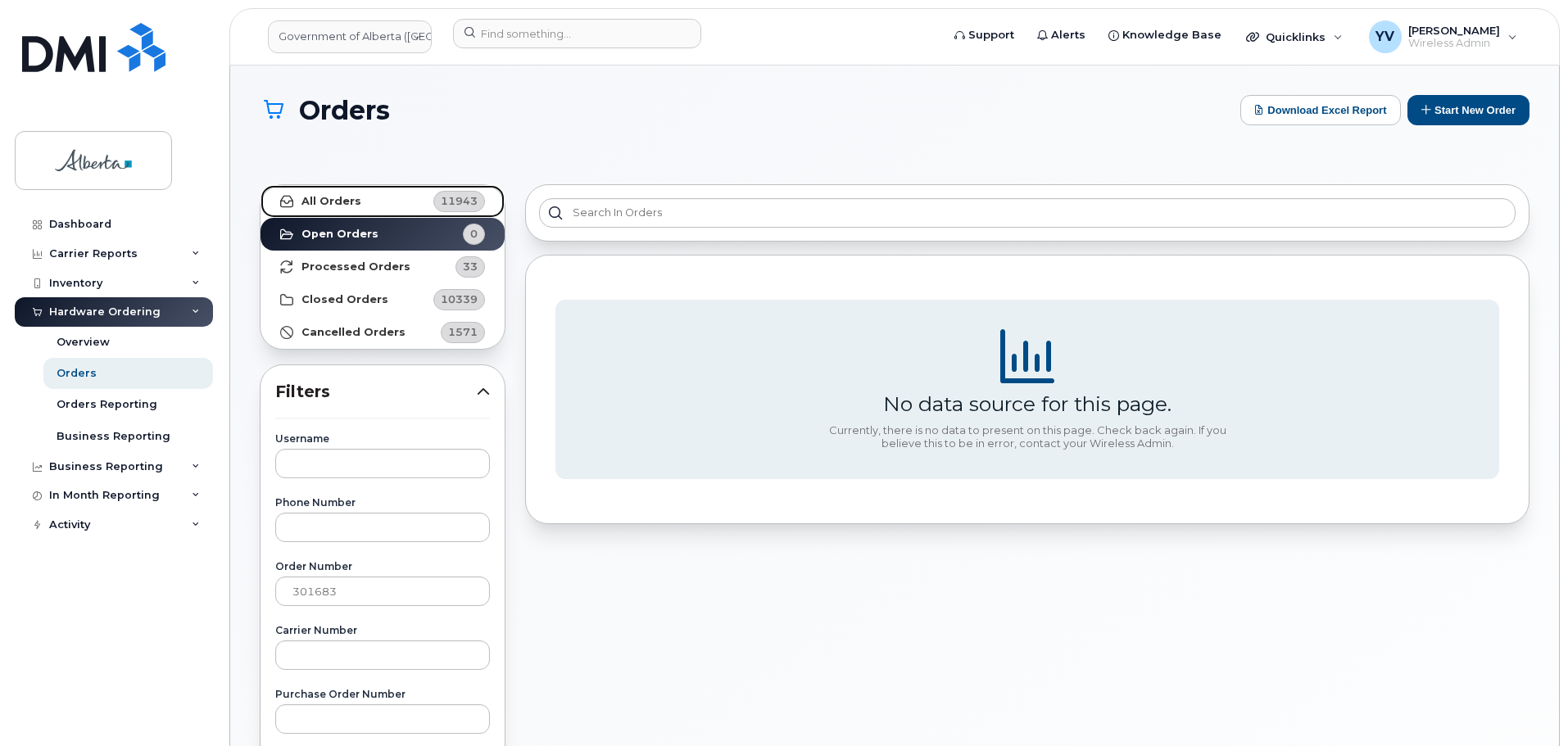
click at [332, 201] on strong "All Orders" at bounding box center [331, 202] width 60 height 14
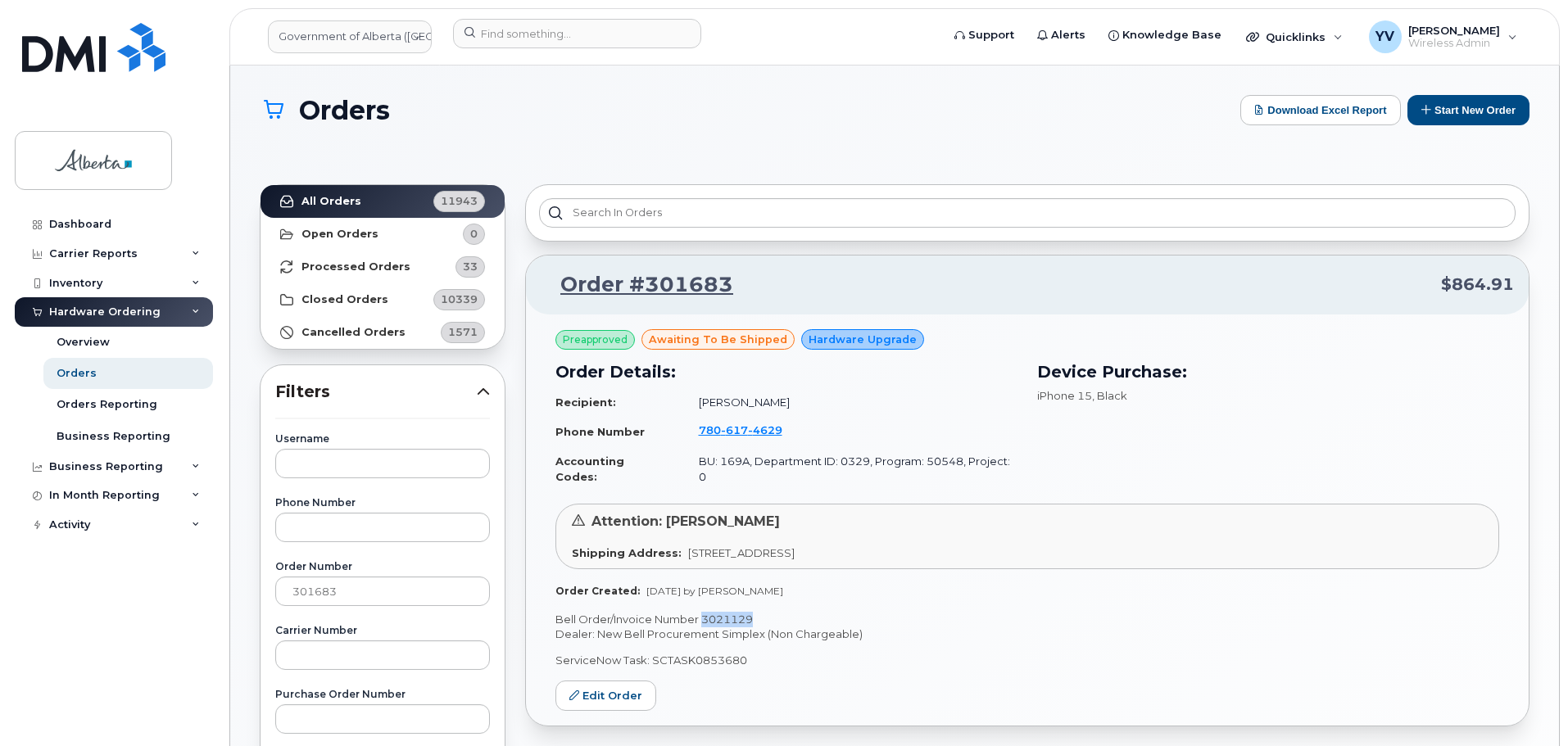
drag, startPoint x: 758, startPoint y: 607, endPoint x: 702, endPoint y: 607, distance: 56.0
click at [702, 612] on p "Bell Order/Invoice Number 3021129" at bounding box center [1026, 619] width 944 height 15
copy p "3021129"
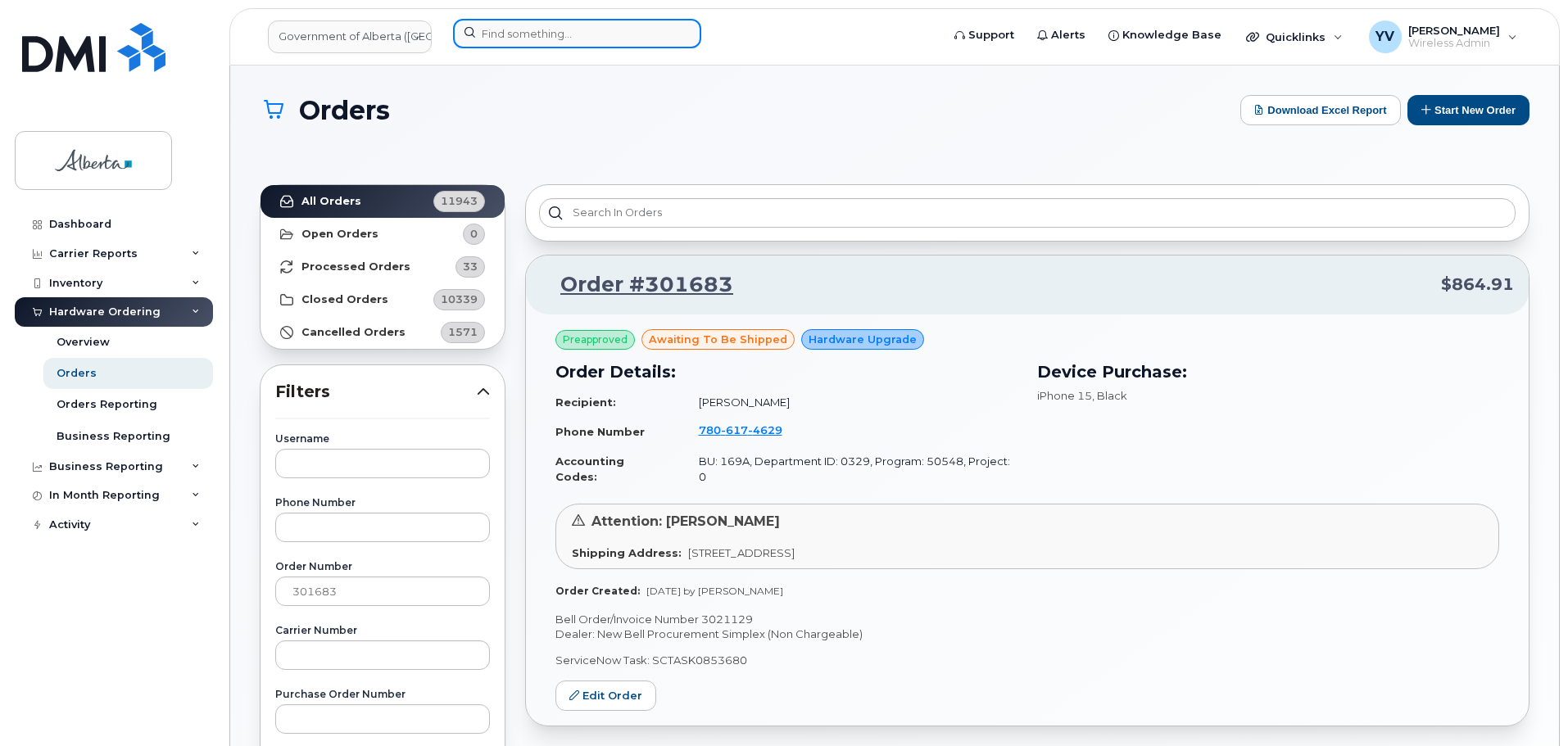
click at [493, 25] on input at bounding box center [577, 33] width 248 height 30
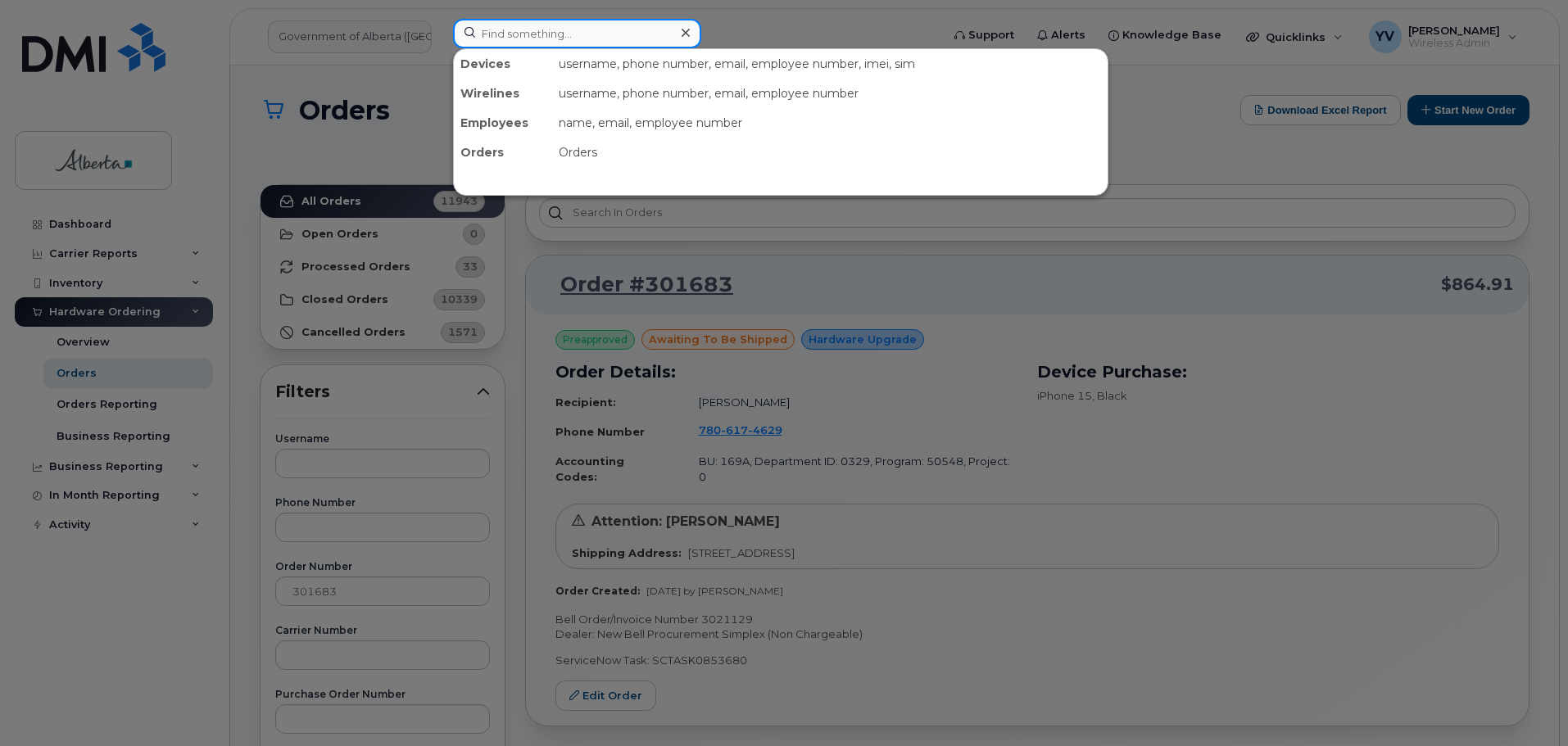
paste input "7802399229"
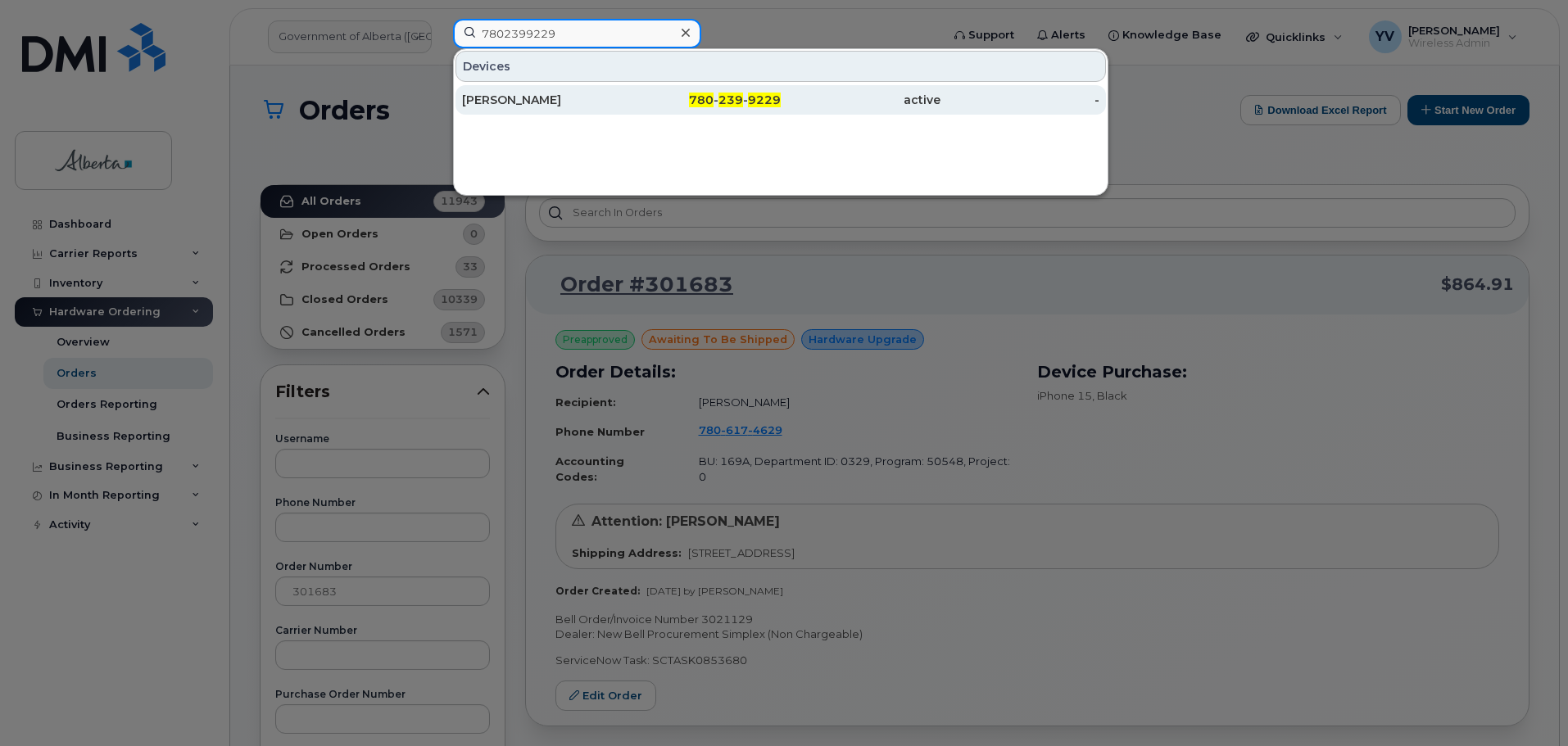
type input "7802399229"
click at [728, 99] on span "239" at bounding box center [730, 100] width 24 height 14
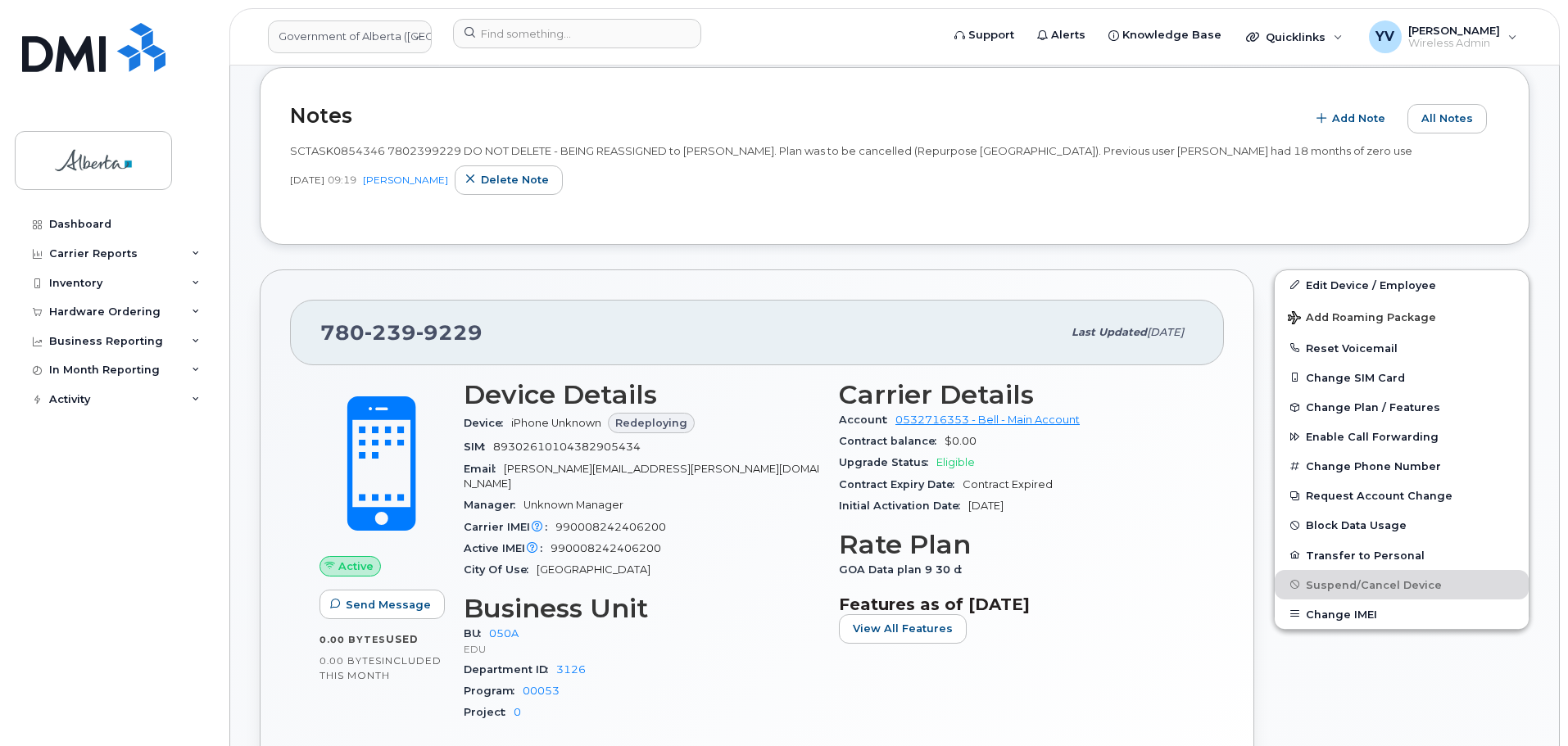
scroll to position [542, 0]
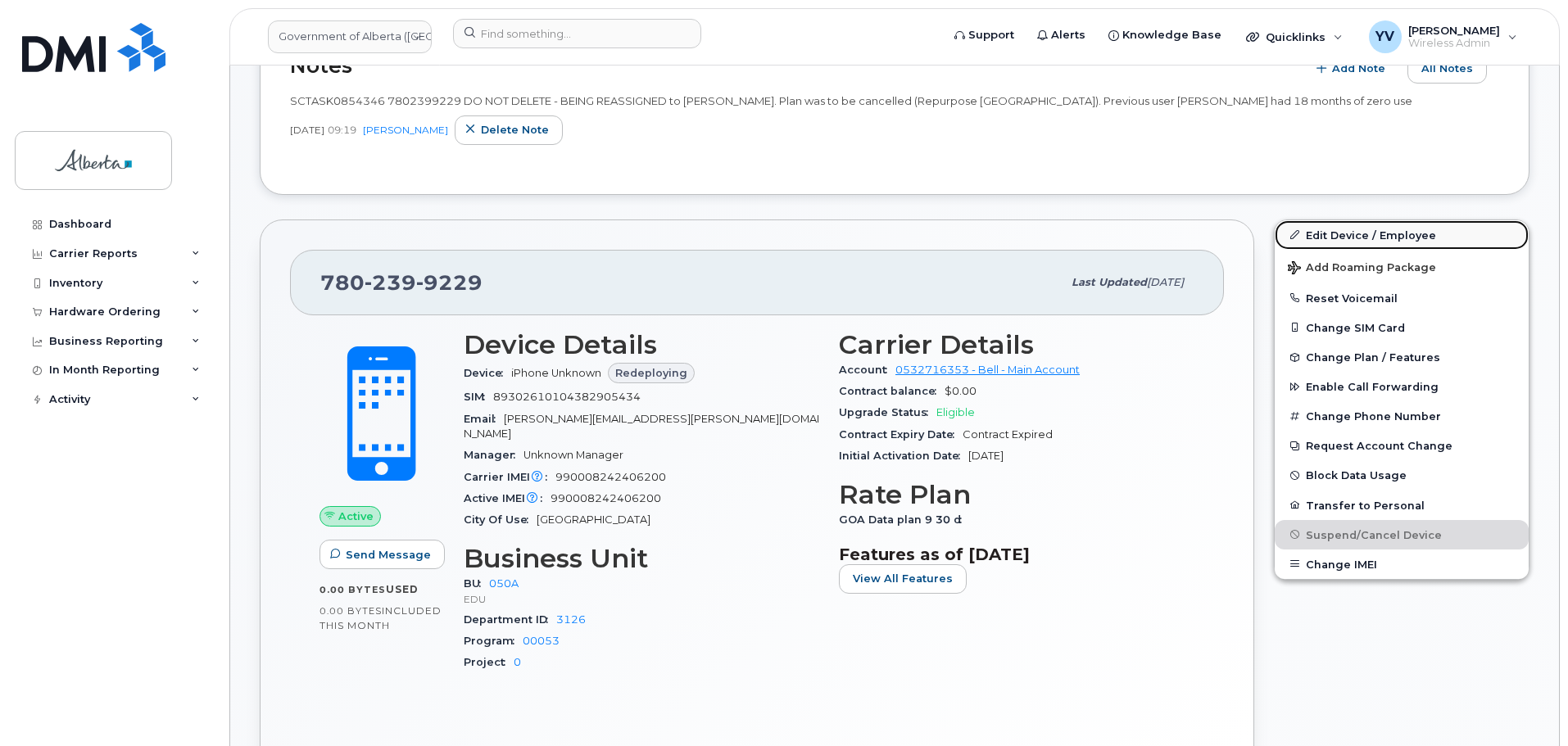
click at [1343, 233] on link "Edit Device / Employee" at bounding box center [1402, 235] width 254 height 30
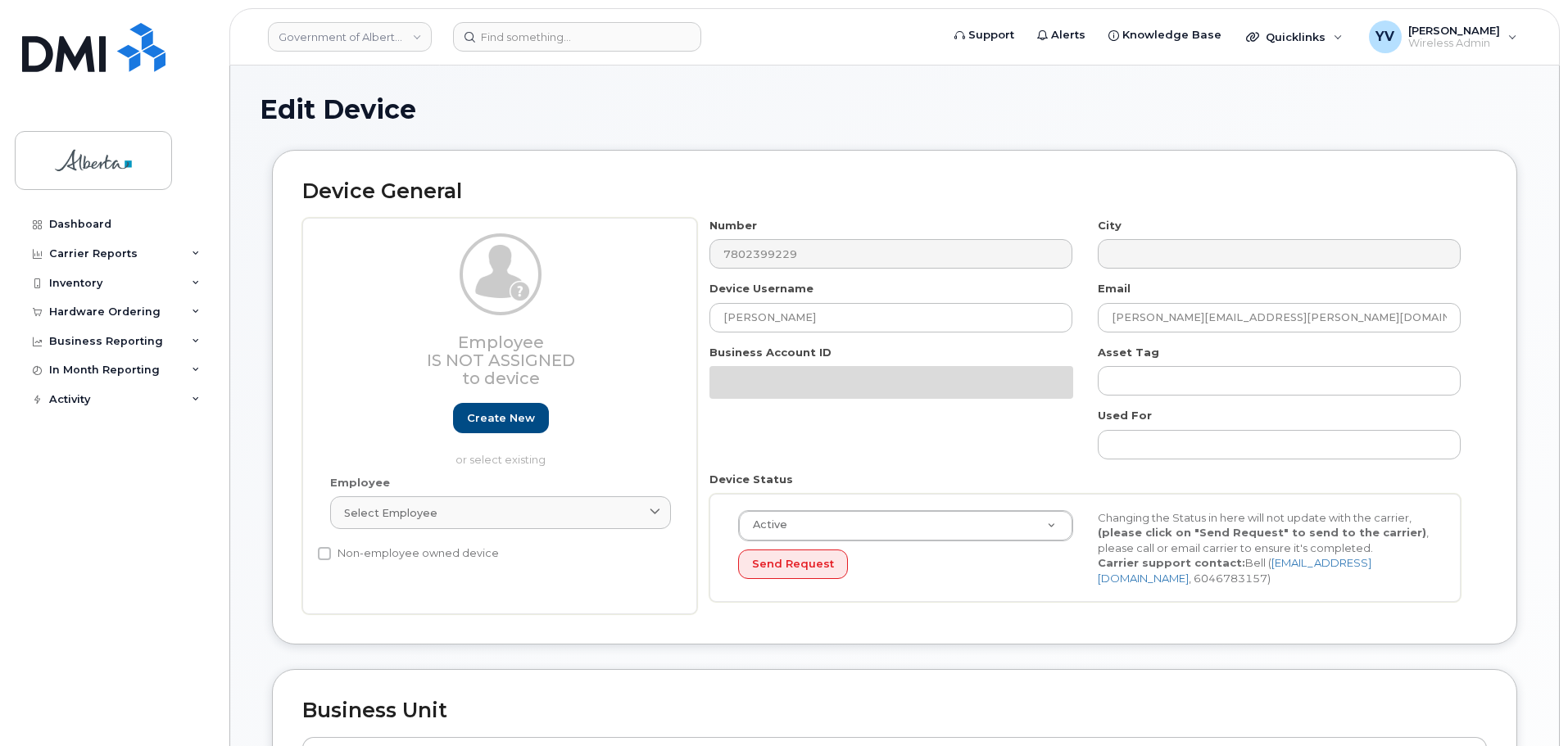
select select "4749738"
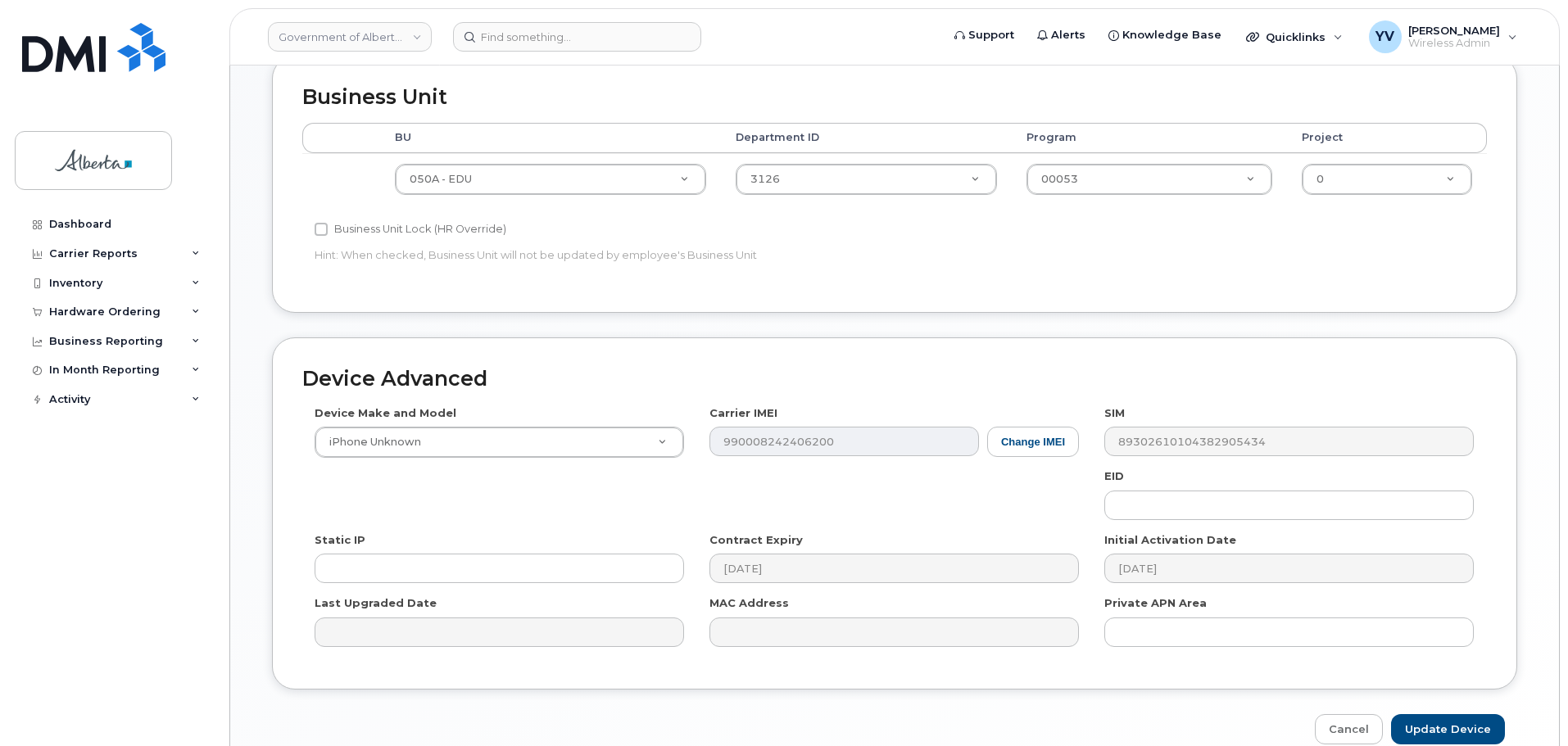
scroll to position [701, 0]
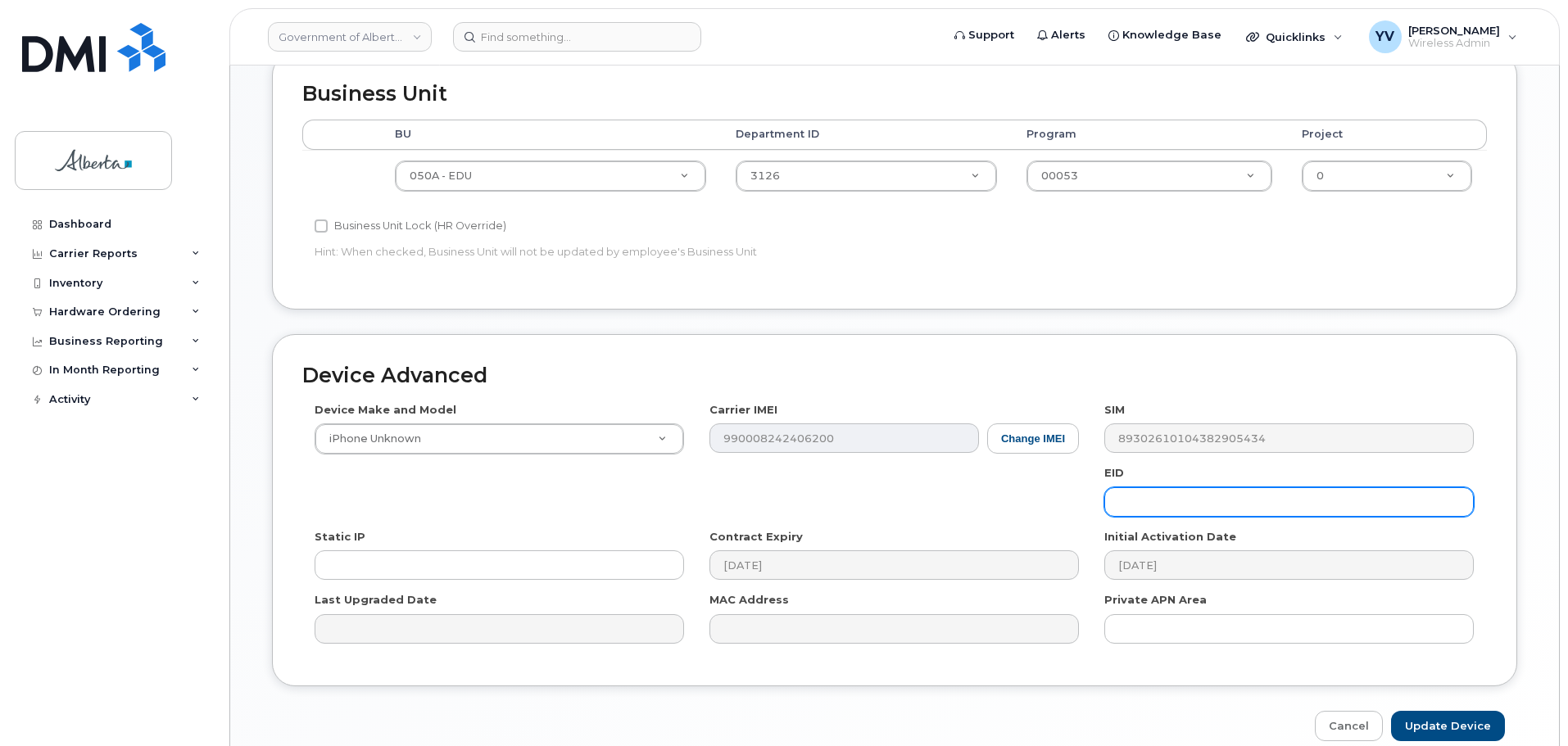
click at [1124, 508] on input "text" at bounding box center [1288, 502] width 369 height 30
paste input "89033023553429009100039912725090"
type input "89033023553429009100039912725090"
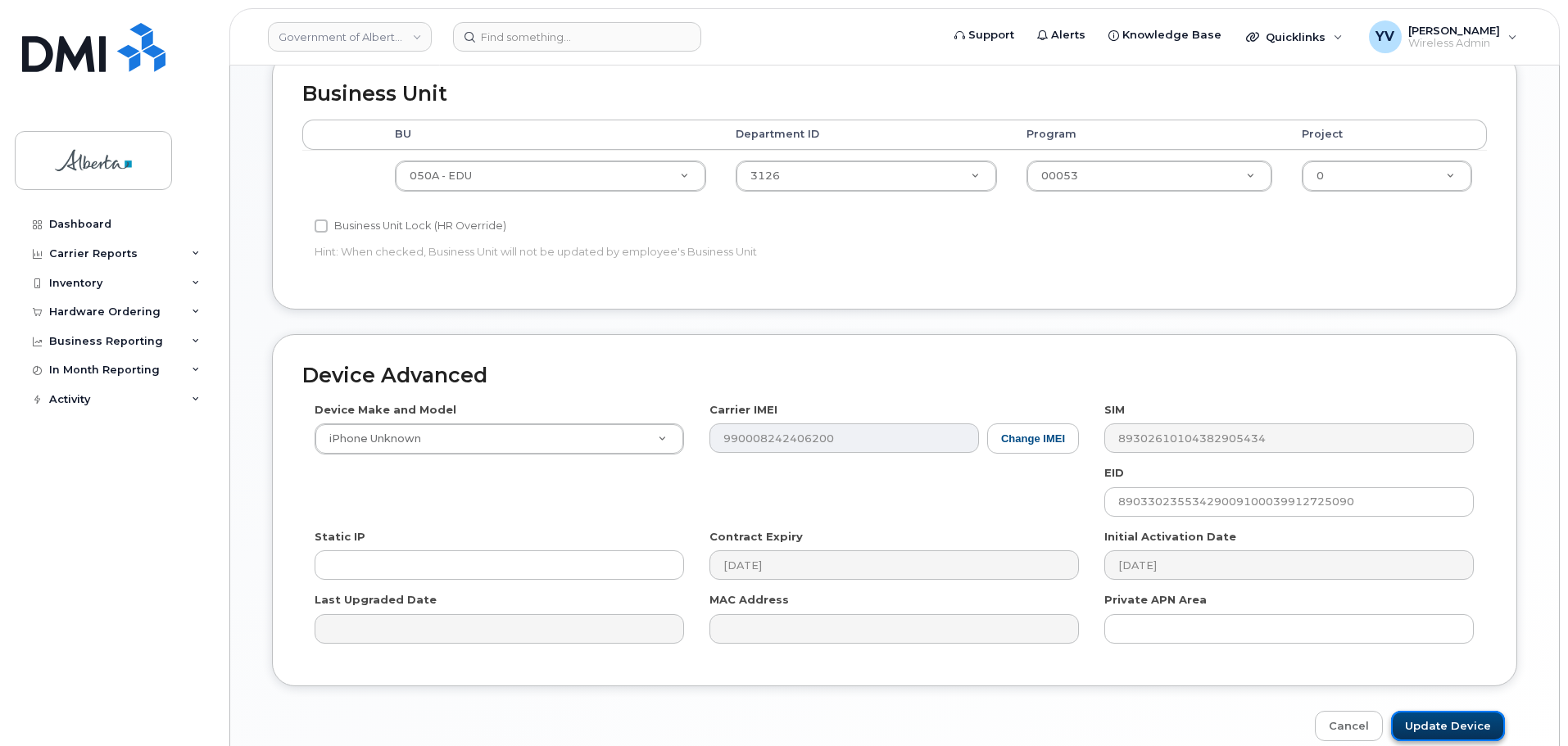
click at [1434, 727] on input "Update Device" at bounding box center [1447, 727] width 114 height 30
type input "Saving..."
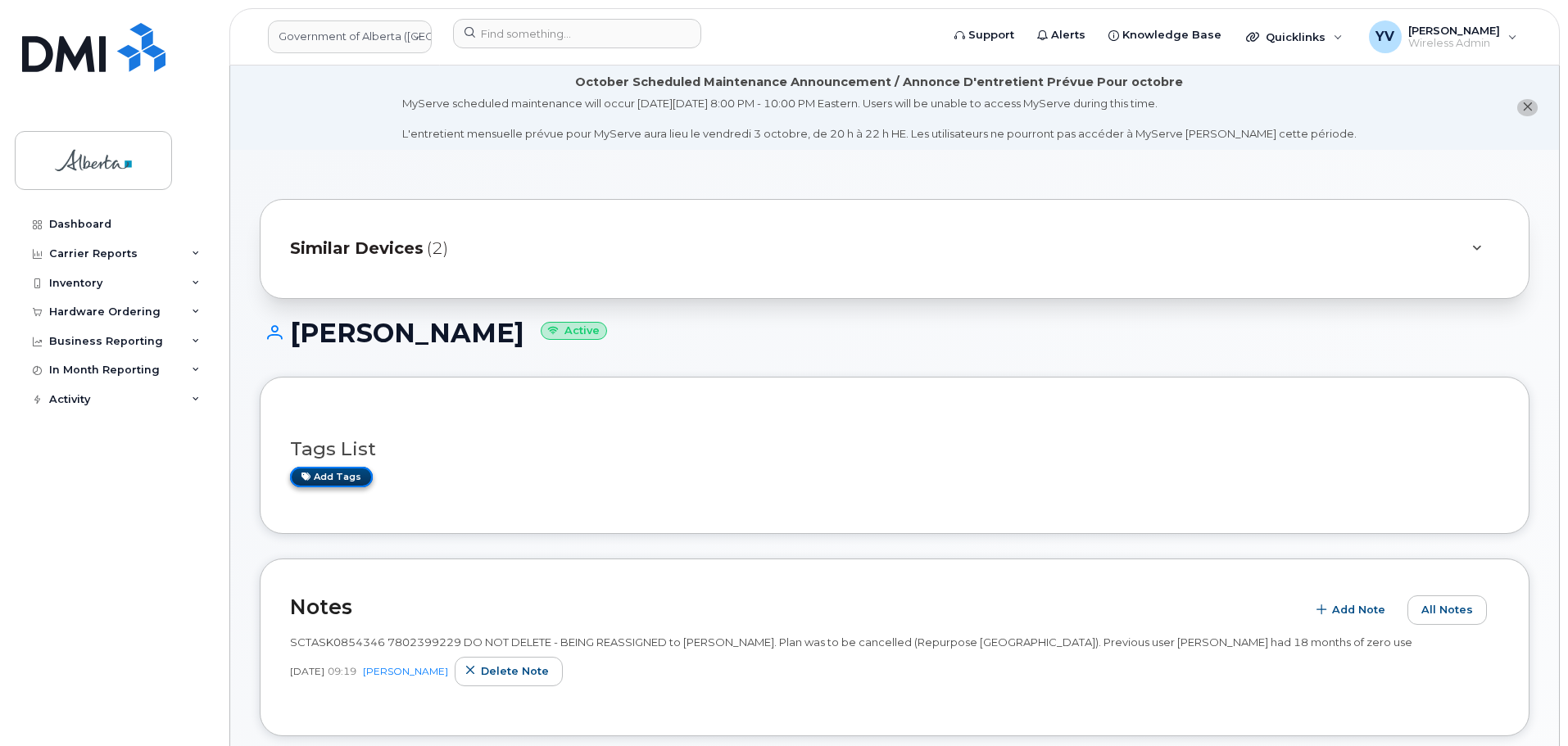
click at [333, 475] on link "Add tags" at bounding box center [331, 477] width 83 height 20
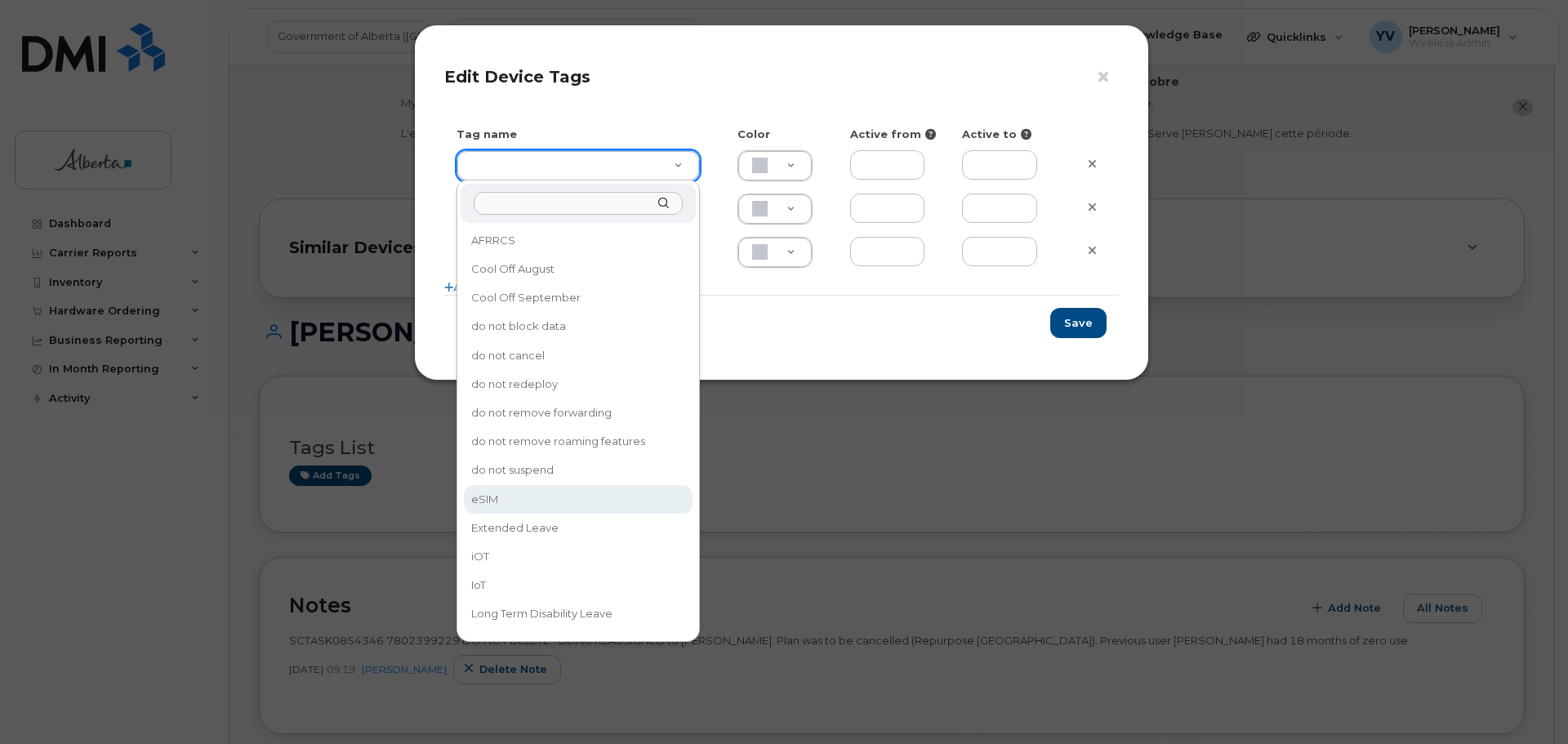
type input "eSIM"
type input "D6CDC1"
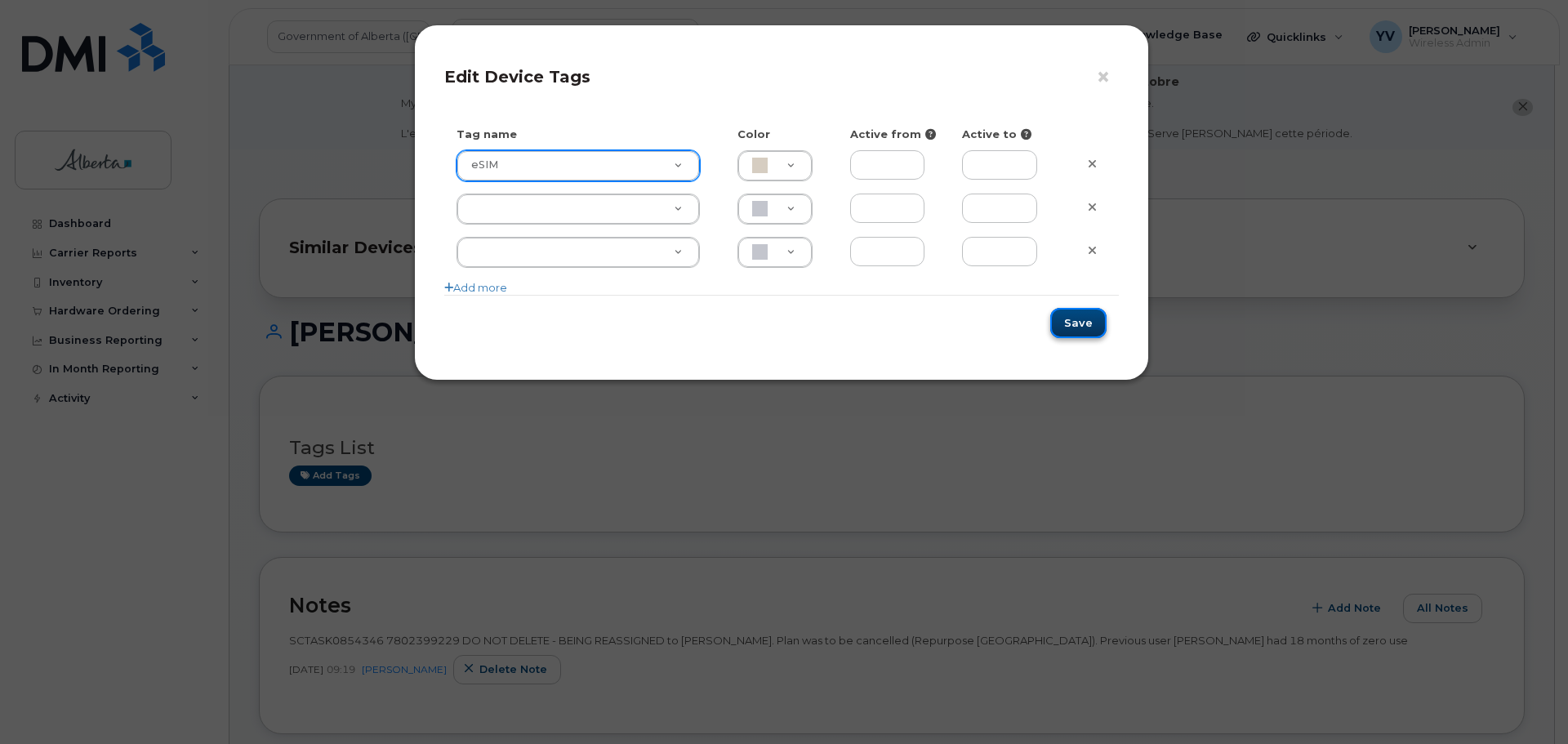
click at [1074, 317] on button "Save" at bounding box center [1078, 324] width 56 height 30
